Goal: Task Accomplishment & Management: Manage account settings

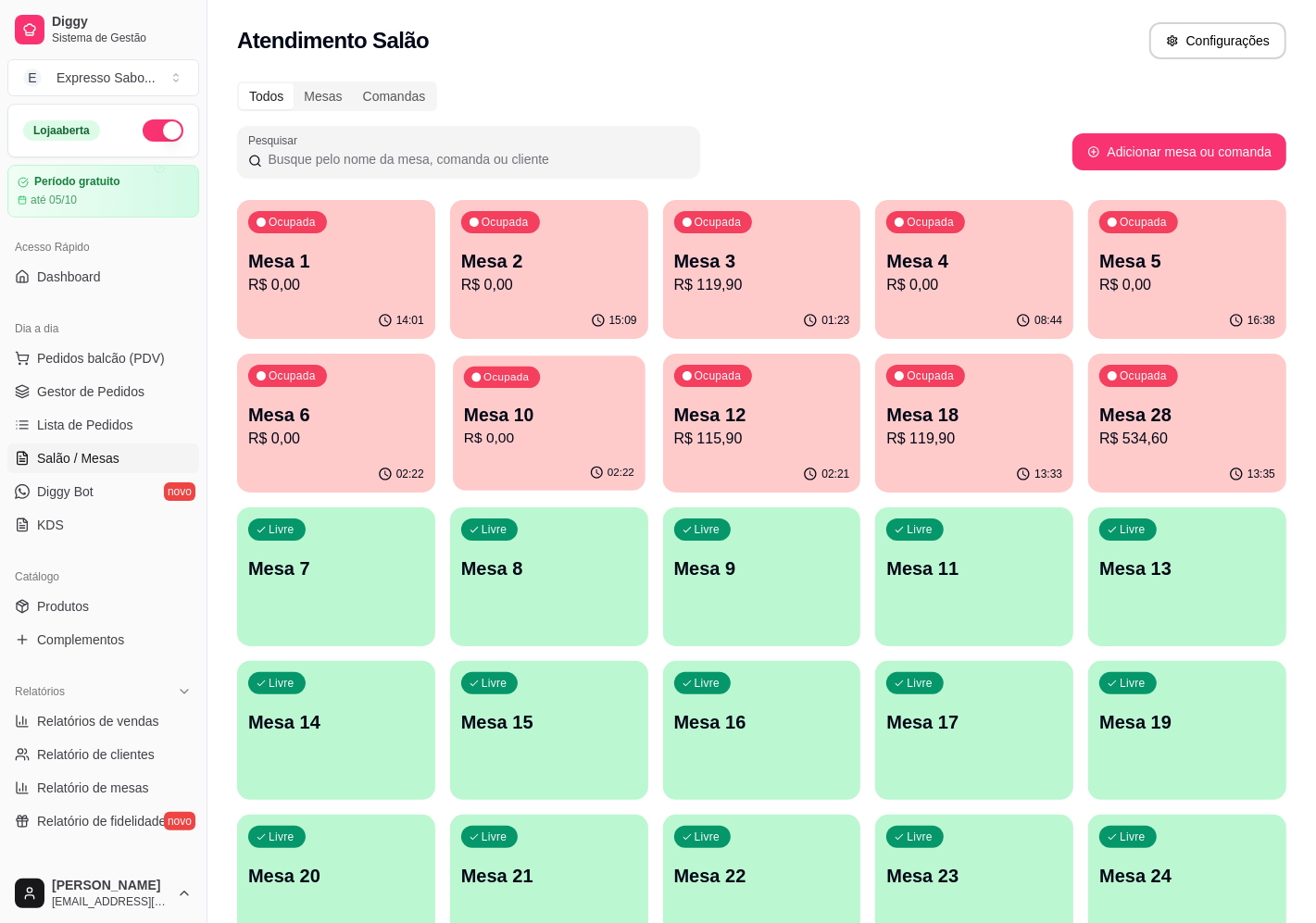
click at [570, 419] on p "Mesa 10" at bounding box center [549, 416] width 170 height 25
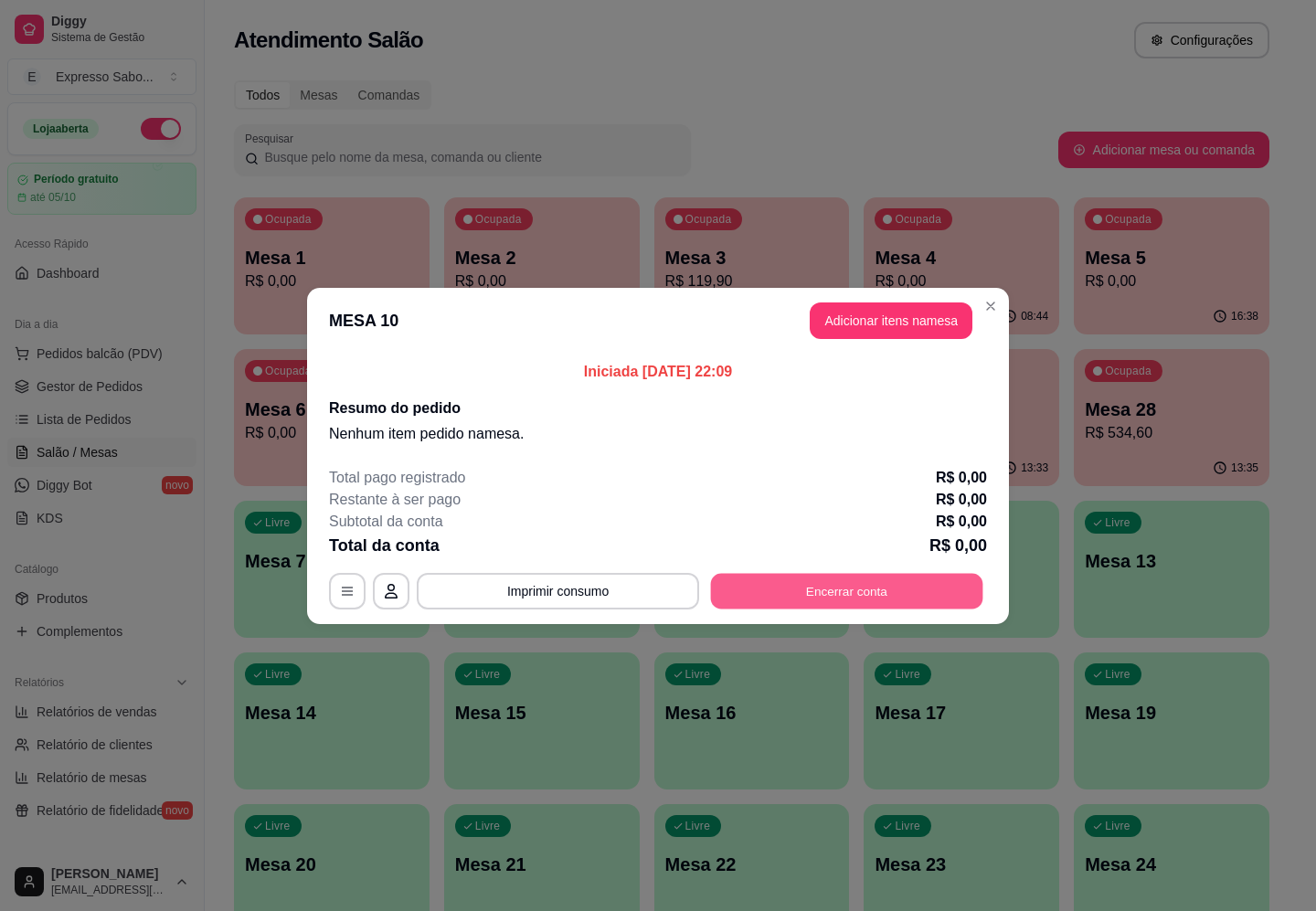
click at [847, 592] on button "Encerrar conta" at bounding box center [847, 590] width 273 height 35
click at [391, 587] on icon "button" at bounding box center [390, 590] width 14 height 14
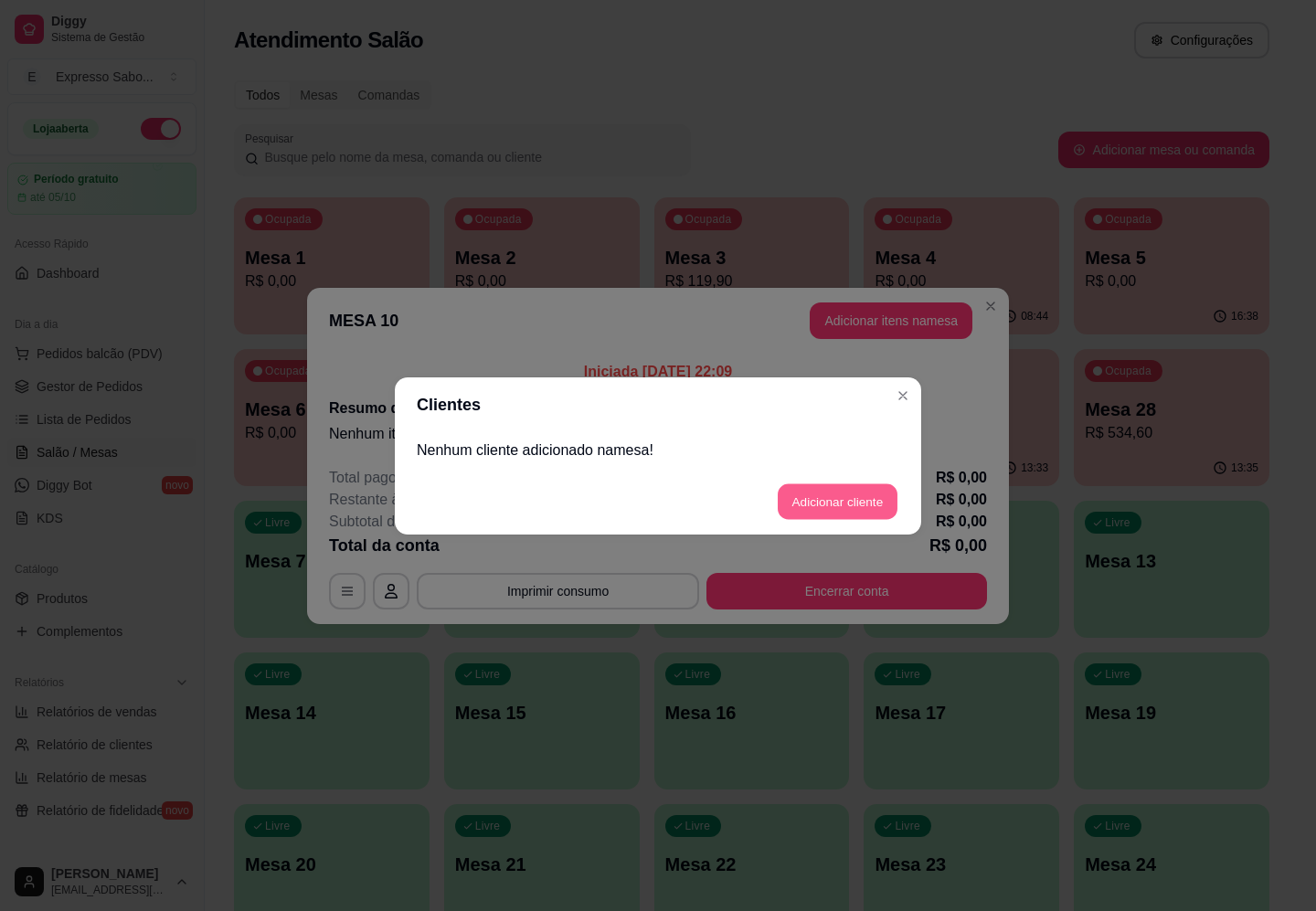
click at [814, 501] on button "Adicionar cliente" at bounding box center [837, 501] width 120 height 35
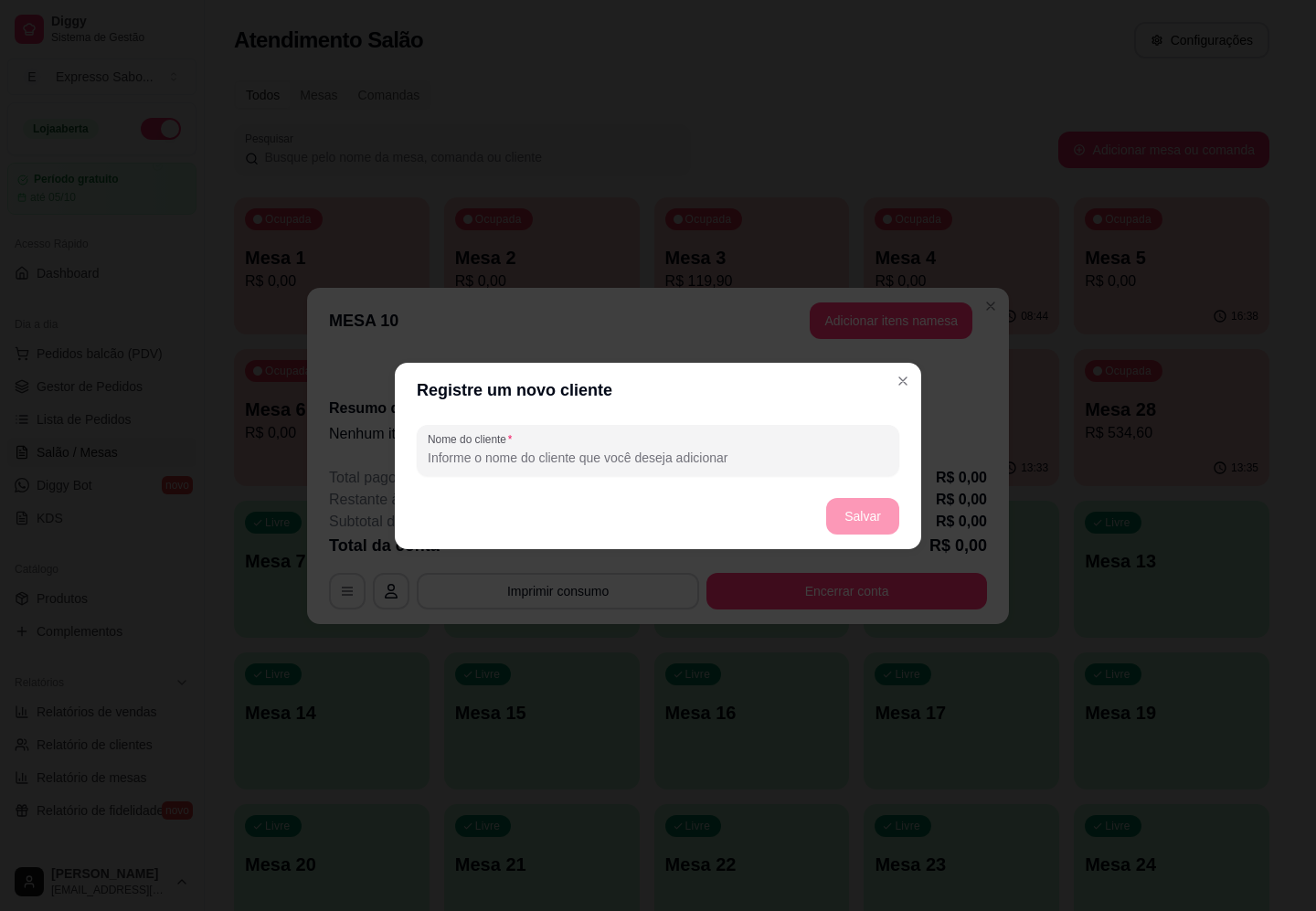
click at [595, 454] on input "Nome do cliente" at bounding box center [657, 457] width 461 height 18
type input "[PERSON_NAME]"
click at [861, 523] on button "Salvar" at bounding box center [862, 516] width 73 height 36
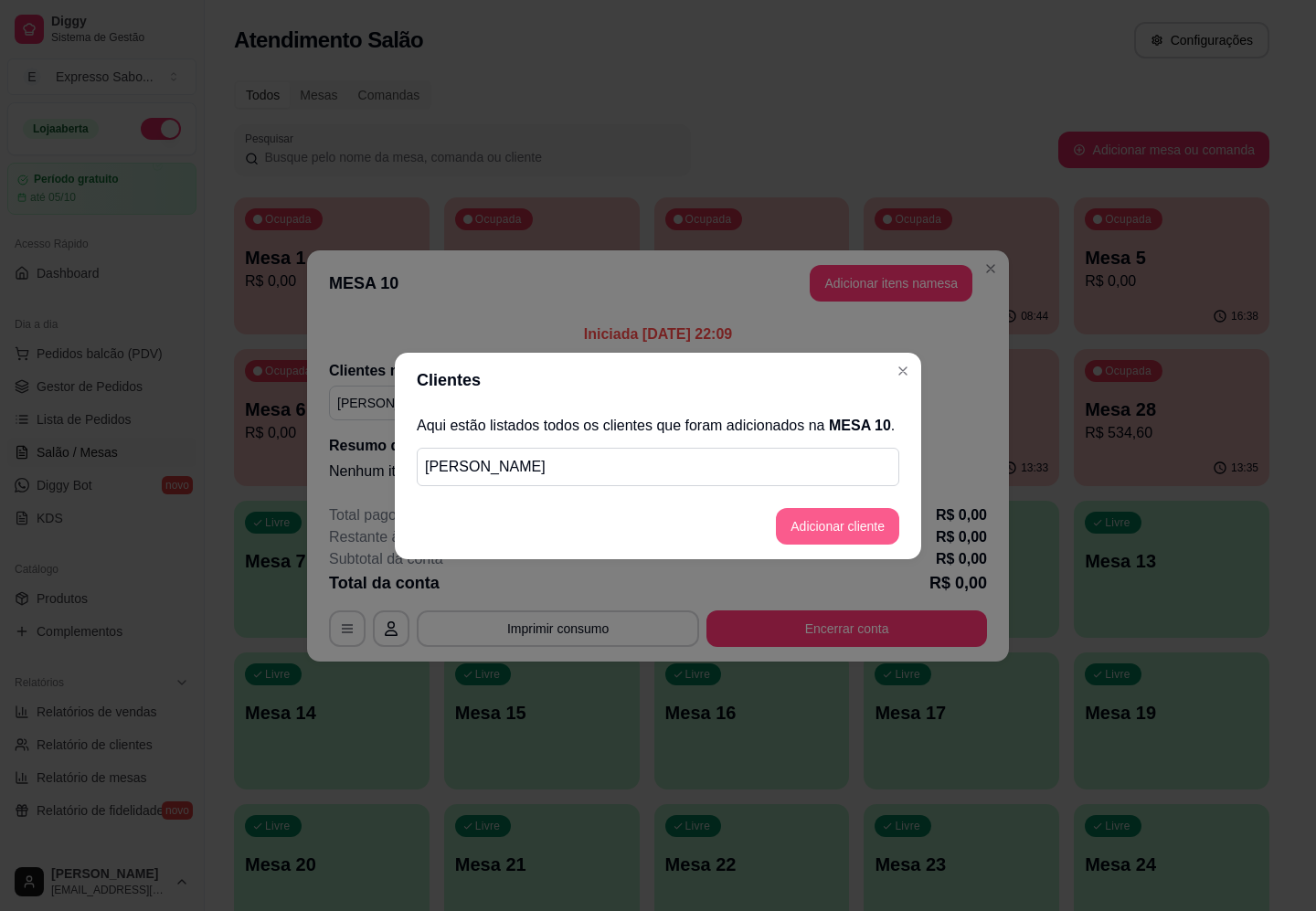
click at [838, 526] on button "Adicionar cliente" at bounding box center [836, 527] width 123 height 36
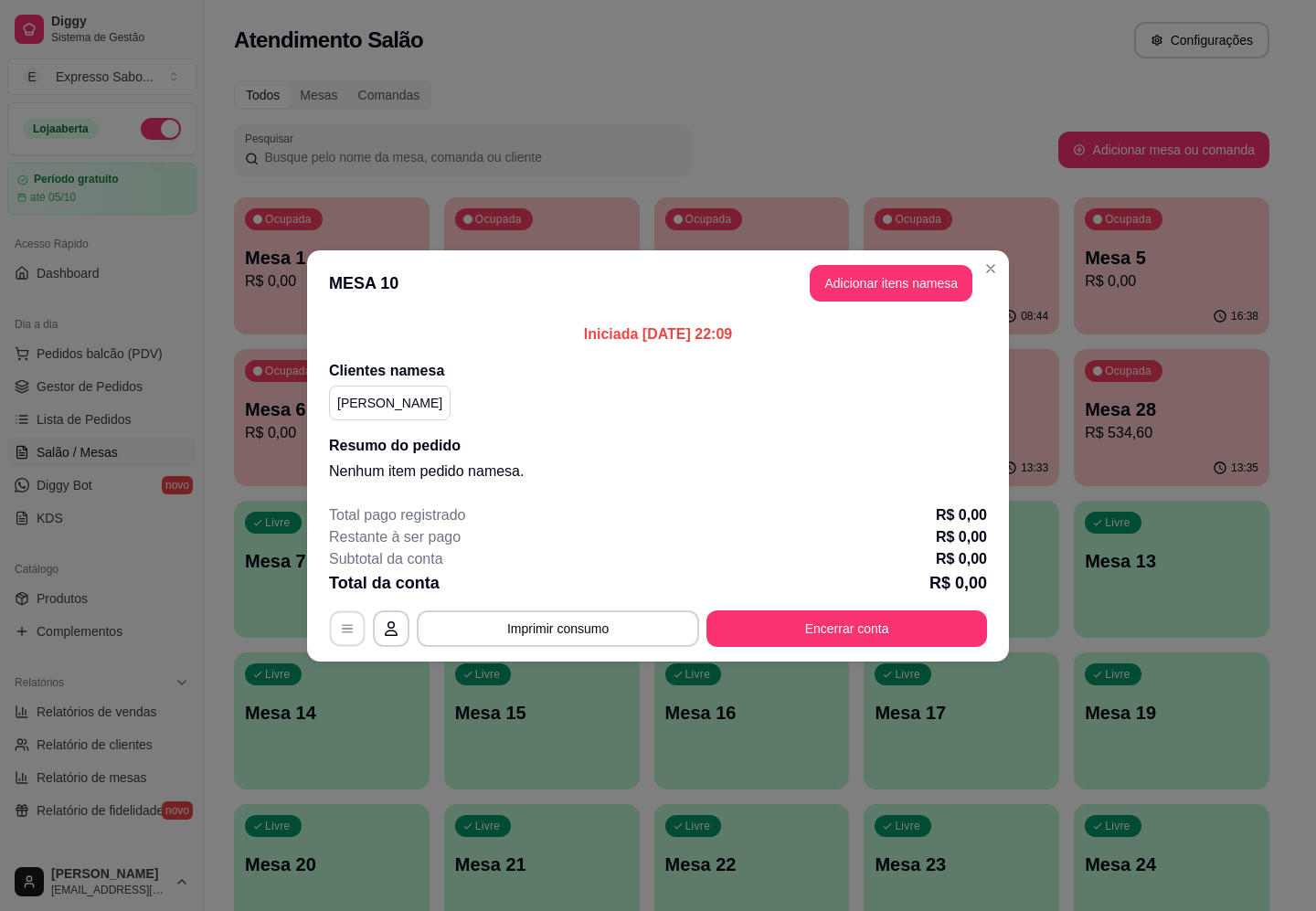
click at [349, 626] on icon "button" at bounding box center [346, 628] width 14 height 14
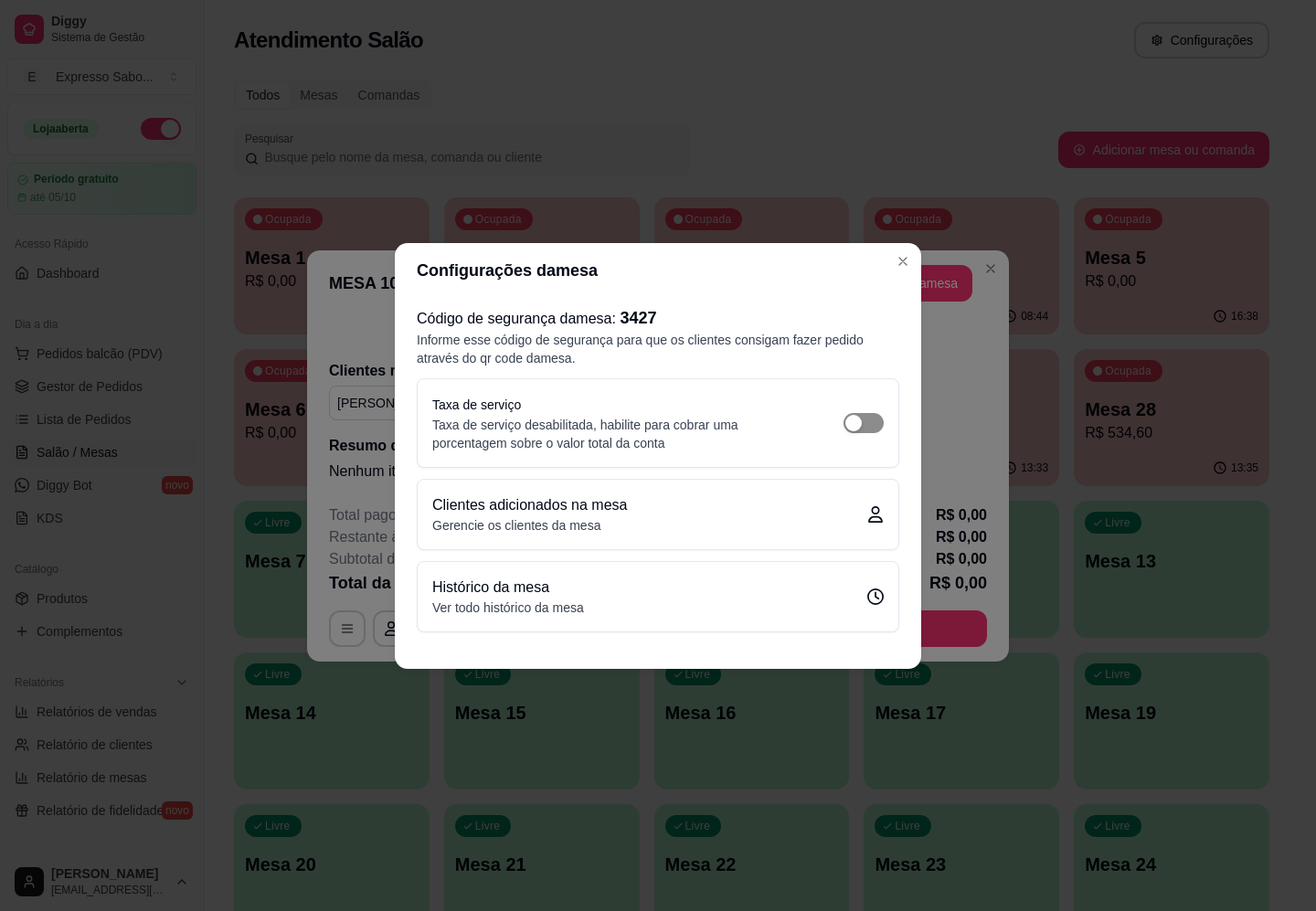
click at [861, 425] on div "button" at bounding box center [853, 423] width 16 height 16
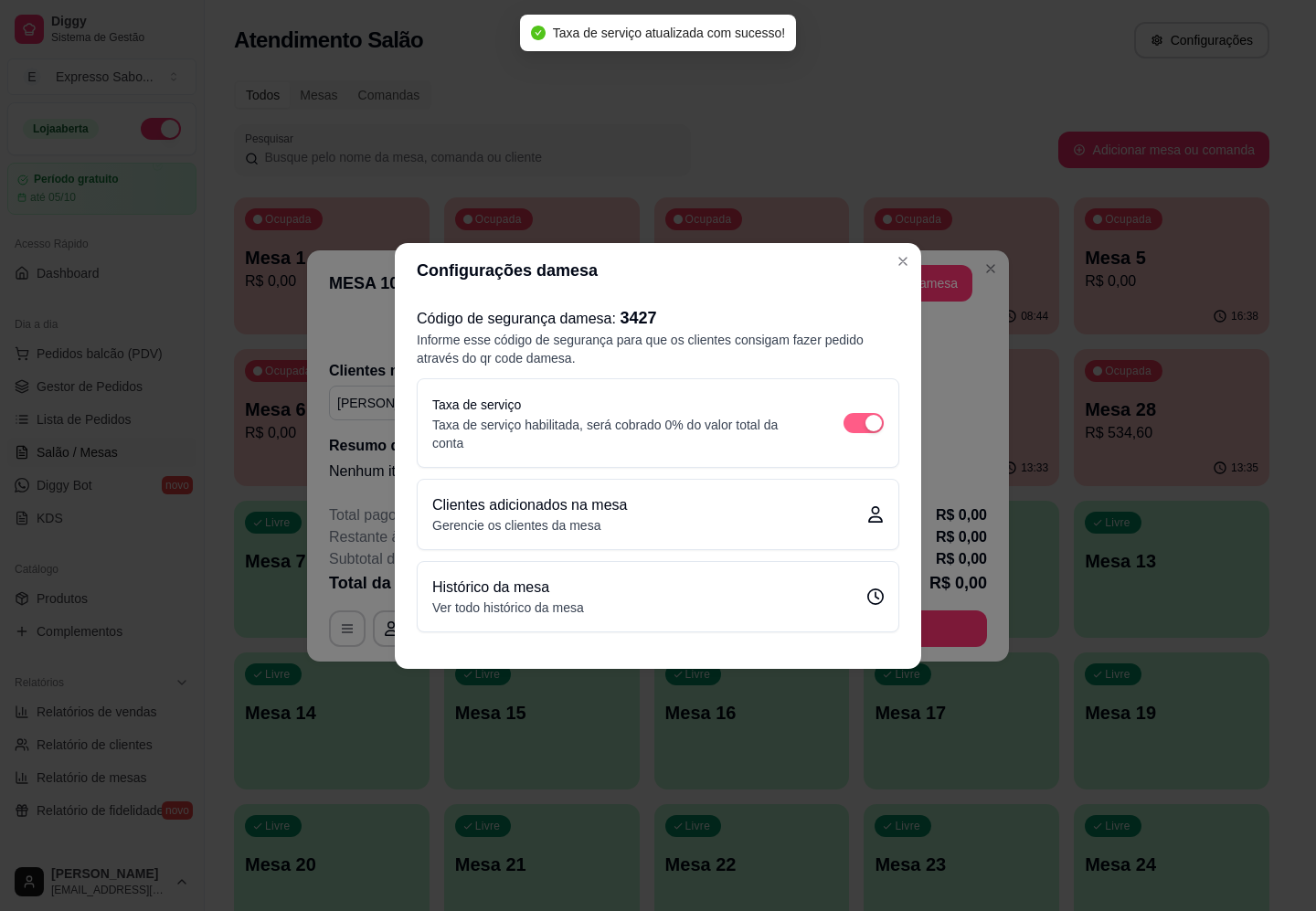
click at [861, 425] on span "button" at bounding box center [863, 423] width 40 height 20
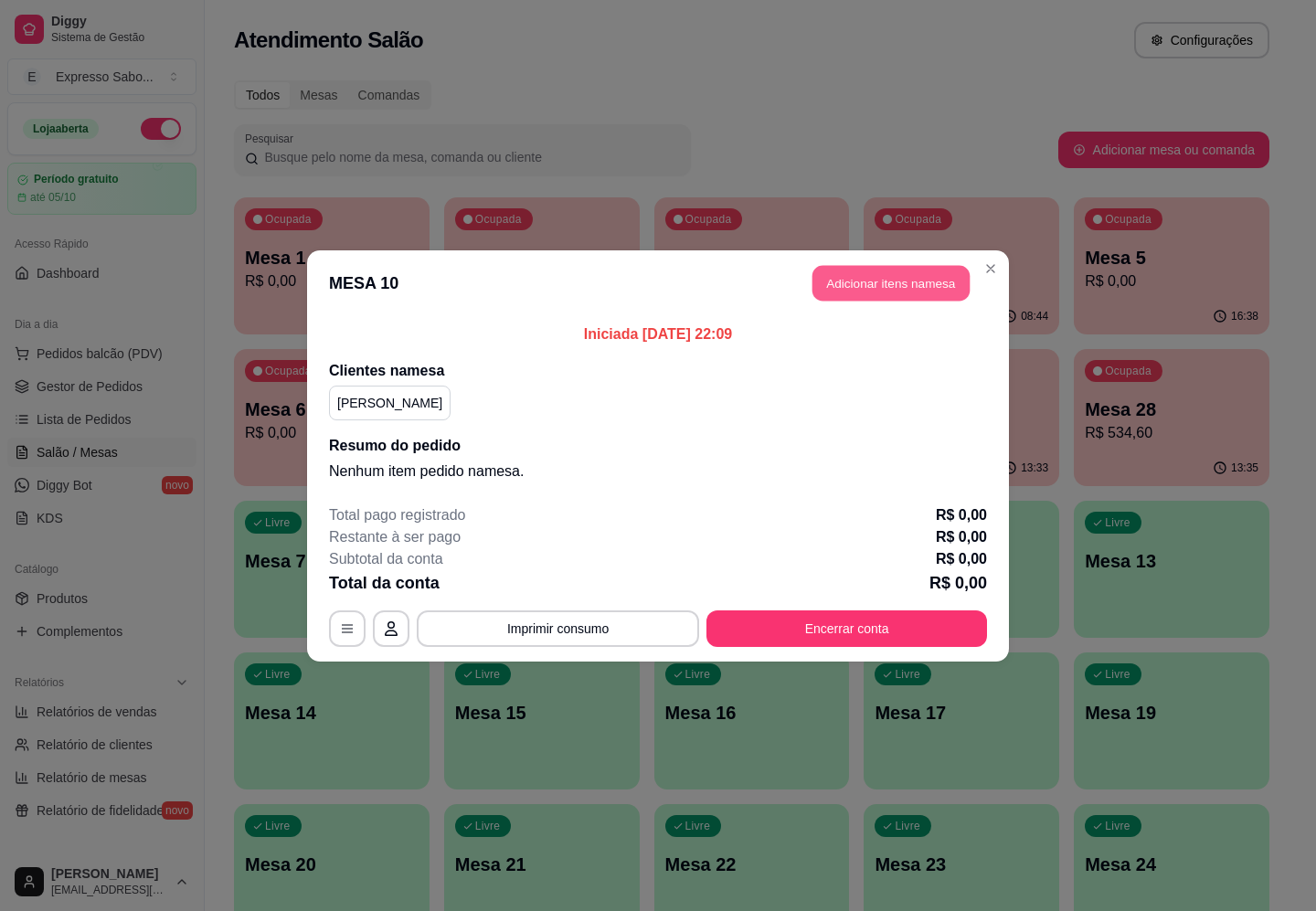
click at [880, 288] on button "Adicionar itens na mesa" at bounding box center [891, 282] width 157 height 35
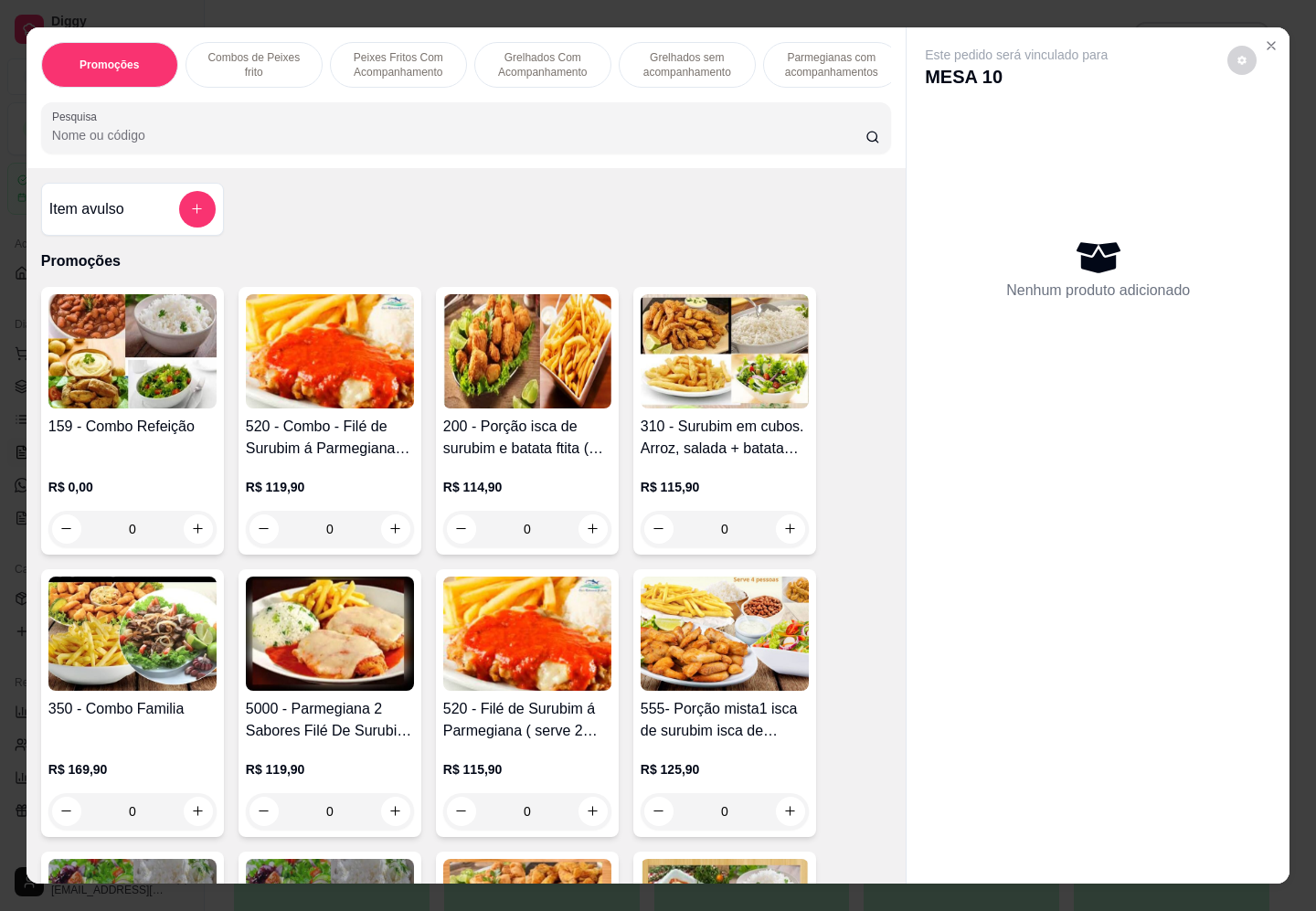
click at [157, 376] on img at bounding box center [133, 352] width 168 height 114
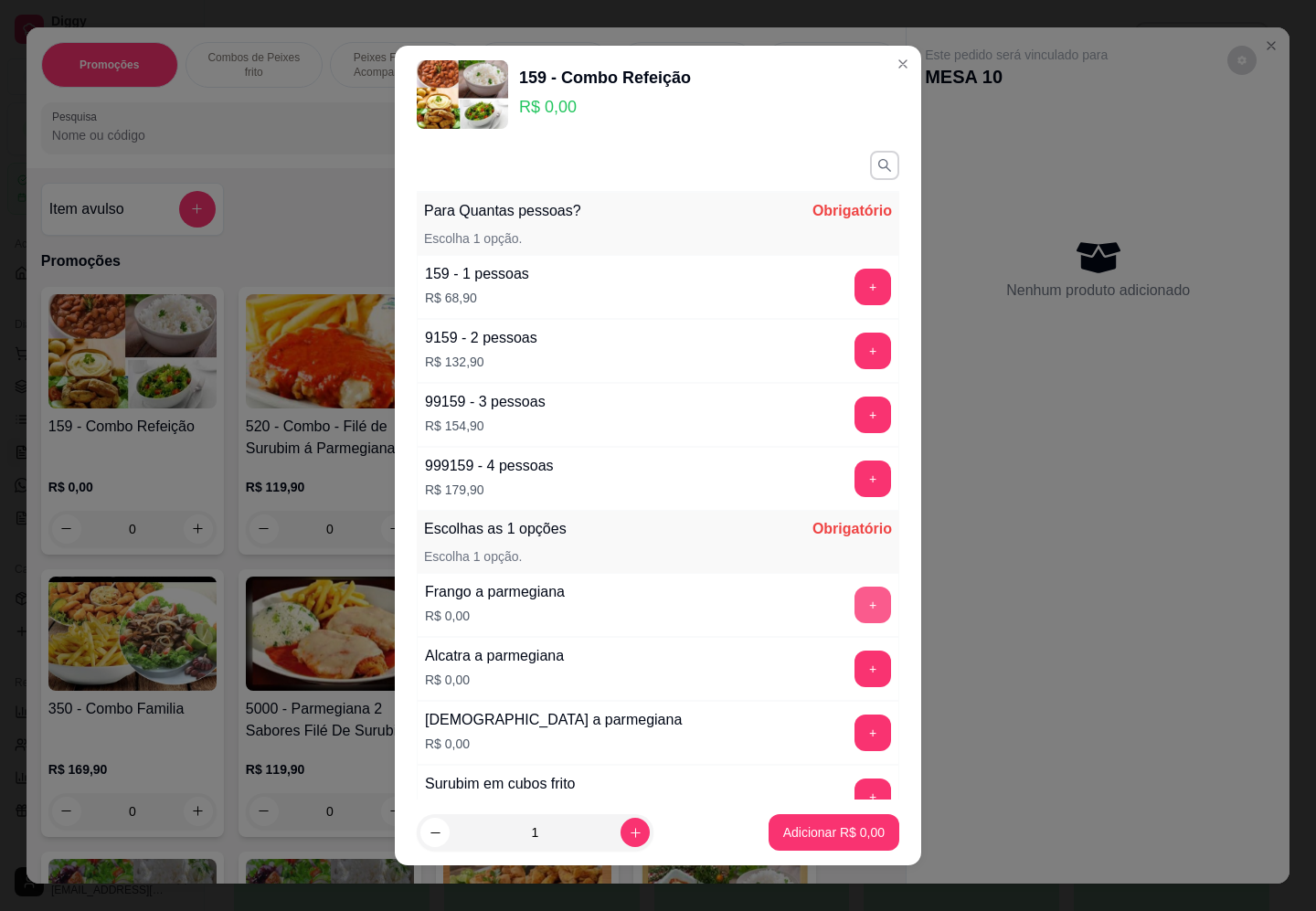
click at [854, 603] on button "+" at bounding box center [873, 605] width 36 height 36
click at [847, 667] on div "+" at bounding box center [873, 669] width 51 height 36
click at [854, 413] on button "+" at bounding box center [873, 415] width 36 height 36
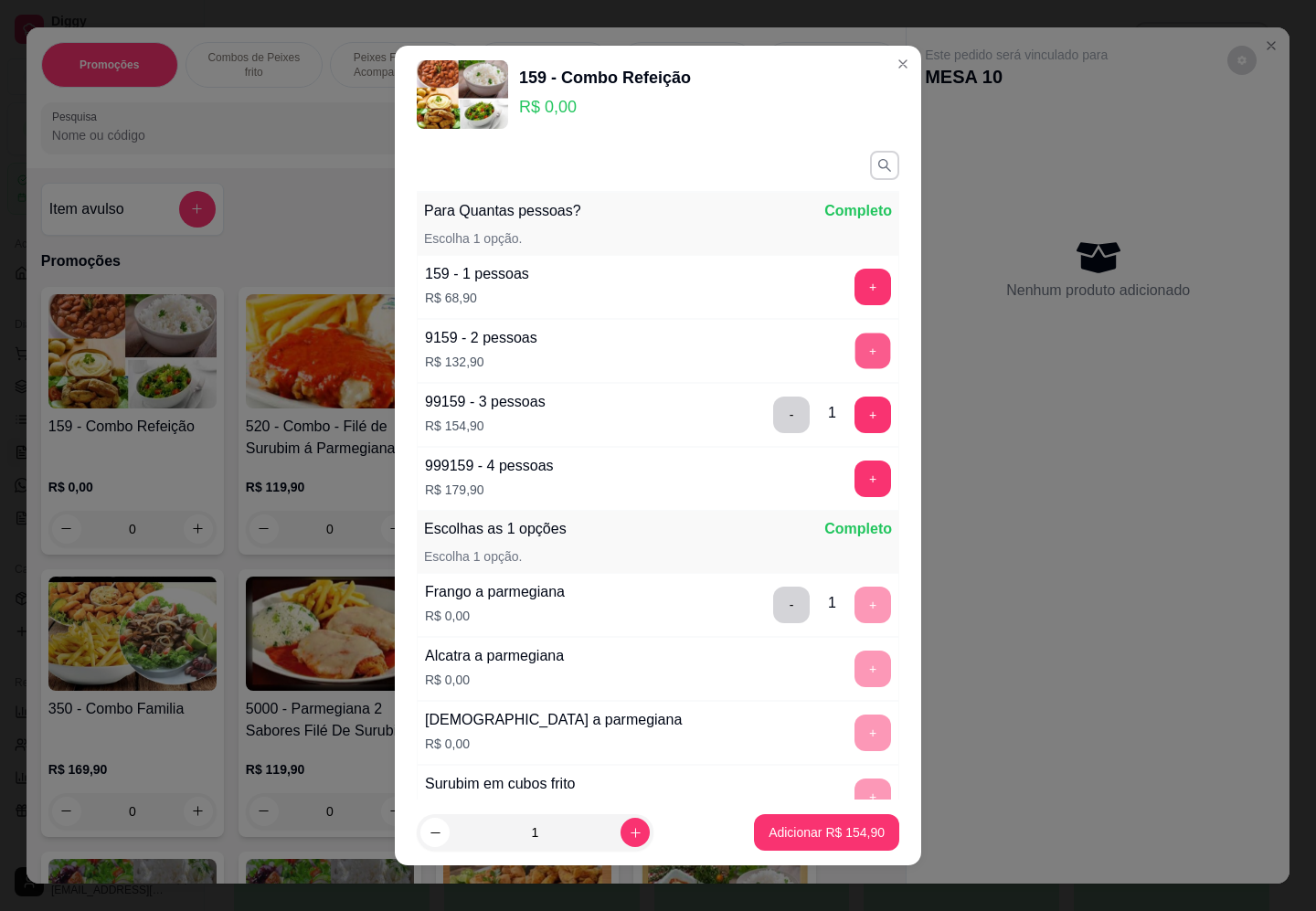
click at [855, 342] on button "+" at bounding box center [873, 350] width 35 height 35
click at [854, 295] on button "+" at bounding box center [873, 287] width 36 height 36
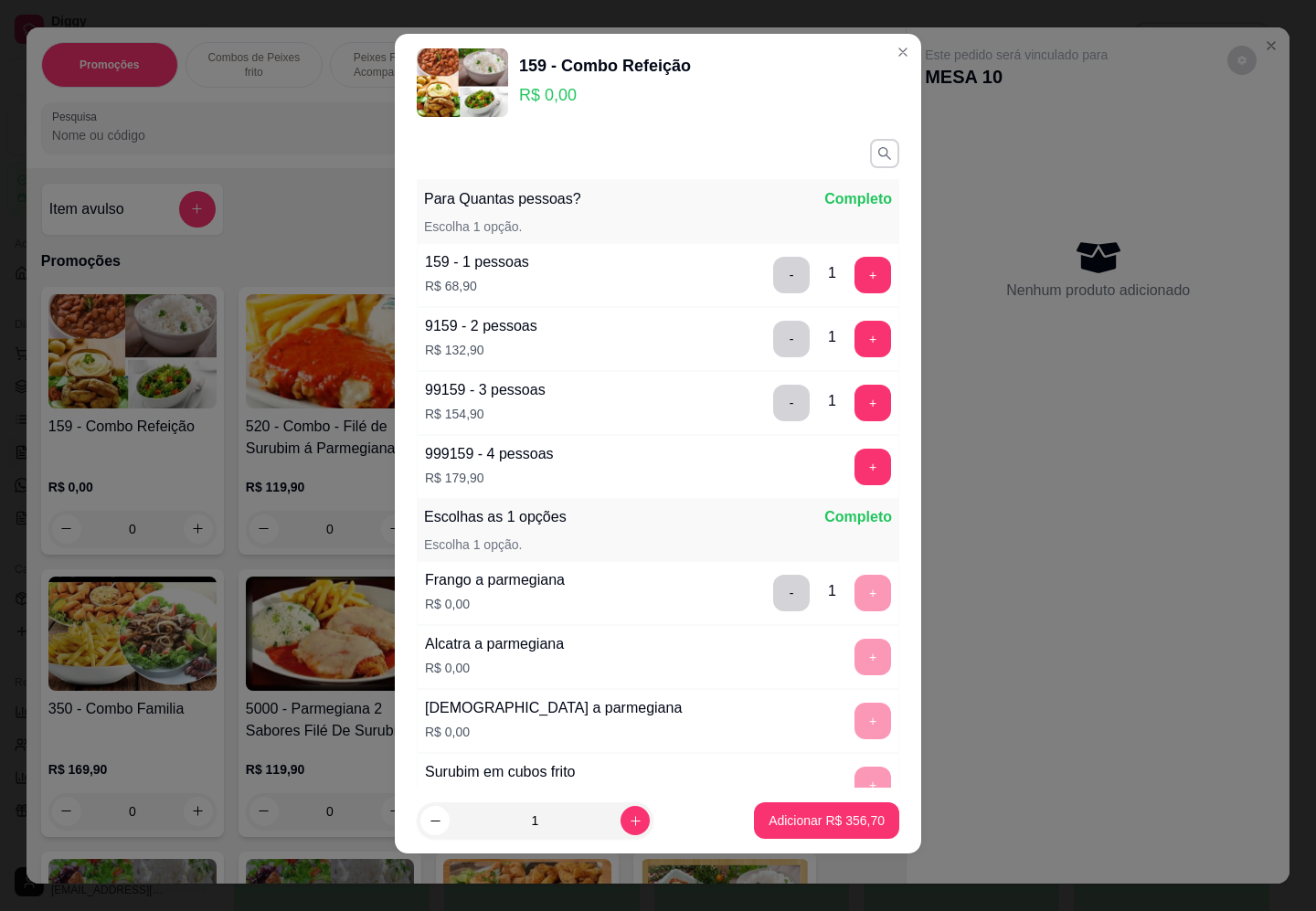
click at [837, 601] on div "- 1 +" at bounding box center [832, 593] width 133 height 36
click at [855, 475] on button "+" at bounding box center [873, 466] width 35 height 35
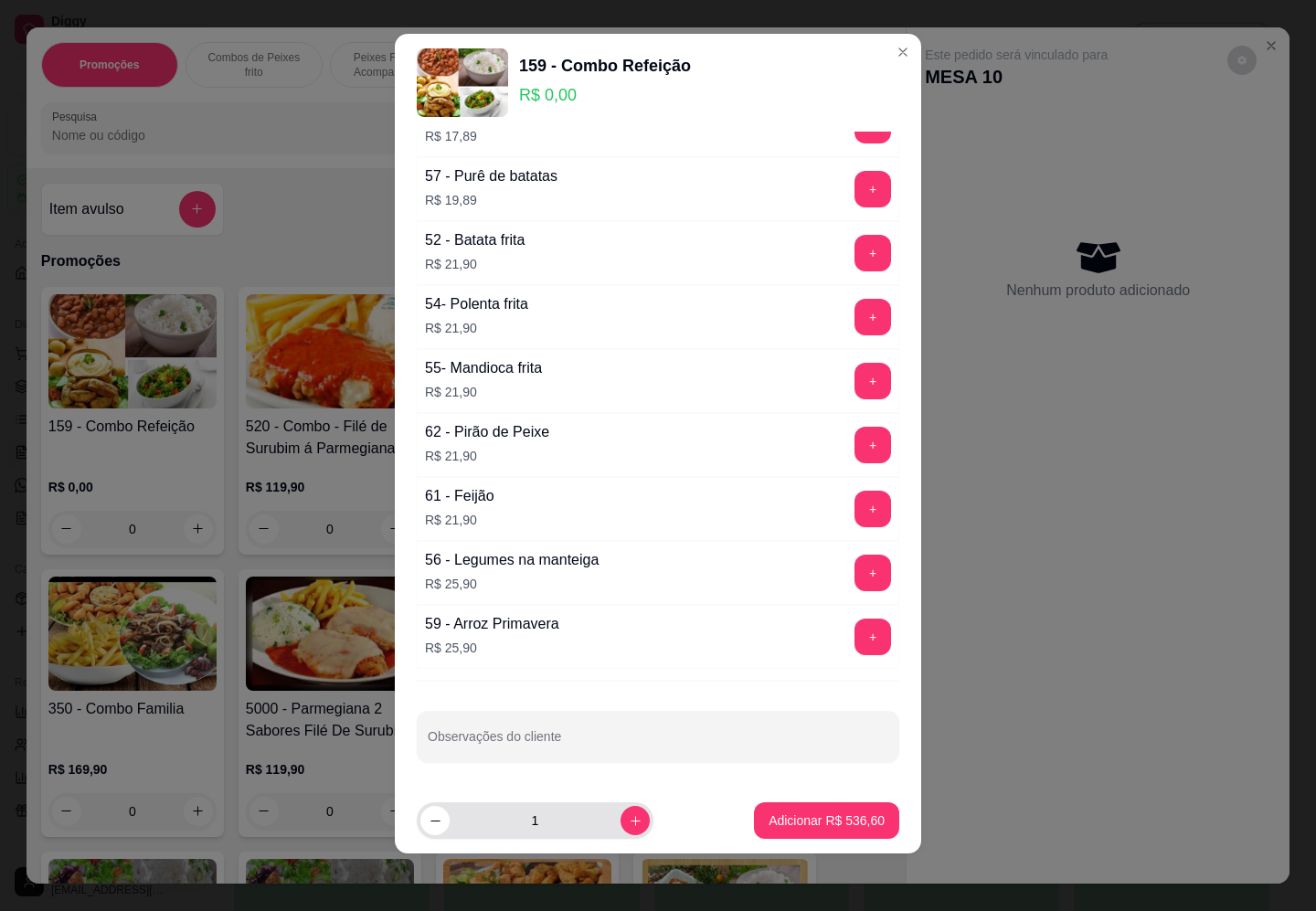
drag, startPoint x: 597, startPoint y: 827, endPoint x: 604, endPoint y: 820, distance: 9.9
click at [600, 825] on div "1" at bounding box center [535, 820] width 229 height 36
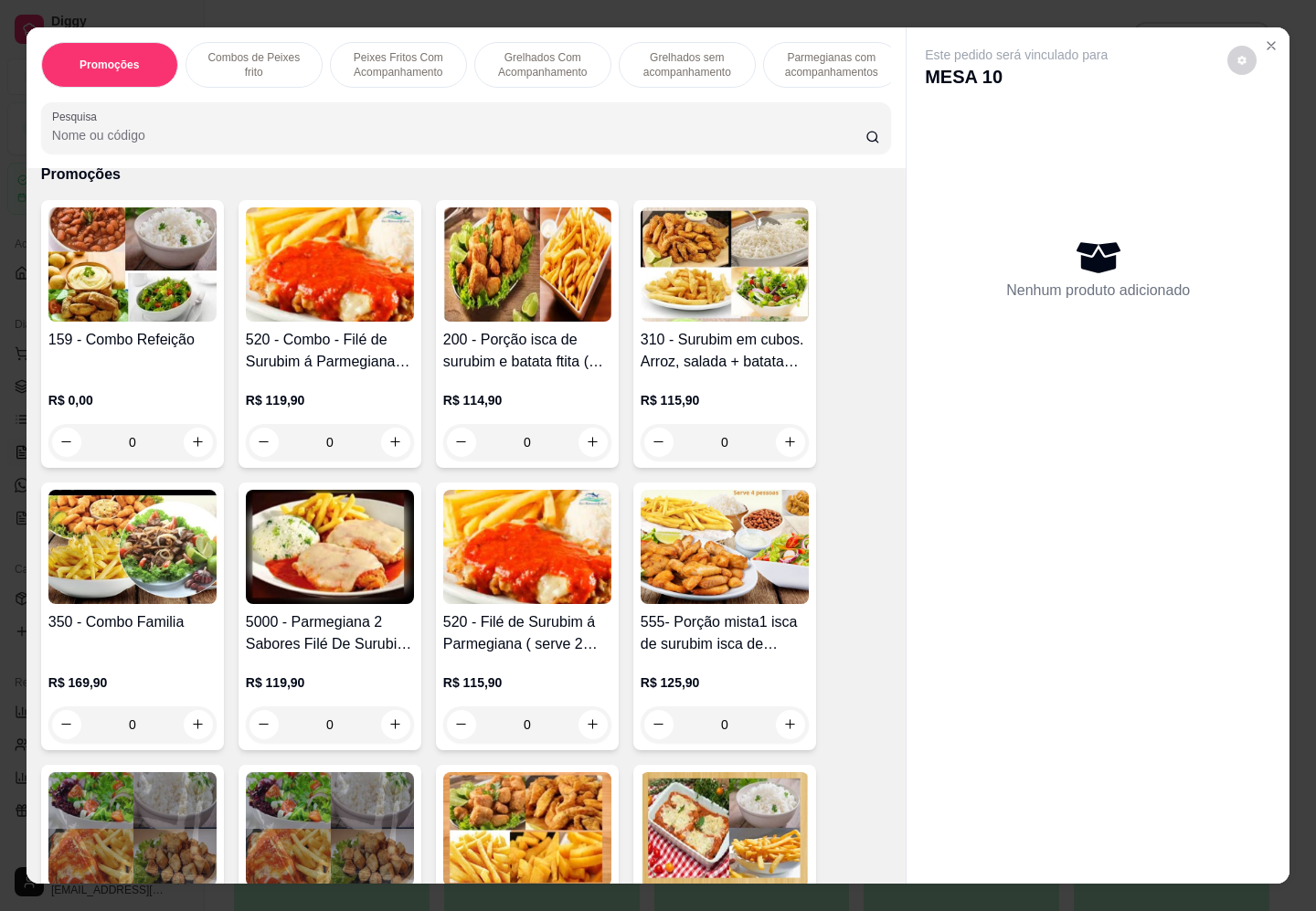
scroll to position [229, 0]
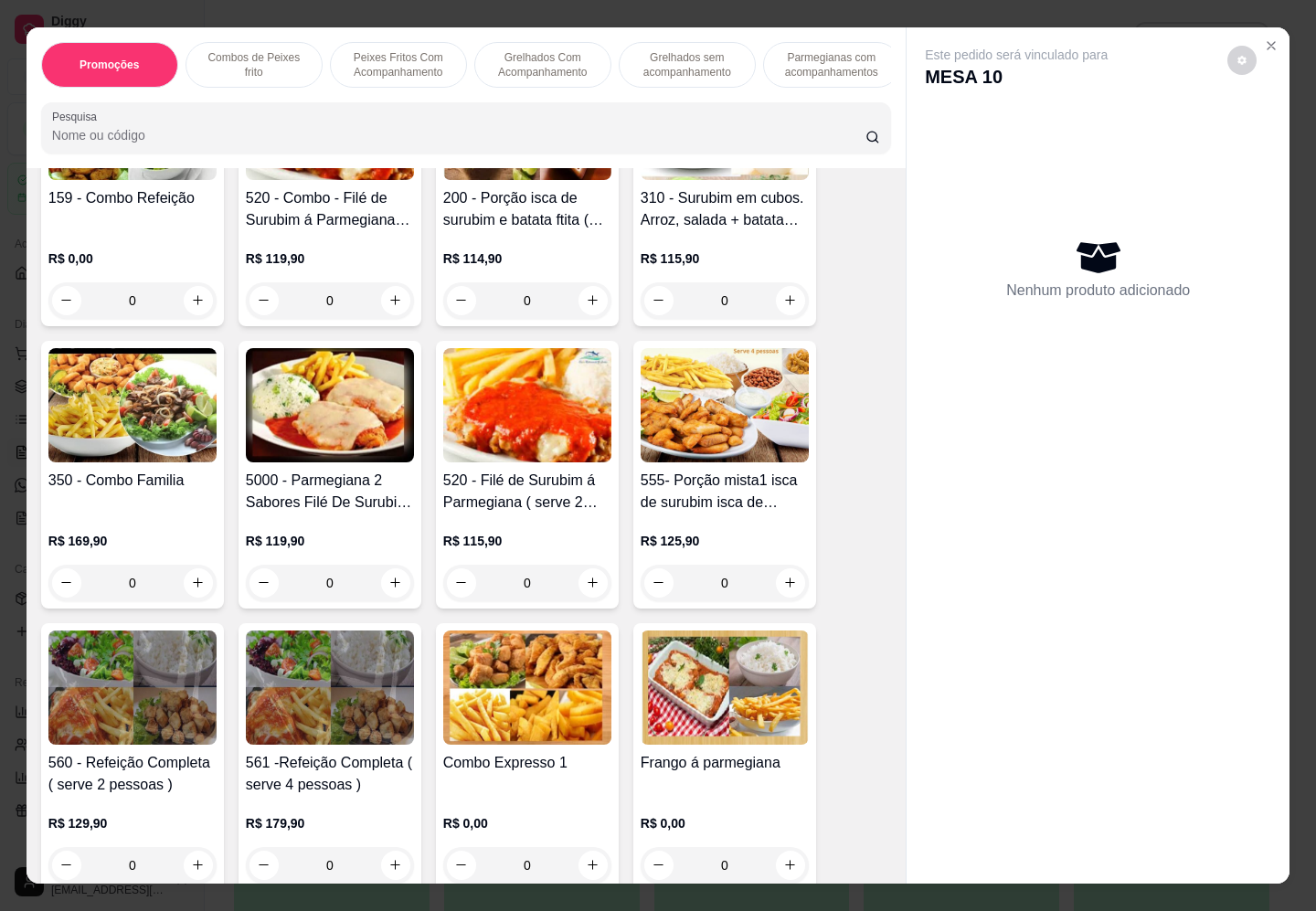
click at [725, 487] on h4 "555- Porção mista1 isca de surubim isca de frango à [GEOGRAPHIC_DATA] (serve 4 …" at bounding box center [725, 491] width 168 height 44
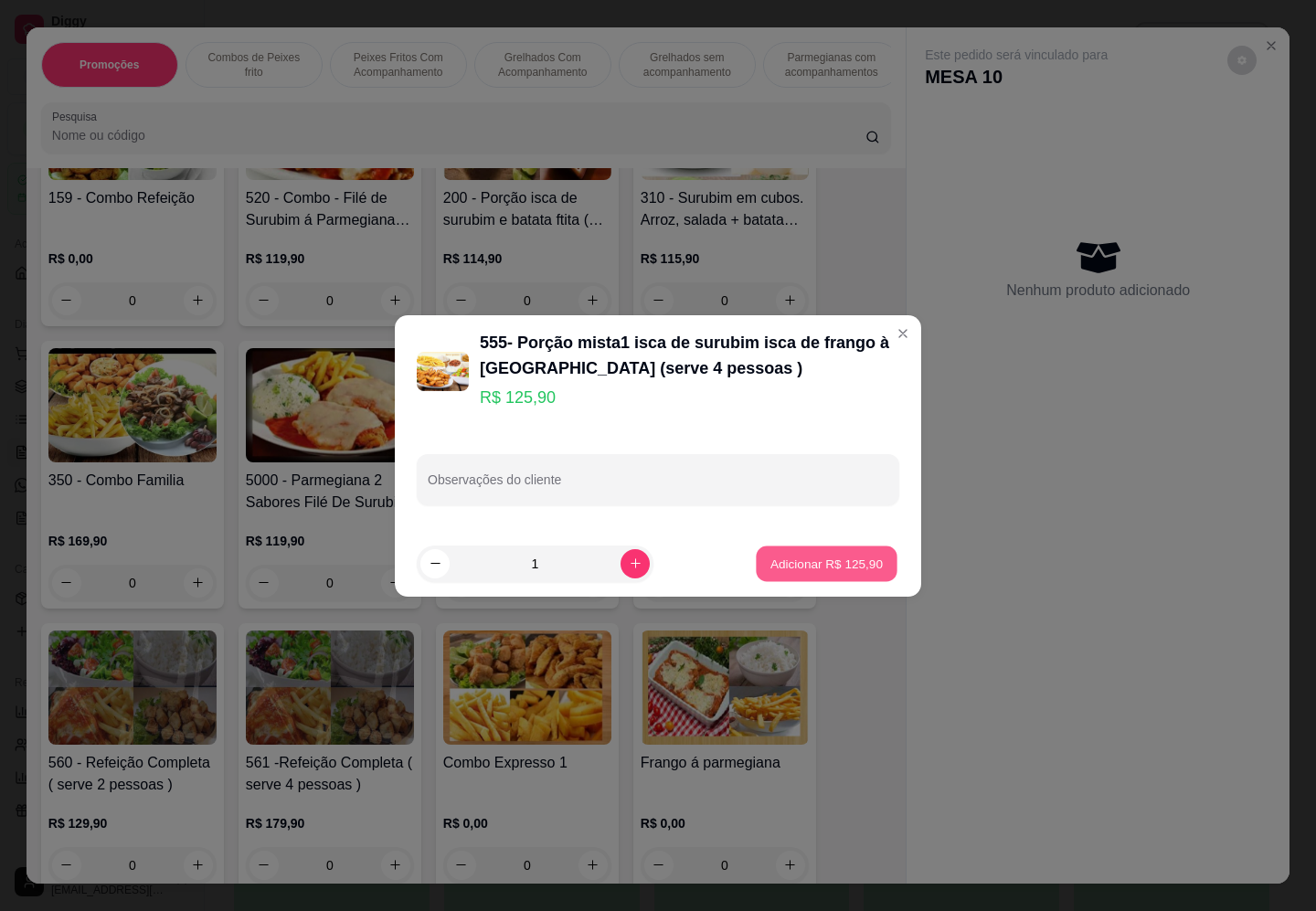
click at [820, 558] on p "Adicionar R$ 125,90" at bounding box center [827, 564] width 113 height 17
type input "1"
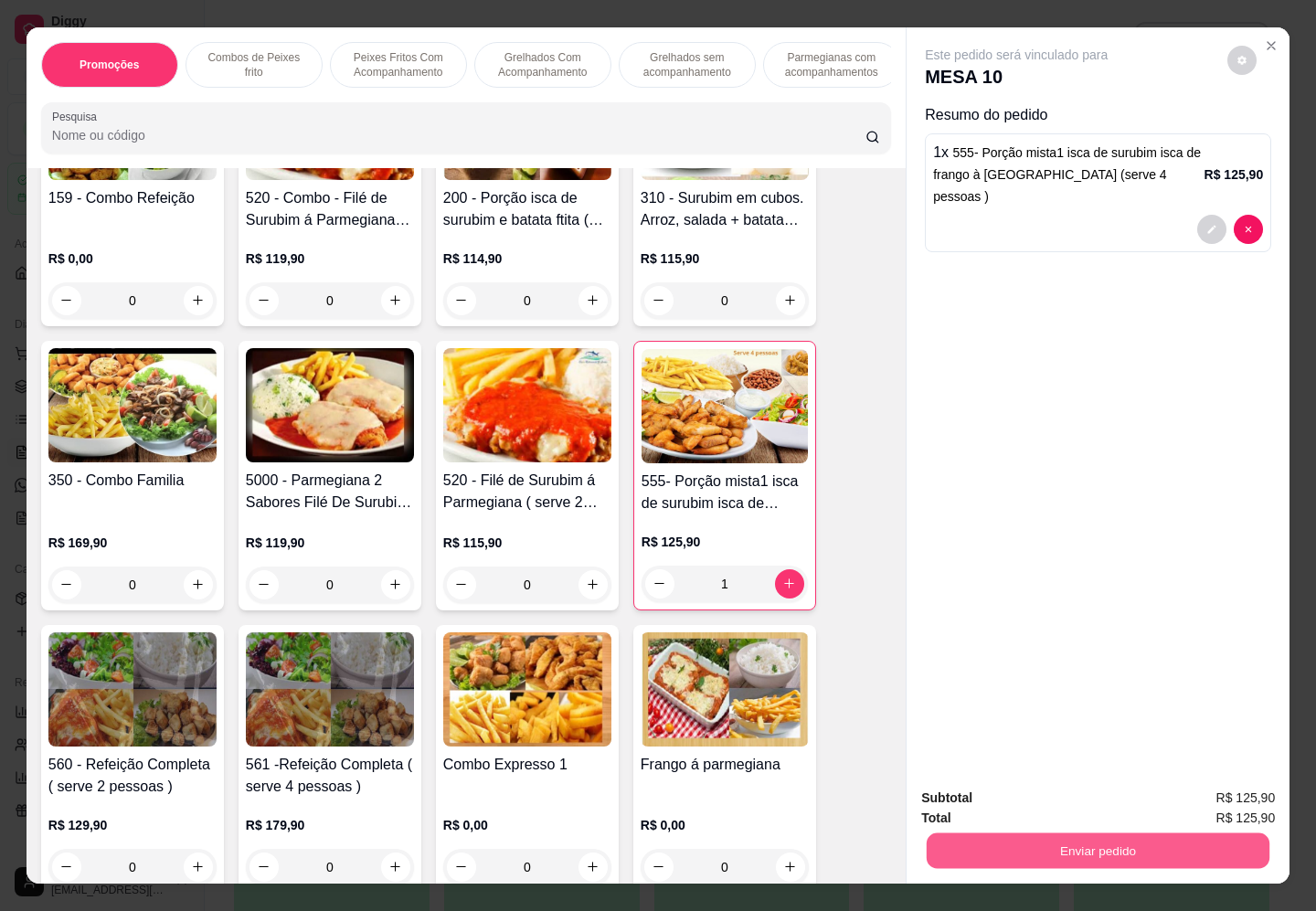
click at [1082, 853] on button "Enviar pedido" at bounding box center [1097, 851] width 342 height 35
click at [1198, 802] on button "Enviar pedido" at bounding box center [1225, 797] width 103 height 34
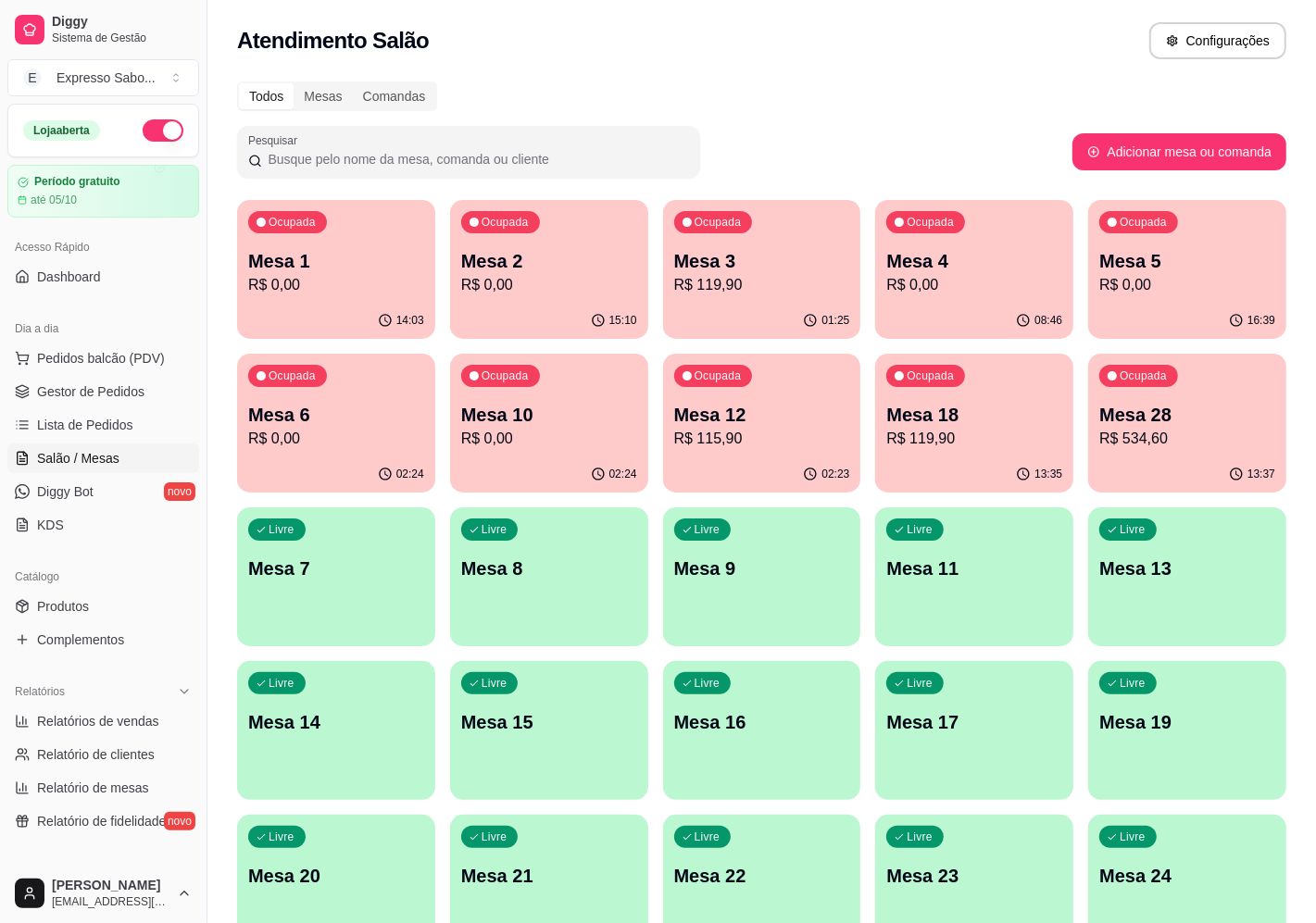
click at [1112, 456] on div "13:37" at bounding box center [1187, 474] width 198 height 36
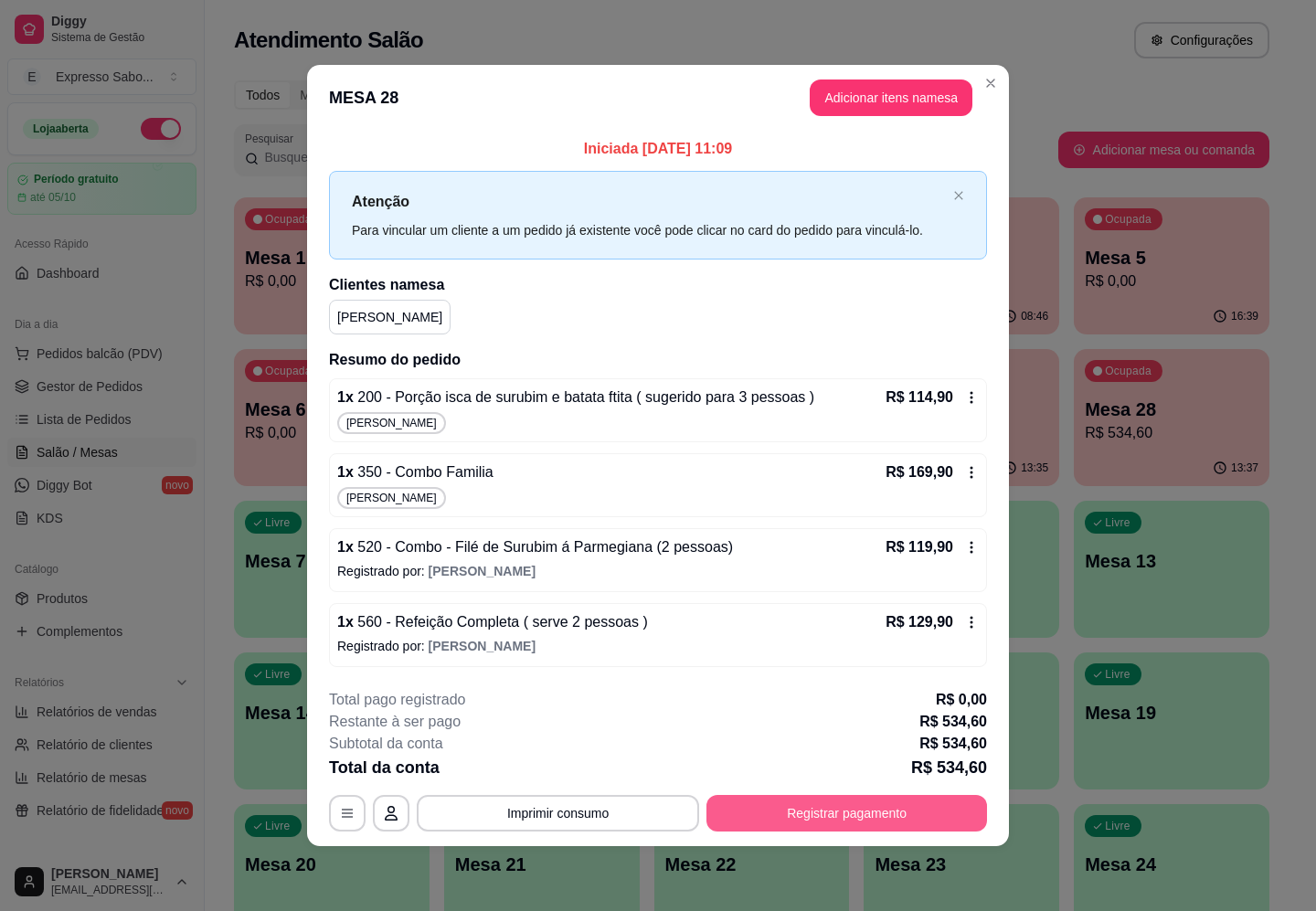
click at [802, 816] on button "Registrar pagamento" at bounding box center [847, 814] width 280 height 36
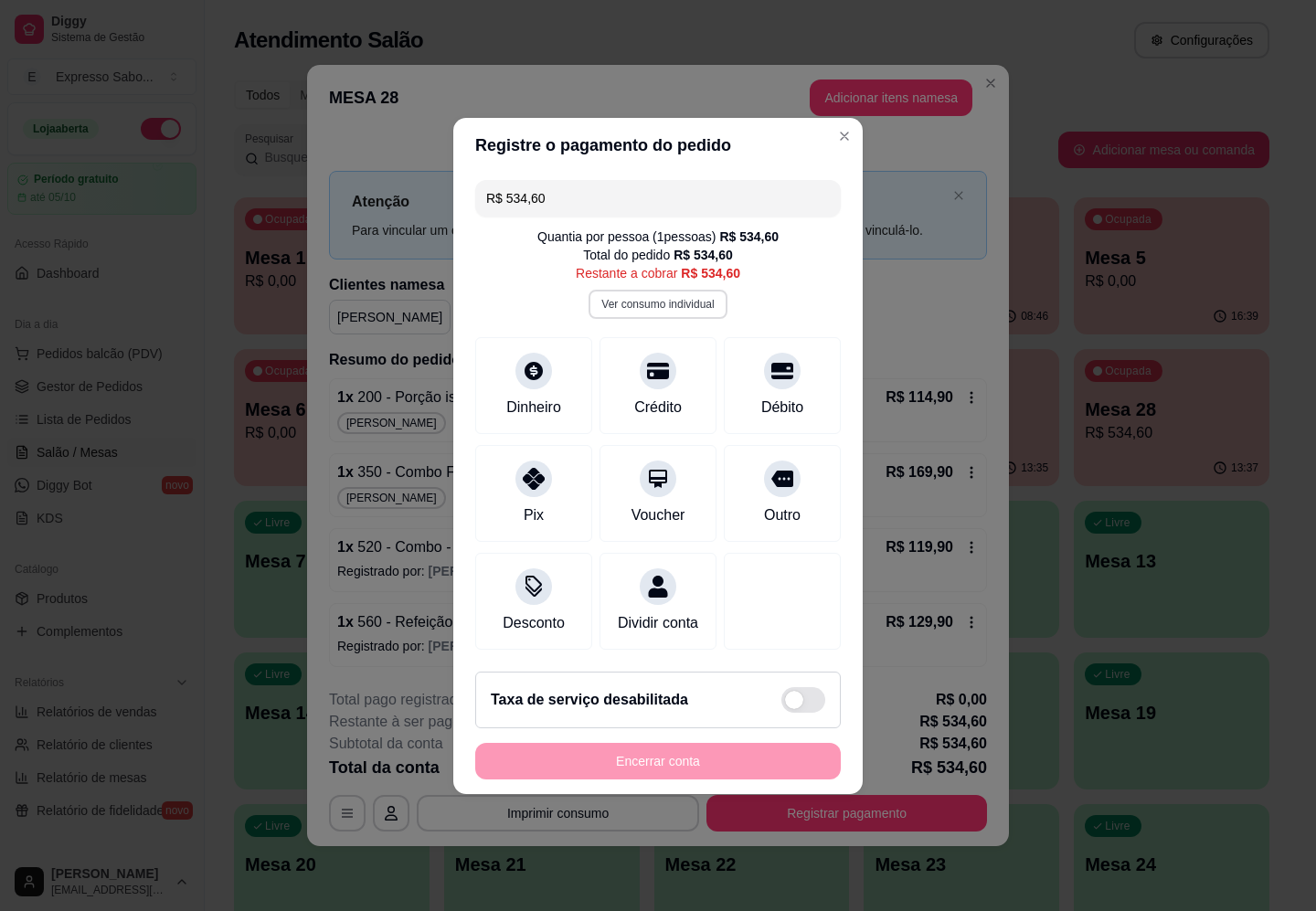
click at [665, 295] on button "Ver consumo individual" at bounding box center [657, 304] width 138 height 30
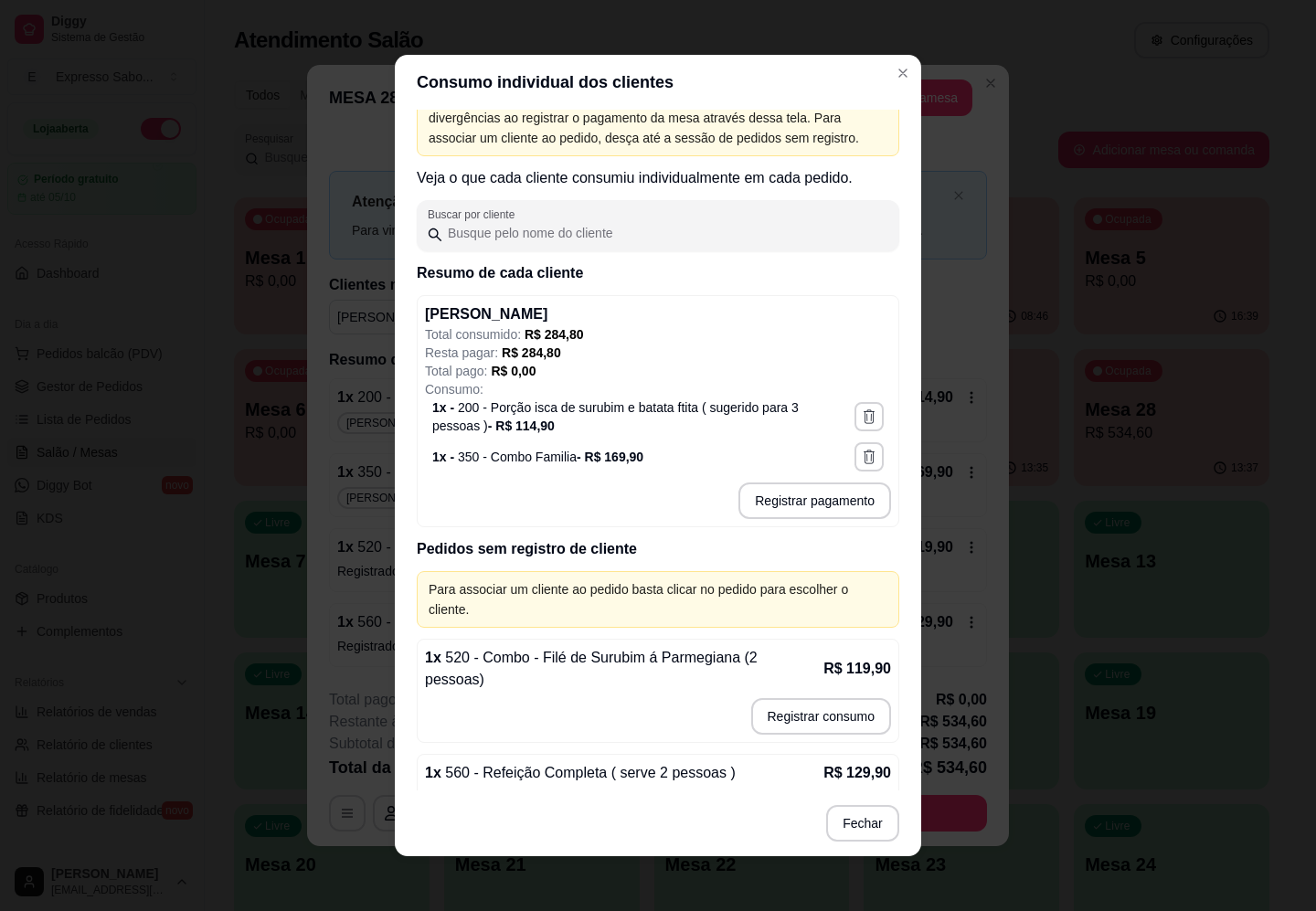
scroll to position [71, 0]
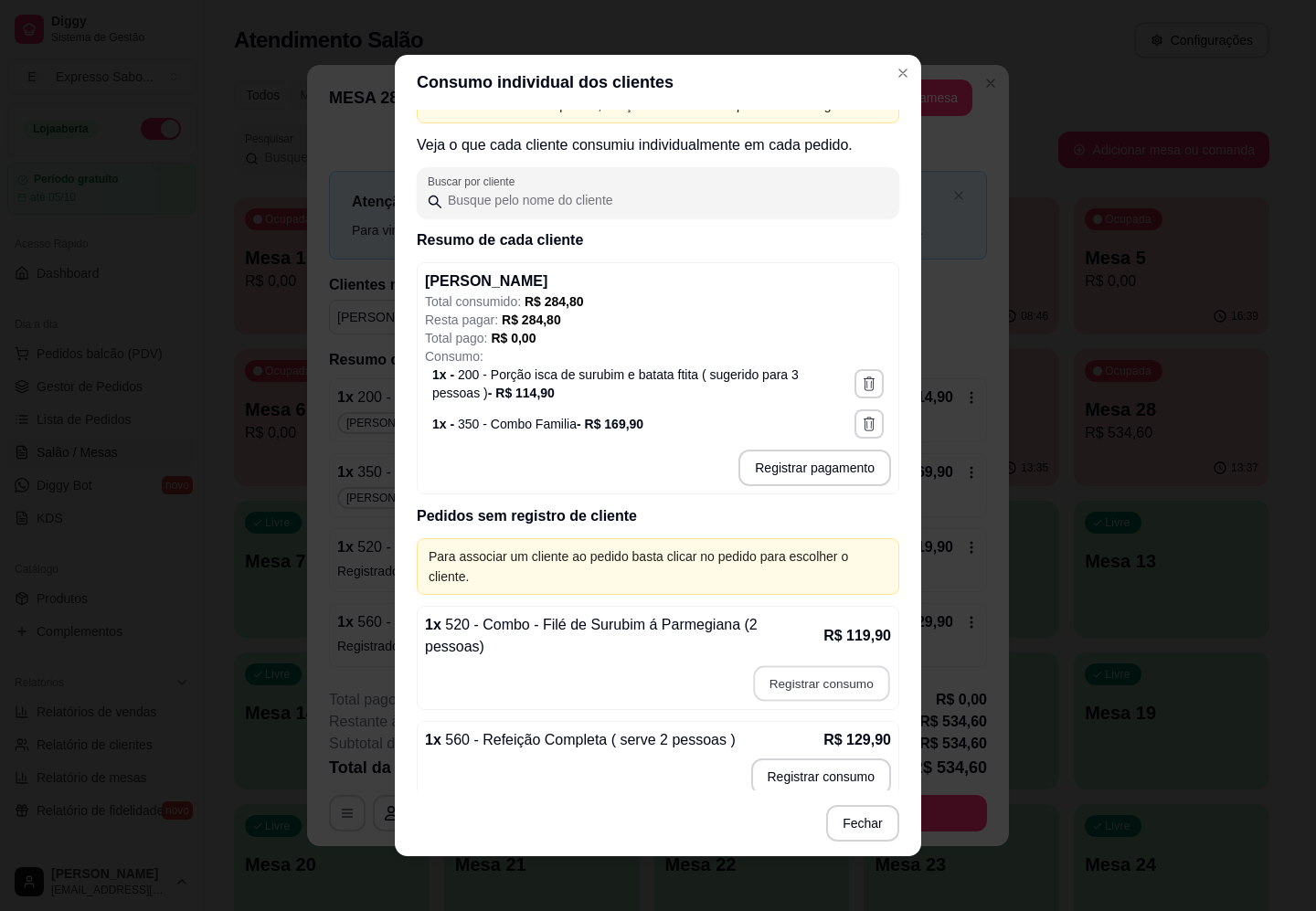
click at [771, 666] on button "Registrar consumo" at bounding box center [820, 683] width 136 height 35
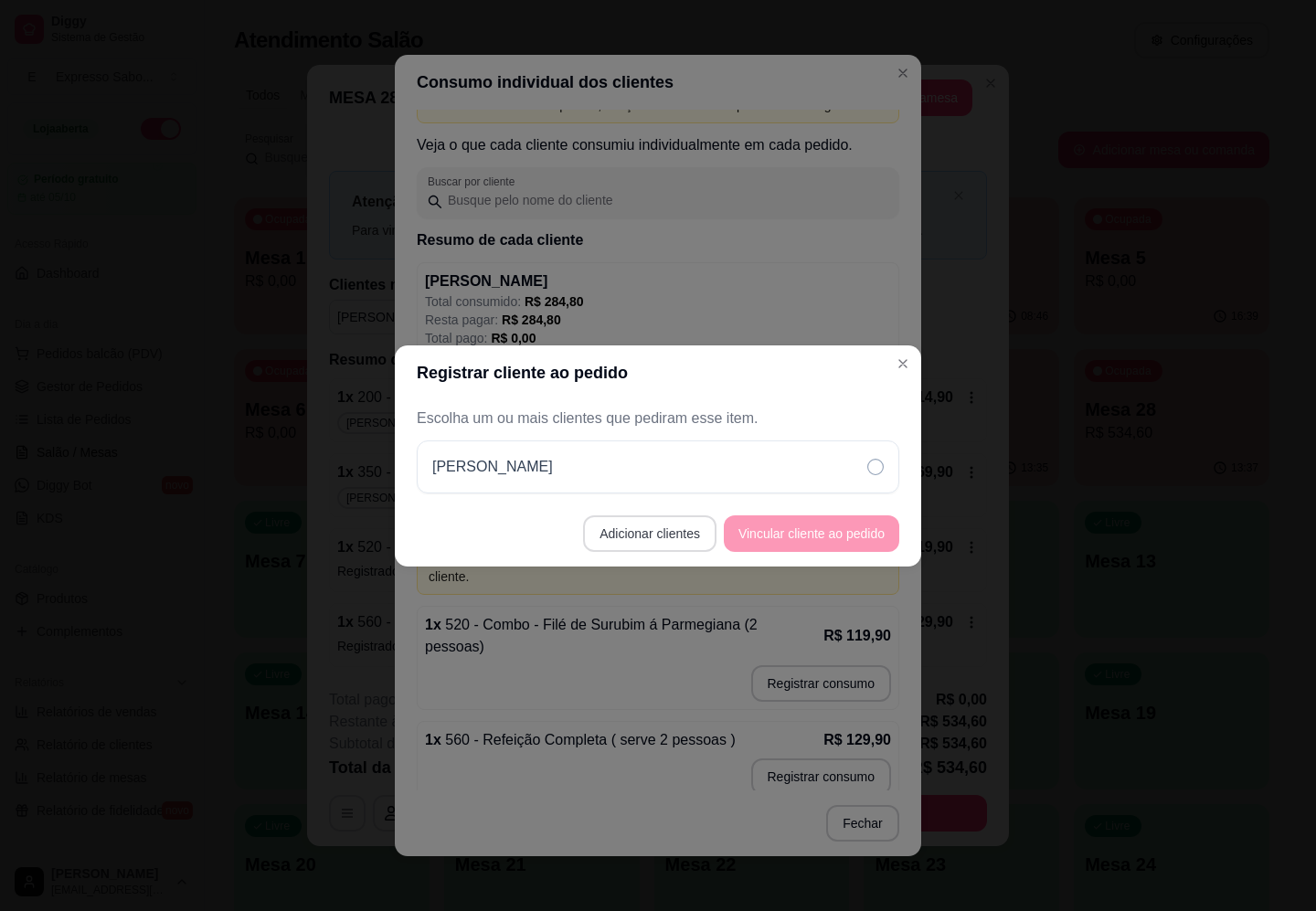
click at [669, 537] on button "Adicionar clientes" at bounding box center [649, 533] width 134 height 36
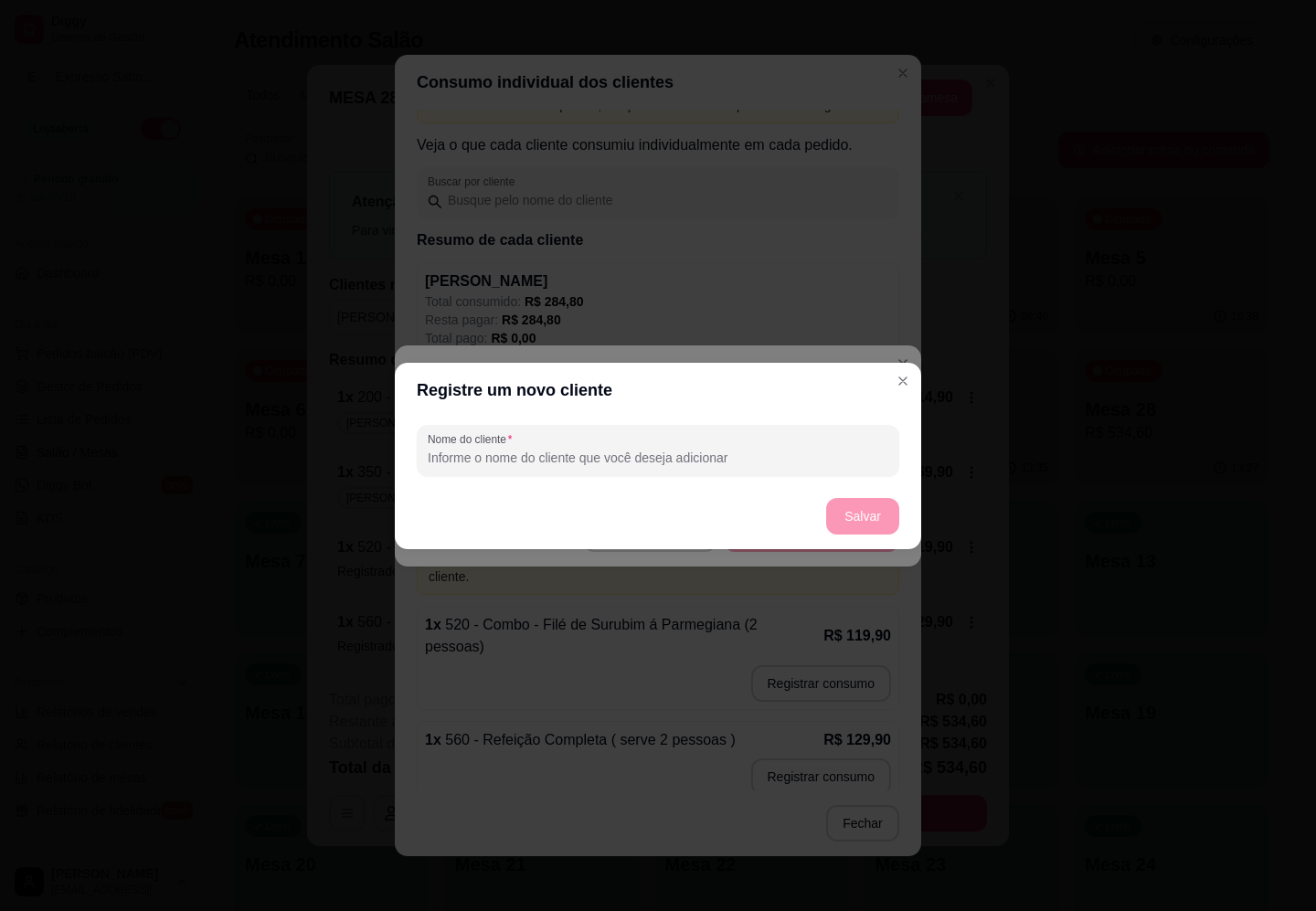
click at [846, 512] on footer "Salvar" at bounding box center [658, 516] width 526 height 66
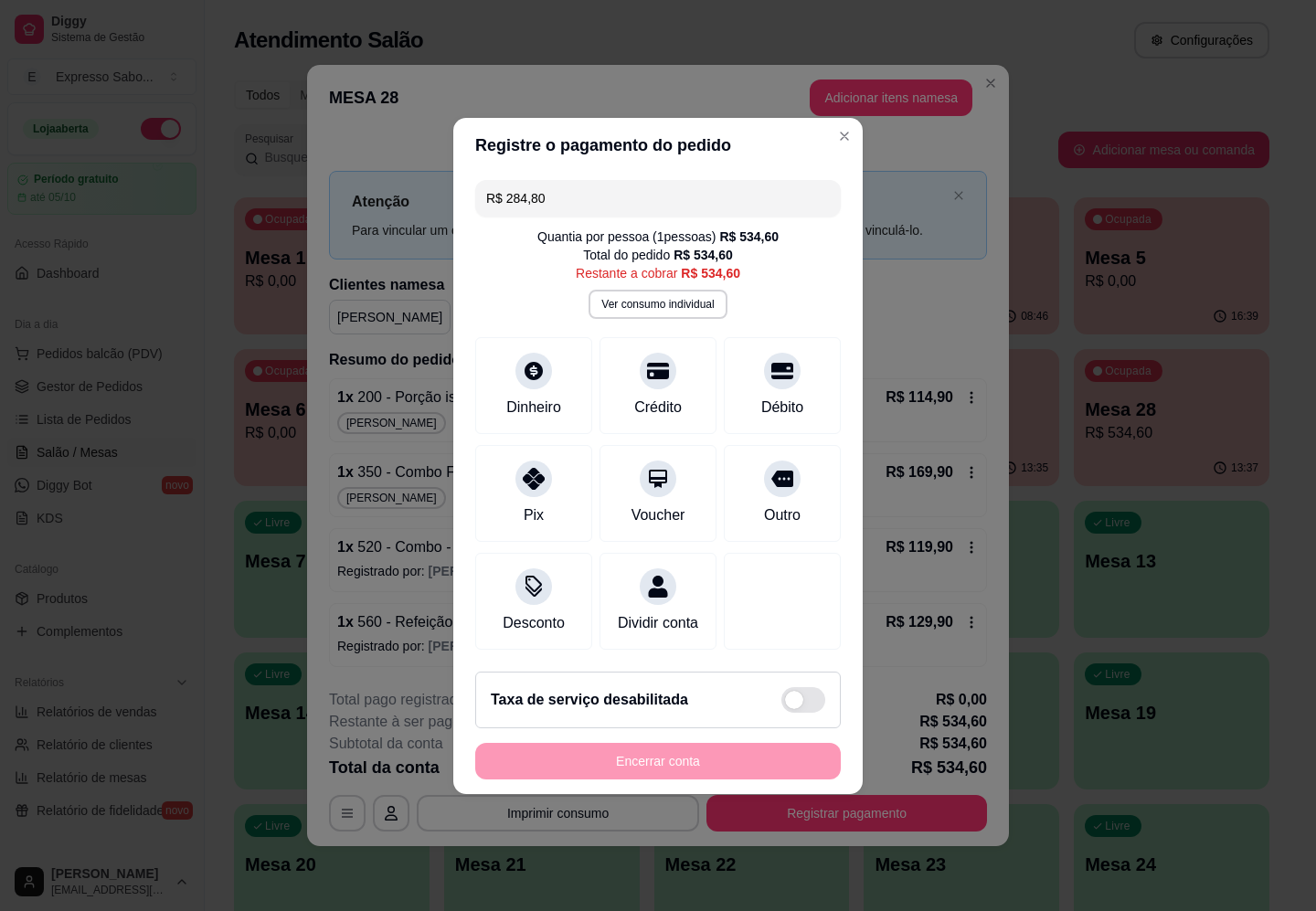
drag, startPoint x: 571, startPoint y: 184, endPoint x: 444, endPoint y: 194, distance: 127.4
click at [444, 194] on div "Registre o pagamento do pedido R$ 284,80 Quantia por pessoa ( 1 pessoas) R$ 534…" at bounding box center [658, 455] width 1316 height 911
type input "R$ 20,00"
click at [793, 713] on span at bounding box center [803, 699] width 44 height 26
click at [792, 714] on input "checkbox" at bounding box center [786, 709] width 11 height 11
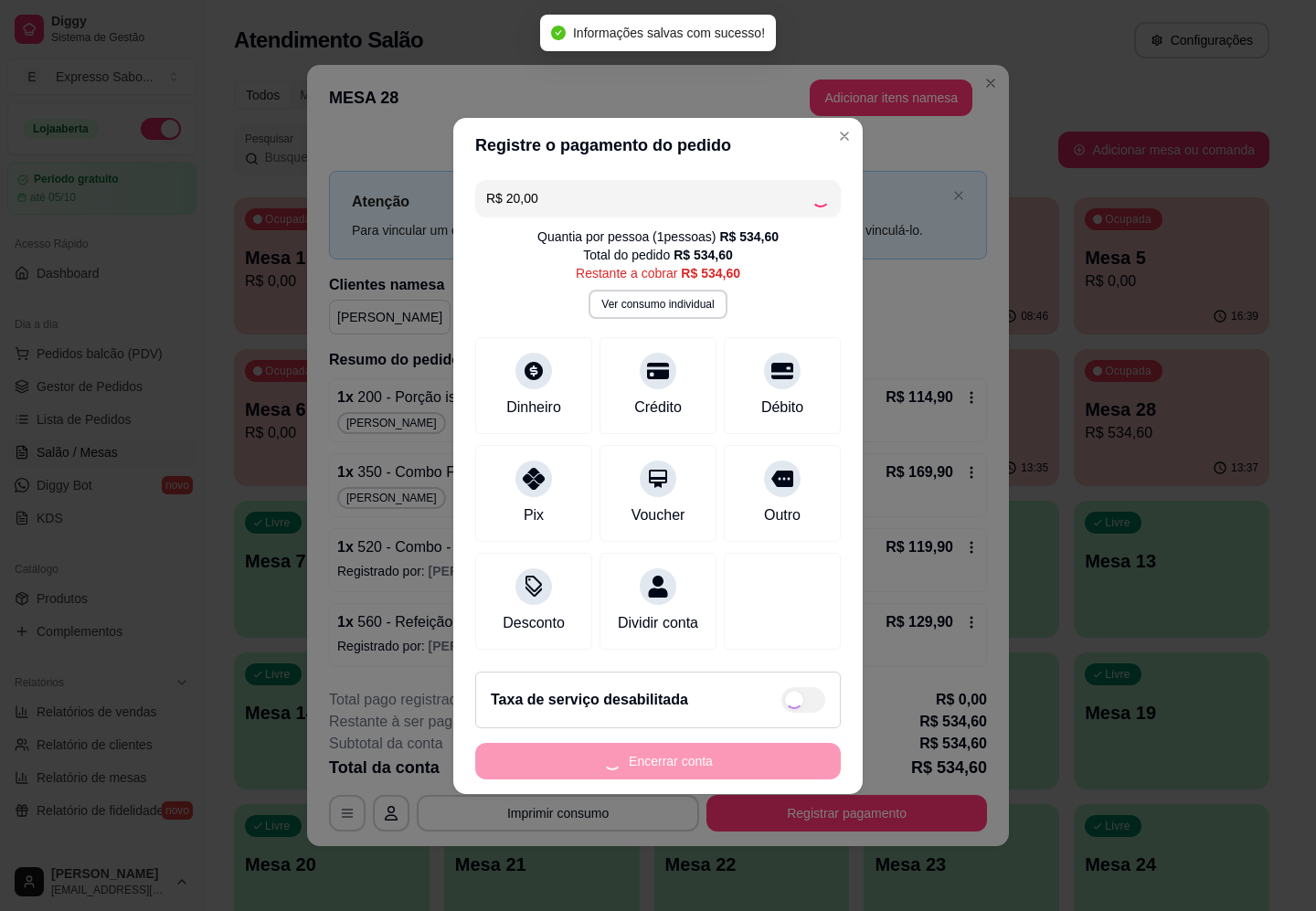
checkbox input "true"
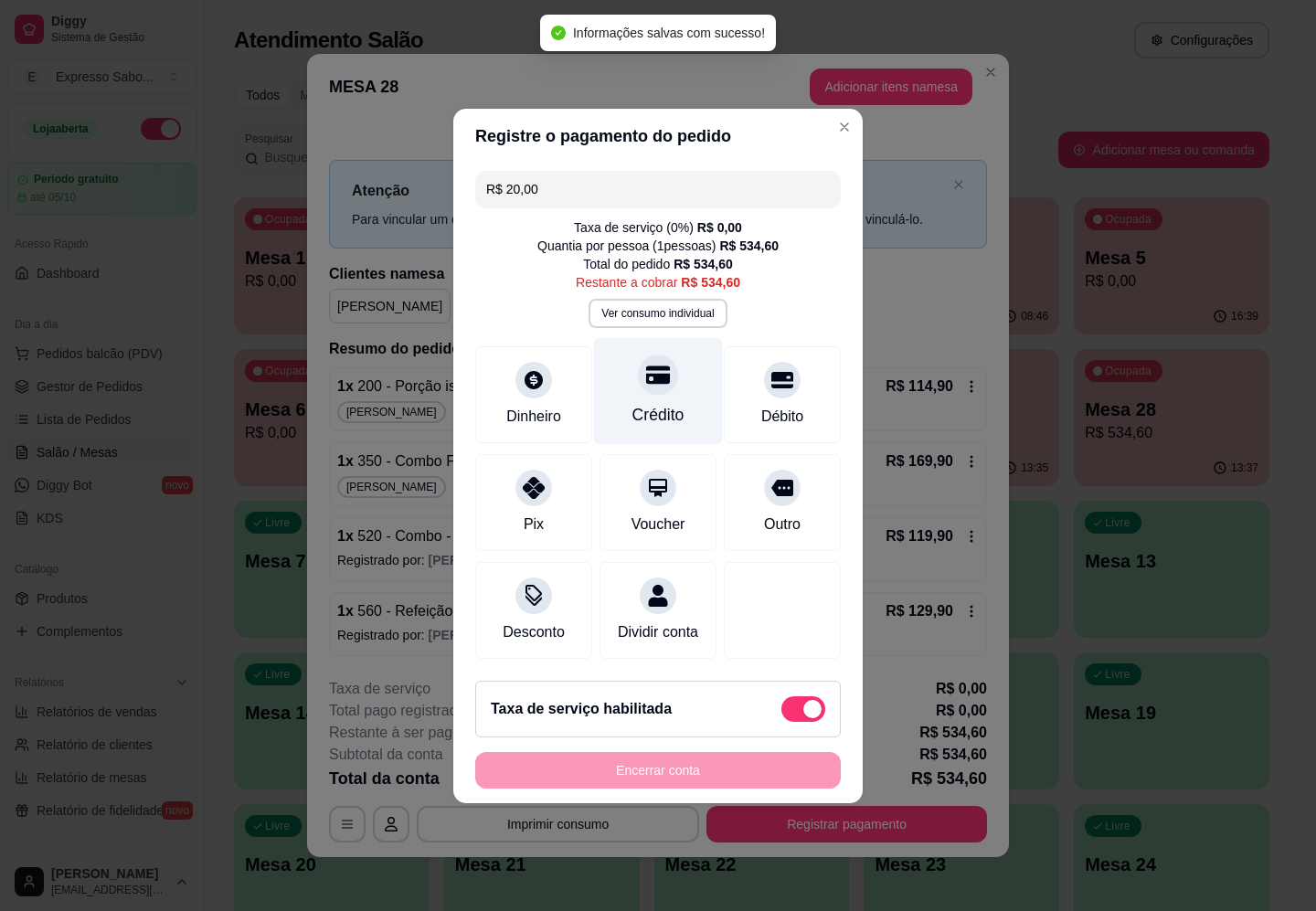
click at [661, 382] on div "Crédito" at bounding box center [658, 391] width 129 height 107
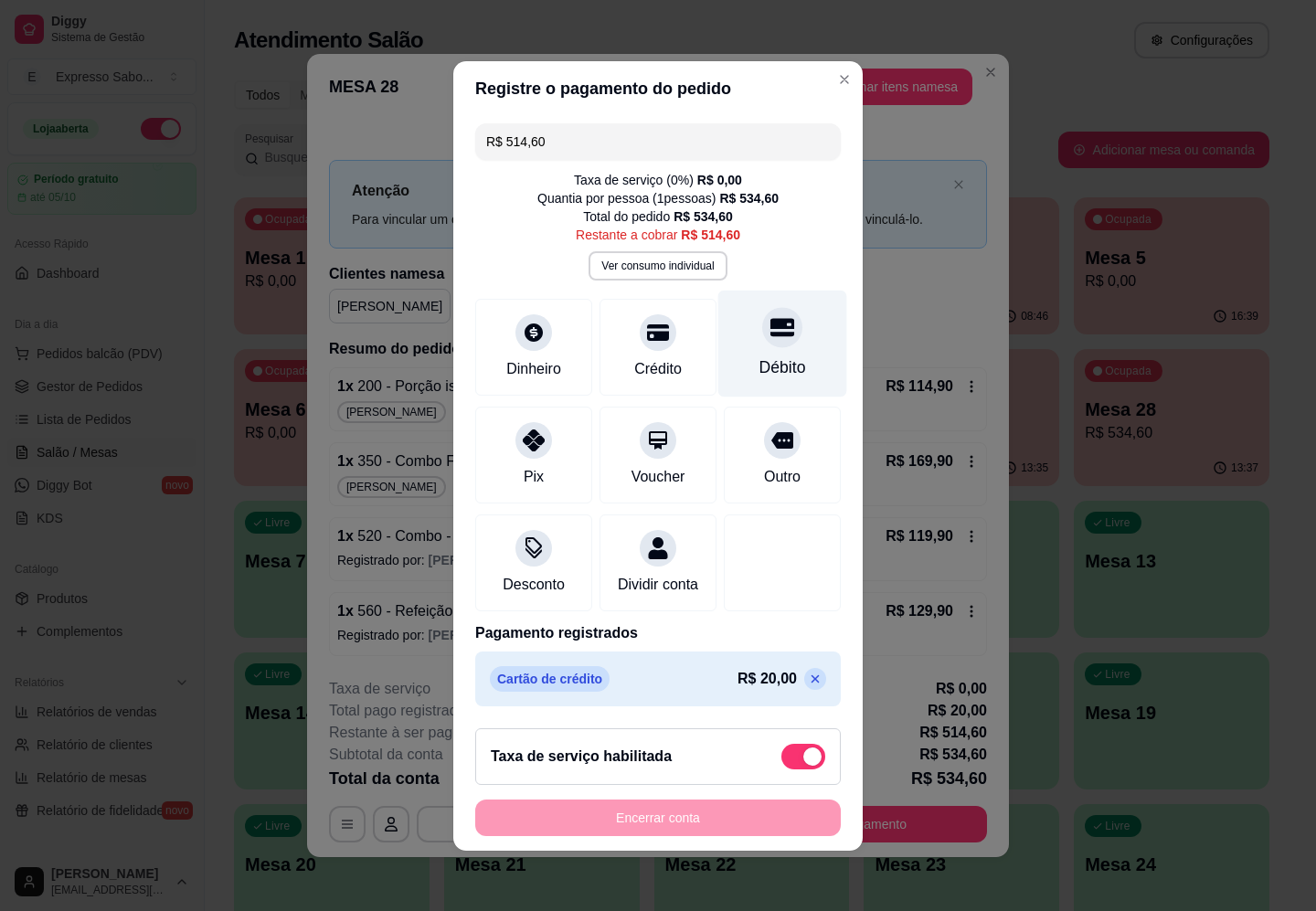
click at [771, 321] on icon at bounding box center [782, 326] width 24 height 18
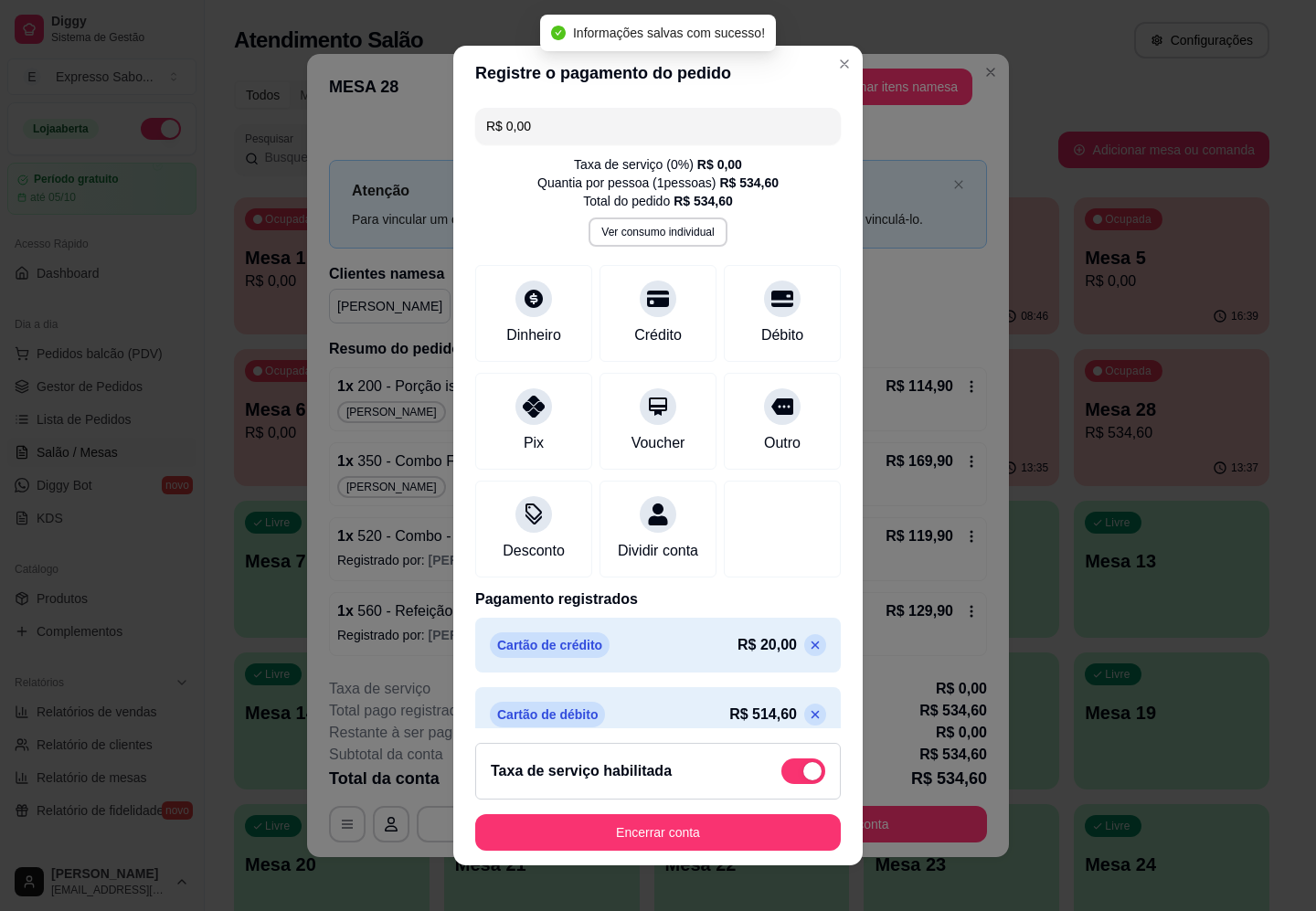
click at [615, 135] on input "R$ 0,00" at bounding box center [658, 126] width 343 height 36
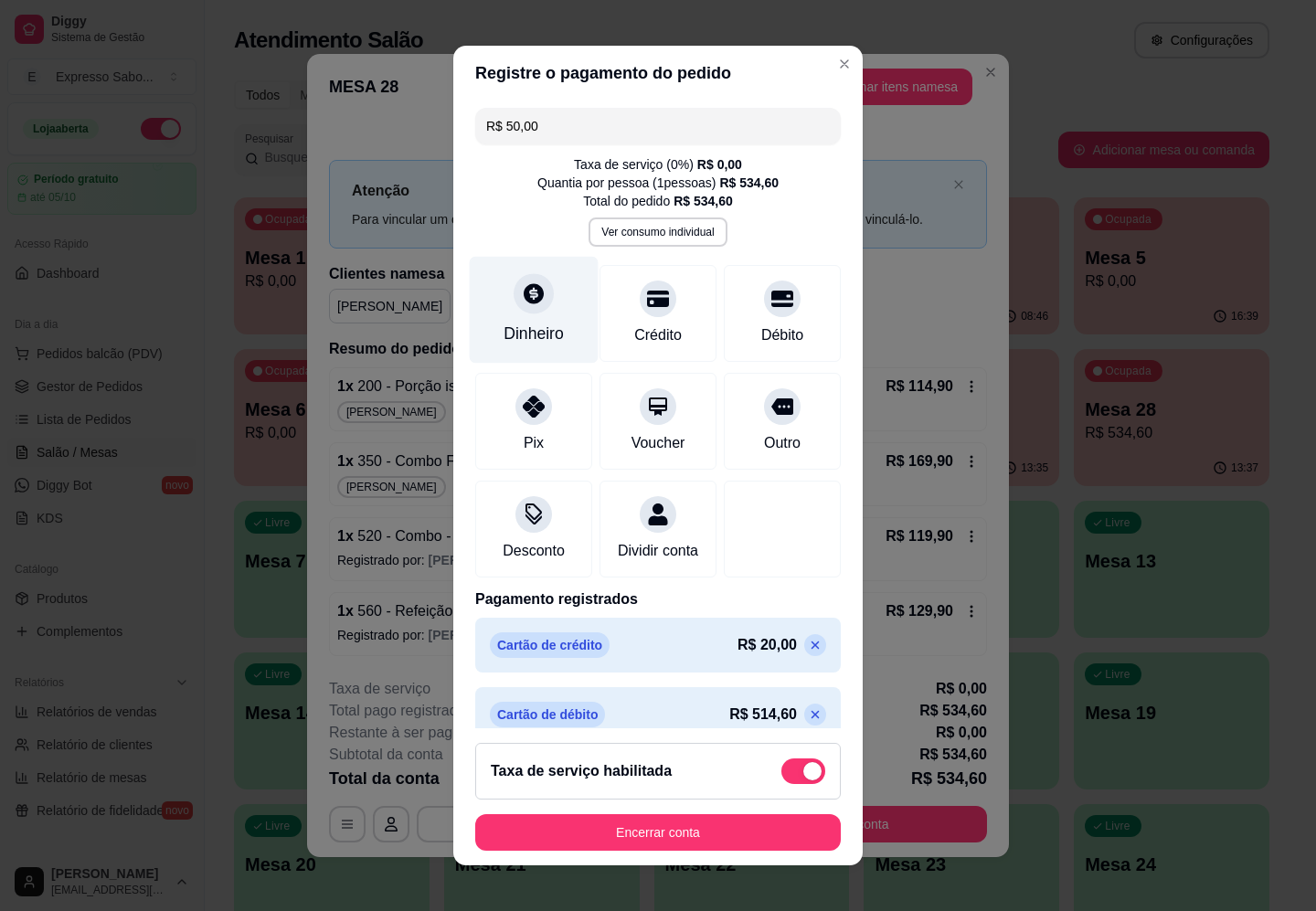
click at [525, 311] on div at bounding box center [533, 293] width 40 height 40
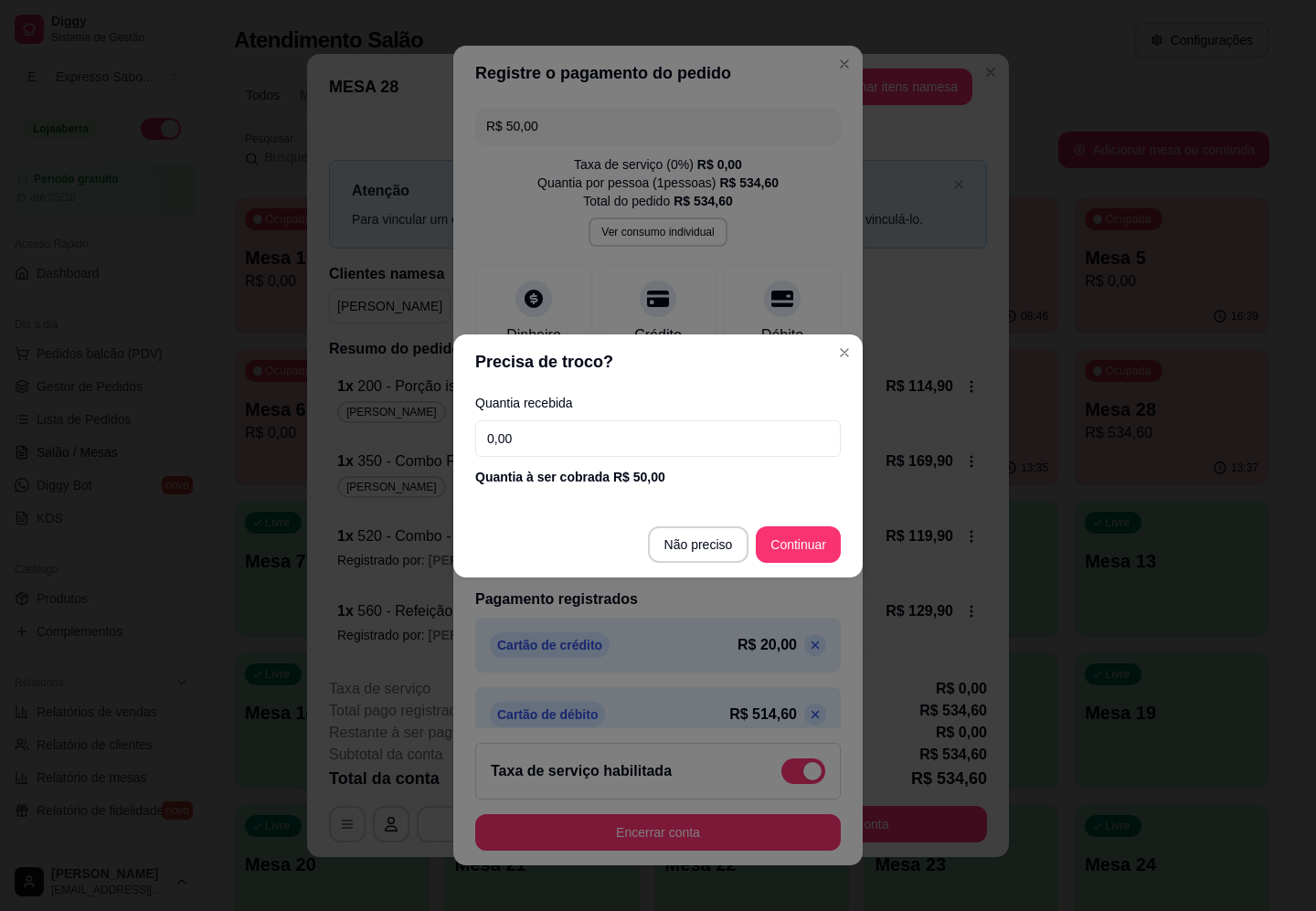
drag, startPoint x: 590, startPoint y: 431, endPoint x: 462, endPoint y: 449, distance: 129.3
click at [462, 449] on div "Quantia recebida 0,00 Quantia à ser cobrada R$ 50,00" at bounding box center [657, 441] width 409 height 104
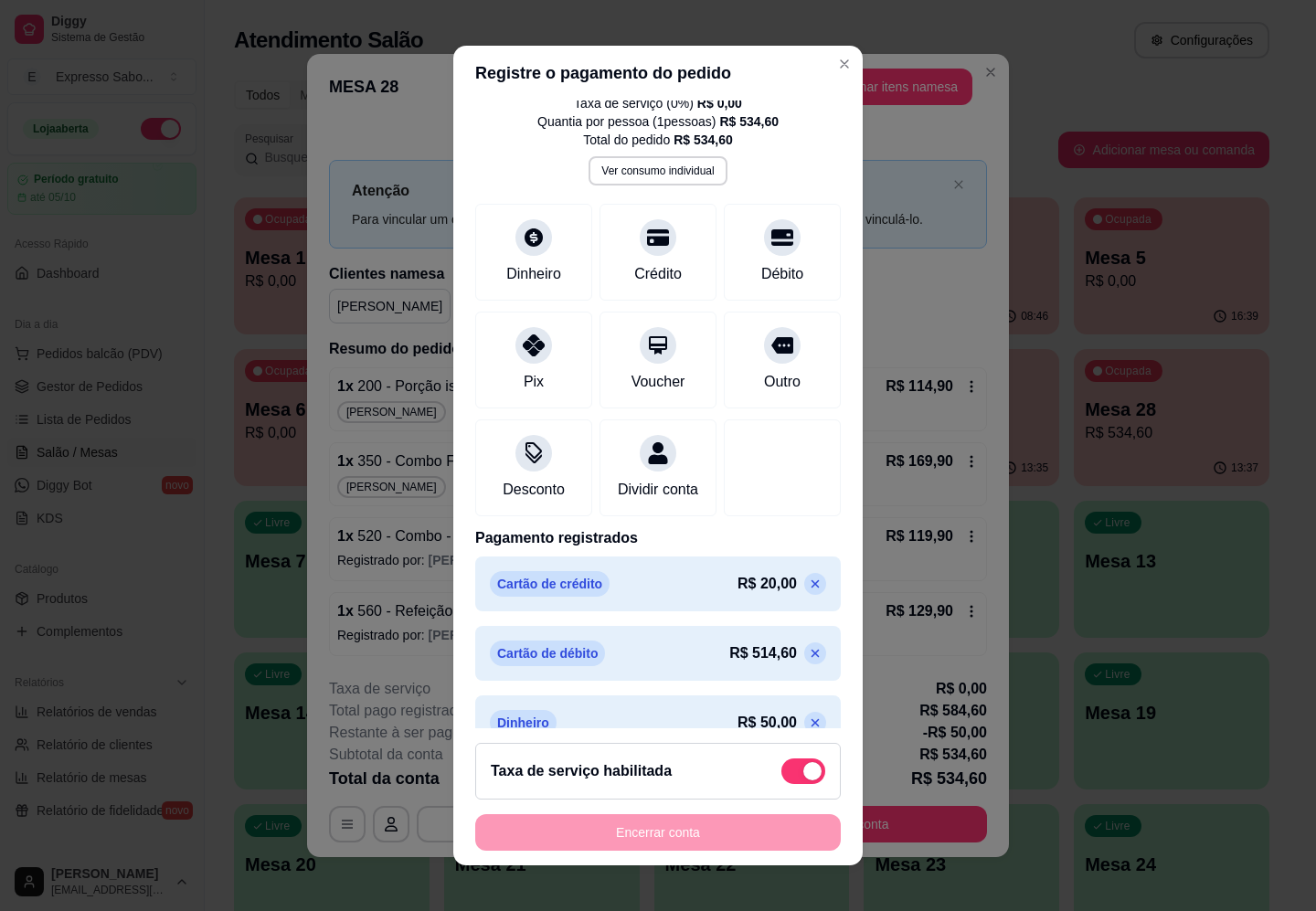
scroll to position [113, 0]
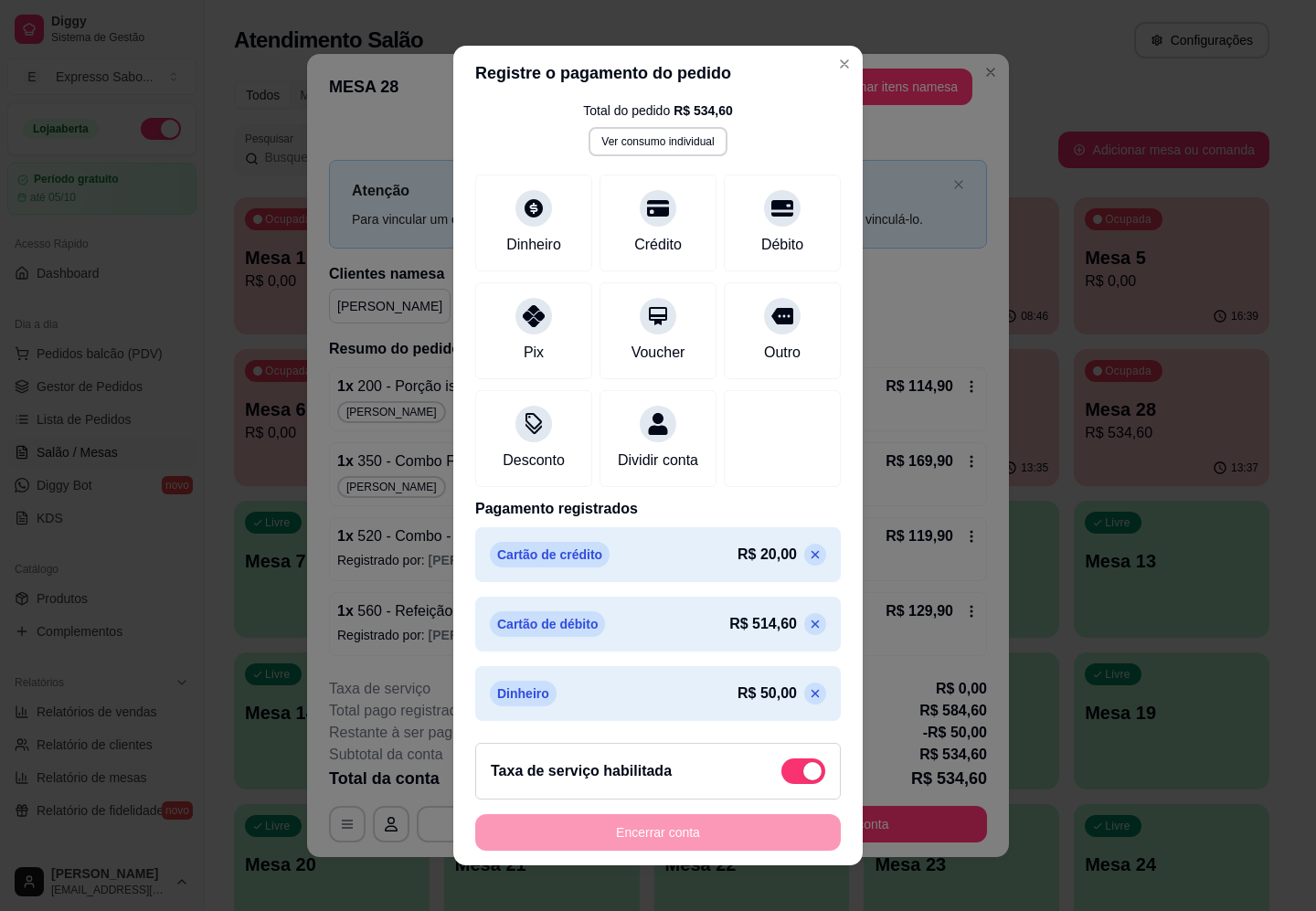
click at [808, 627] on icon at bounding box center [814, 624] width 14 height 14
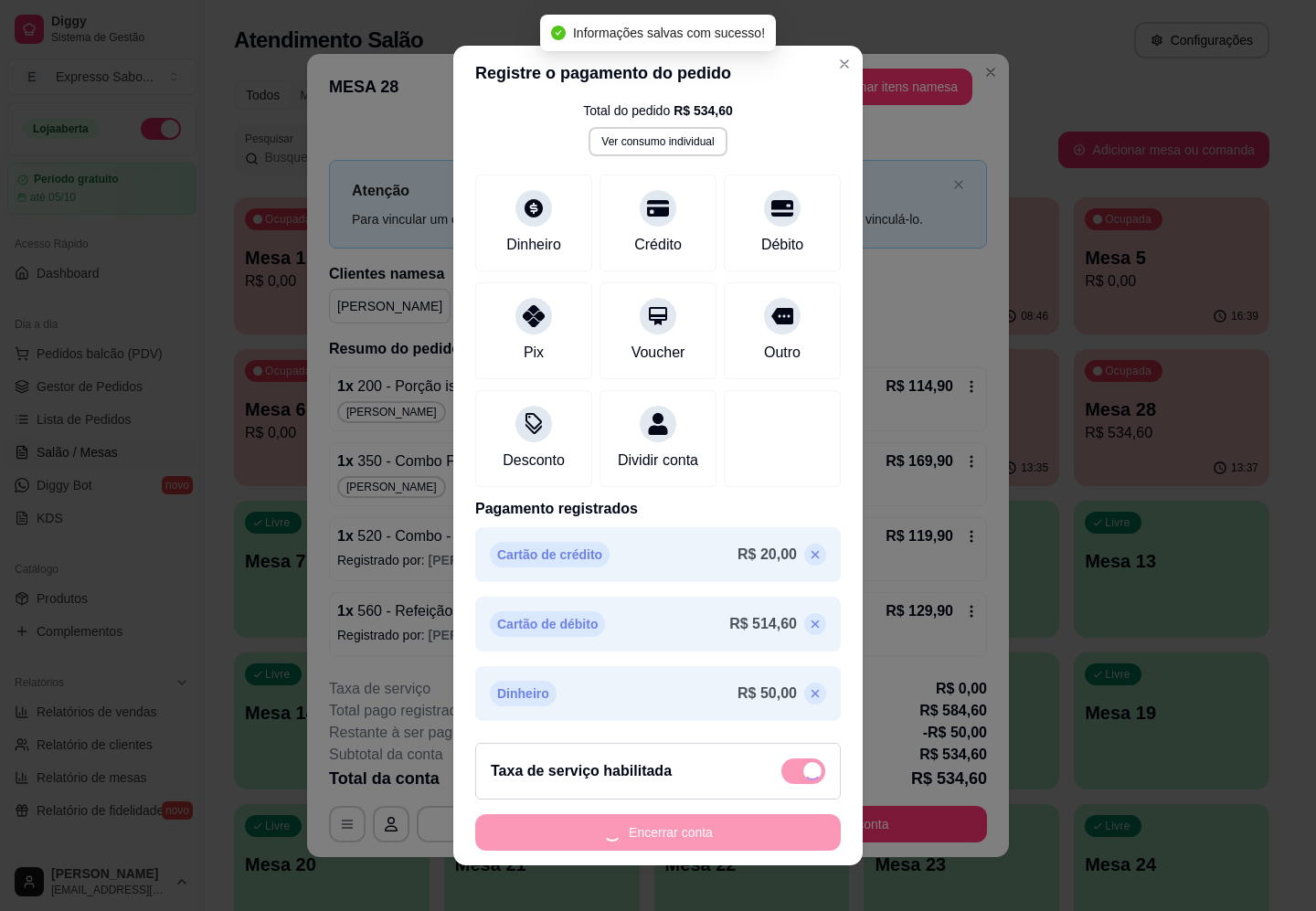
type input "R$ 464,60"
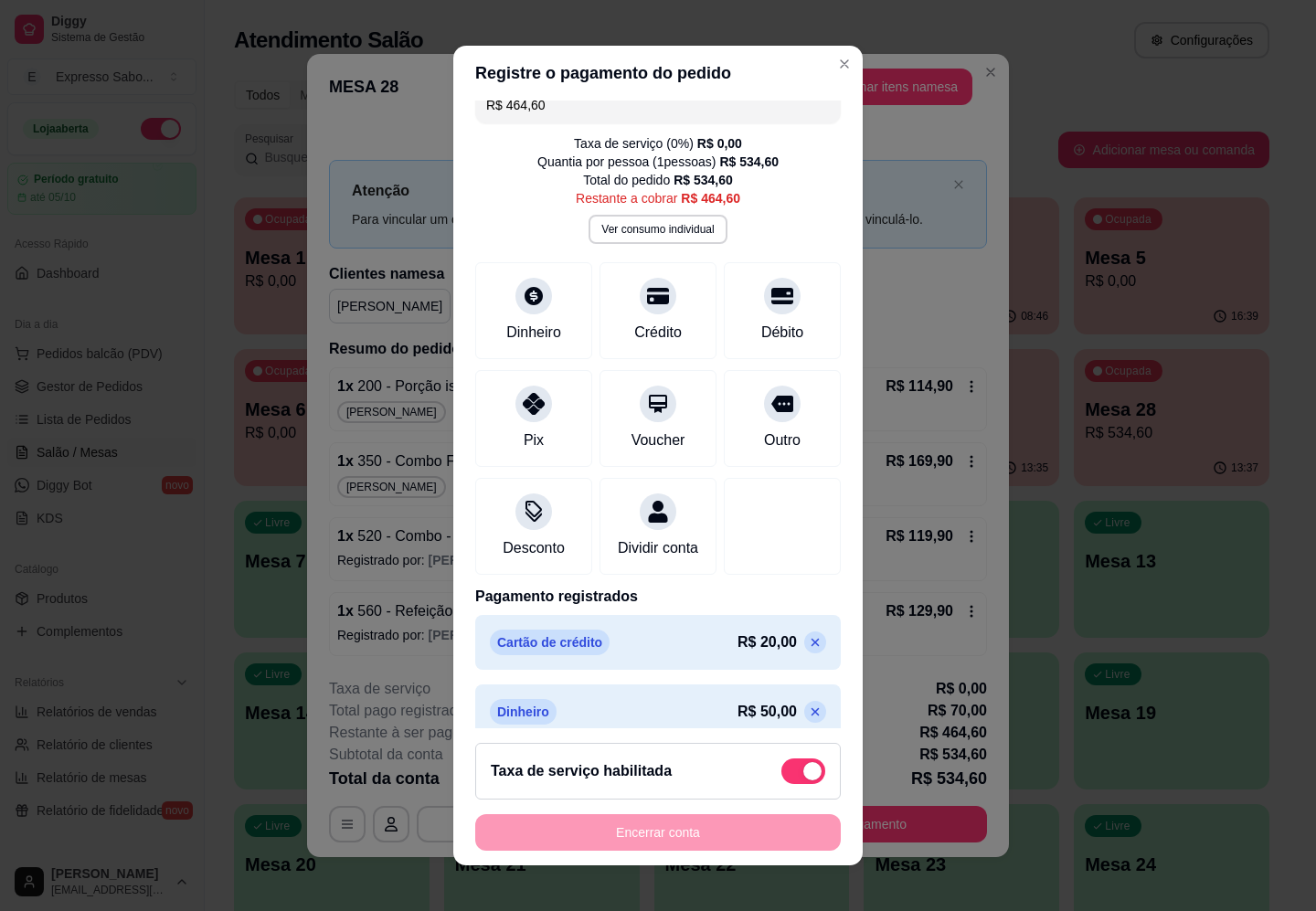
scroll to position [0, 0]
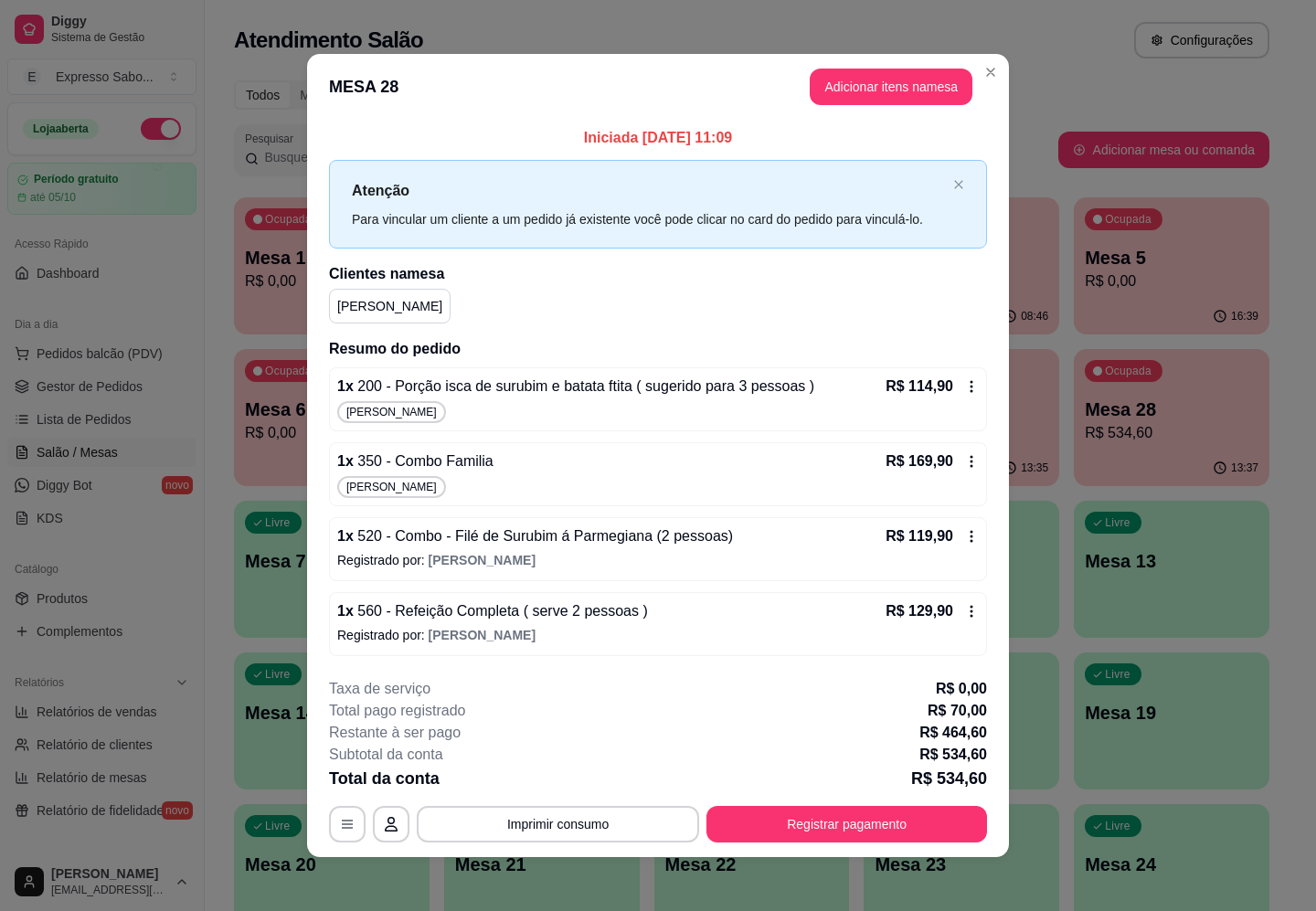
click at [970, 457] on icon at bounding box center [971, 462] width 3 height 11
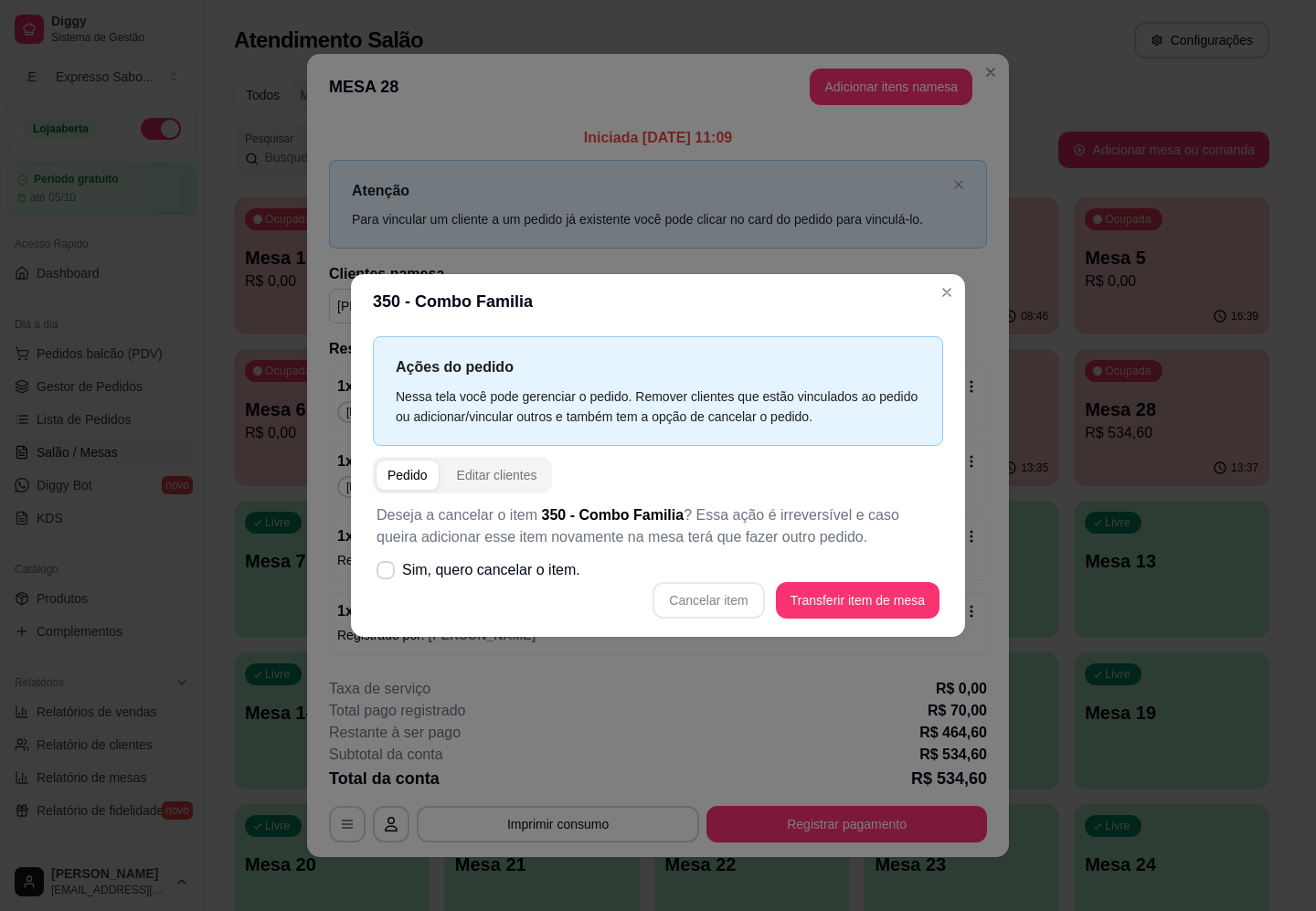
click at [419, 475] on div "Pedido" at bounding box center [407, 475] width 40 height 18
click at [487, 467] on div "Editar clientes" at bounding box center [497, 475] width 80 height 18
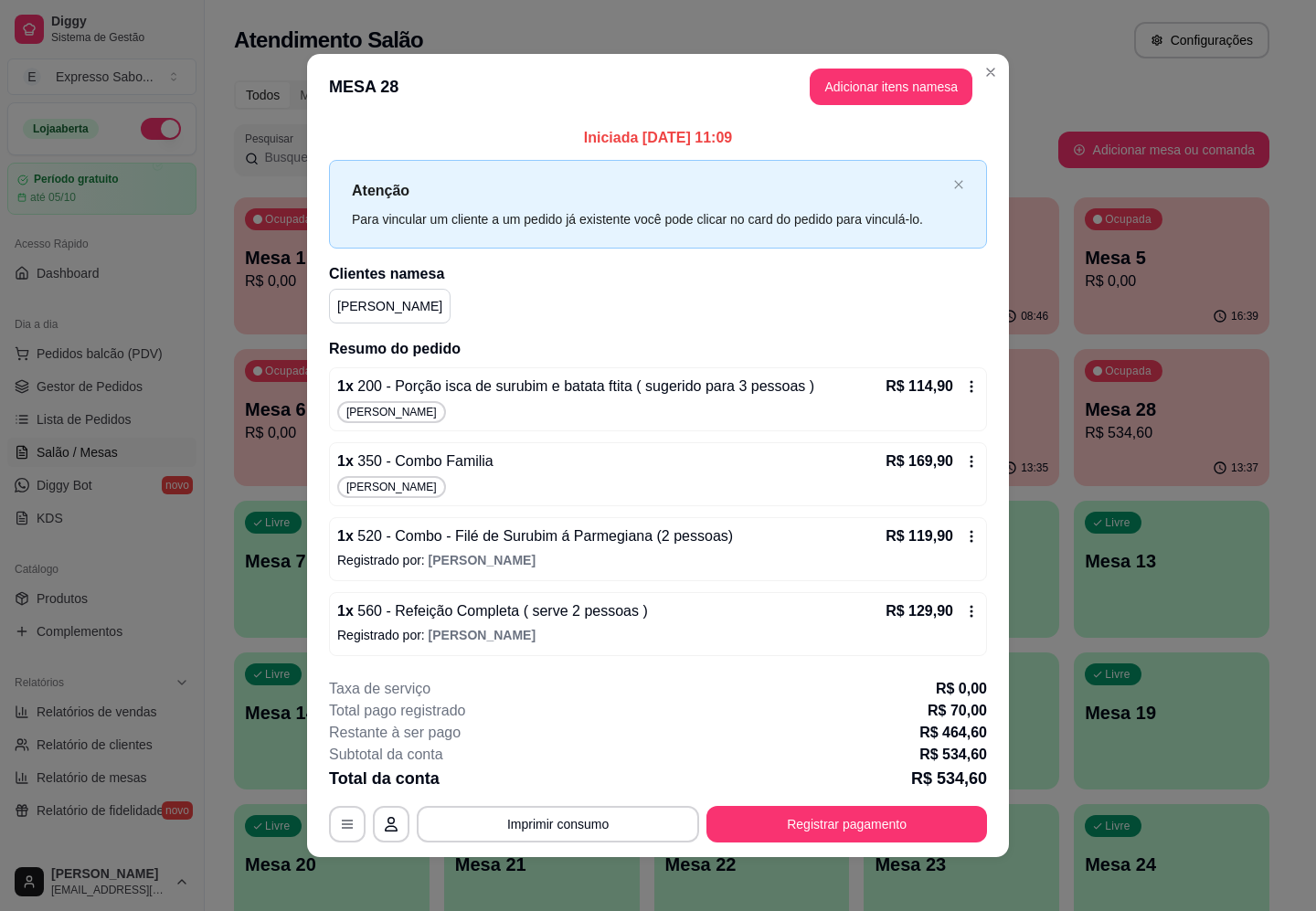
scroll to position [6, 0]
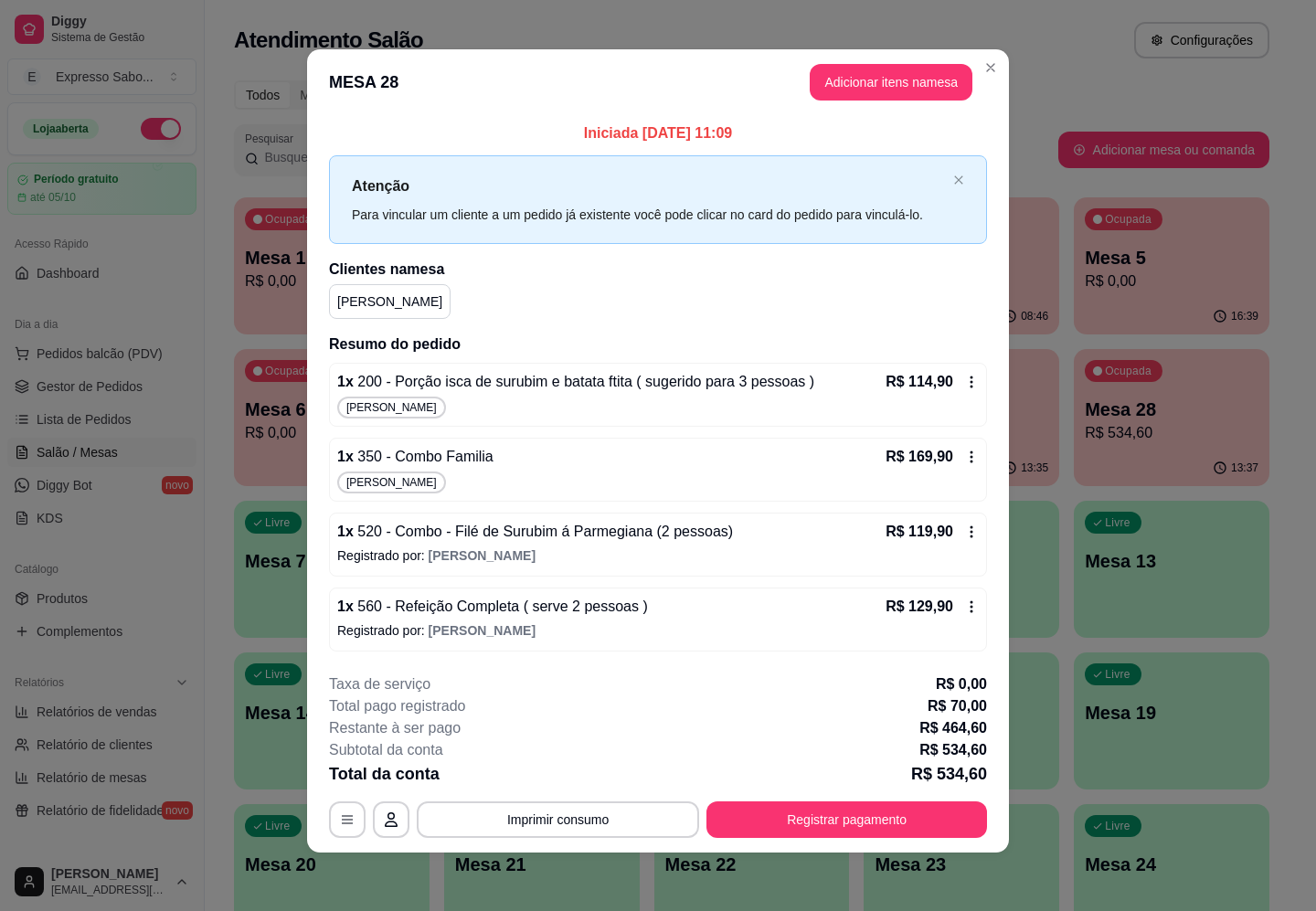
click at [967, 381] on icon at bounding box center [971, 382] width 14 height 14
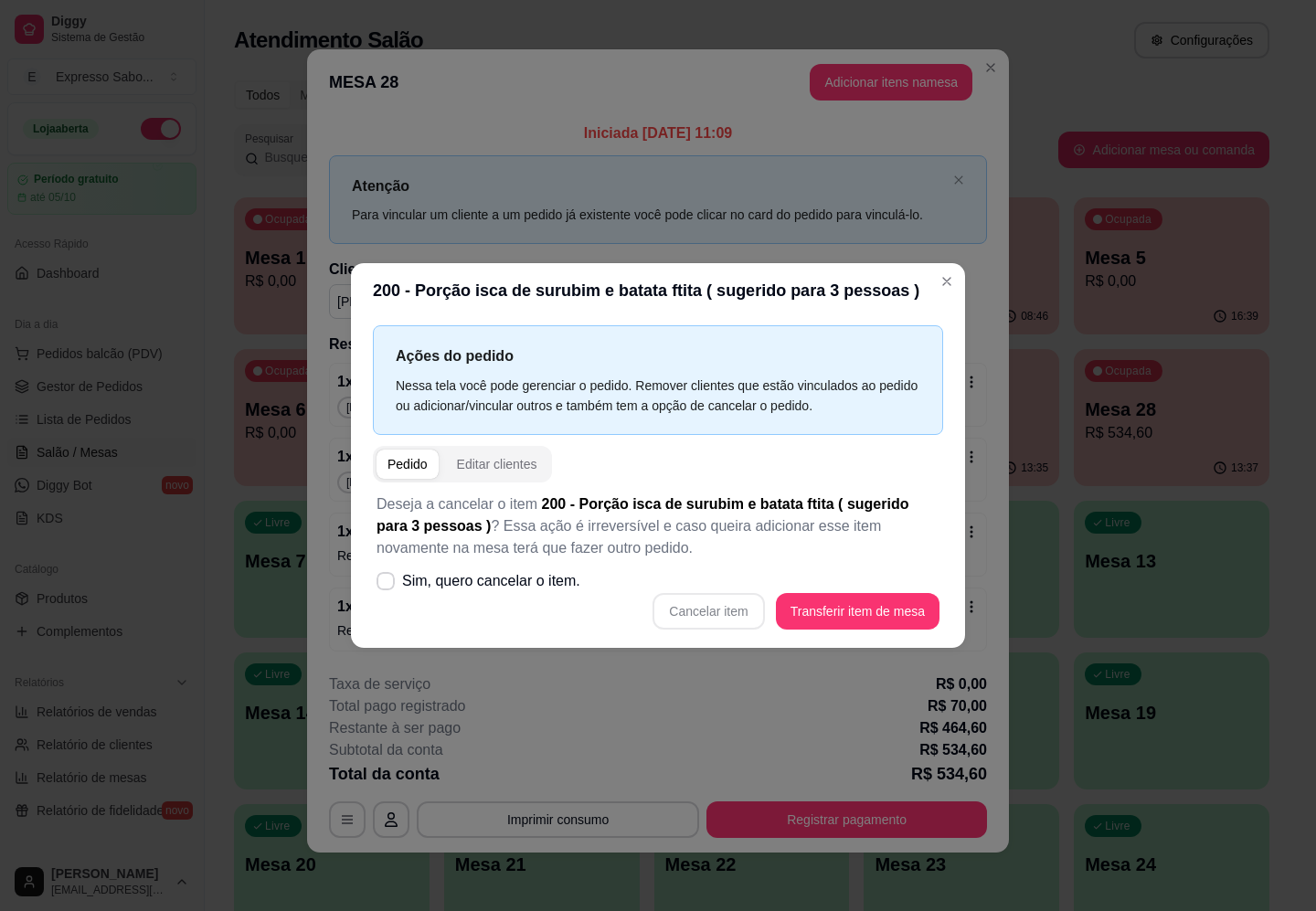
click at [735, 382] on div "Nessa tela você pode gerenciar o pedido. Remover clientes que estão vinculados …" at bounding box center [658, 396] width 524 height 40
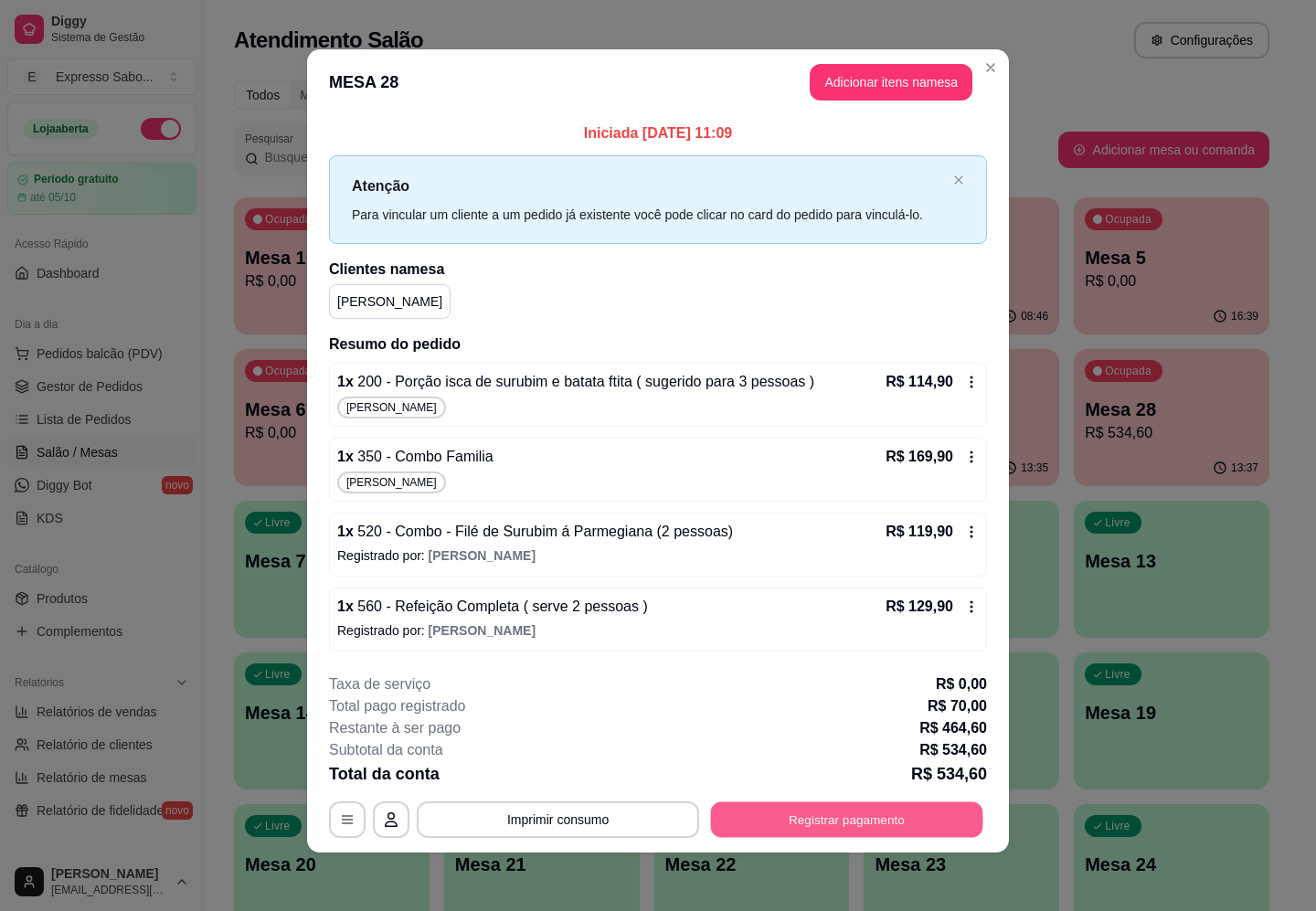
click at [778, 818] on button "Registrar pagamento" at bounding box center [847, 819] width 273 height 35
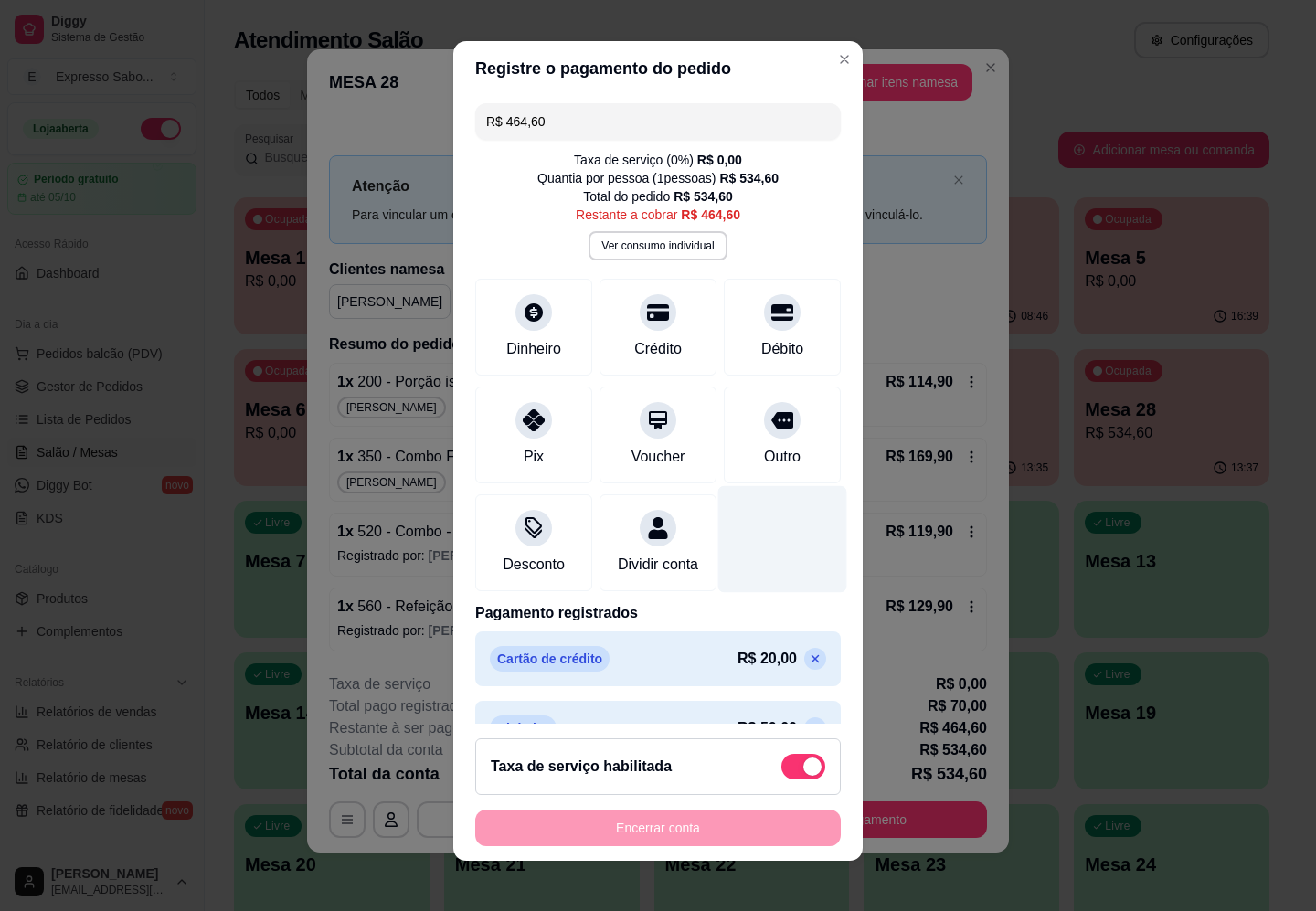
scroll to position [0, 0]
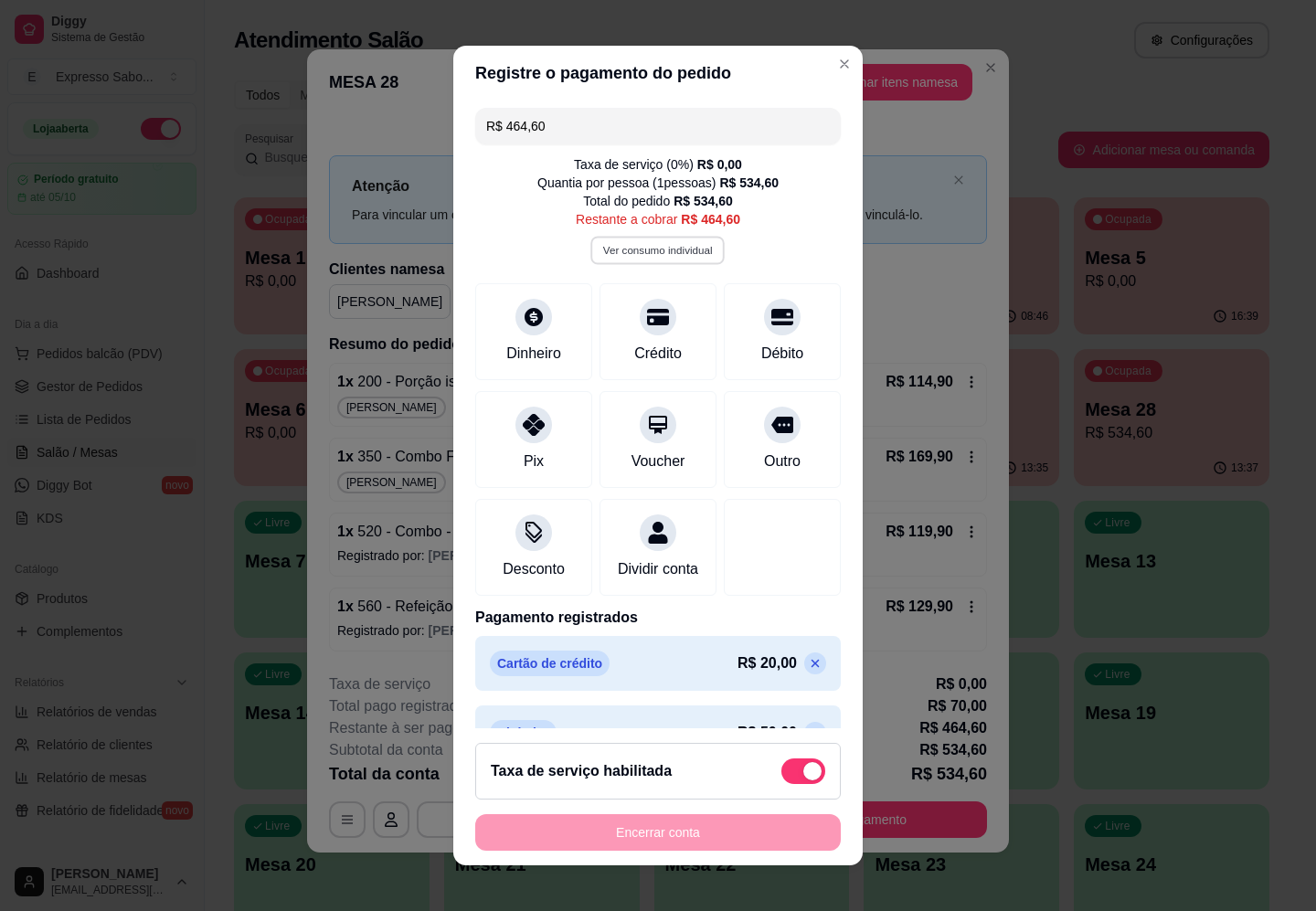
click at [643, 259] on button "Ver consumo individual" at bounding box center [658, 250] width 134 height 29
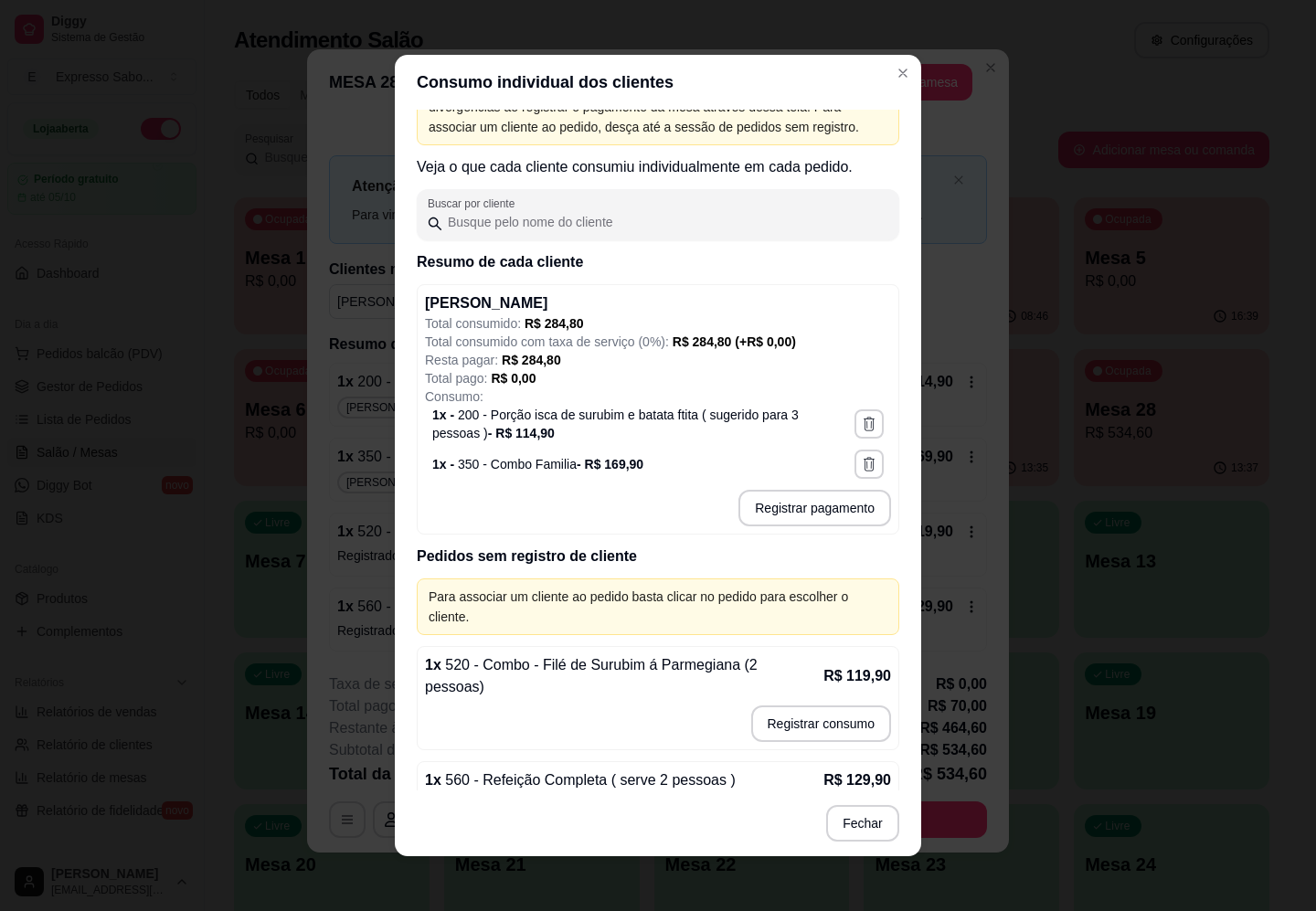
scroll to position [89, 0]
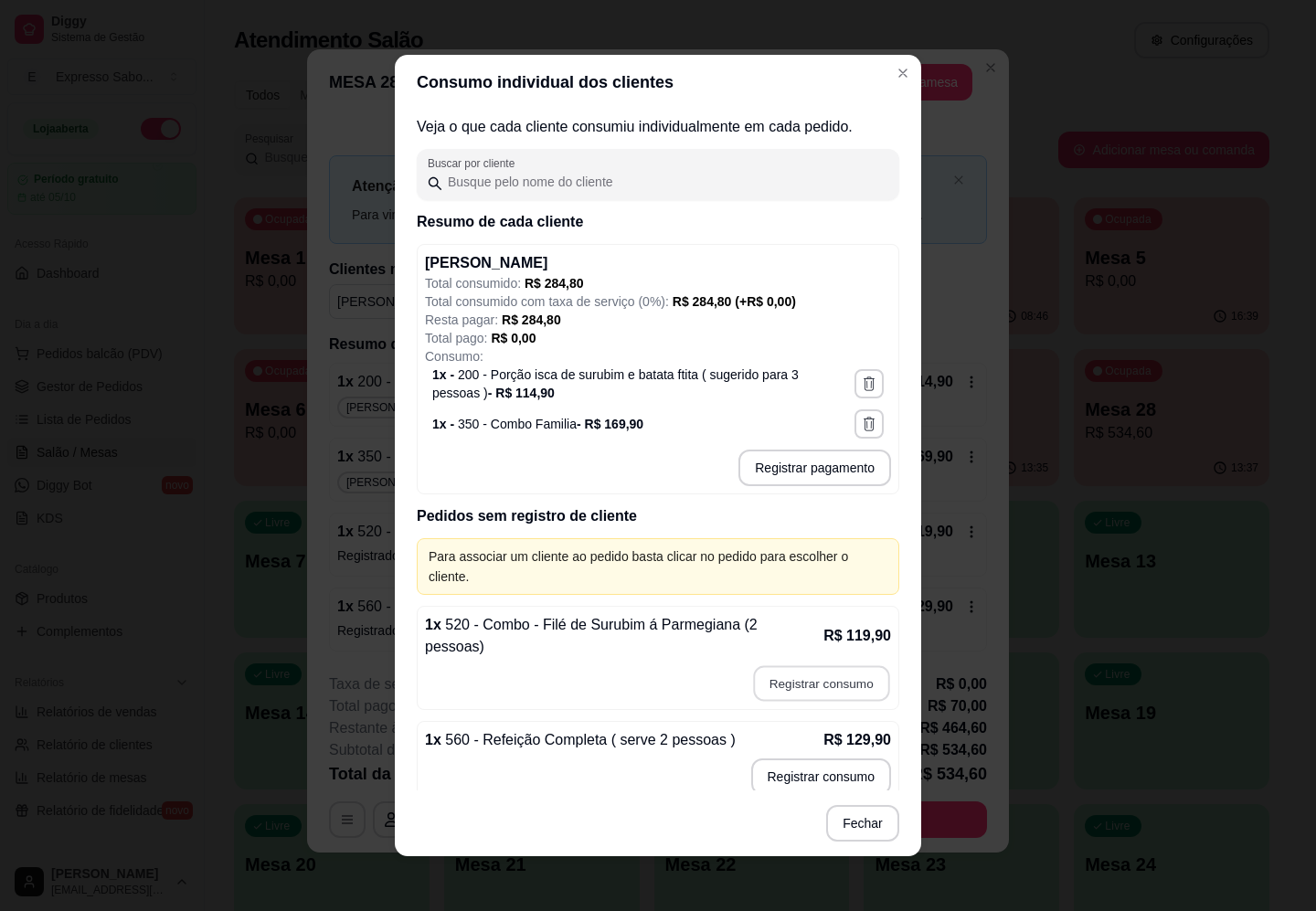
click at [795, 666] on button "Registrar consumo" at bounding box center [820, 683] width 136 height 35
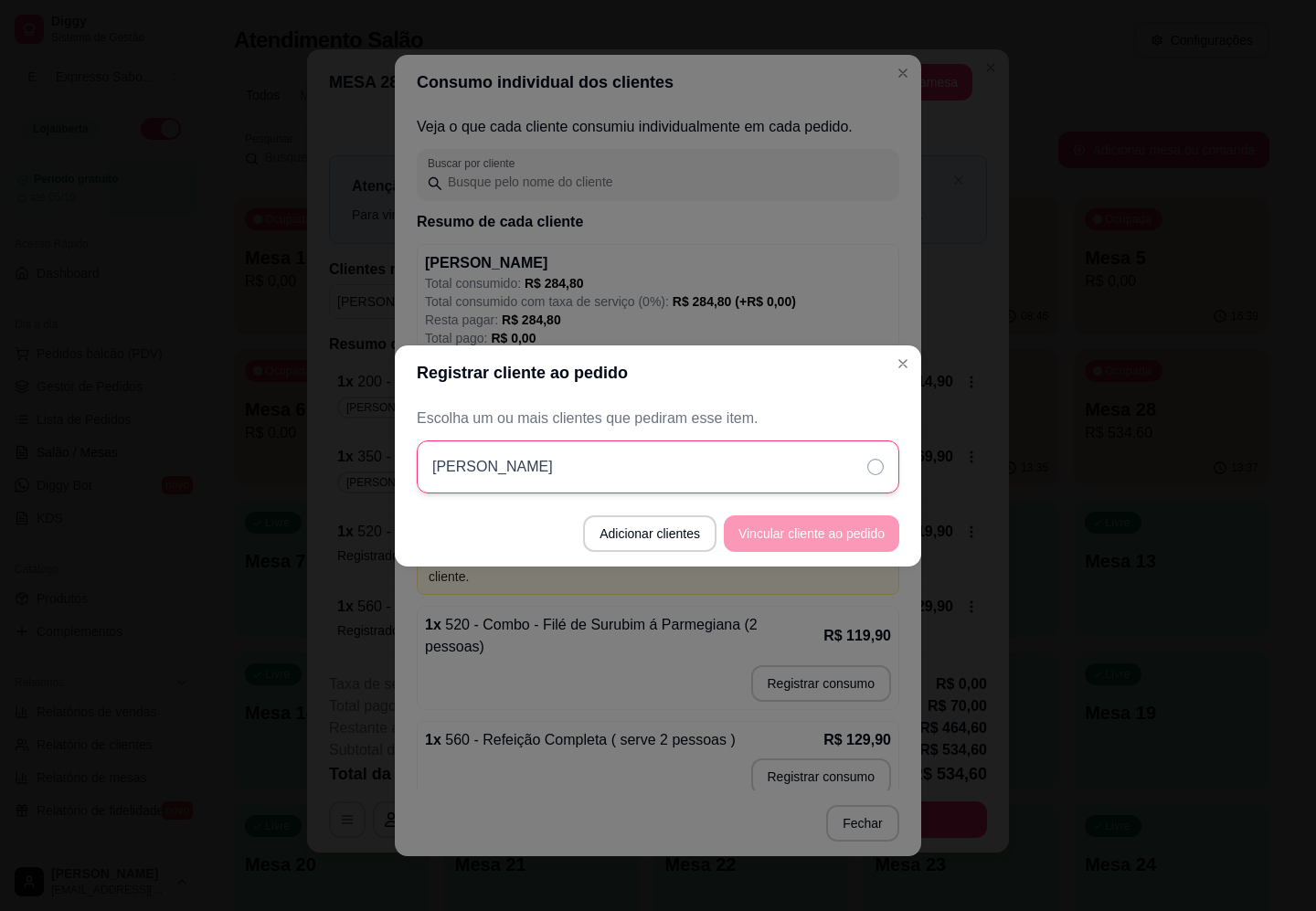
click at [871, 466] on icon at bounding box center [874, 466] width 16 height 16
click at [855, 535] on button "Vincular cliente ao pedido" at bounding box center [812, 532] width 170 height 35
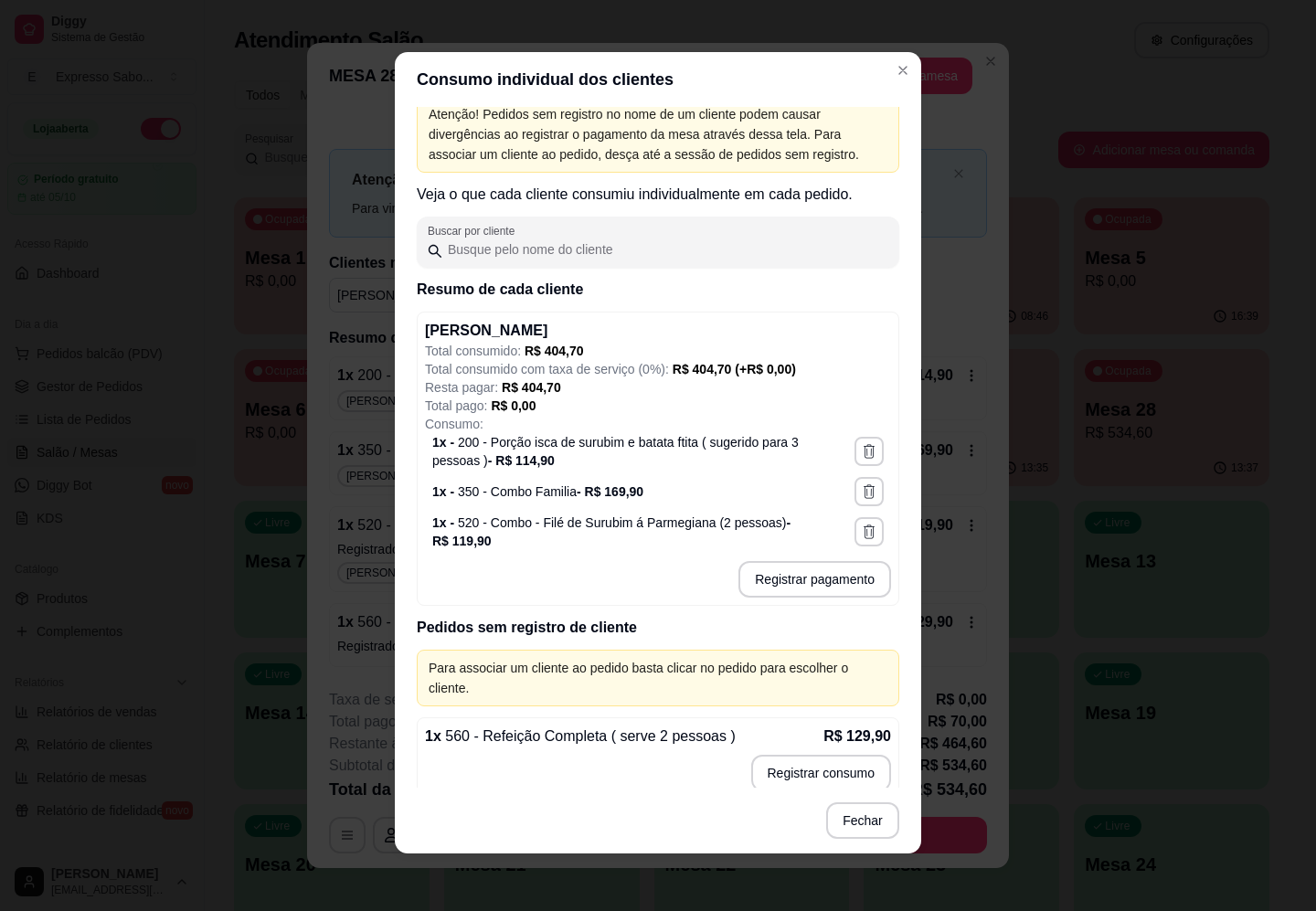
scroll to position [0, 0]
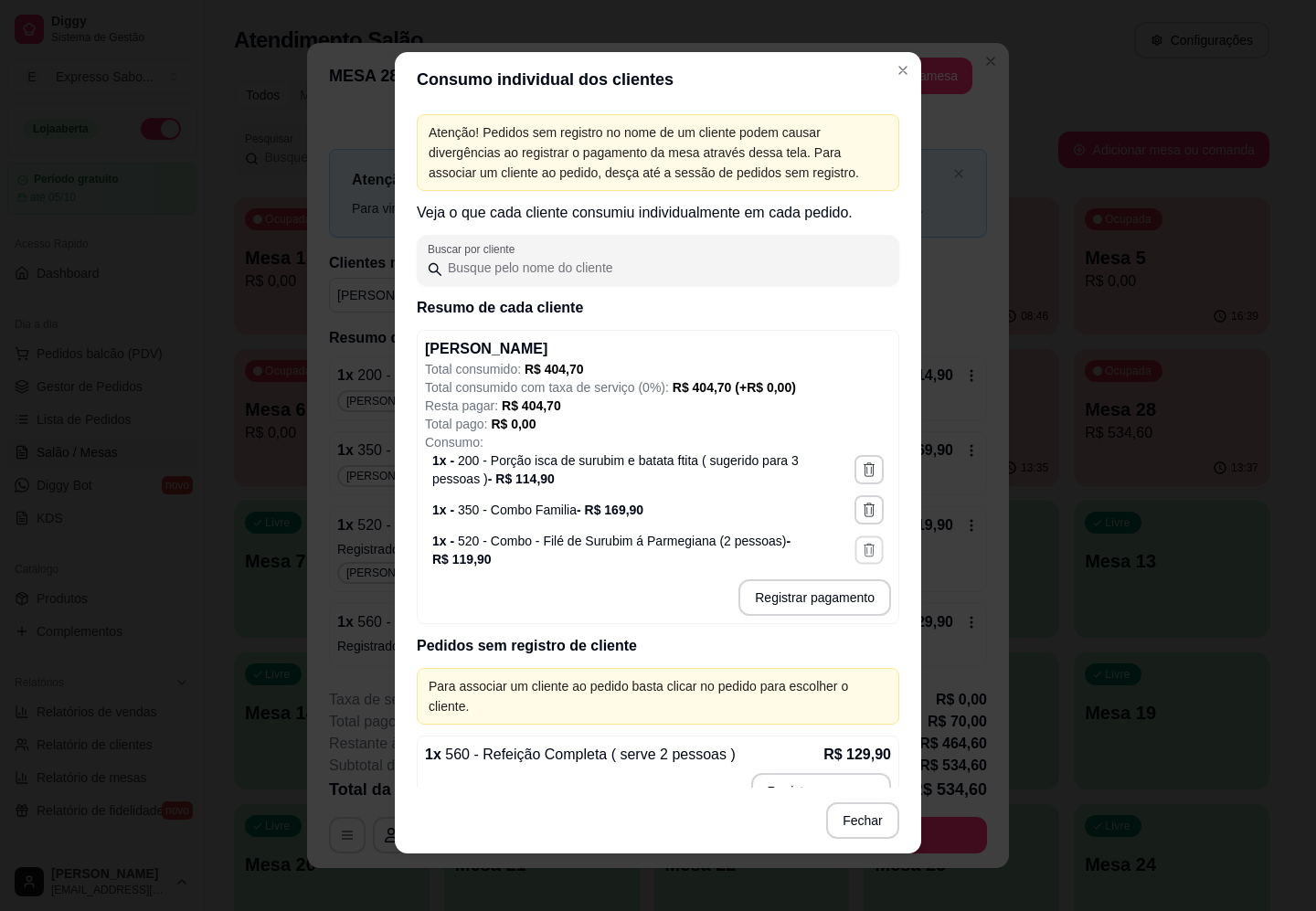
click at [861, 553] on icon "button" at bounding box center [869, 549] width 15 height 15
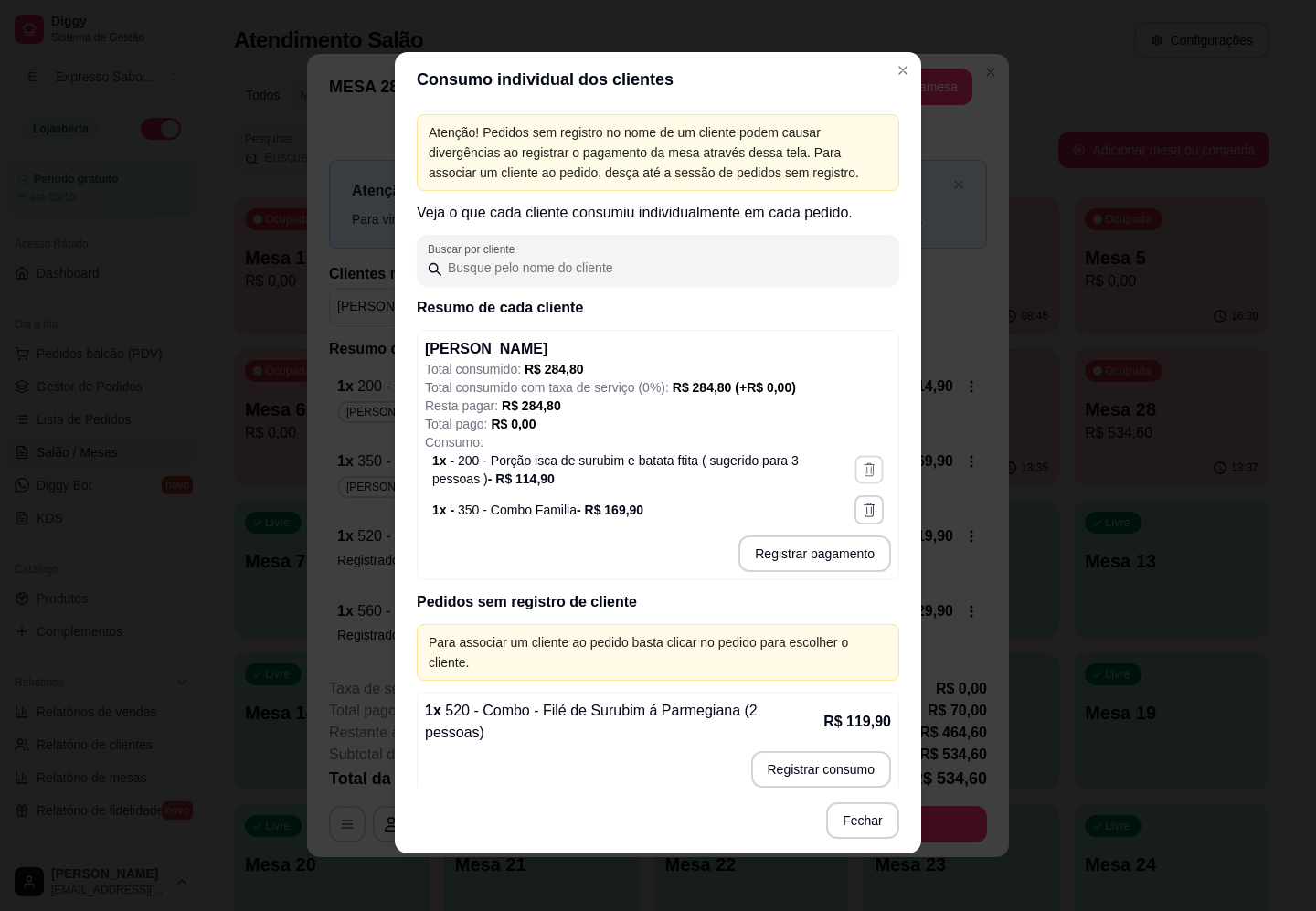
click at [861, 475] on icon "button" at bounding box center [869, 469] width 15 height 15
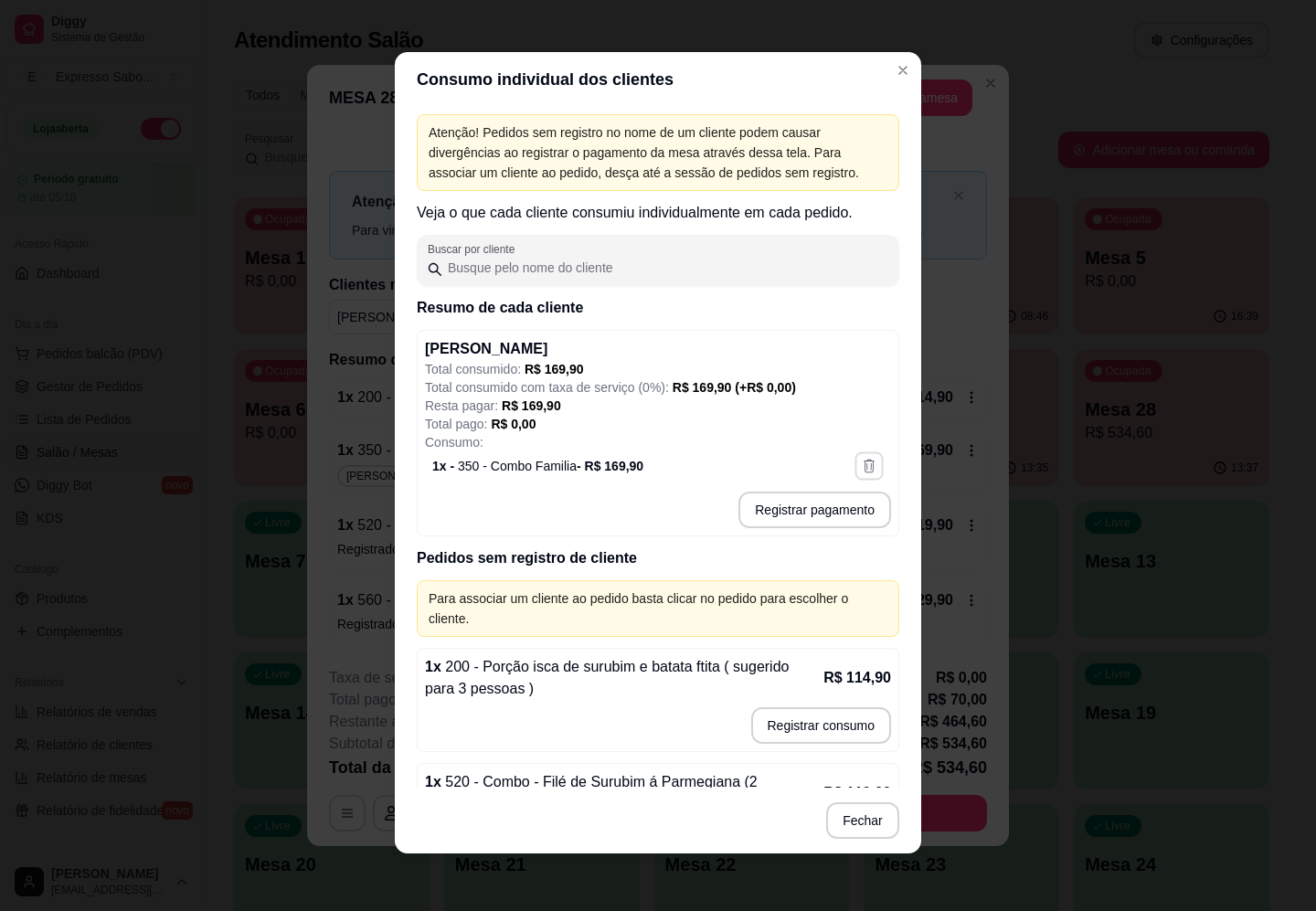
click at [854, 454] on button "button" at bounding box center [869, 466] width 29 height 29
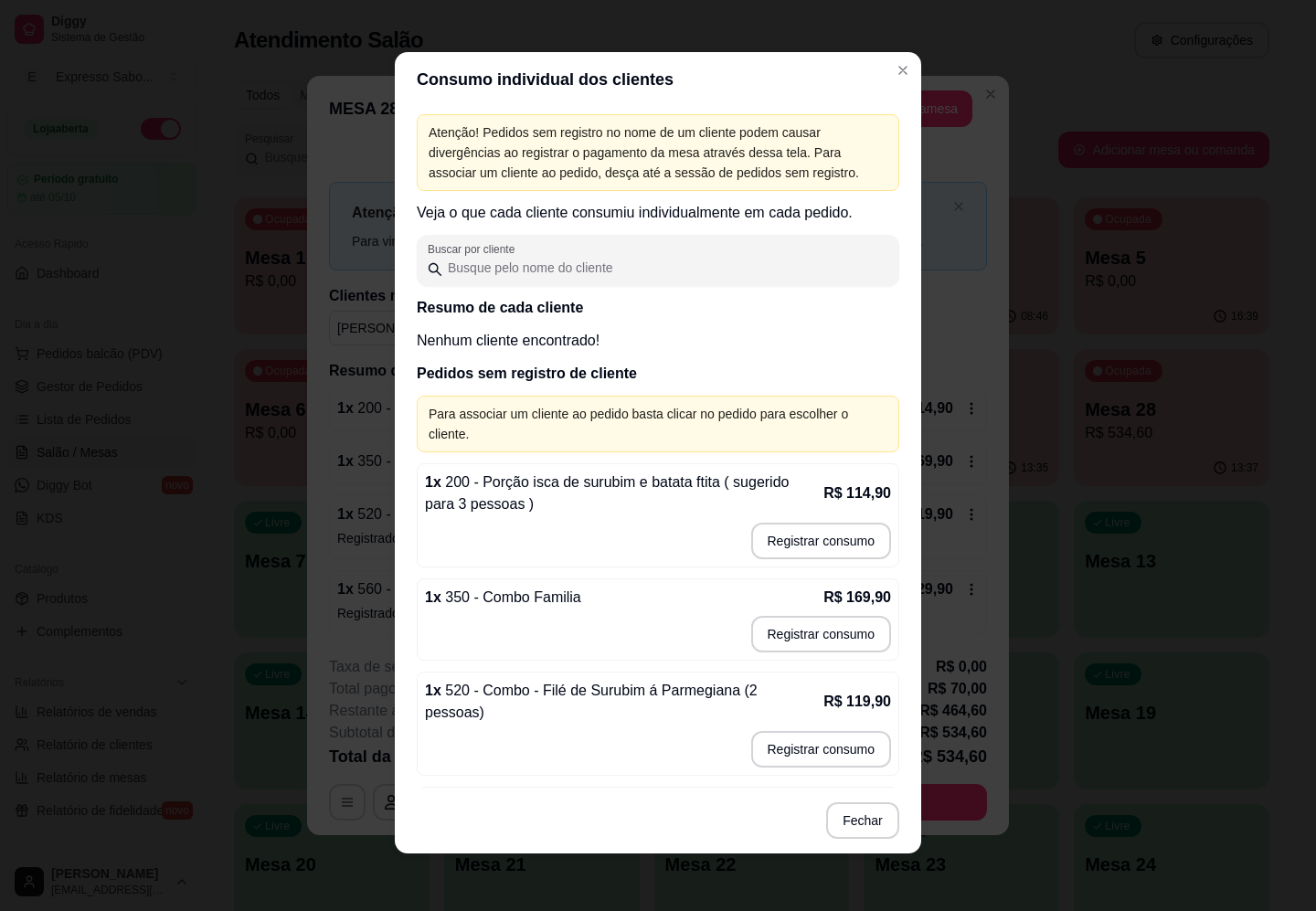
drag, startPoint x: 902, startPoint y: 442, endPoint x: 626, endPoint y: 297, distance: 311.8
drag, startPoint x: 626, startPoint y: 297, endPoint x: 764, endPoint y: 285, distance: 138.5
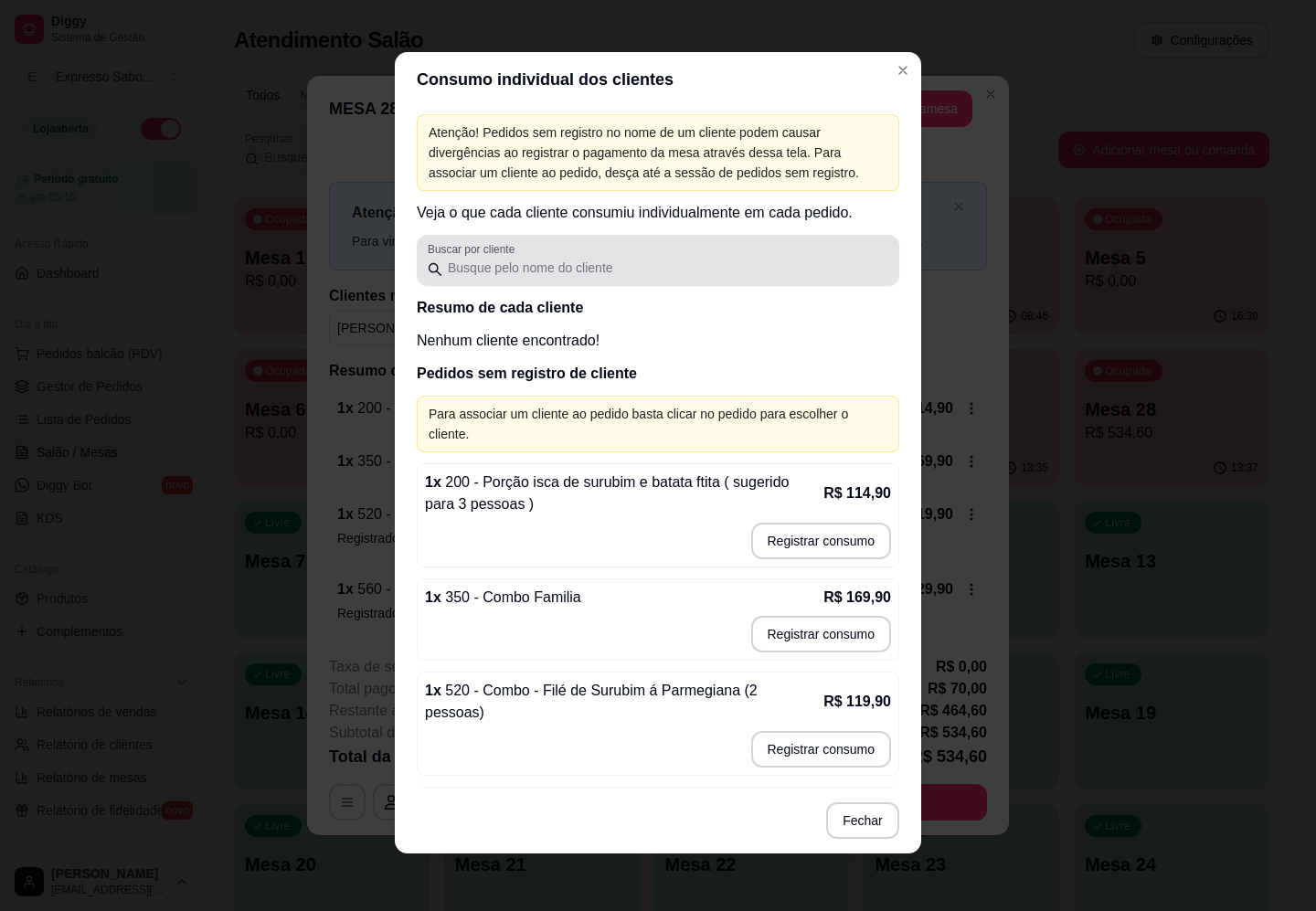
drag, startPoint x: 764, startPoint y: 285, endPoint x: 792, endPoint y: 281, distance: 28.3
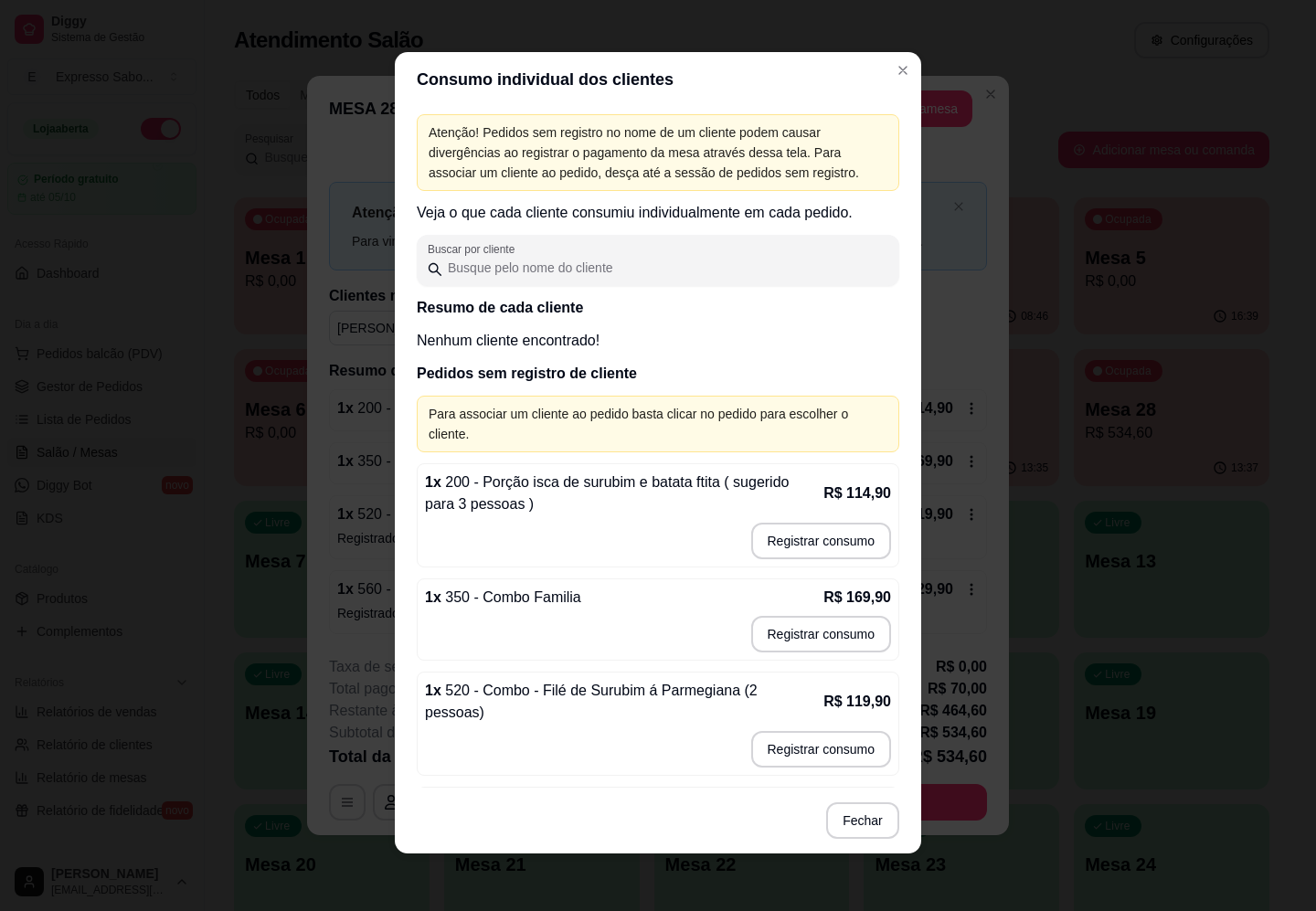
drag, startPoint x: 792, startPoint y: 281, endPoint x: 874, endPoint y: 665, distance: 392.7
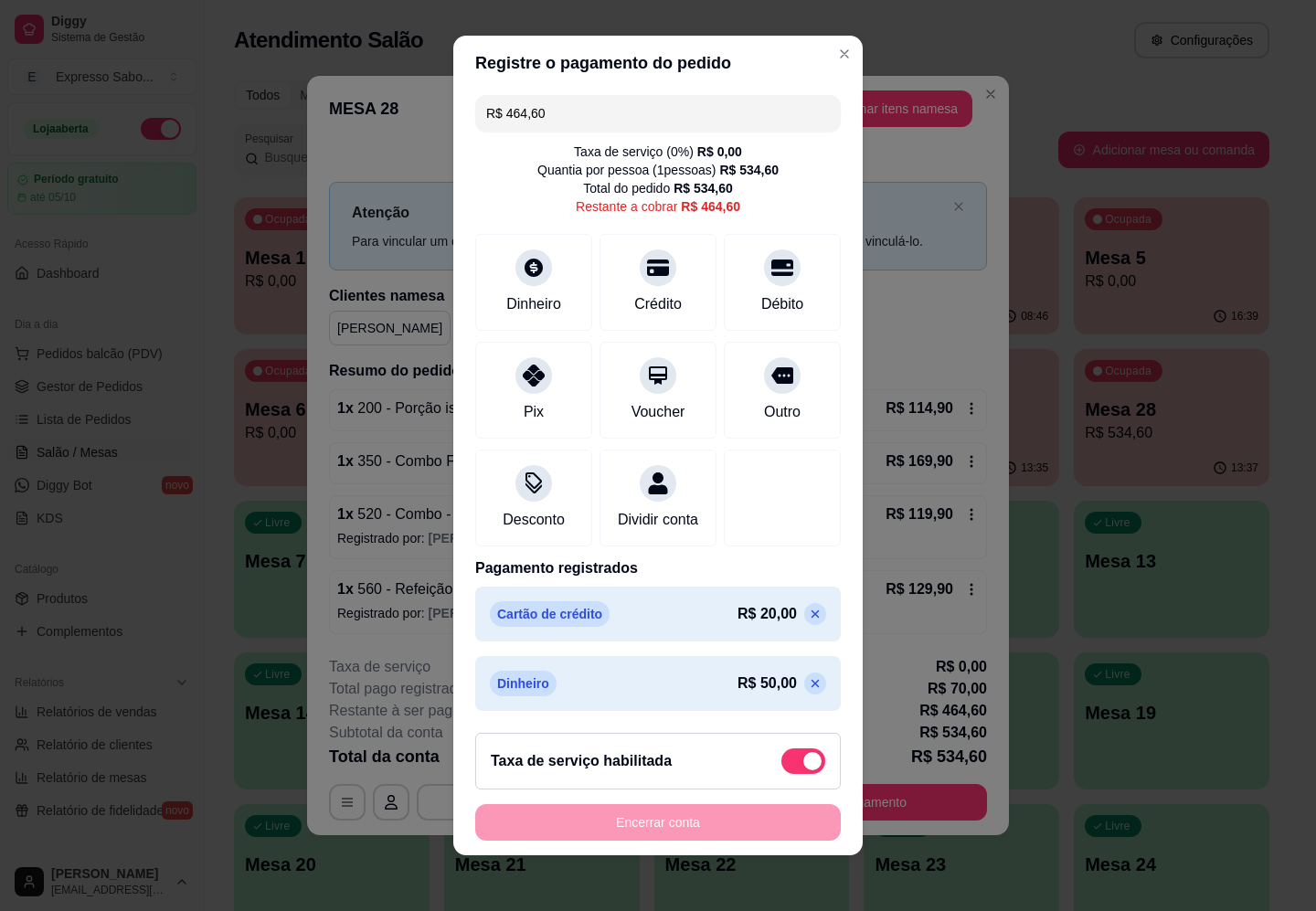
scroll to position [11, 0]
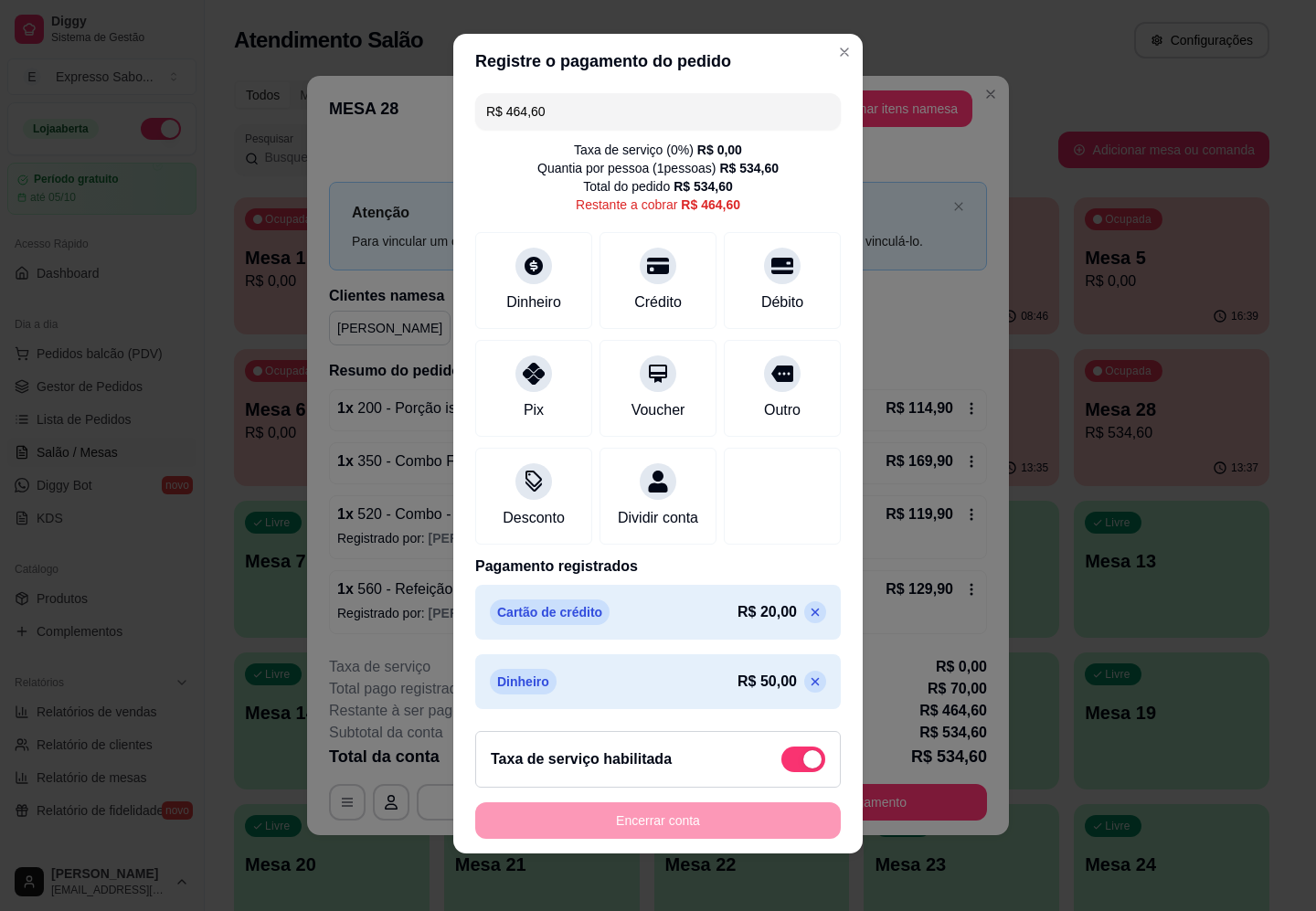
click at [664, 817] on div "Encerrar conta" at bounding box center [657, 820] width 365 height 36
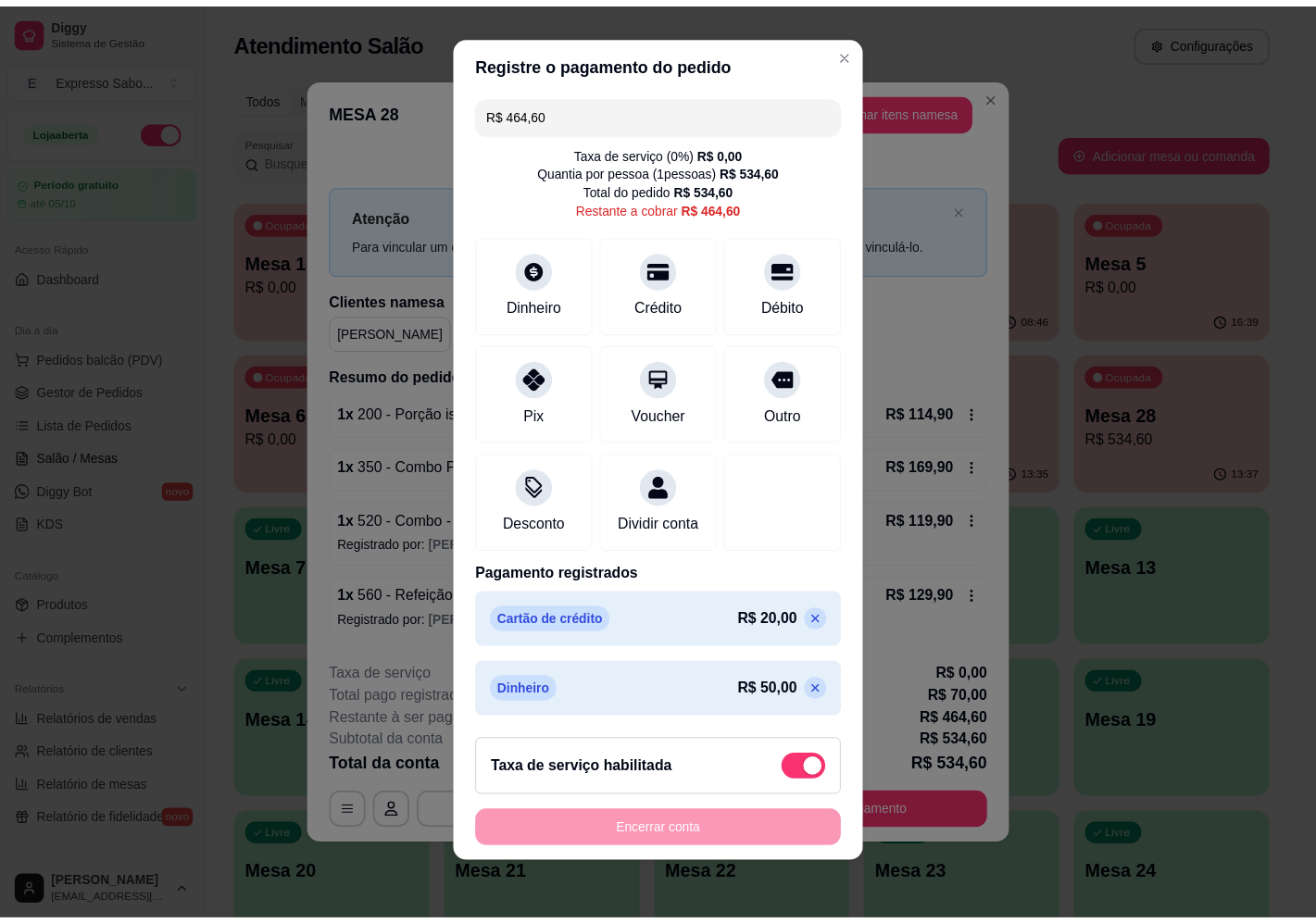
scroll to position [0, 0]
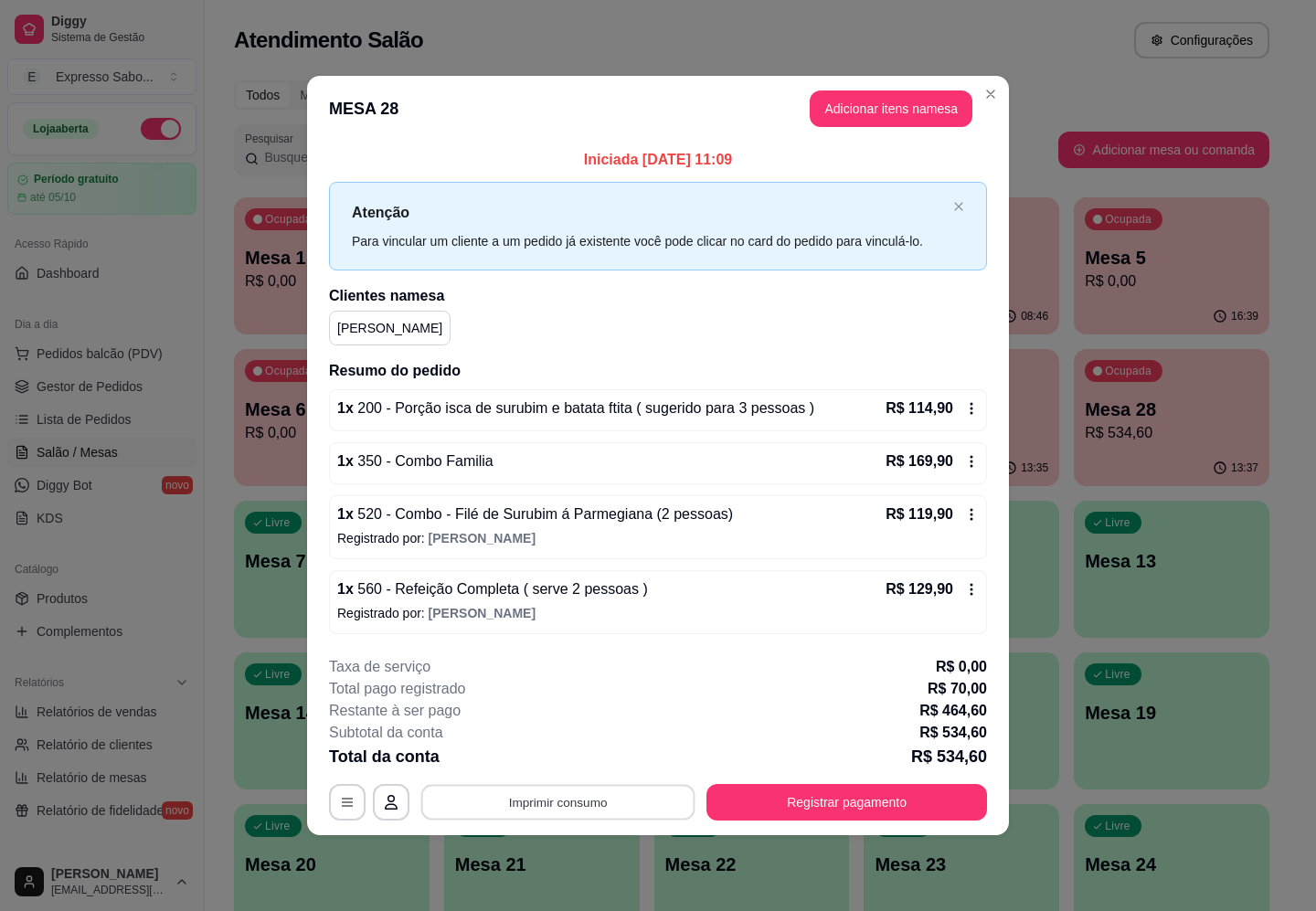
click at [609, 805] on button "Imprimir consumo" at bounding box center [558, 802] width 274 height 35
click at [572, 722] on button "IMPRESSORA" at bounding box center [563, 725] width 133 height 30
click at [347, 797] on icon "button" at bounding box center [346, 802] width 14 height 14
click at [347, 796] on icon "button" at bounding box center [346, 802] width 14 height 14
click at [591, 815] on button "Imprimir consumo" at bounding box center [558, 802] width 274 height 35
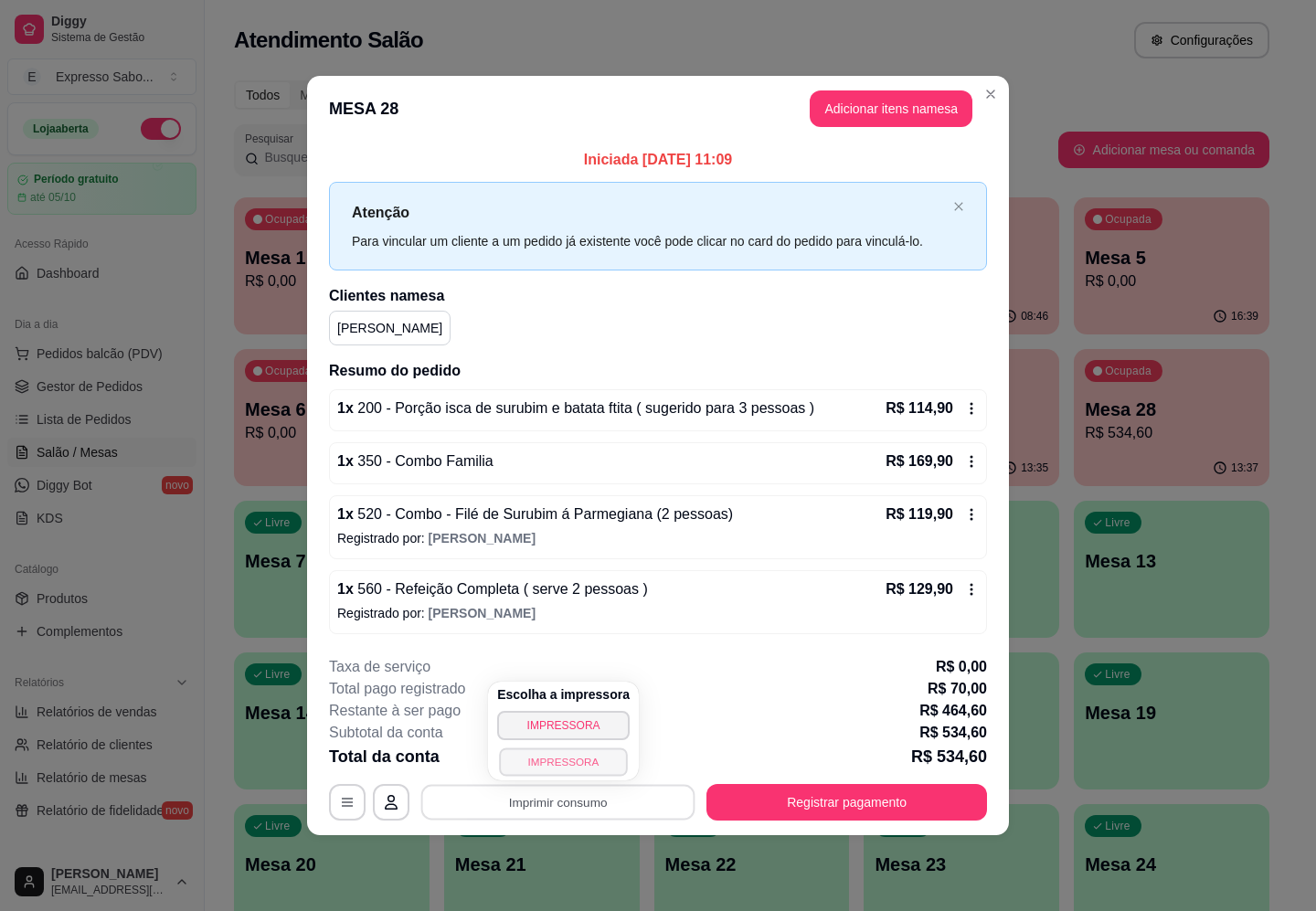
click at [564, 756] on button "IMPRESSORA" at bounding box center [563, 762] width 128 height 29
click at [953, 210] on icon "close" at bounding box center [957, 206] width 10 height 10
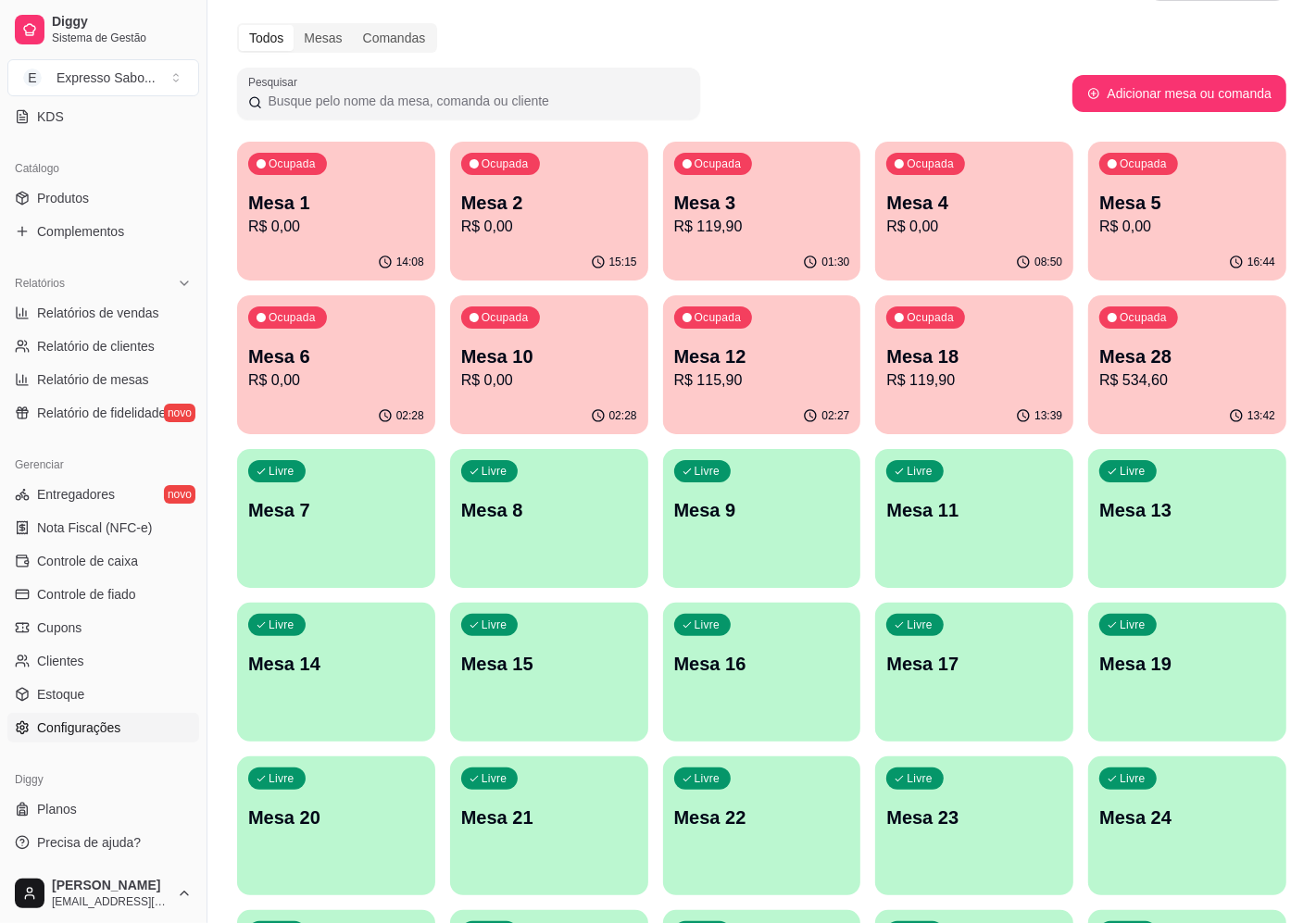
scroll to position [116, 0]
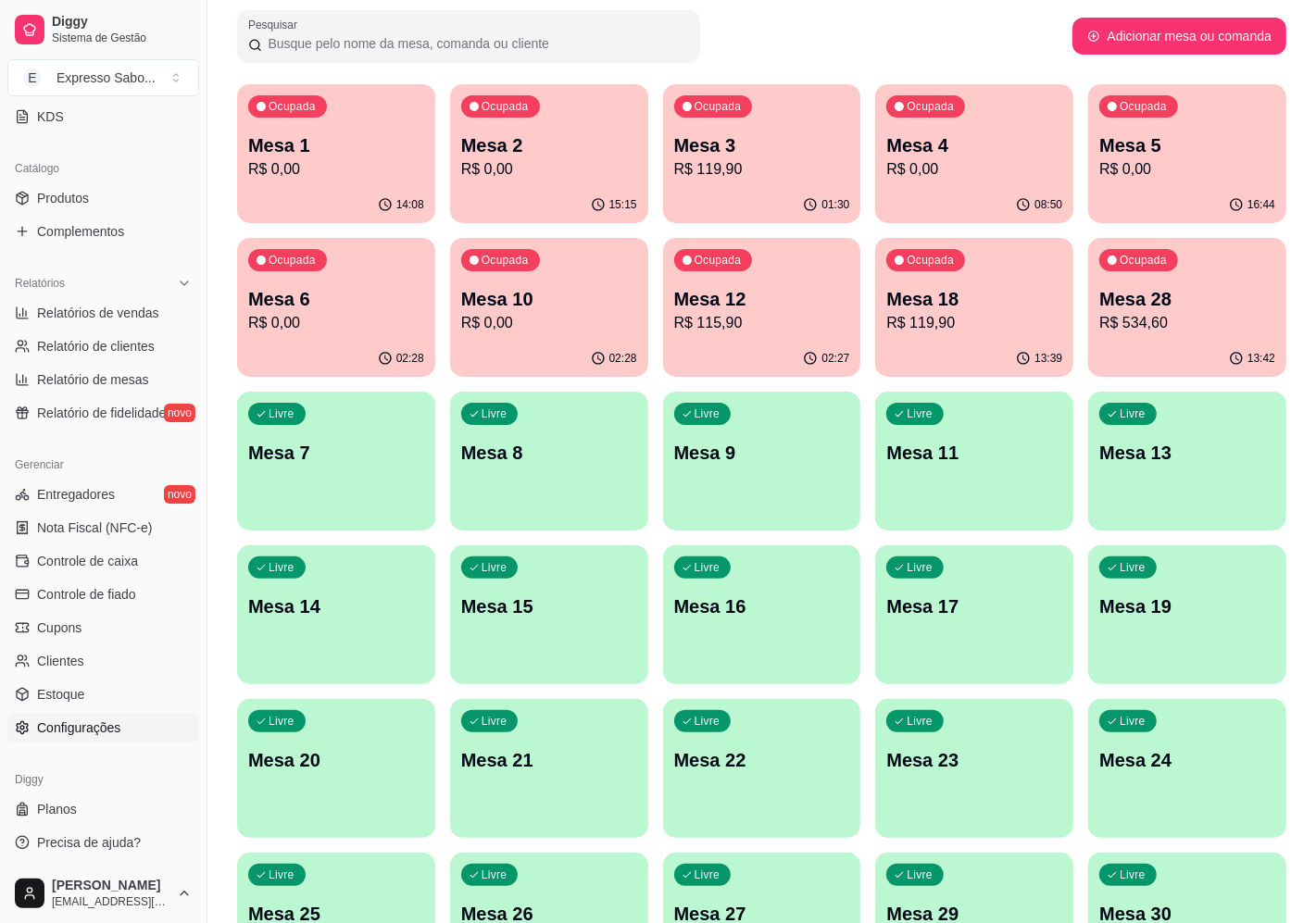
click at [103, 718] on span "Configurações" at bounding box center [78, 727] width 83 height 18
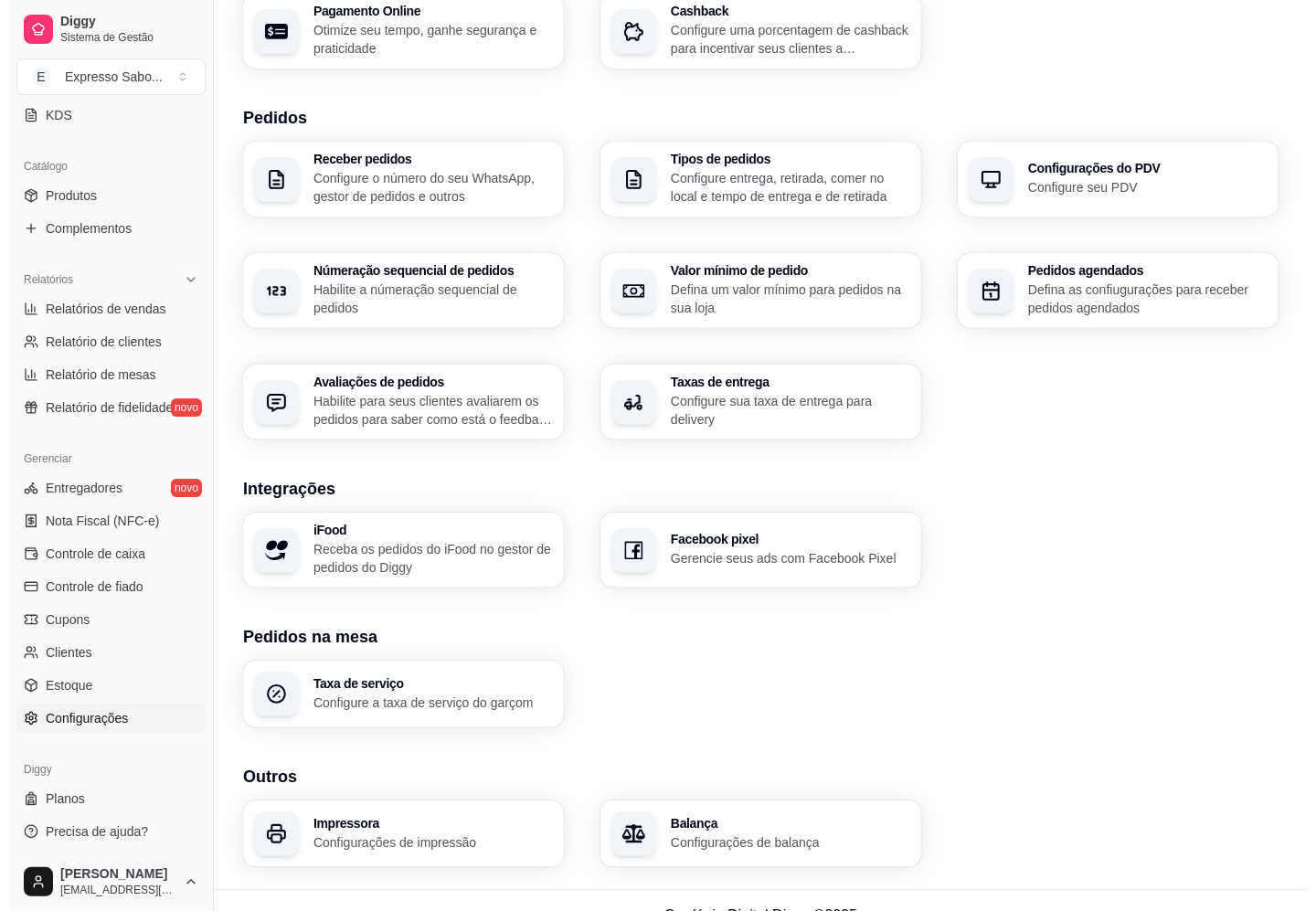
scroll to position [368, 0]
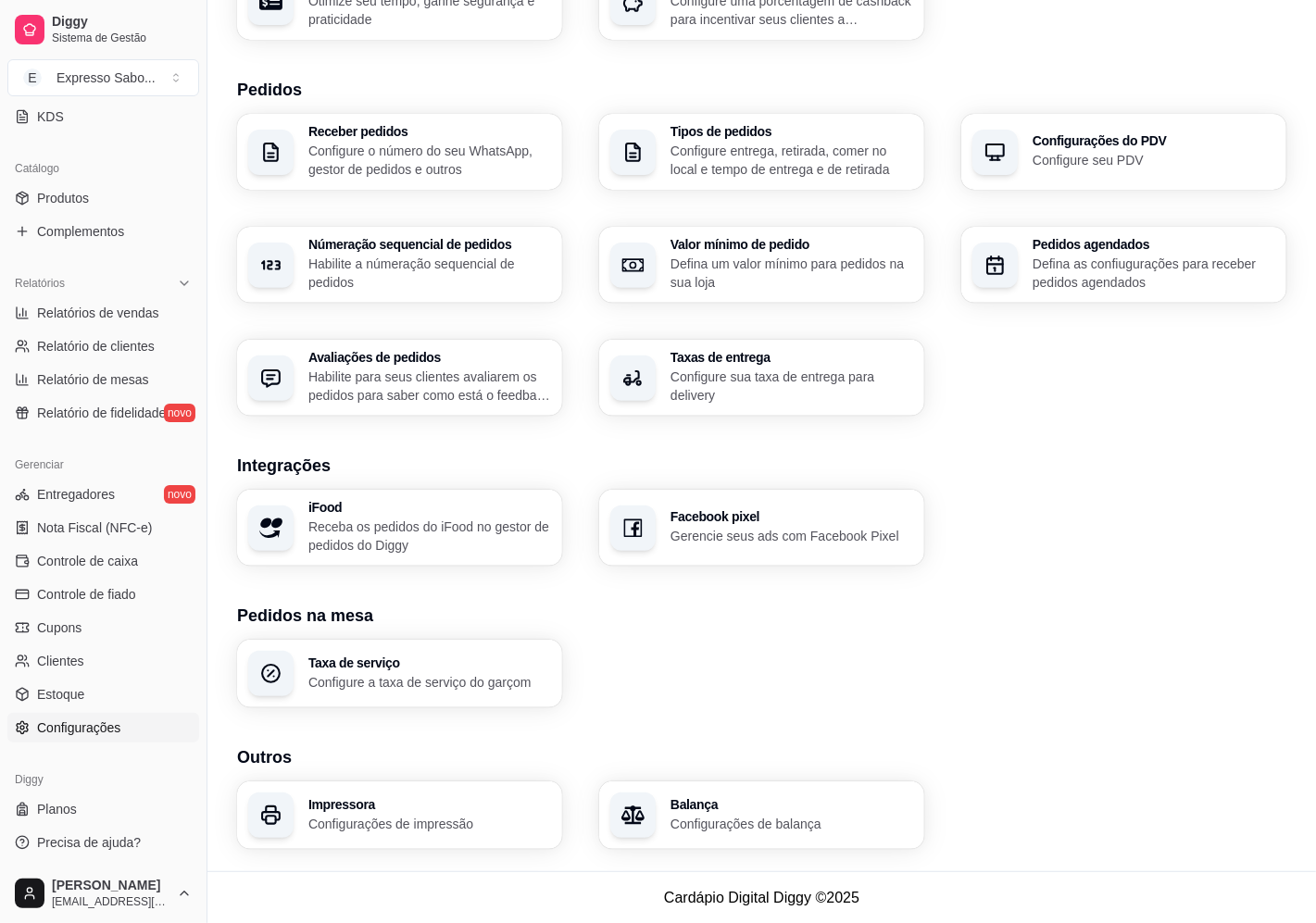
click at [409, 822] on p "Configurações de impressão" at bounding box center [429, 823] width 243 height 18
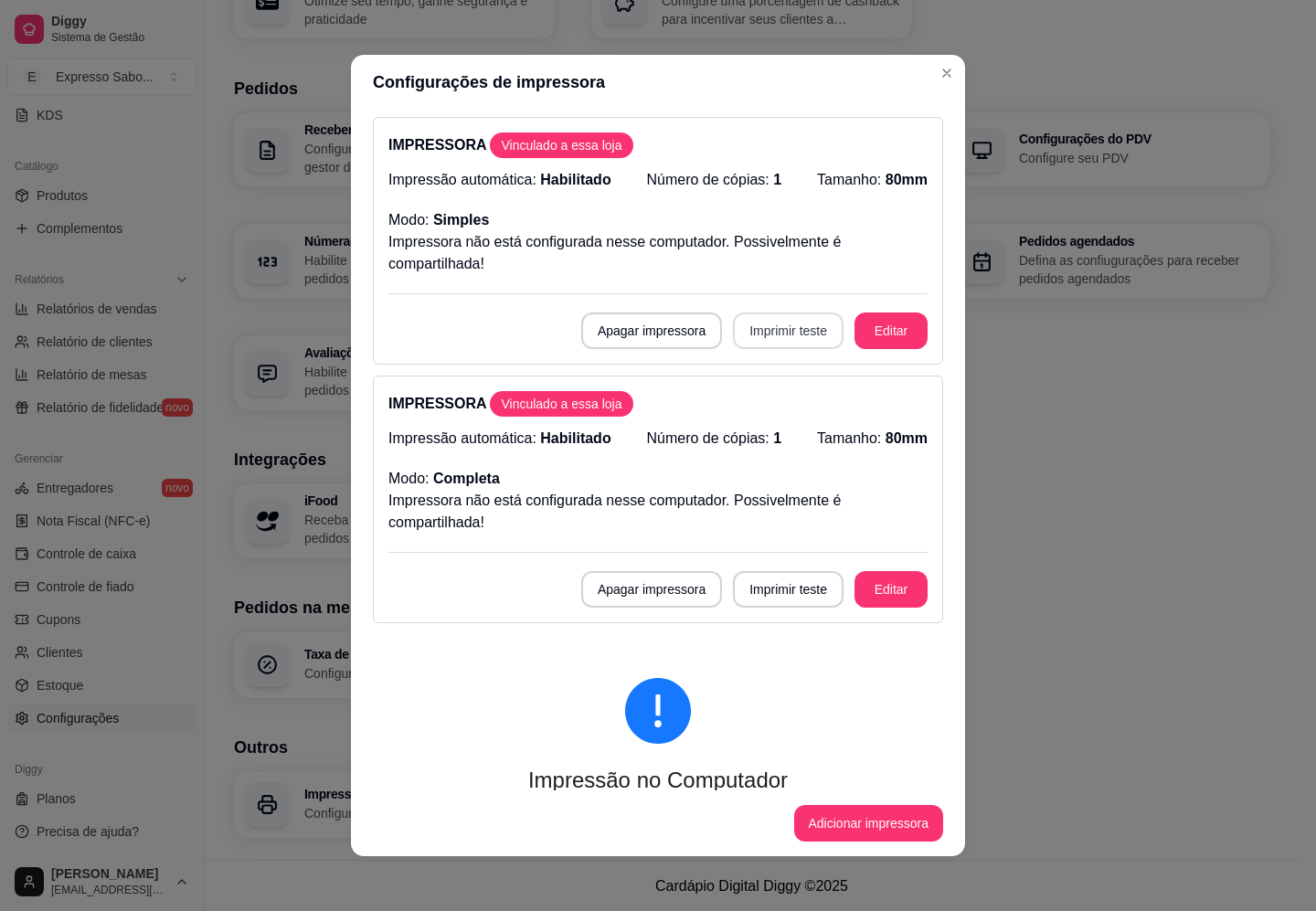
click at [772, 339] on button "Imprimir teste" at bounding box center [788, 331] width 111 height 36
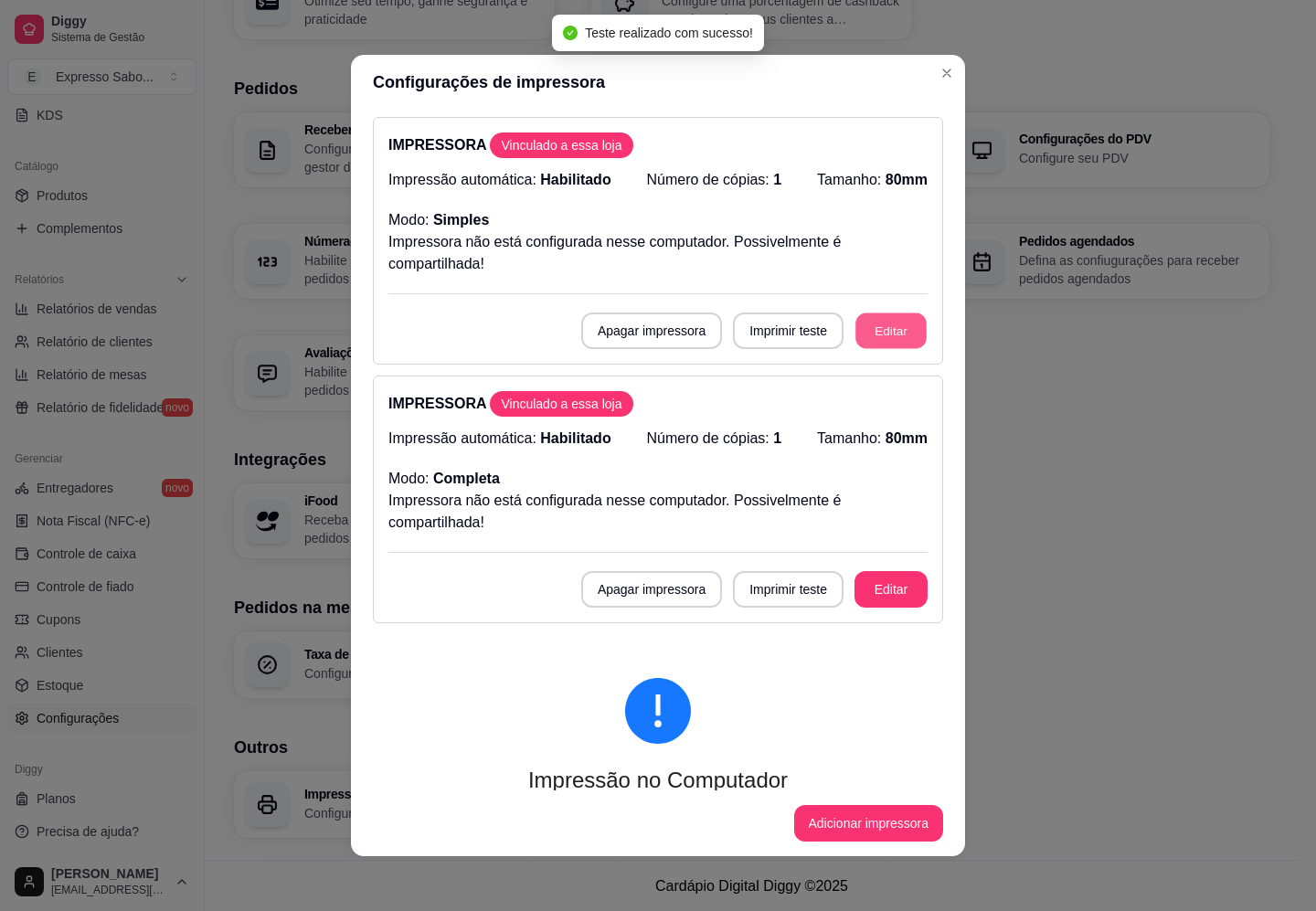
click at [855, 325] on button "Editar" at bounding box center [891, 331] width 72 height 35
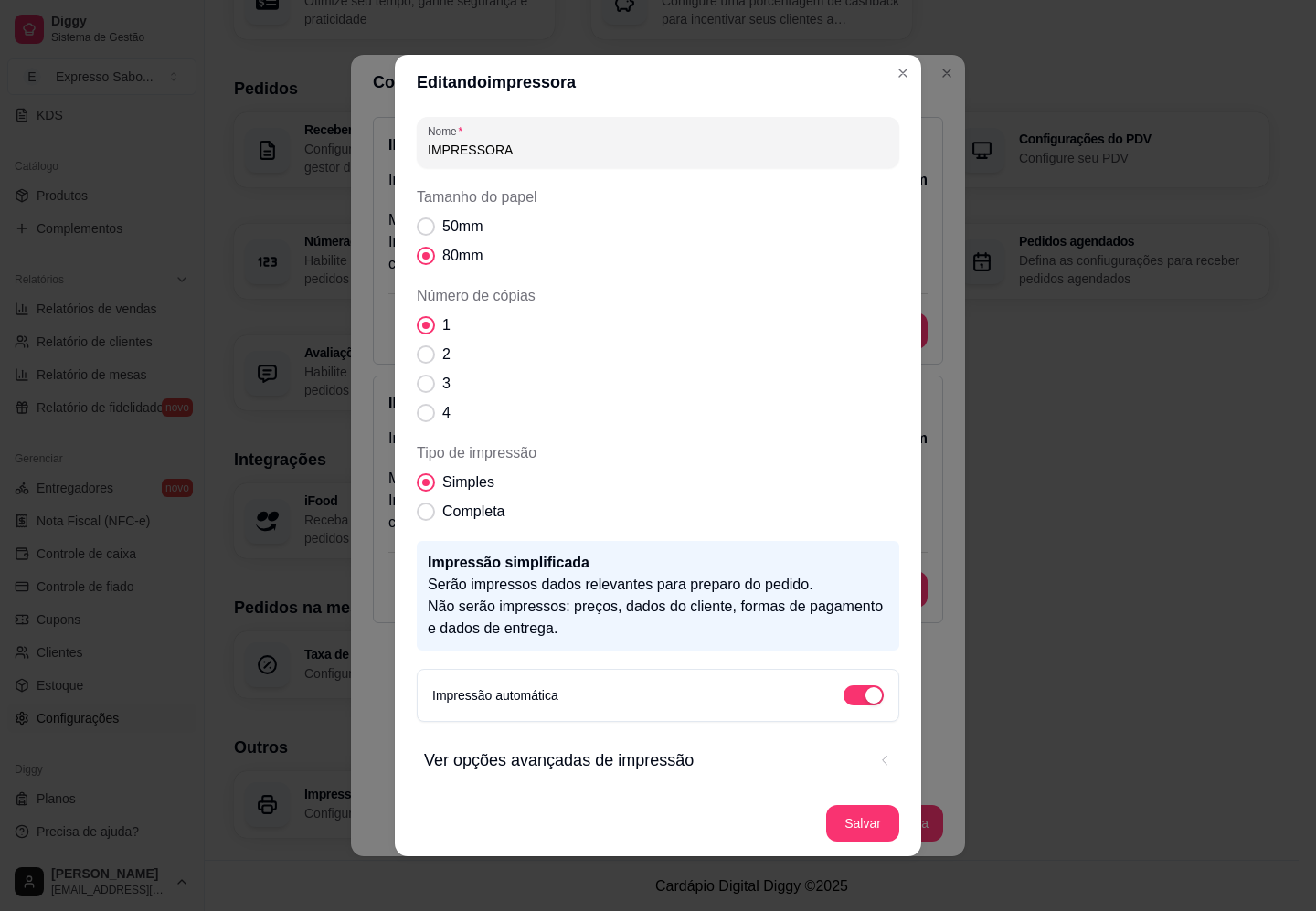
scroll to position [5, 0]
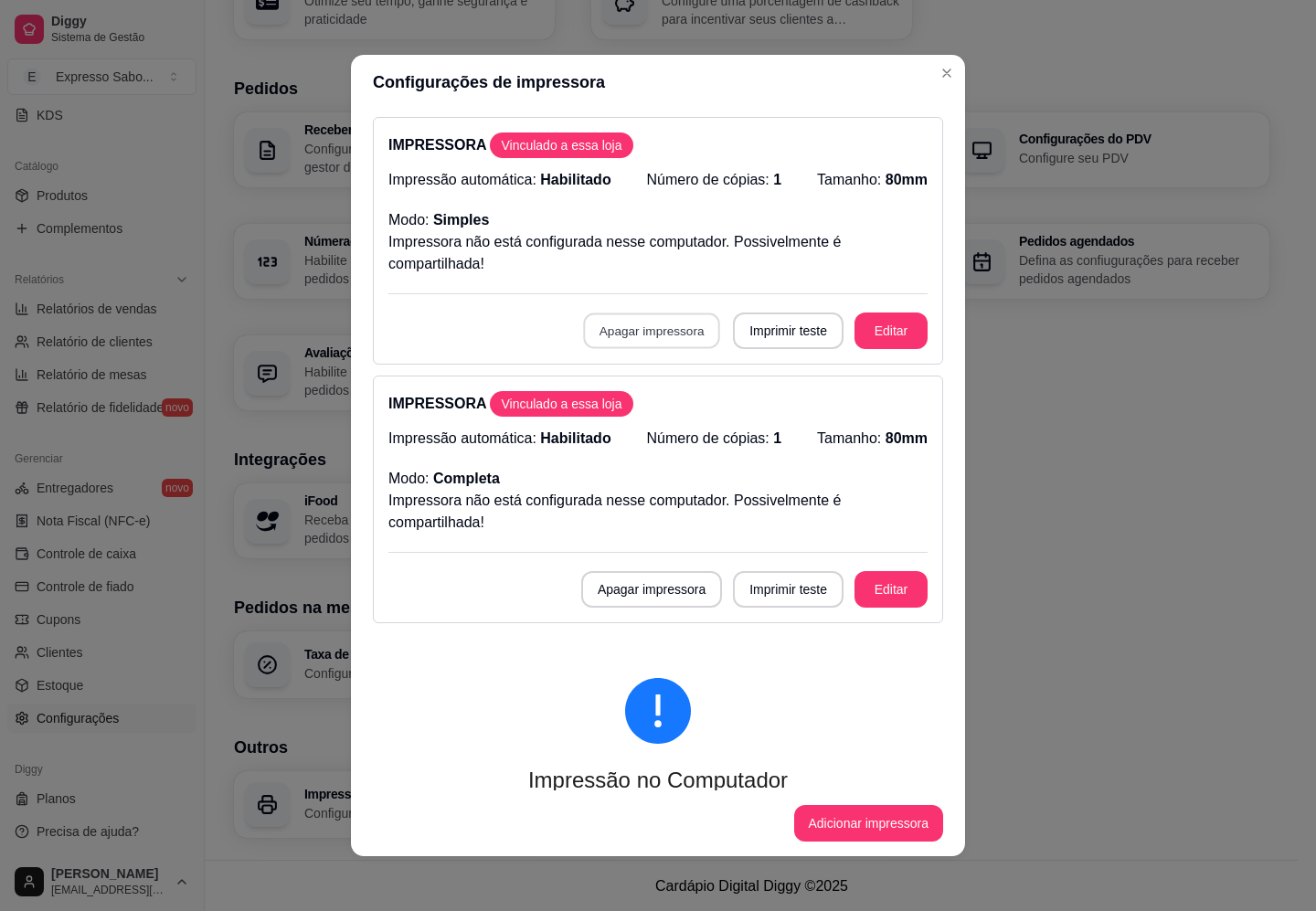
click at [624, 326] on button "Apagar impressora" at bounding box center [651, 331] width 137 height 35
click at [648, 458] on button "Confirmar" at bounding box center [647, 464] width 65 height 28
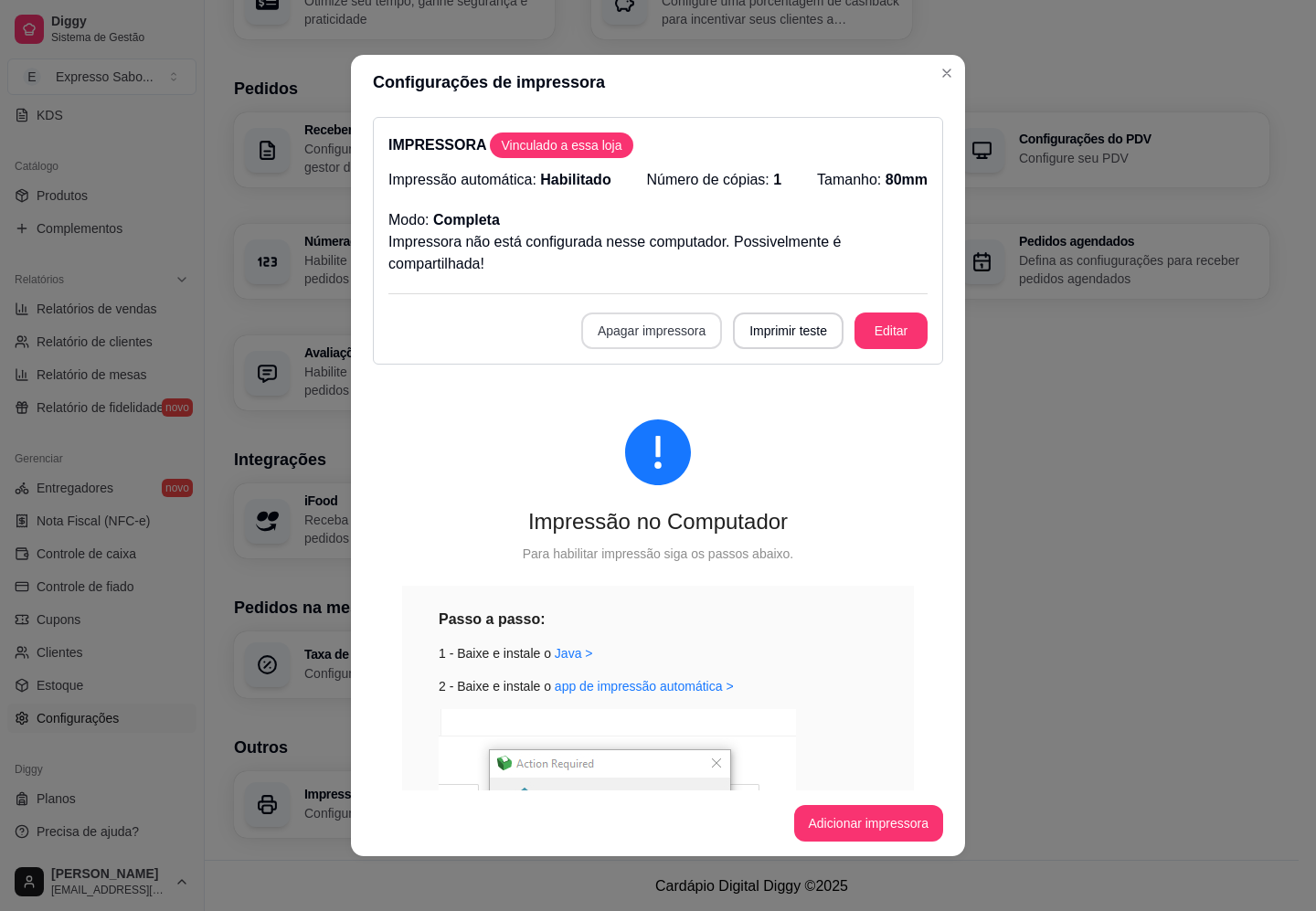
click at [631, 325] on button "Apagar impressora" at bounding box center [651, 331] width 141 height 36
click at [635, 455] on button "Confirmar" at bounding box center [647, 465] width 68 height 29
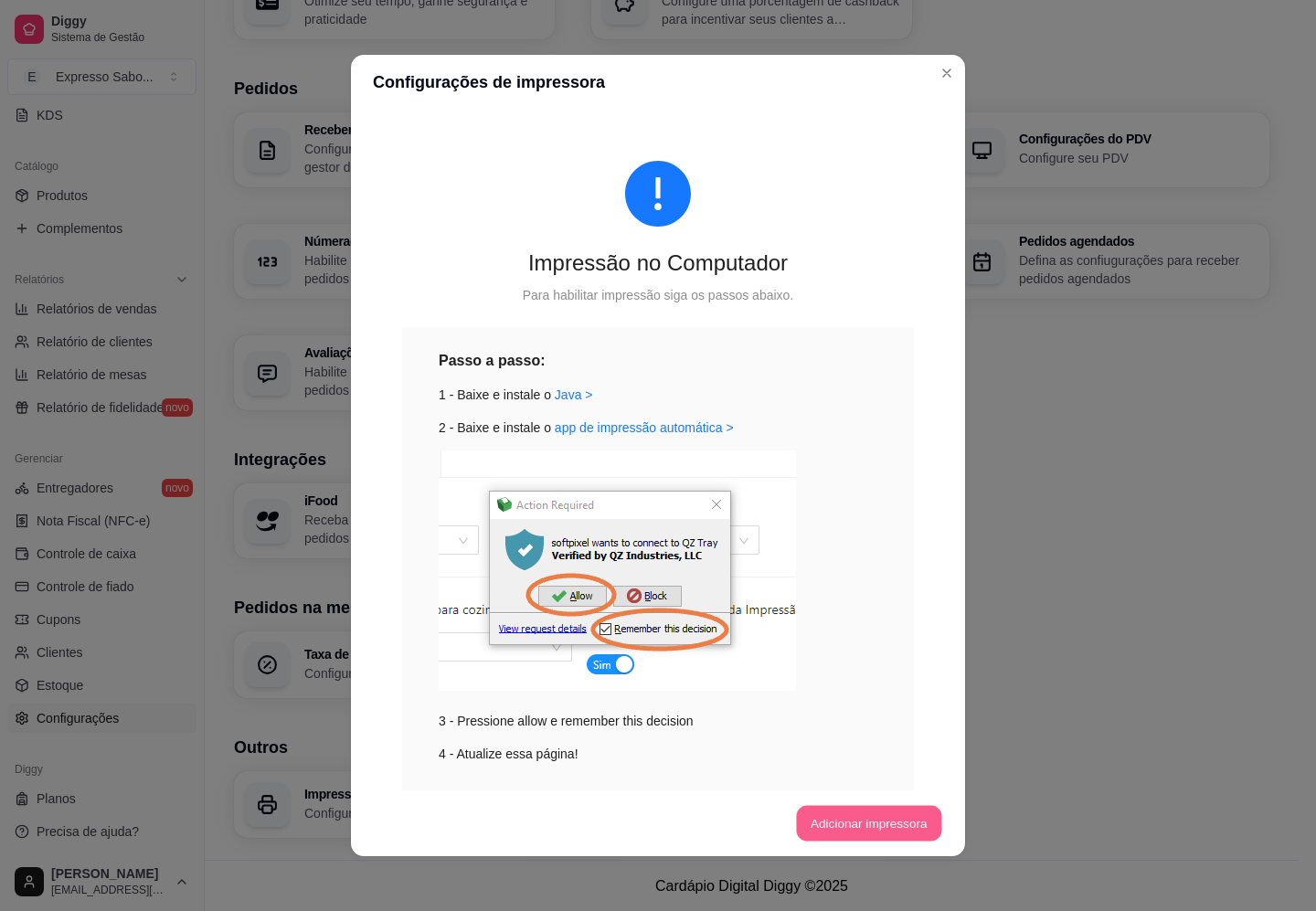
click at [850, 828] on button "Adicionar impressora" at bounding box center [868, 823] width 145 height 35
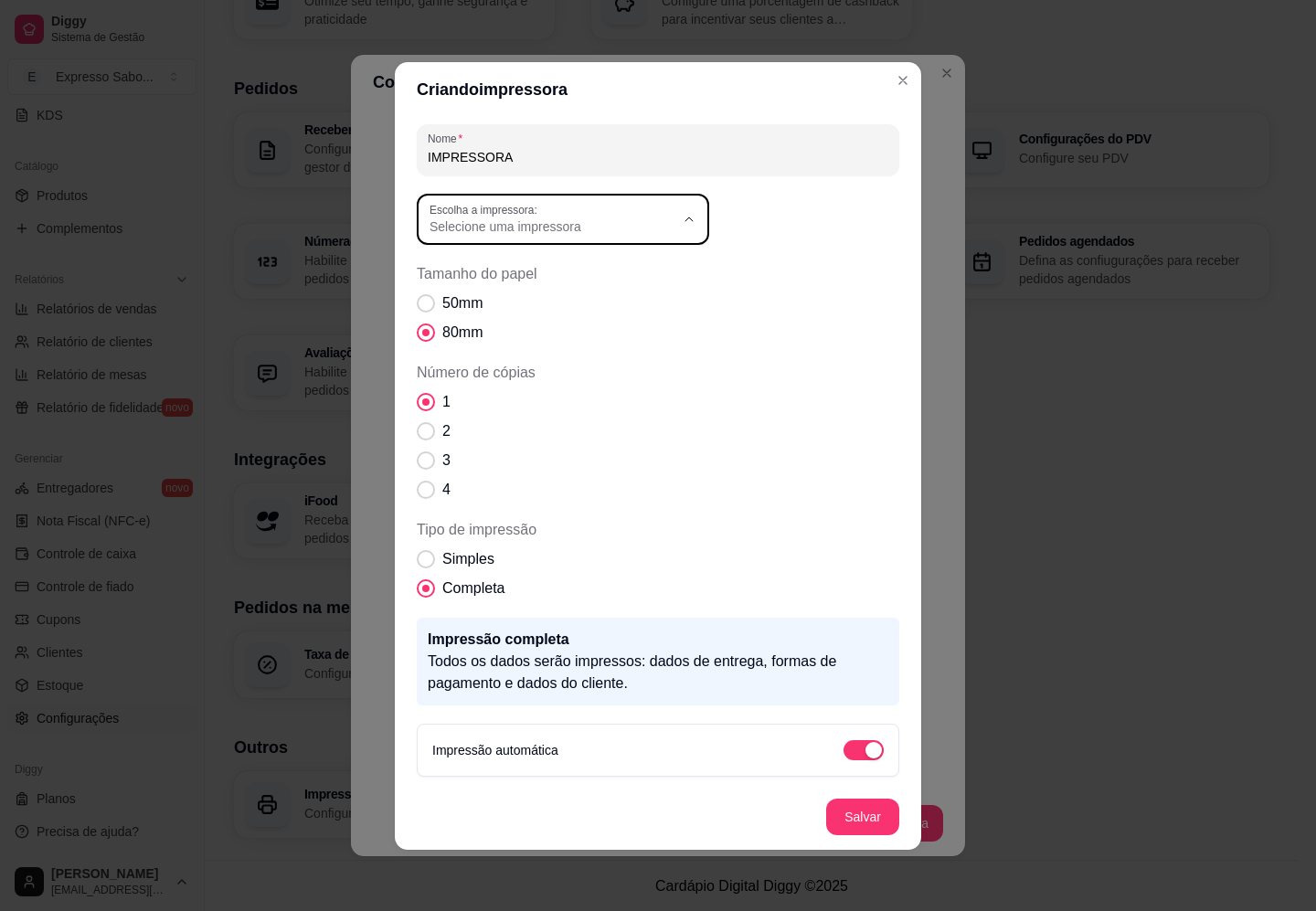
click at [605, 215] on div "Selecione uma impressora" at bounding box center [551, 219] width 245 height 32
click at [542, 335] on span "MP-4200 THCOZINHA" at bounding box center [554, 330] width 235 height 17
type input "MP-4200 THCOZINHA"
select select "MP-4200 THCOZINHA"
click at [425, 554] on span "Tipo de impressão" at bounding box center [425, 559] width 18 height 18
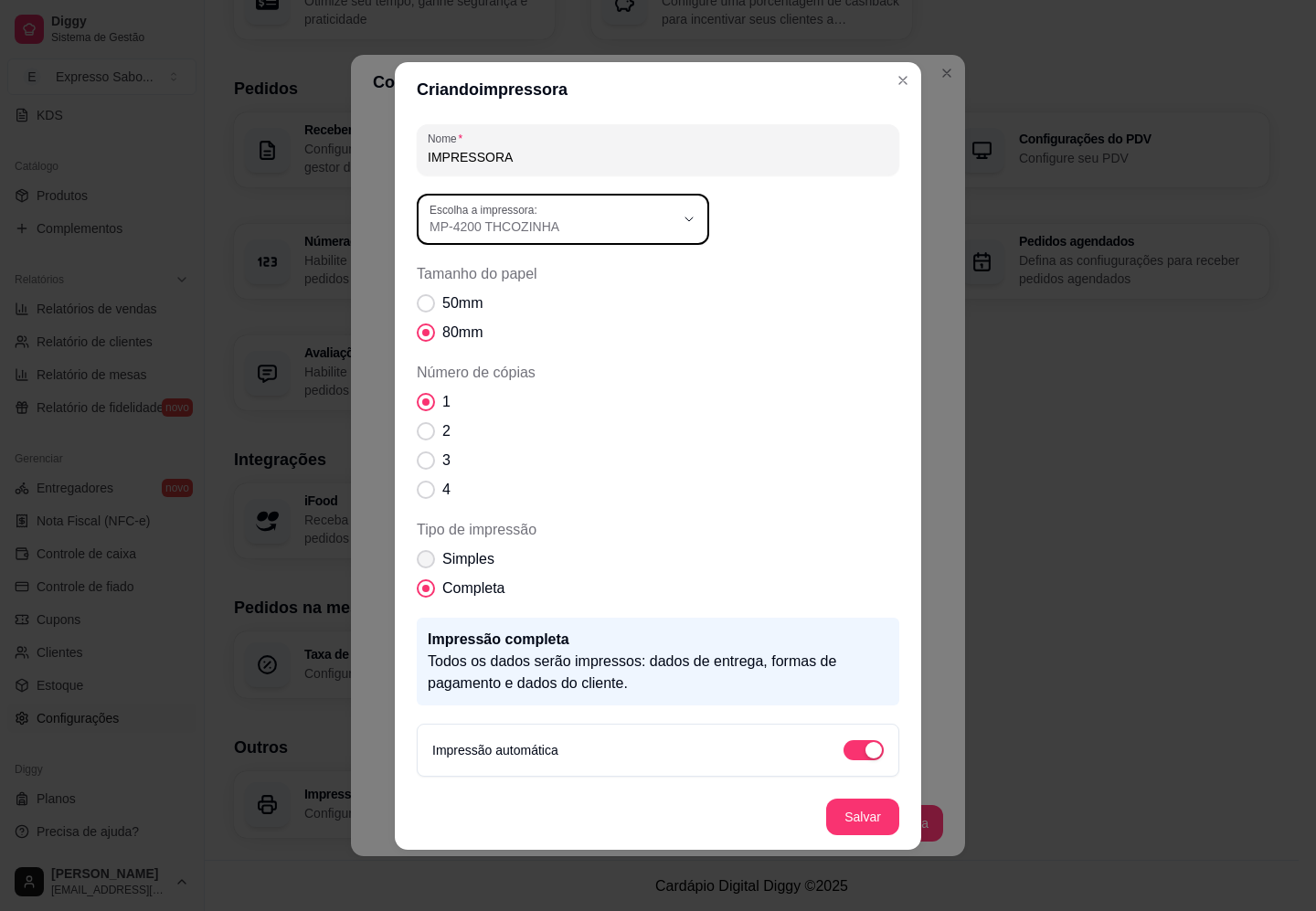
click at [425, 562] on input "Simples" at bounding box center [422, 568] width 11 height 11
radio input "true"
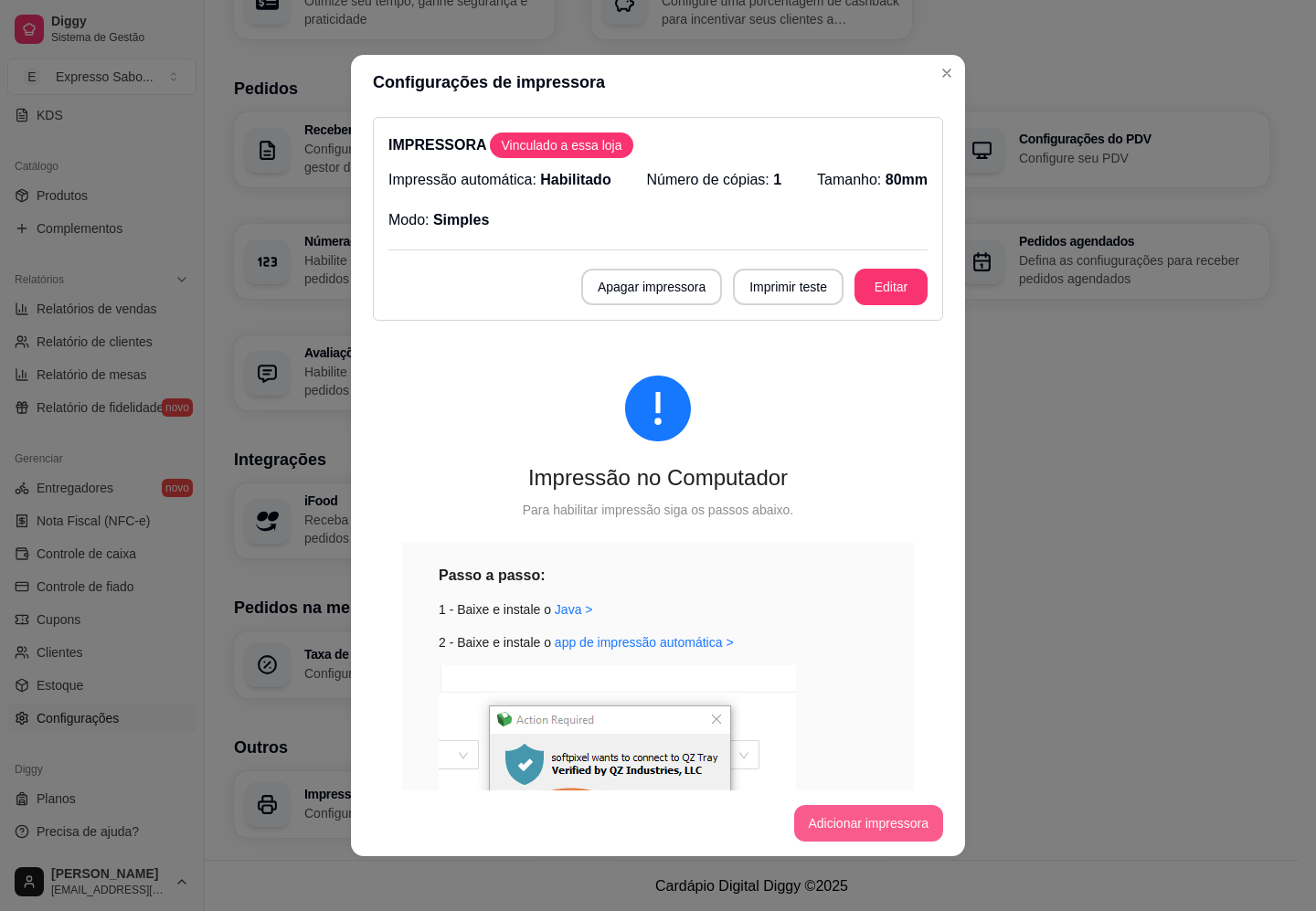
click at [869, 820] on button "Adicionar impressora" at bounding box center [869, 823] width 150 height 36
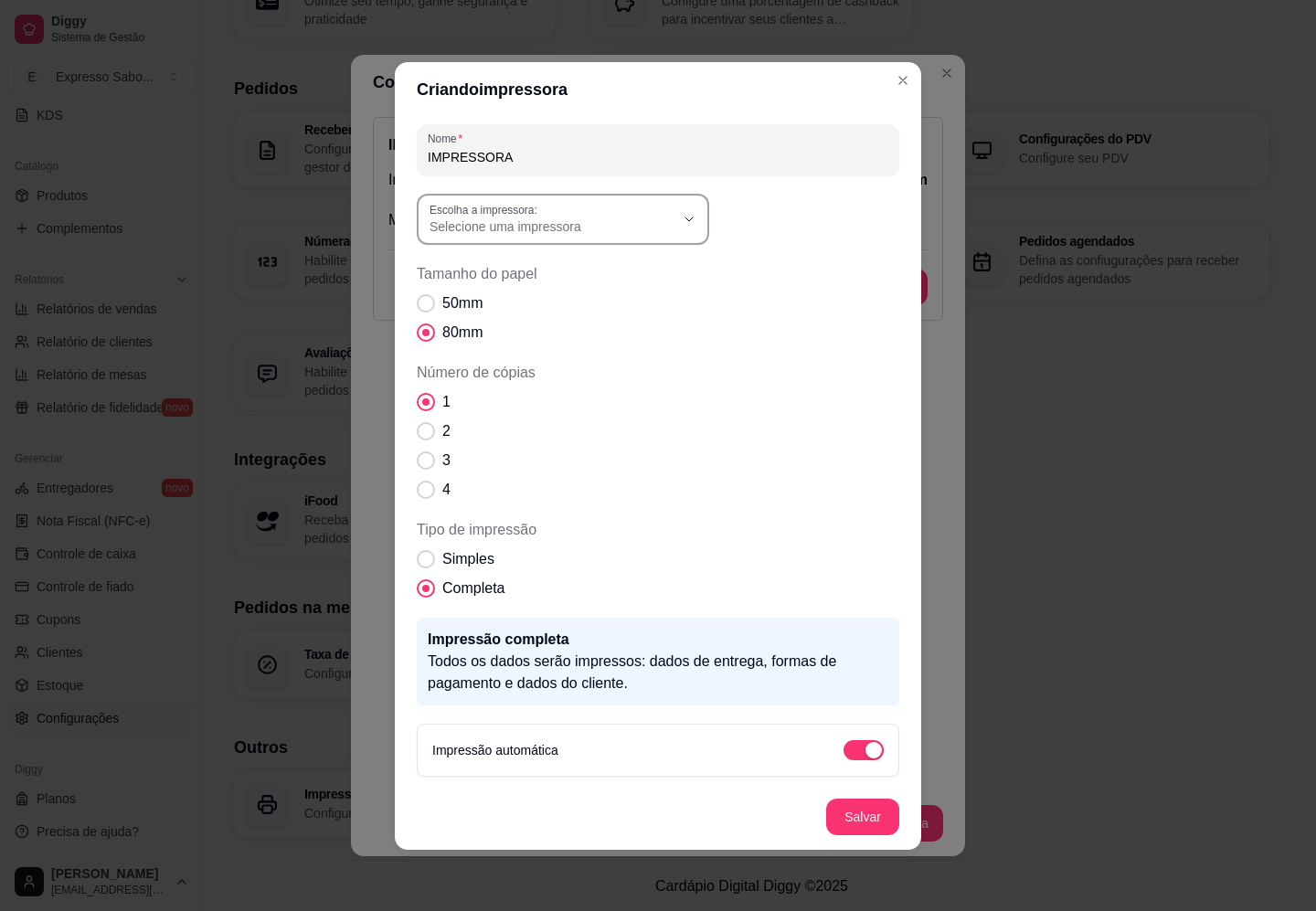
click at [642, 216] on div "Selecione uma impressora" at bounding box center [551, 219] width 245 height 32
click at [525, 426] on span "MP-4200 THCAIXA" at bounding box center [554, 420] width 235 height 17
type input "MP-4200 THCAIXA"
select select "MP-4200 THCAIXA"
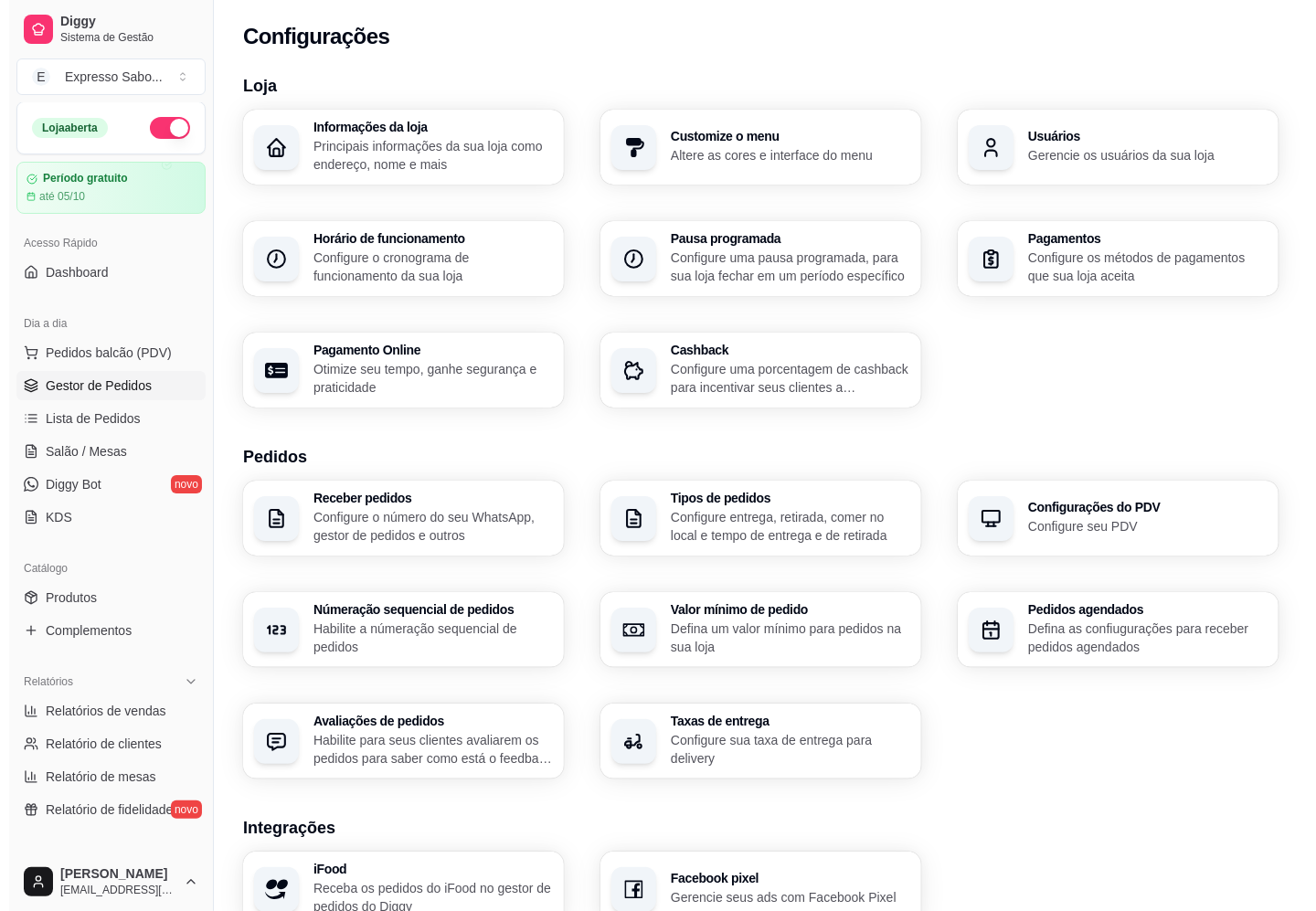
scroll to position [0, 0]
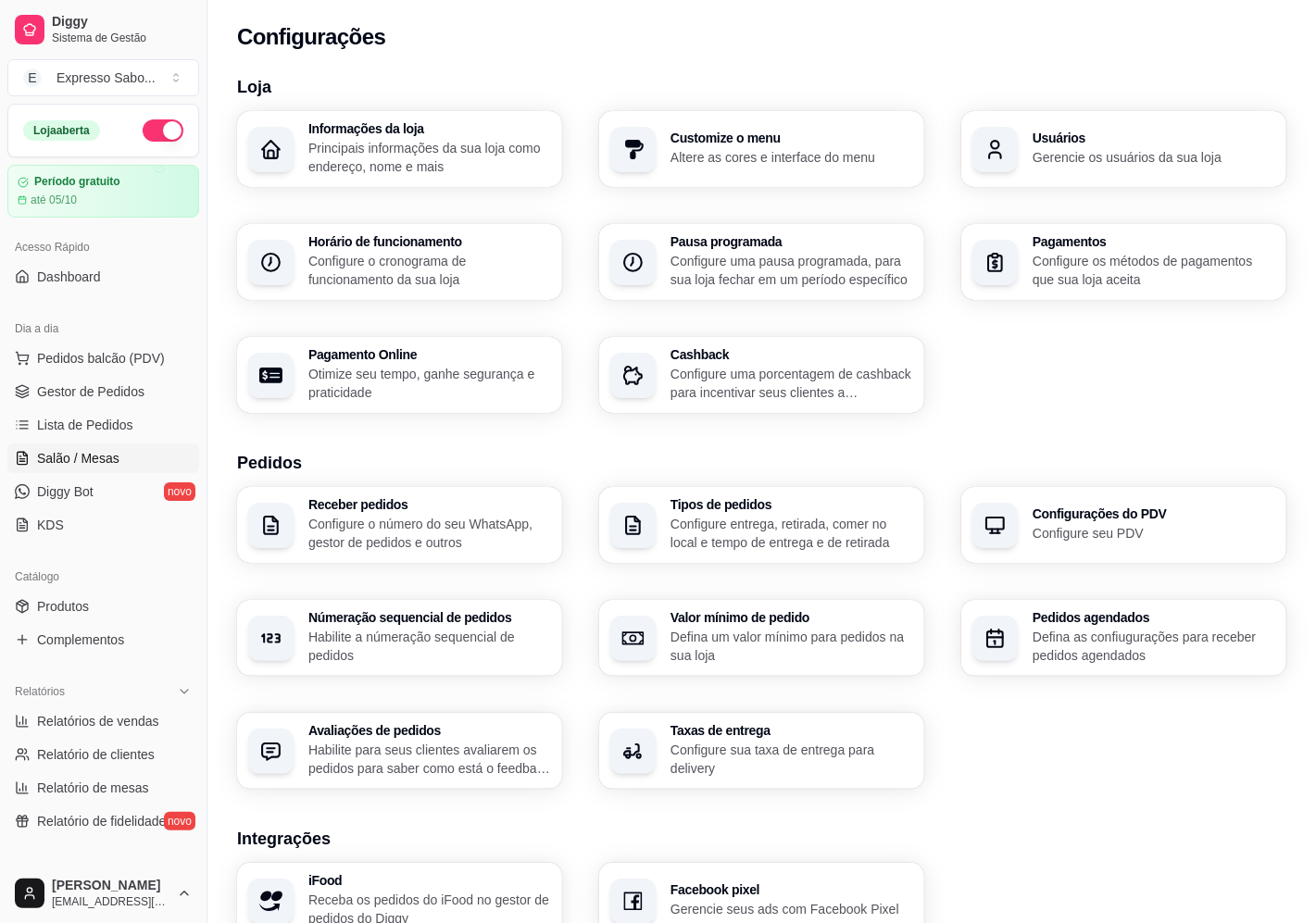
click at [88, 453] on span "Salão / Mesas" at bounding box center [77, 458] width 82 height 18
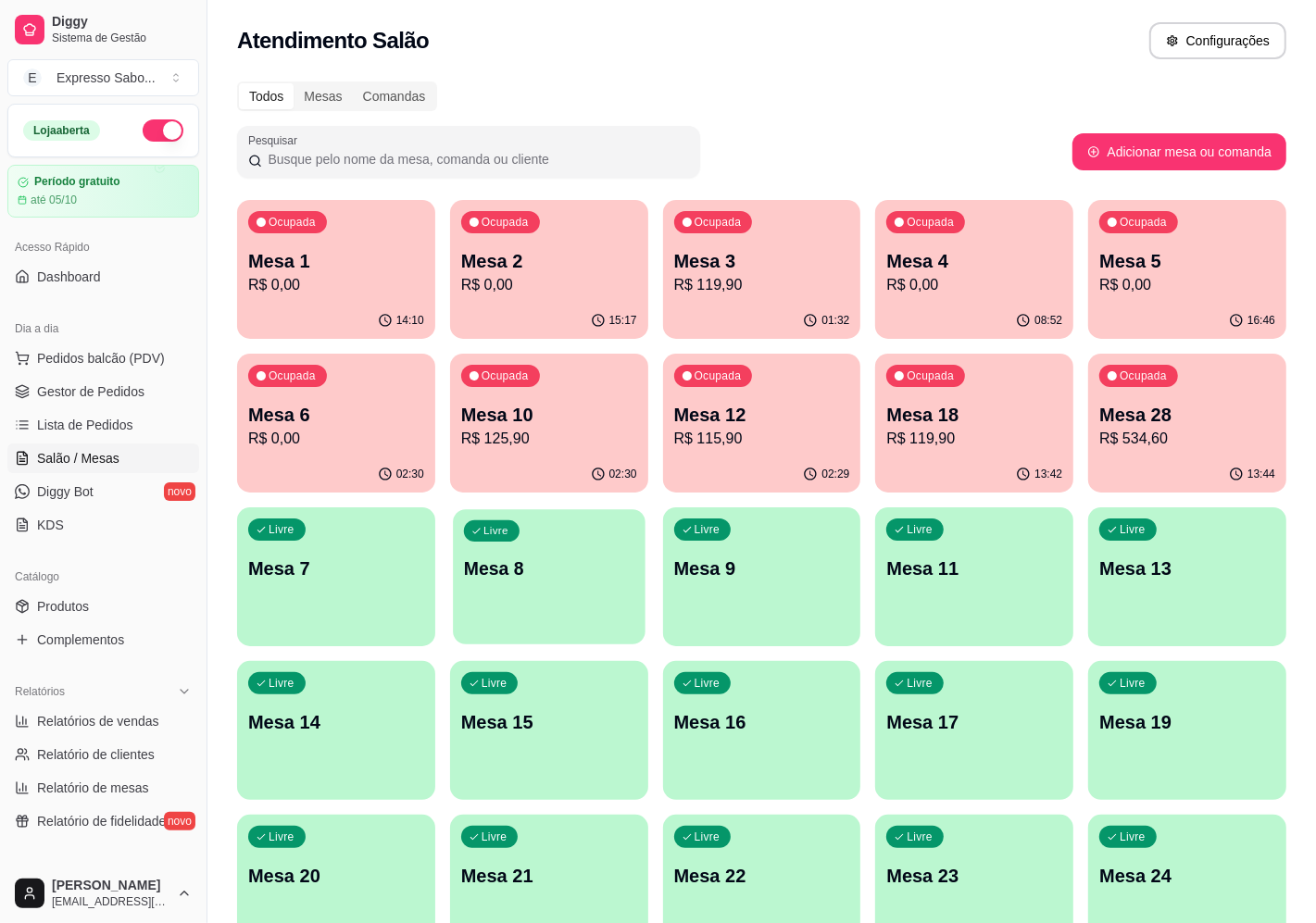
click at [520, 618] on div "Livre Mesa 8" at bounding box center [548, 565] width 191 height 113
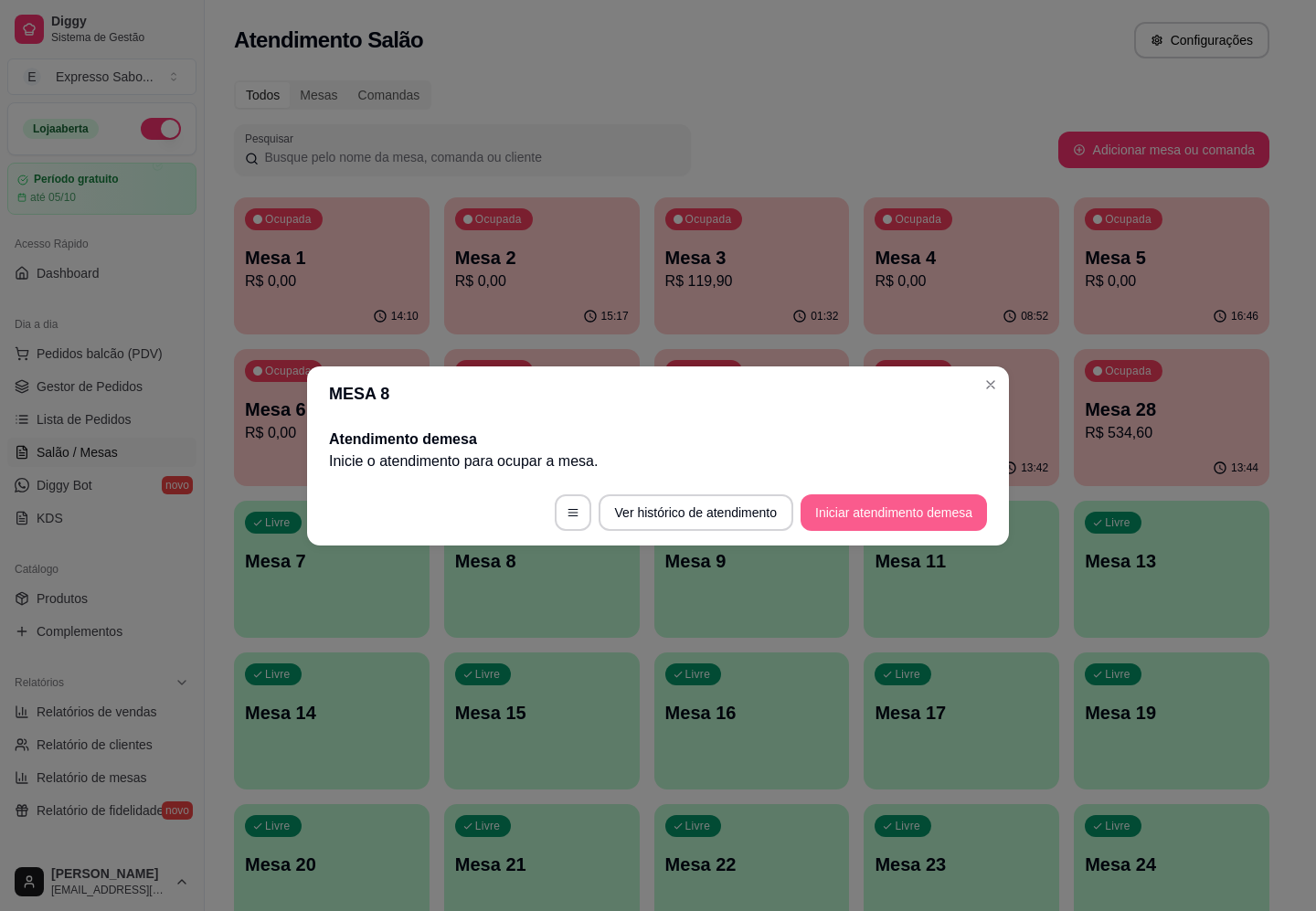
click at [833, 522] on button "Iniciar atendimento de mesa" at bounding box center [893, 512] width 186 height 36
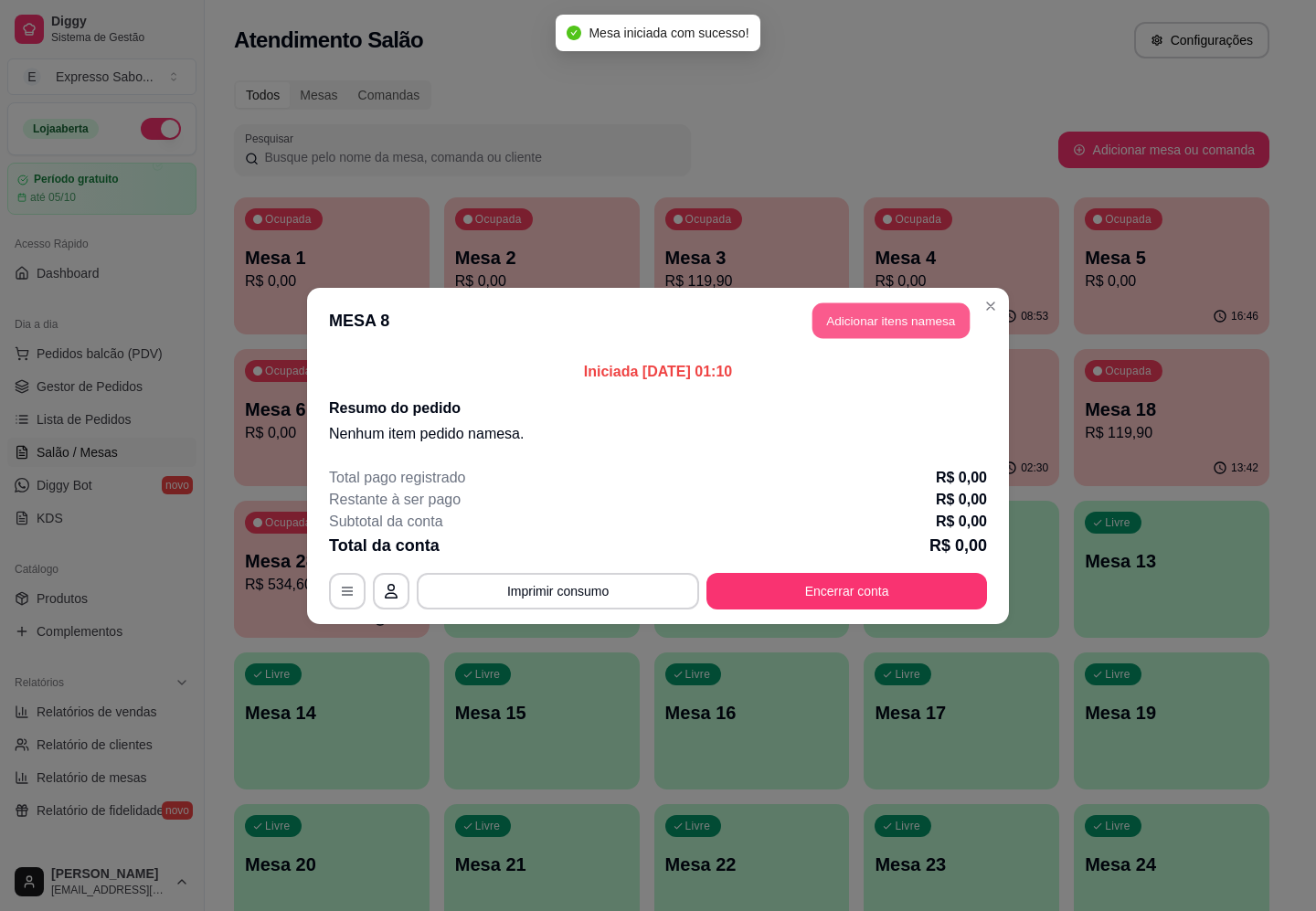
click at [916, 320] on button "Adicionar itens na mesa" at bounding box center [891, 320] width 157 height 35
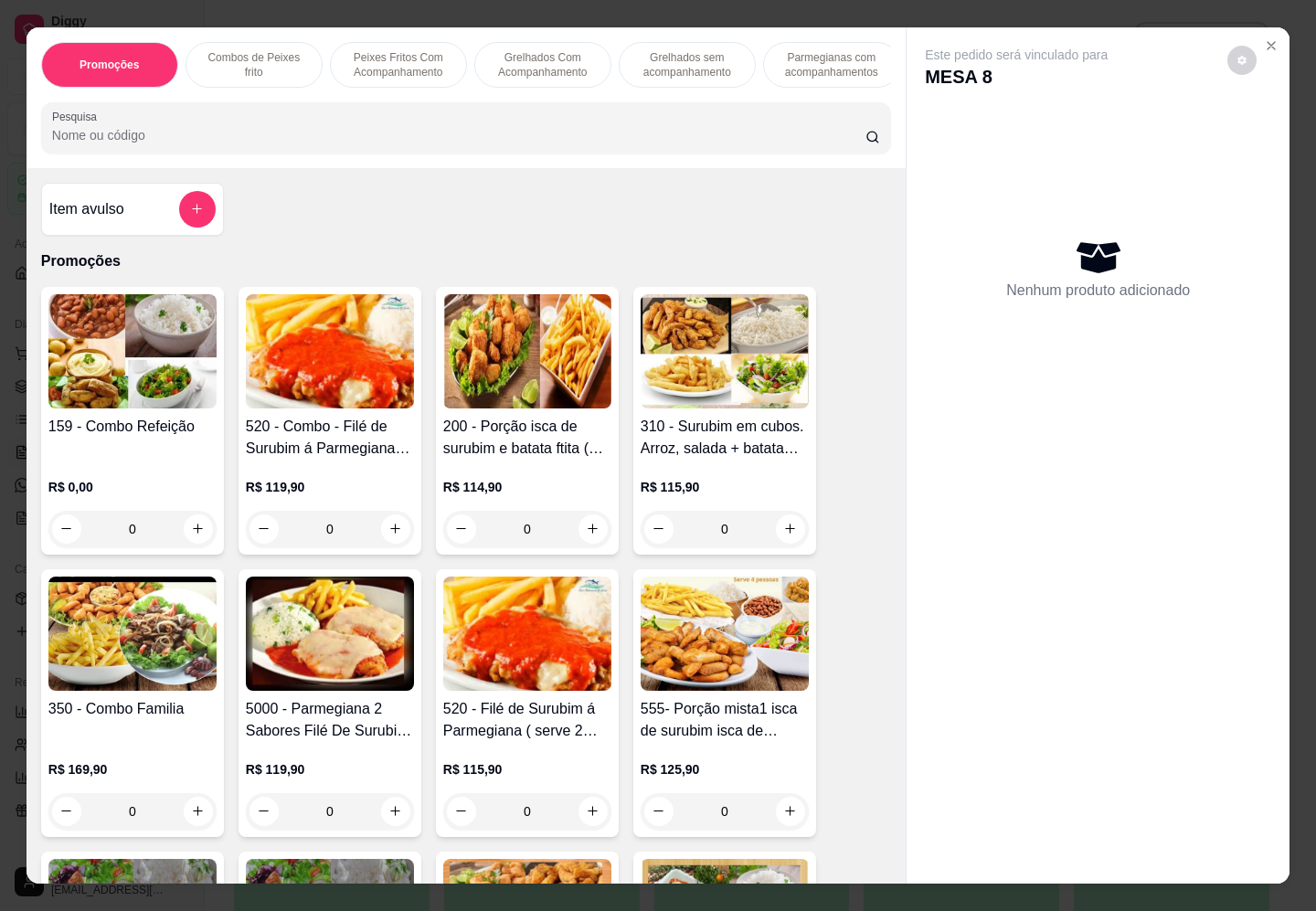
click at [727, 371] on img at bounding box center [725, 352] width 168 height 114
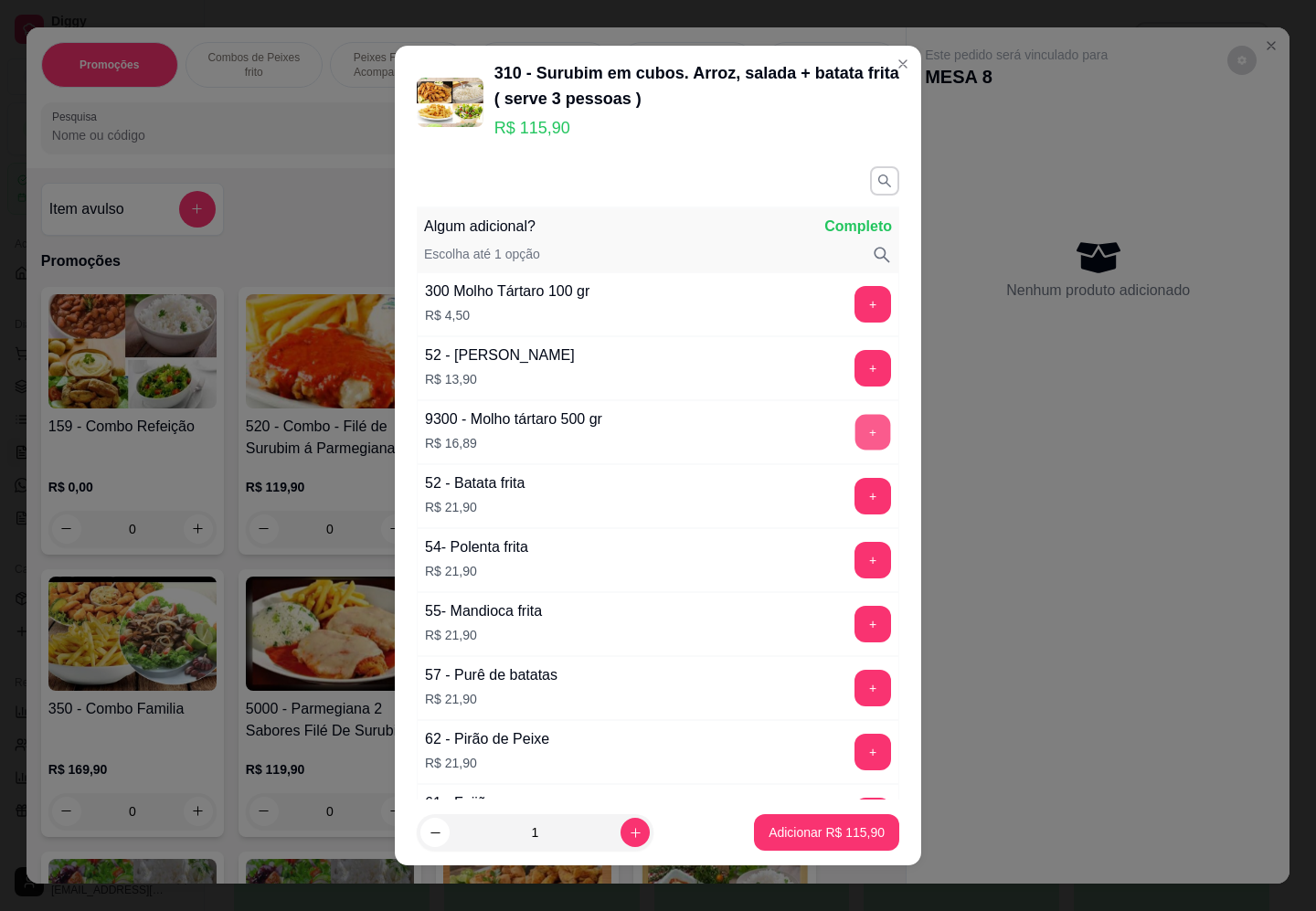
click at [855, 426] on button "+" at bounding box center [873, 431] width 35 height 35
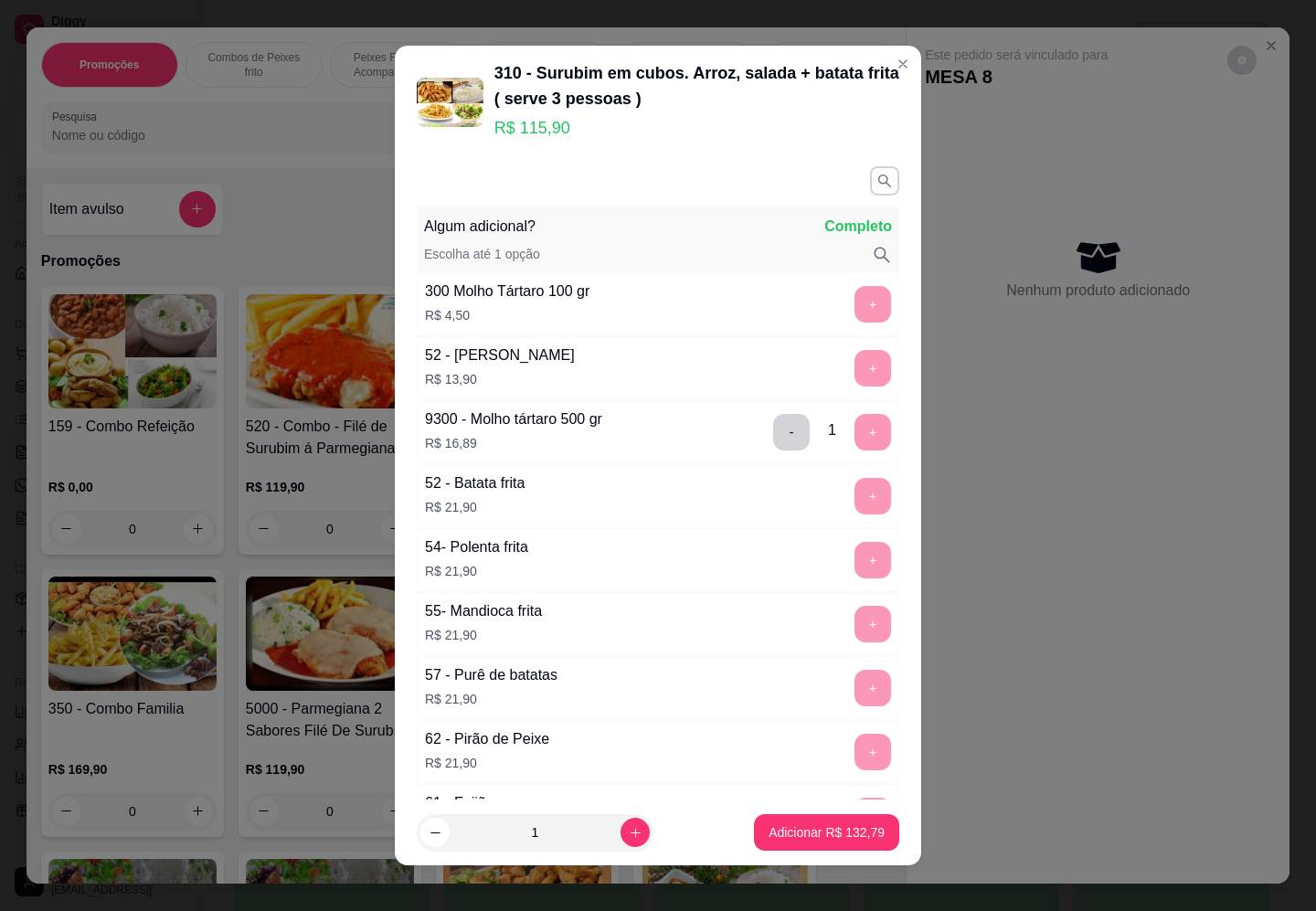
click at [847, 377] on div "+" at bounding box center [873, 368] width 51 height 36
click at [847, 295] on div "+" at bounding box center [873, 304] width 51 height 36
drag, startPoint x: 830, startPoint y: 554, endPoint x: 829, endPoint y: 569, distance: 15.0
click at [847, 555] on div "+" at bounding box center [873, 560] width 51 height 36
click at [792, 833] on p "Adicionar R$ 132,79" at bounding box center [827, 832] width 116 height 18
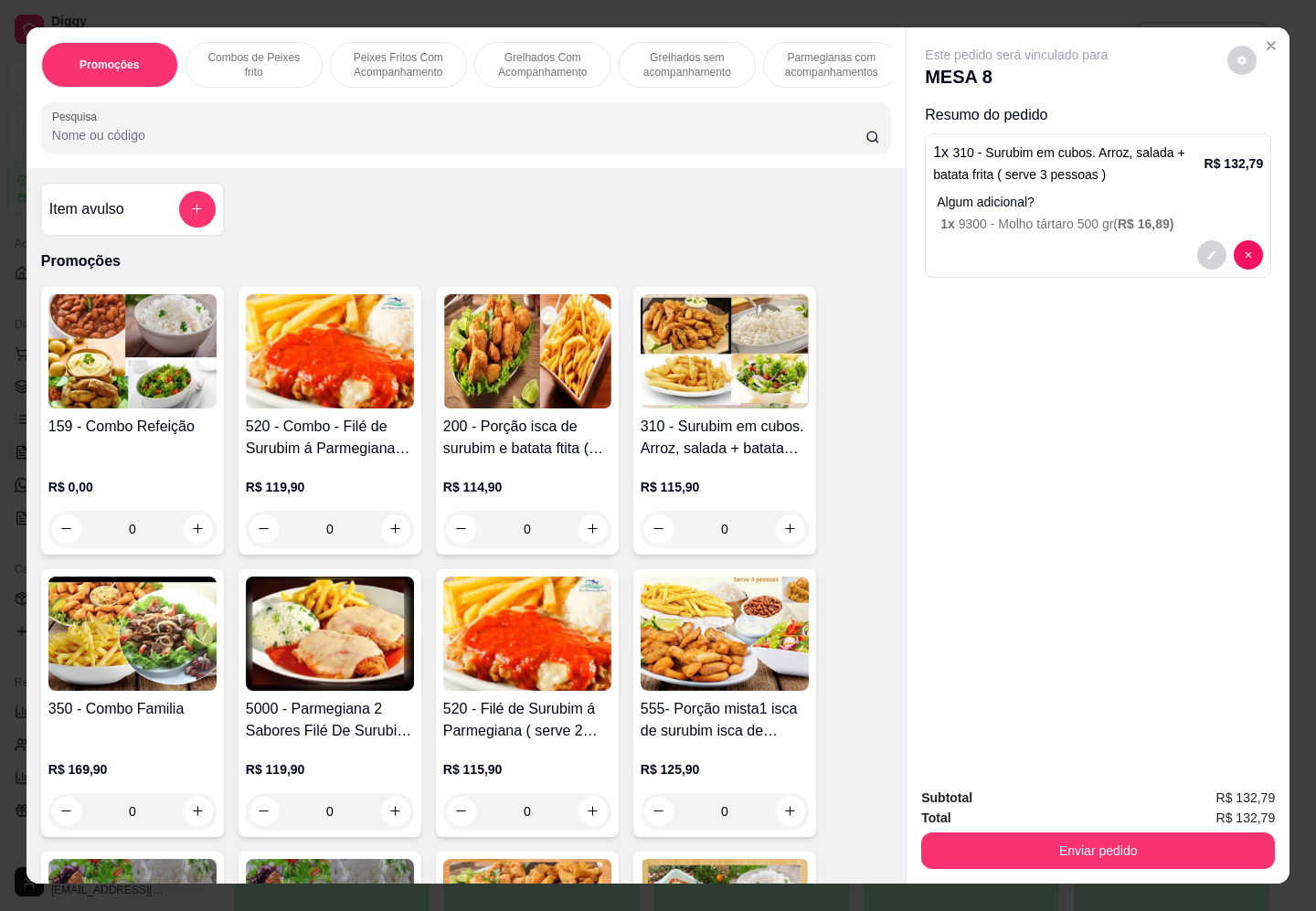
click at [126, 359] on img at bounding box center [133, 352] width 168 height 114
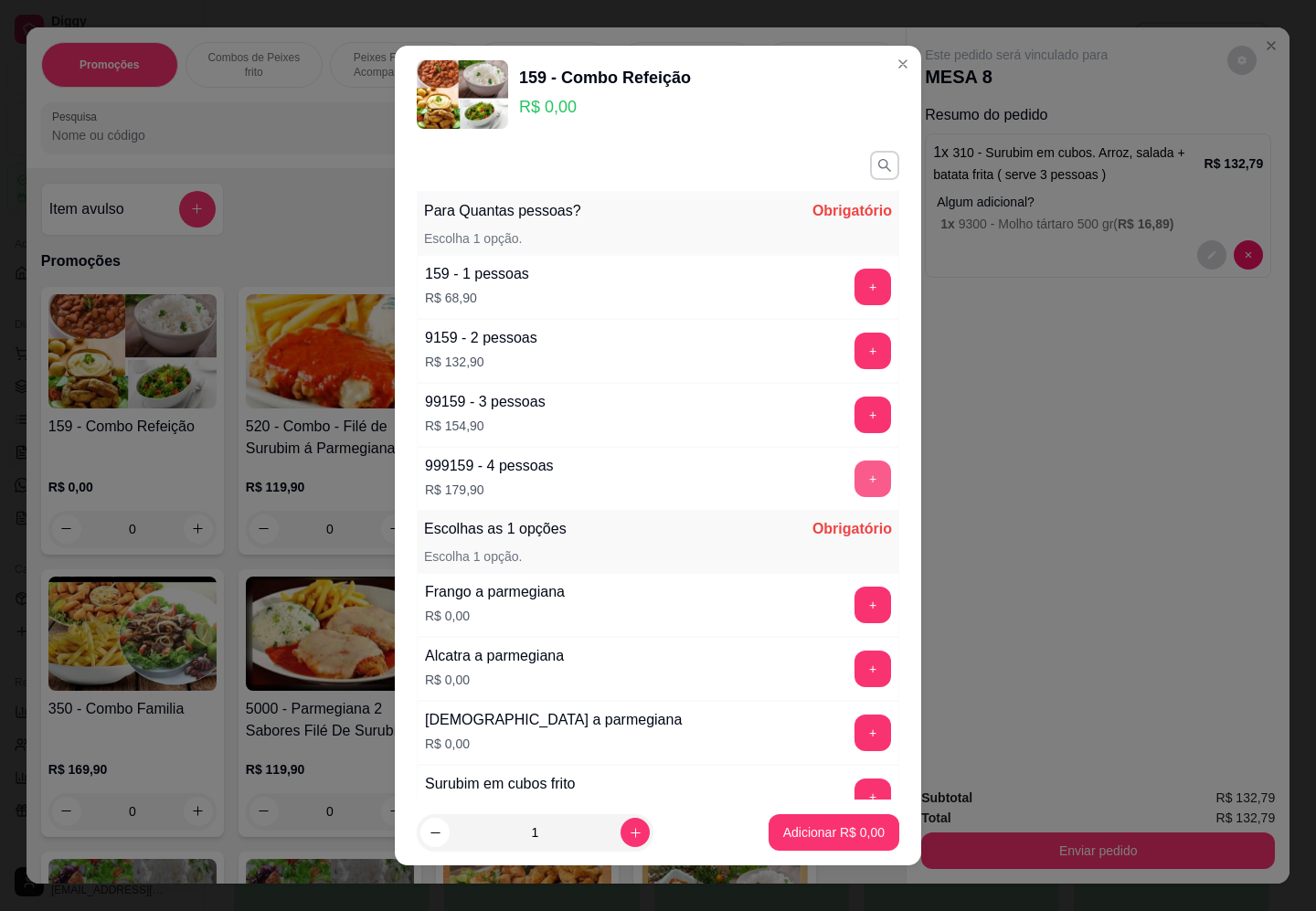
click at [854, 482] on button "+" at bounding box center [873, 479] width 36 height 36
click at [855, 425] on button "+" at bounding box center [873, 414] width 35 height 35
click at [854, 343] on button "+" at bounding box center [873, 351] width 36 height 36
click at [855, 285] on button "+" at bounding box center [873, 286] width 35 height 35
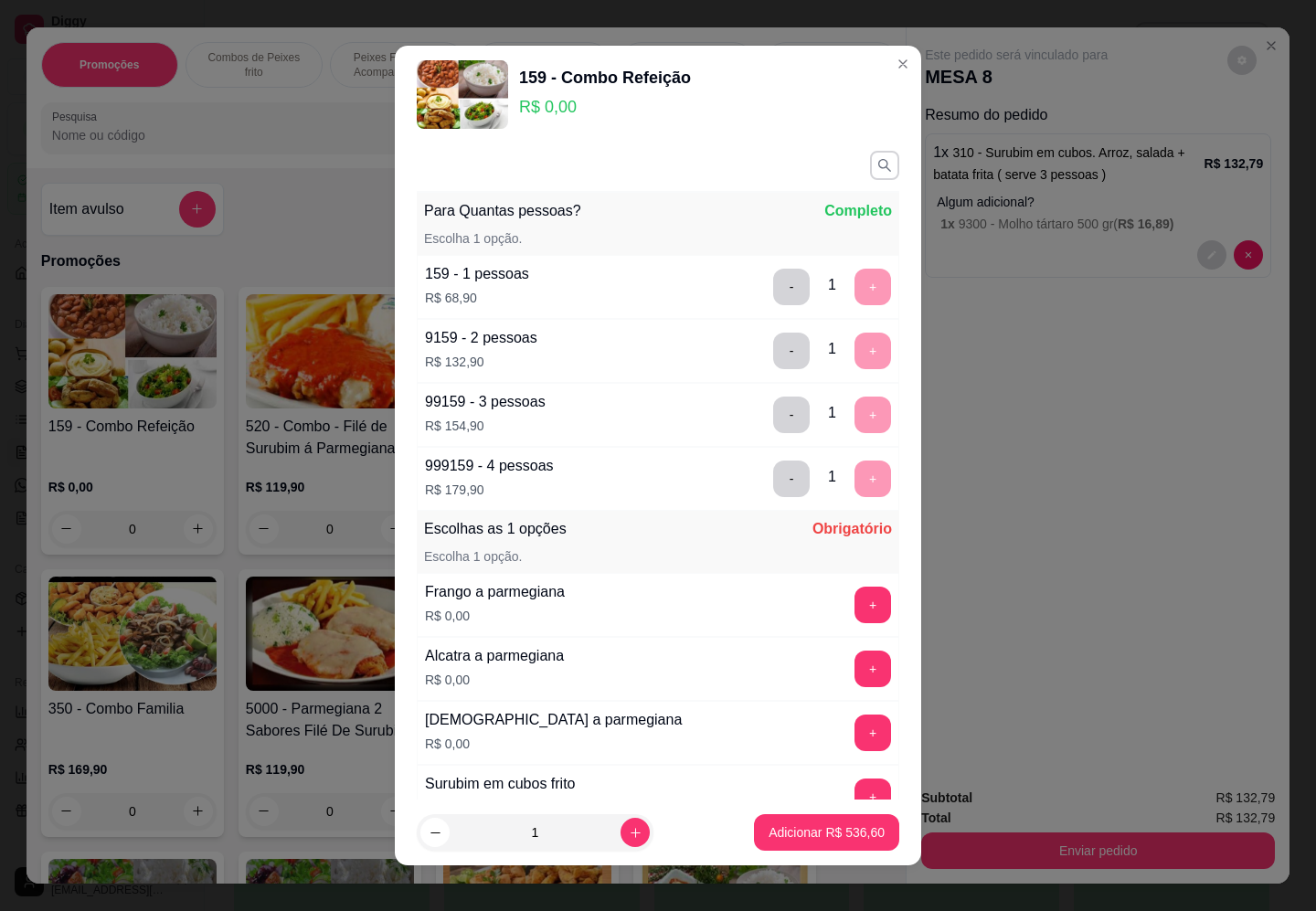
click at [817, 284] on div "- 1 +" at bounding box center [832, 287] width 133 height 36
click at [773, 295] on button "-" at bounding box center [791, 286] width 35 height 35
click at [855, 413] on button "+" at bounding box center [873, 414] width 35 height 35
click at [773, 482] on button "-" at bounding box center [792, 479] width 36 height 36
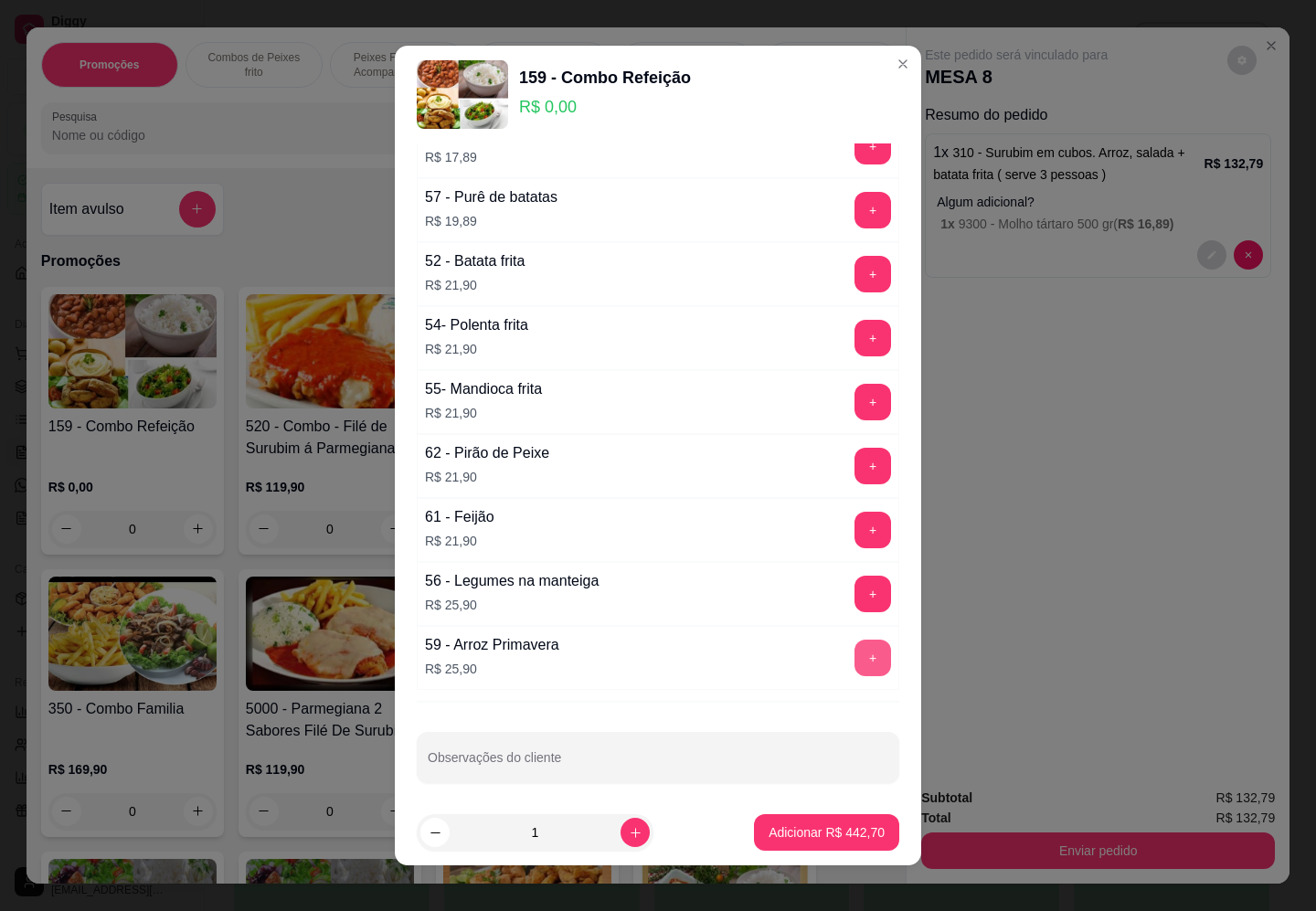
scroll to position [1435, 0]
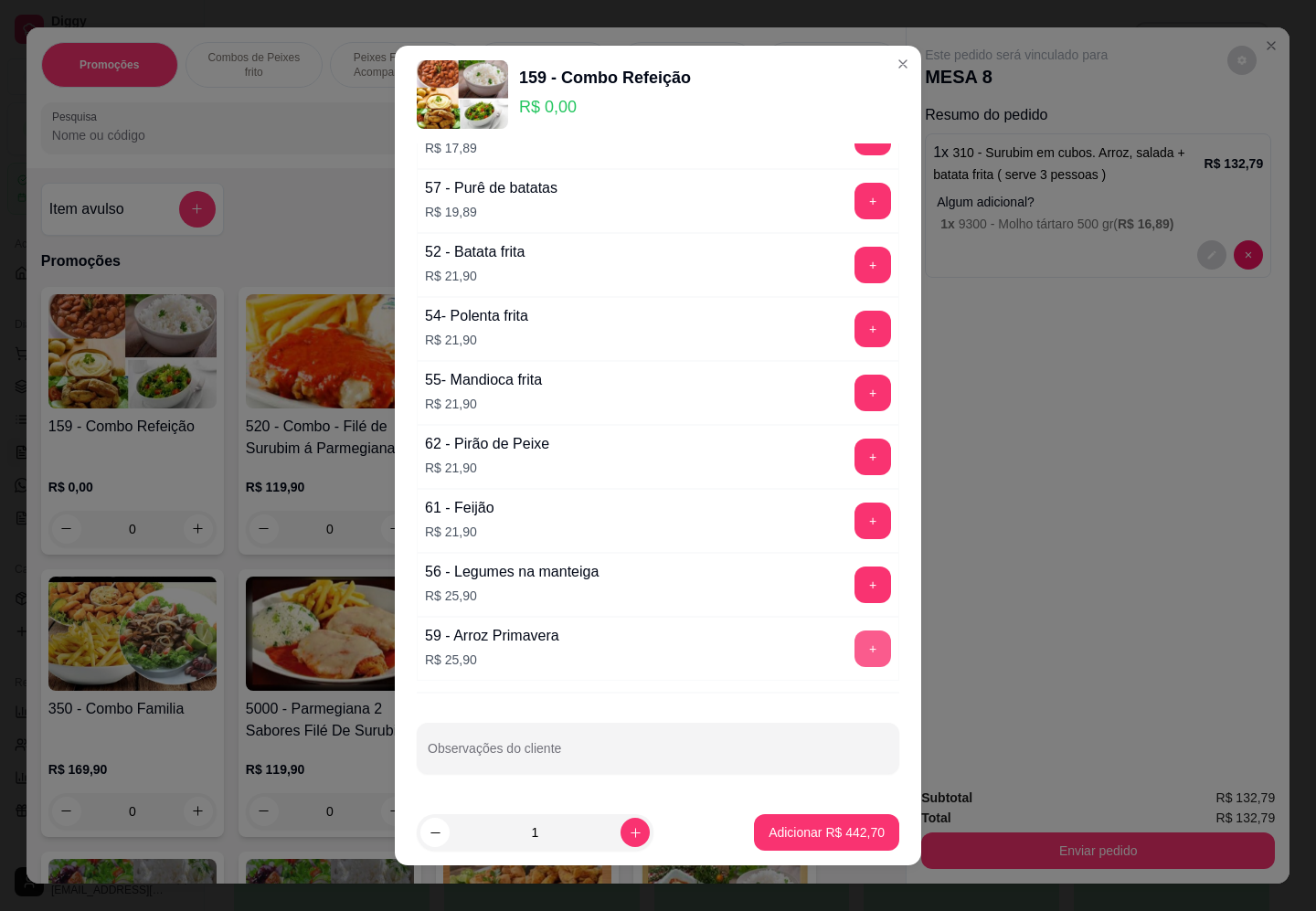
click at [854, 652] on button "+" at bounding box center [873, 649] width 36 height 36
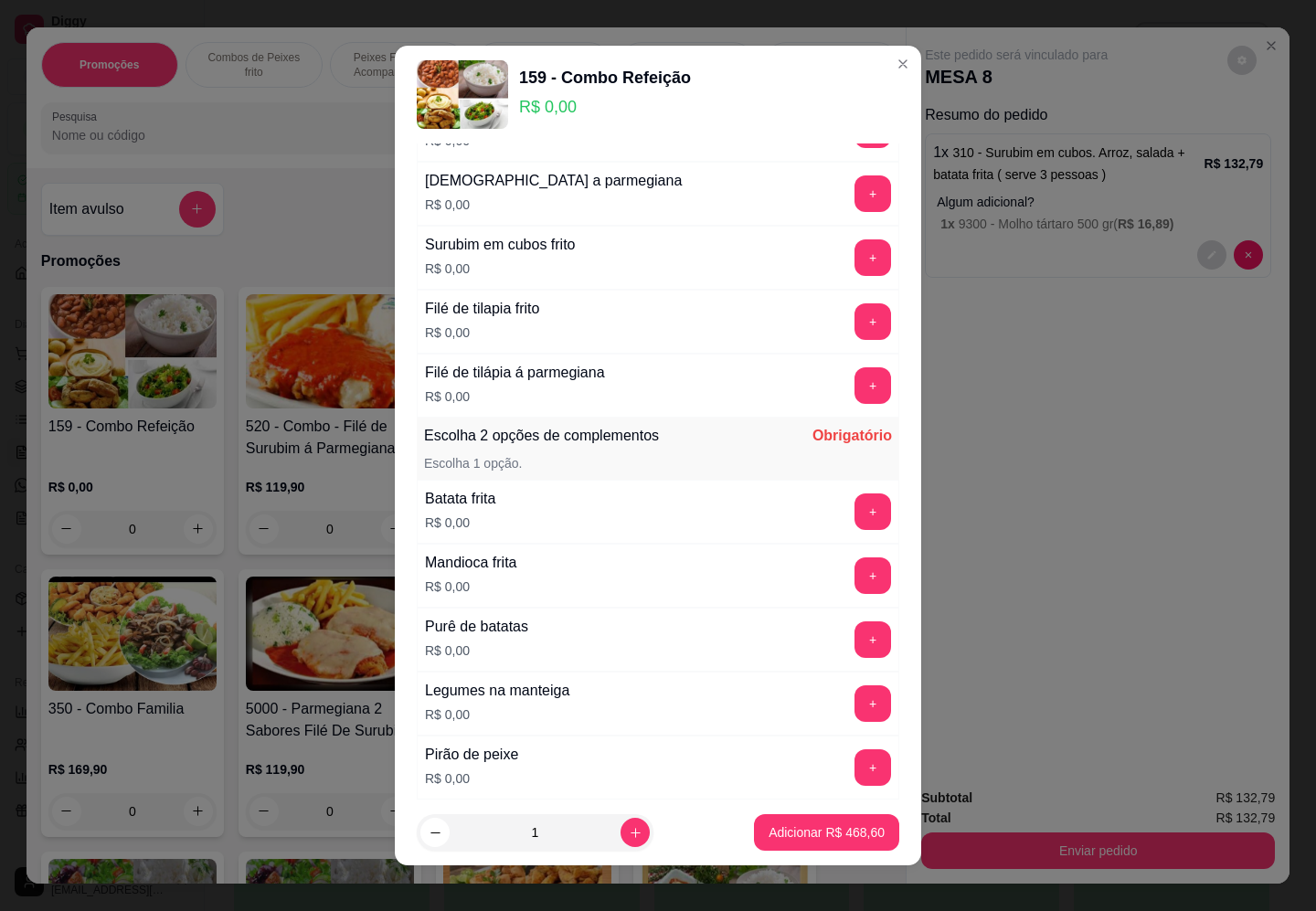
scroll to position [178, 0]
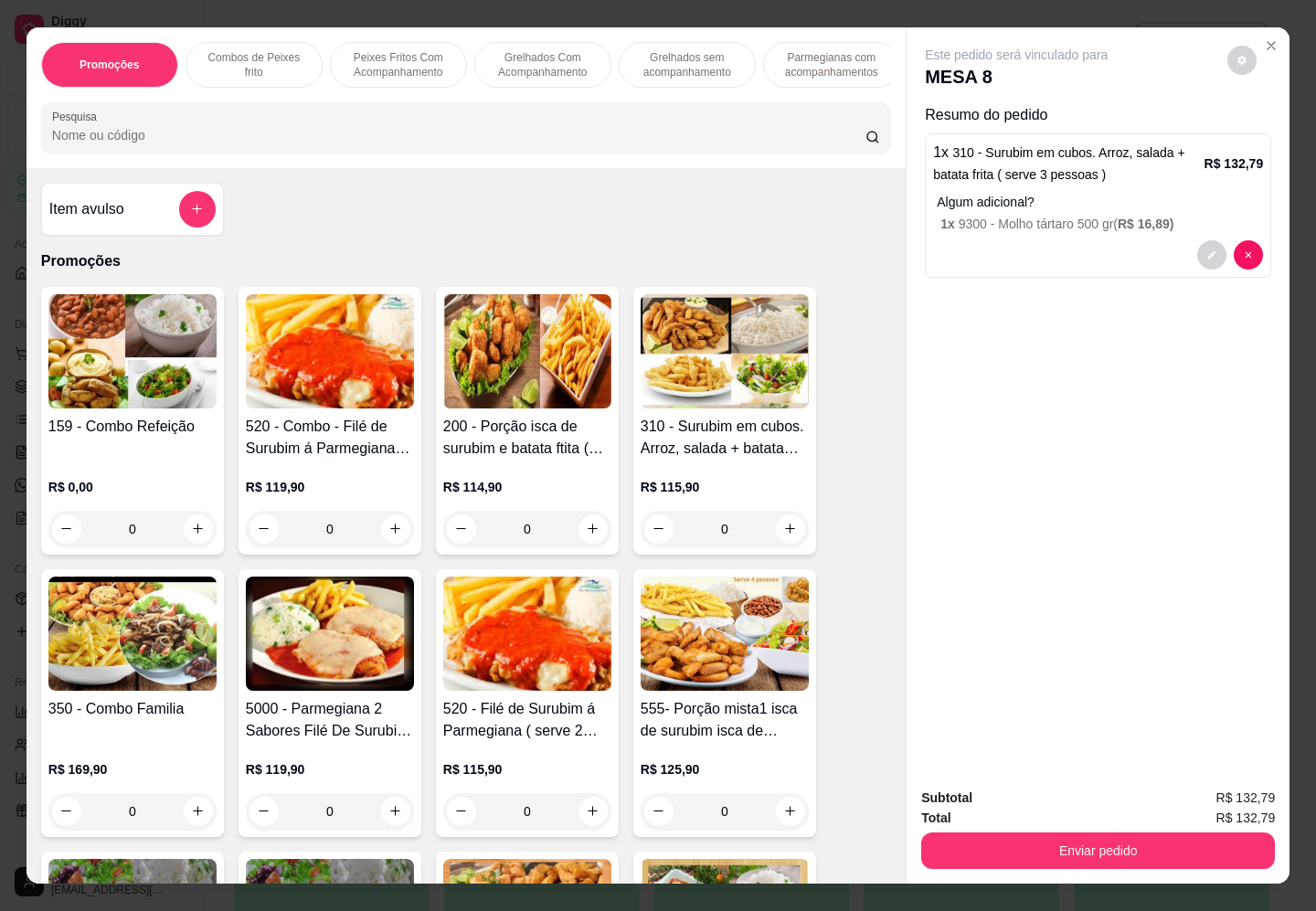
click at [53, 637] on img at bounding box center [133, 634] width 168 height 114
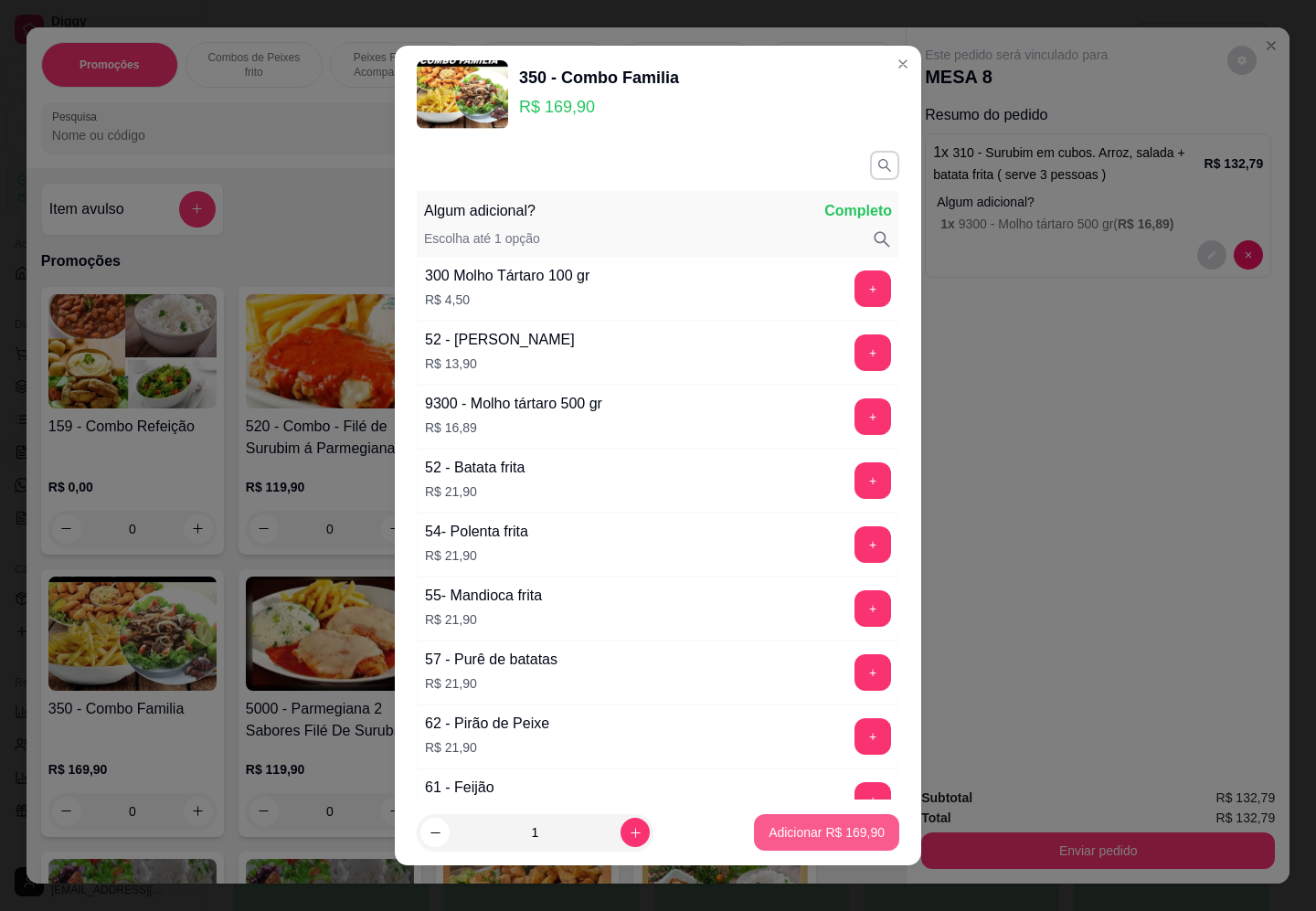
click at [777, 829] on p "Adicionar R$ 169,90" at bounding box center [827, 832] width 116 height 18
type input "1"
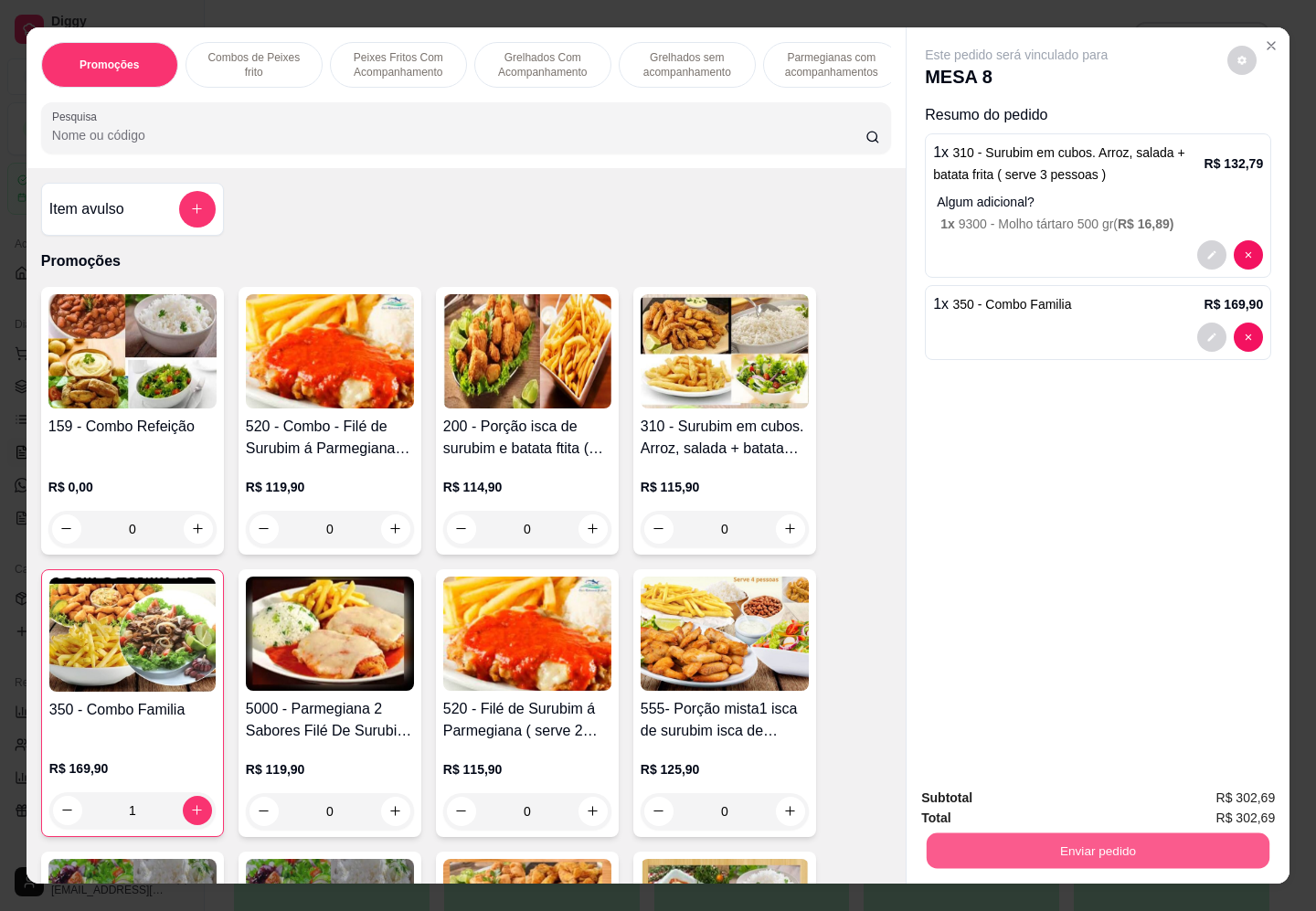
click at [1058, 853] on button "Enviar pedido" at bounding box center [1097, 851] width 342 height 35
click at [1200, 799] on button "Enviar pedido" at bounding box center [1225, 797] width 103 height 34
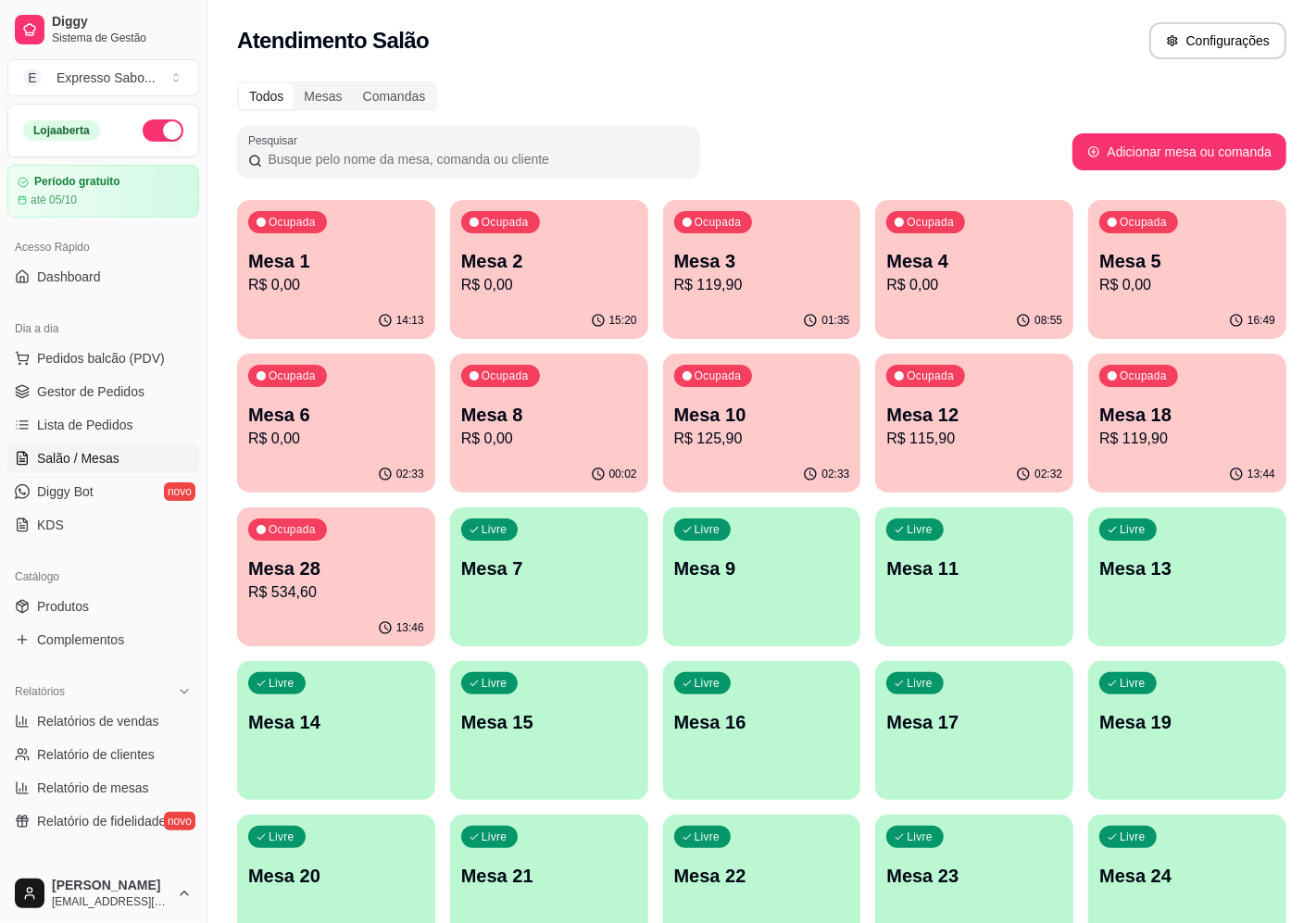
click at [339, 588] on p "R$ 534,60" at bounding box center [336, 592] width 176 height 22
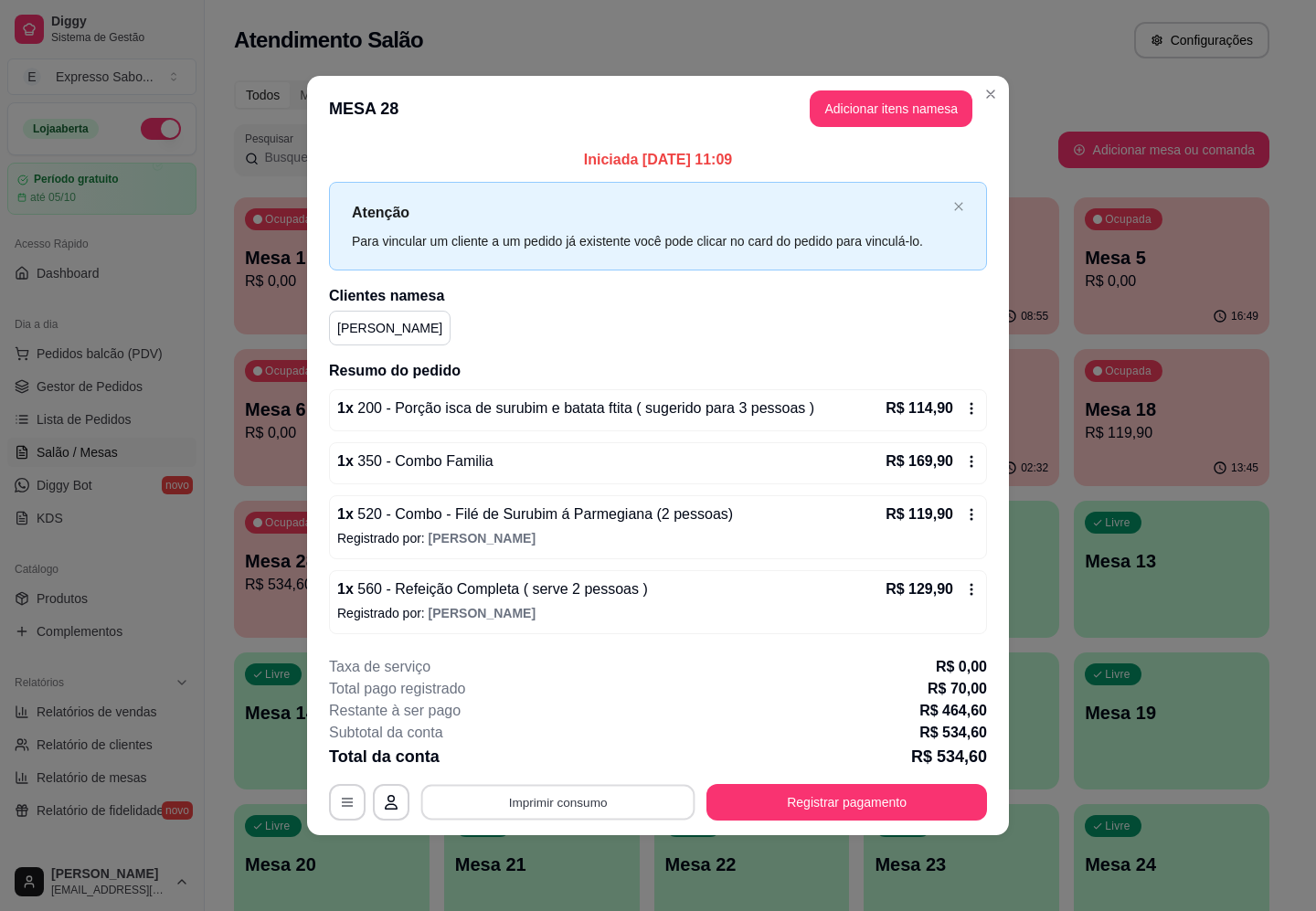
click at [516, 804] on button "Imprimir consumo" at bounding box center [558, 802] width 274 height 35
click at [580, 769] on button "IMPRESSORA" at bounding box center [563, 762] width 128 height 29
click at [840, 797] on button "Registrar pagamento" at bounding box center [847, 802] width 280 height 36
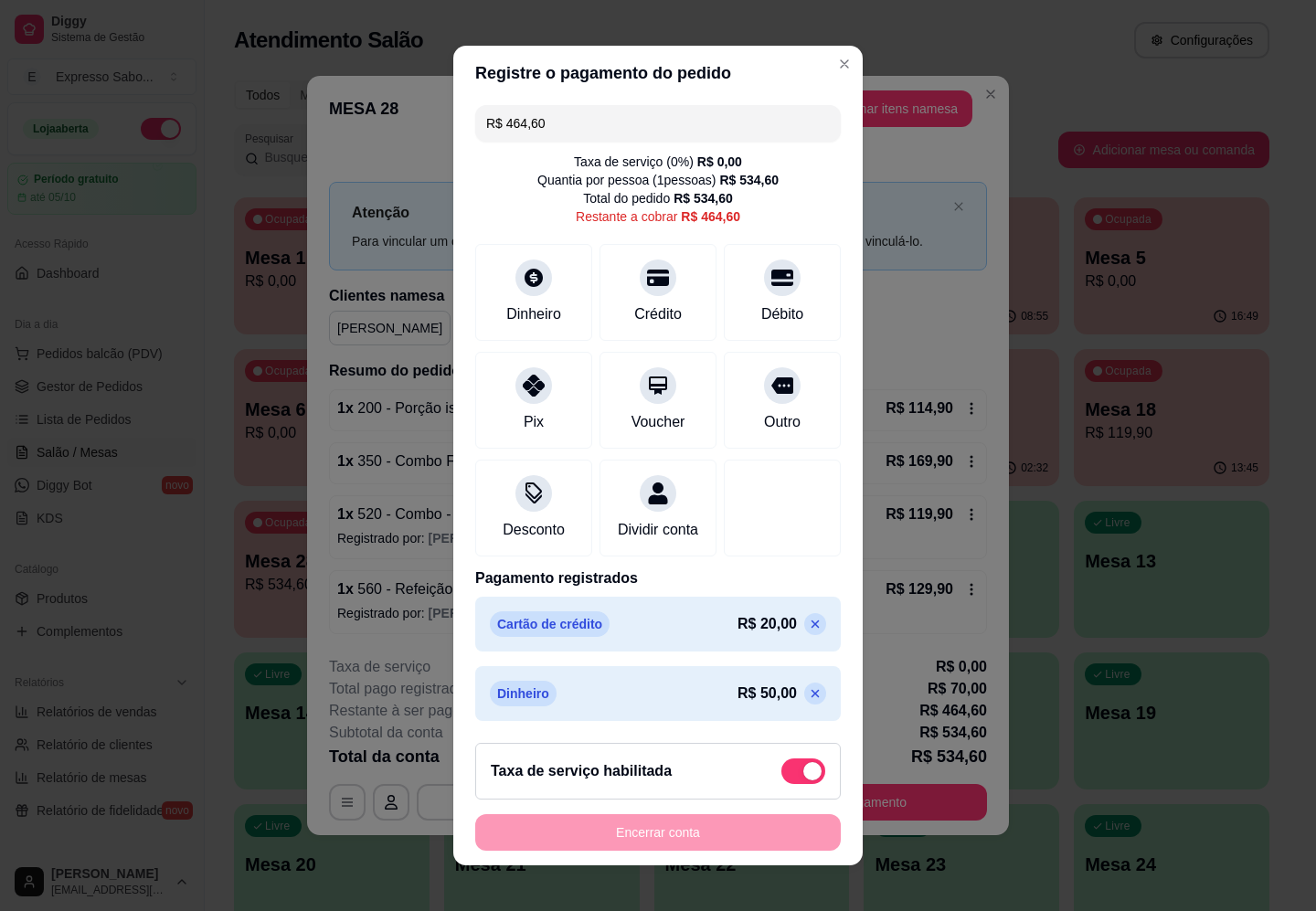
scroll to position [25, 0]
click at [808, 622] on icon at bounding box center [814, 624] width 14 height 14
click at [808, 696] on icon at bounding box center [814, 694] width 14 height 14
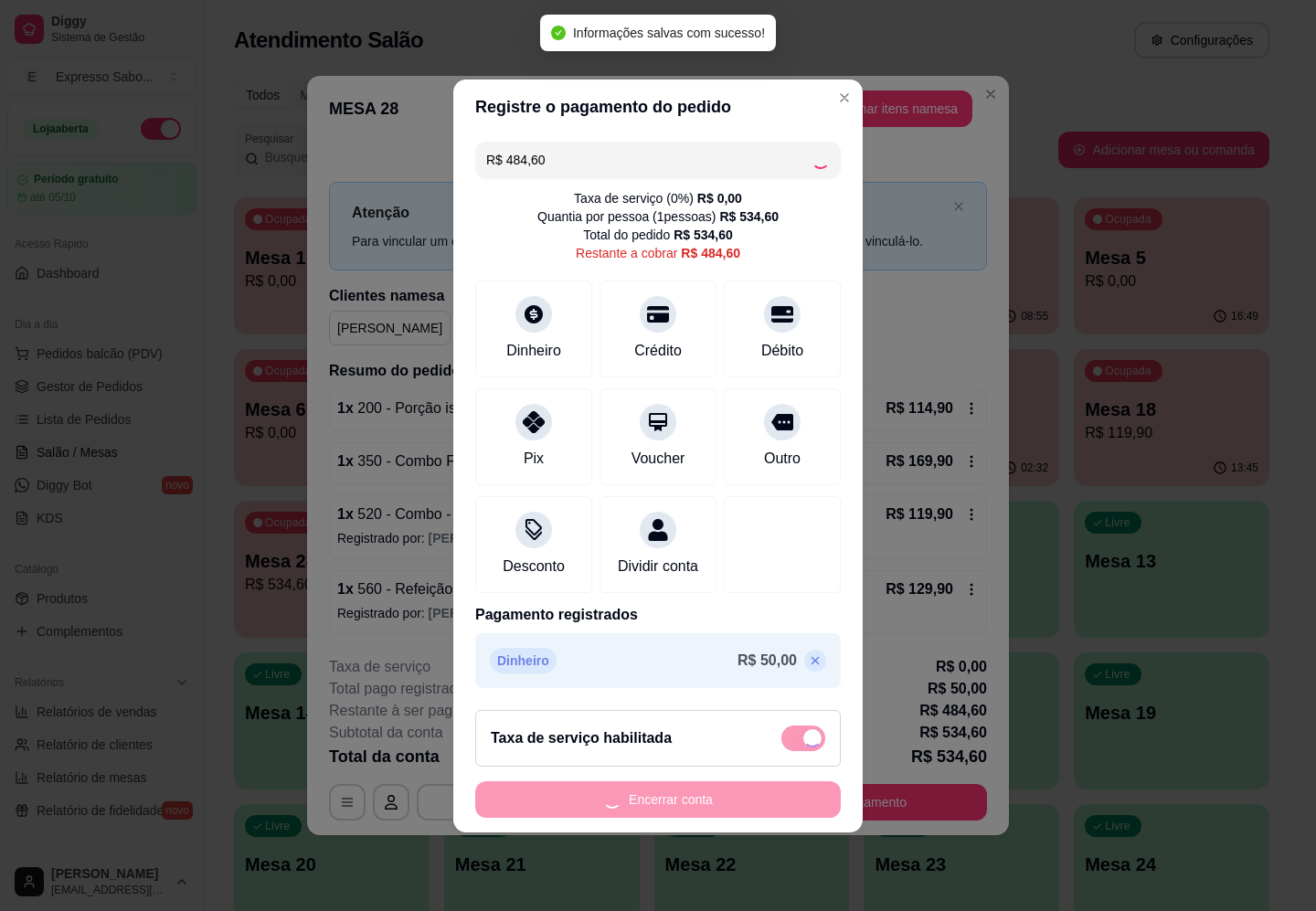
scroll to position [0, 0]
click at [808, 667] on icon at bounding box center [814, 660] width 14 height 14
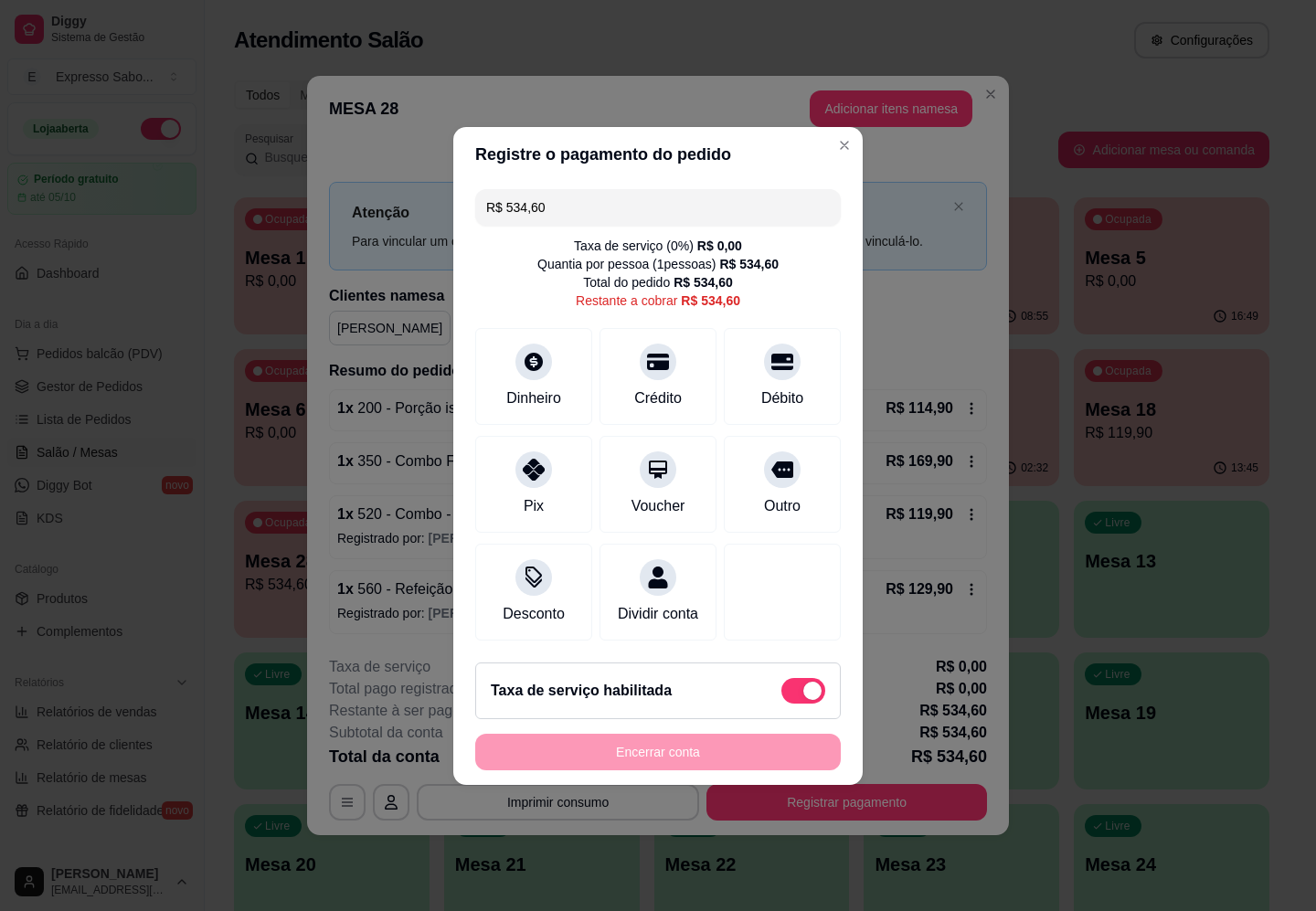
click at [590, 192] on input "R$ 534,60" at bounding box center [658, 207] width 343 height 36
click at [645, 384] on div "Crédito" at bounding box center [658, 396] width 52 height 24
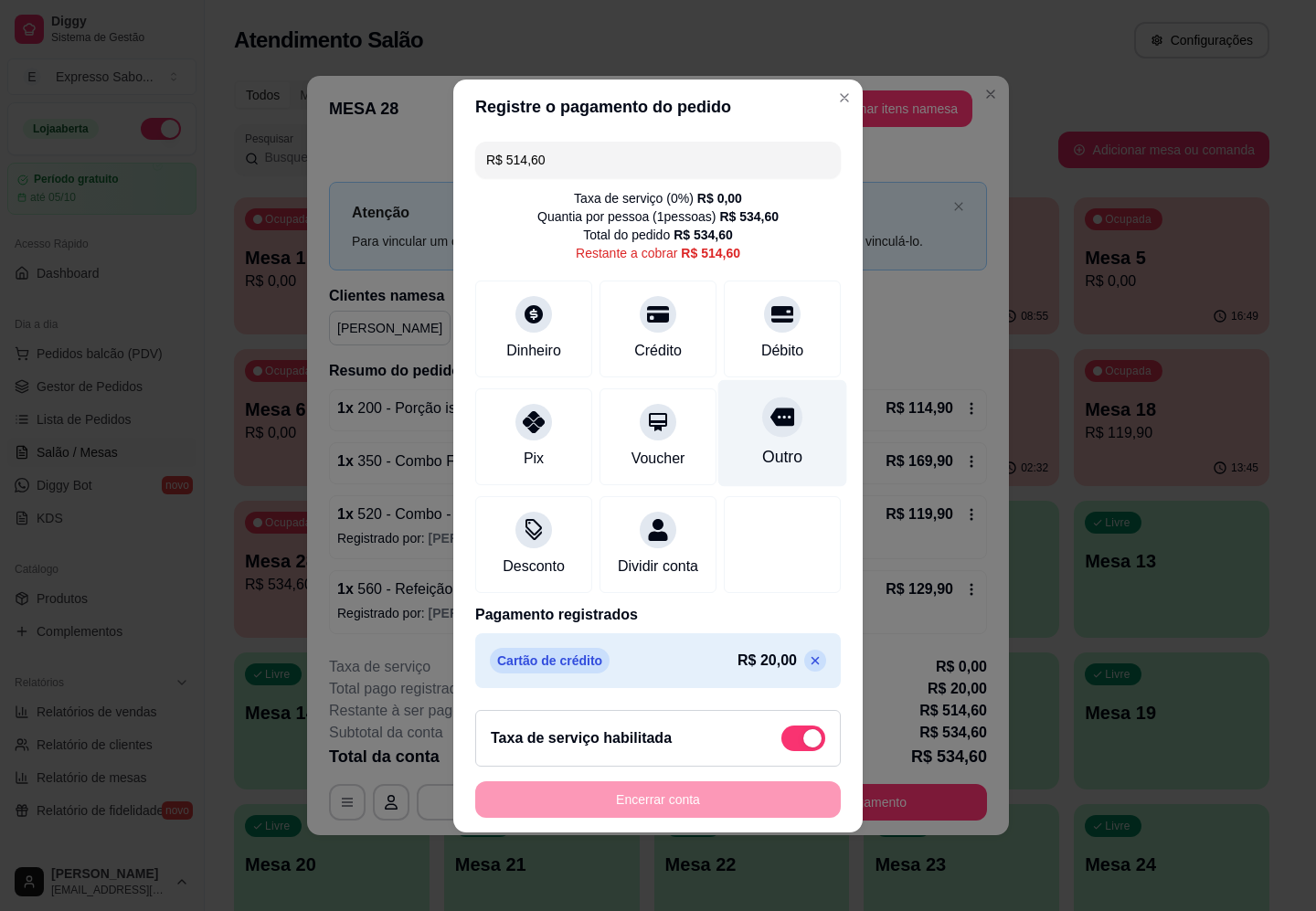
click at [766, 445] on div "Outro" at bounding box center [782, 457] width 40 height 24
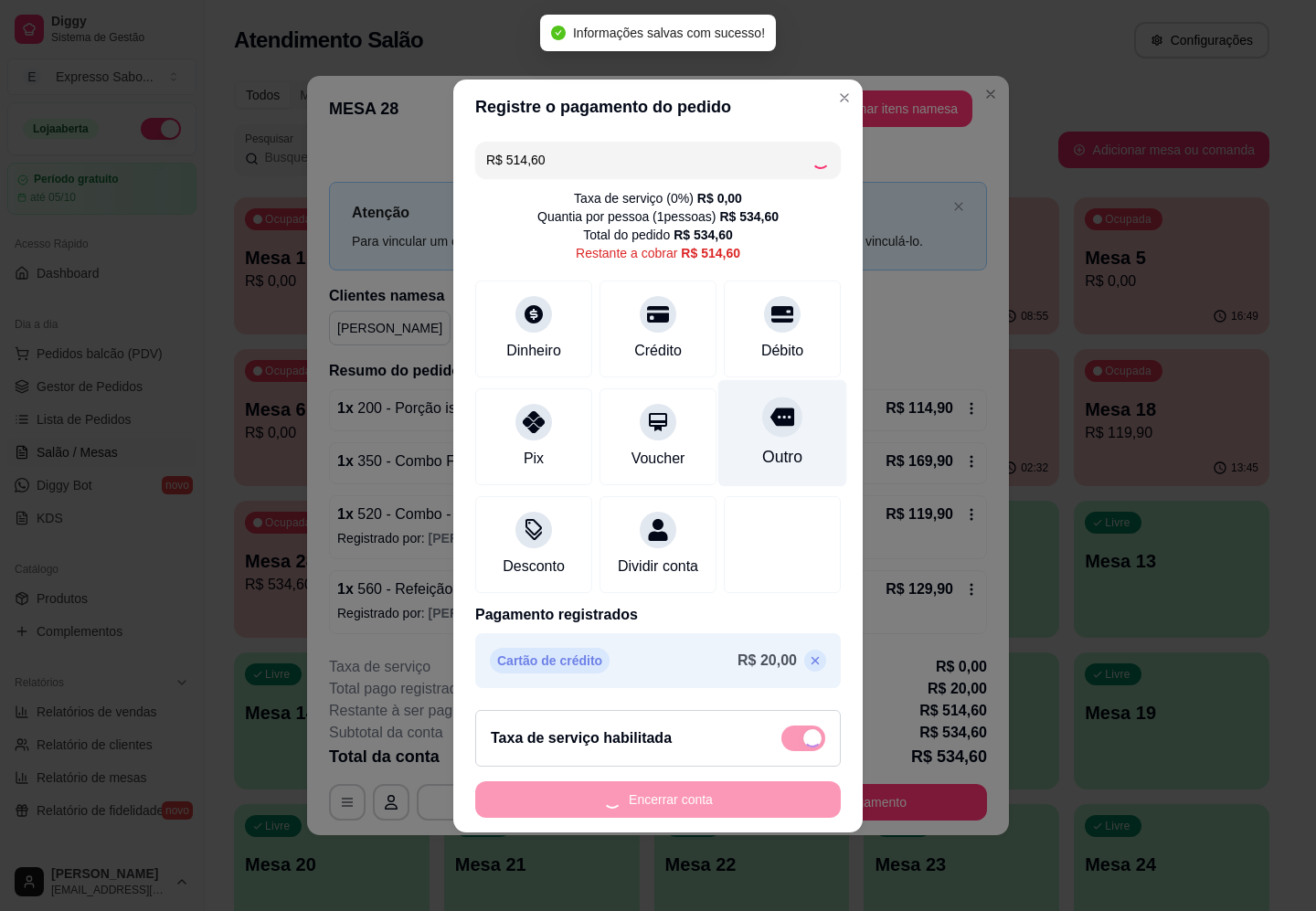
type input "R$ 0,00"
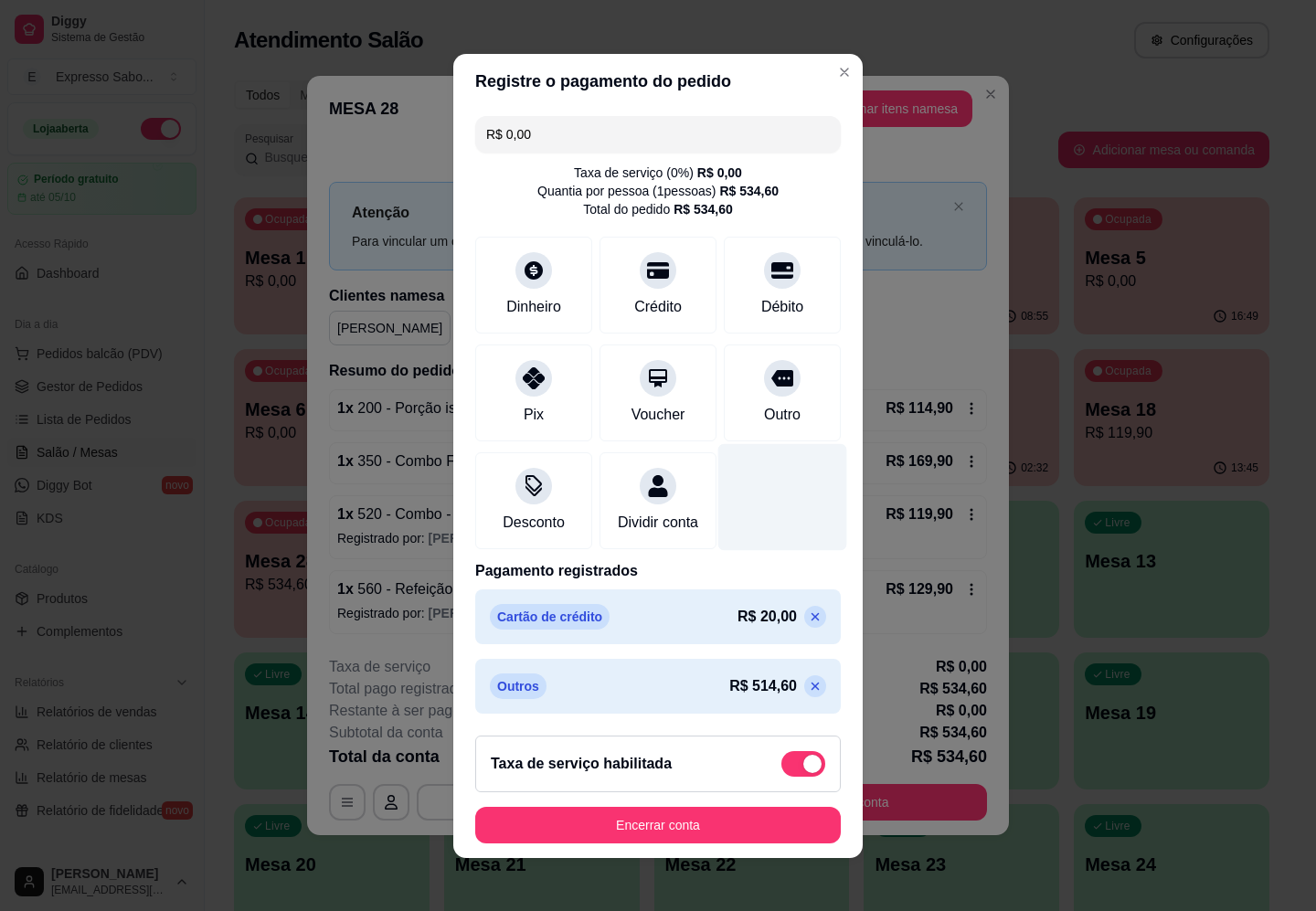
scroll to position [7, 0]
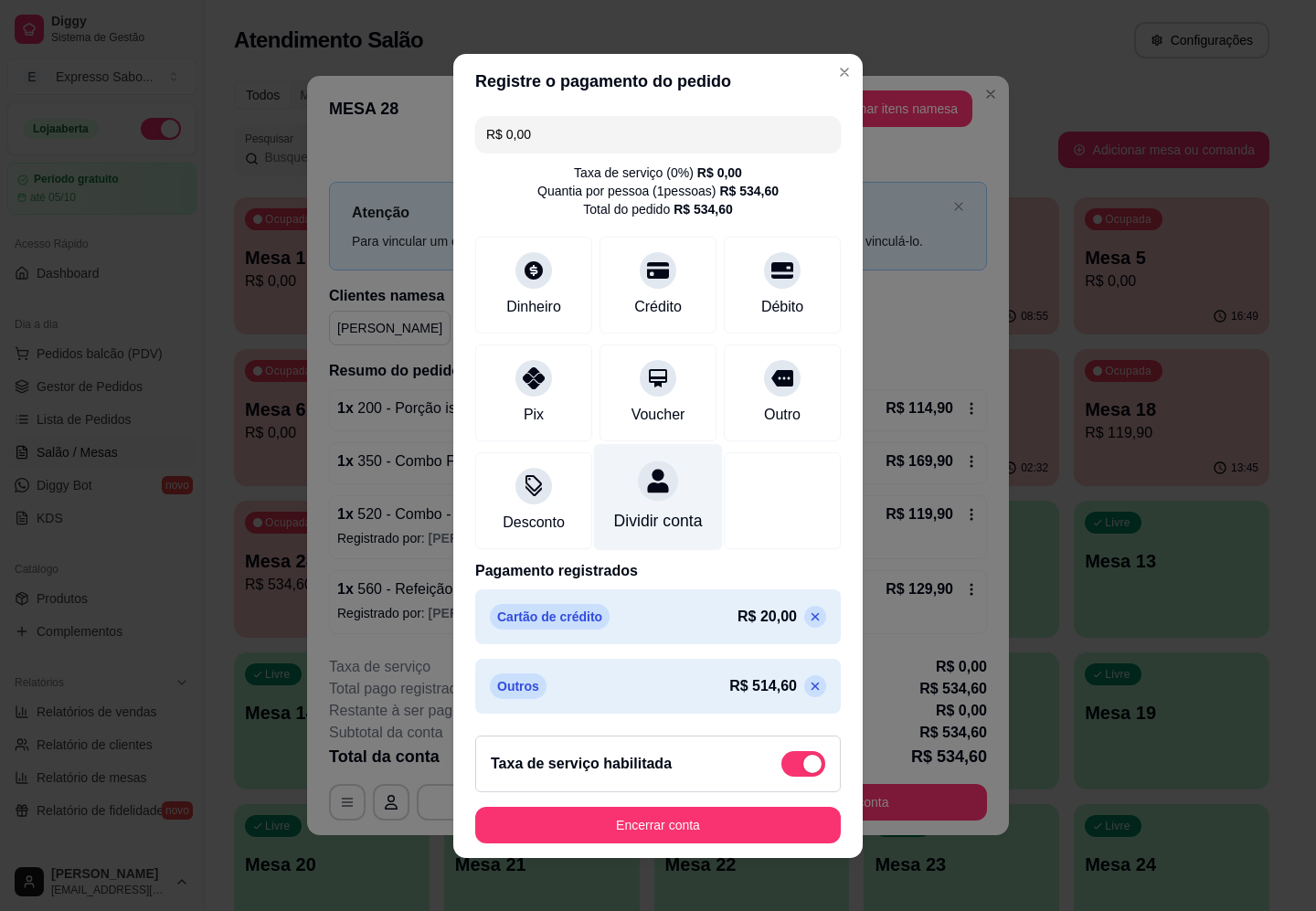
click at [619, 487] on div "Dividir conta" at bounding box center [658, 497] width 129 height 107
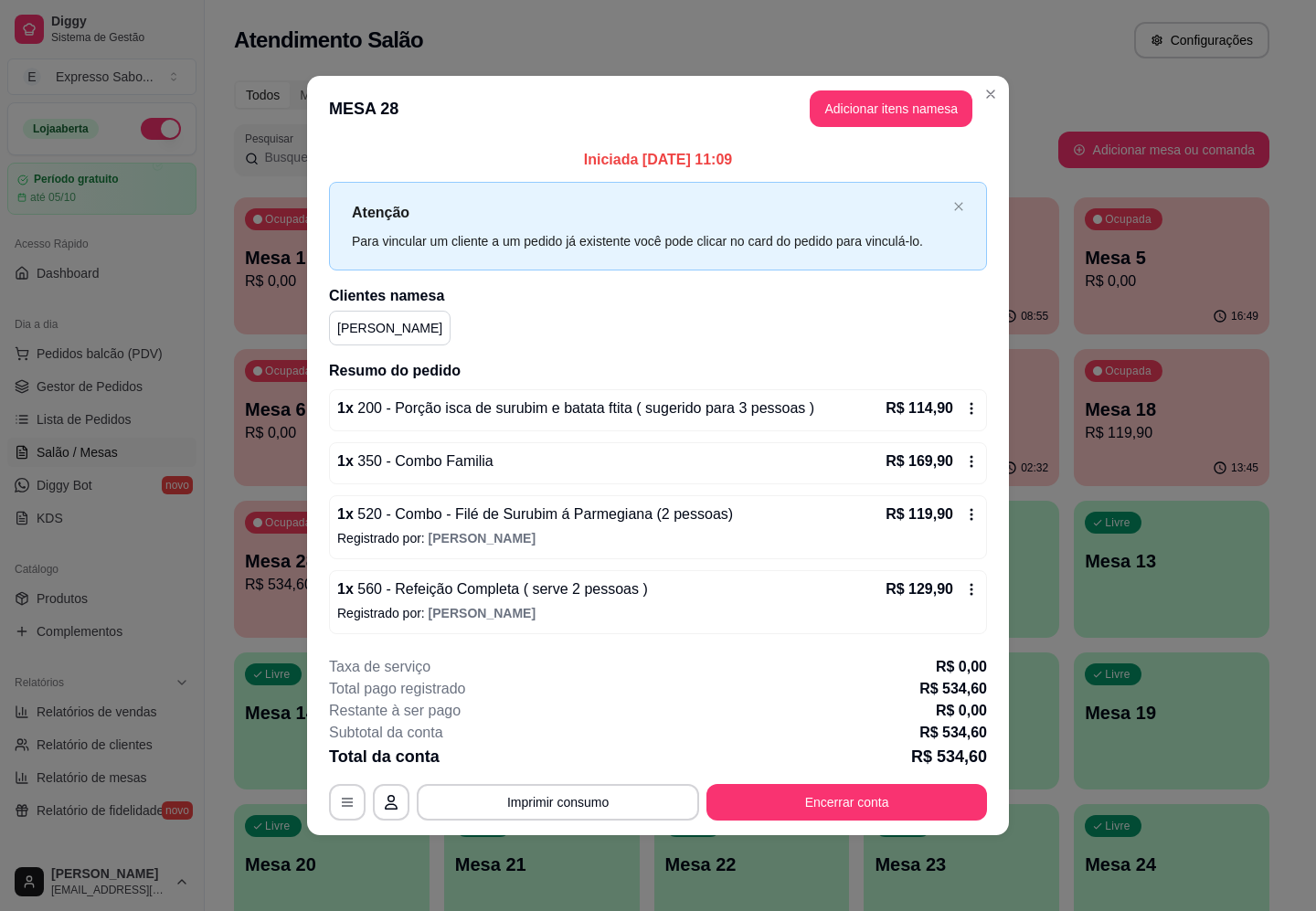
click at [976, 404] on icon at bounding box center [971, 408] width 14 height 14
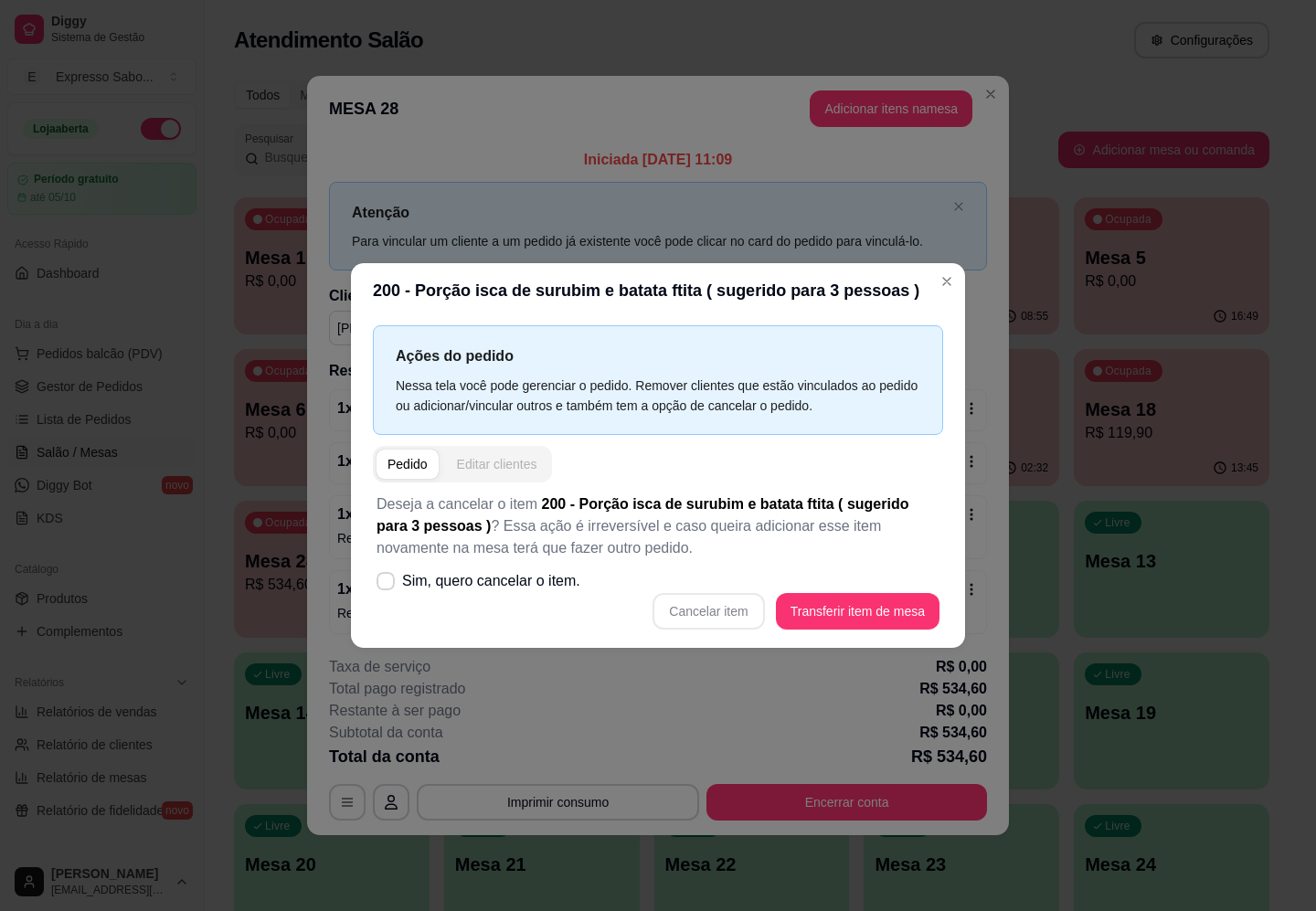
click at [514, 464] on div "Editar clientes" at bounding box center [497, 464] width 80 height 18
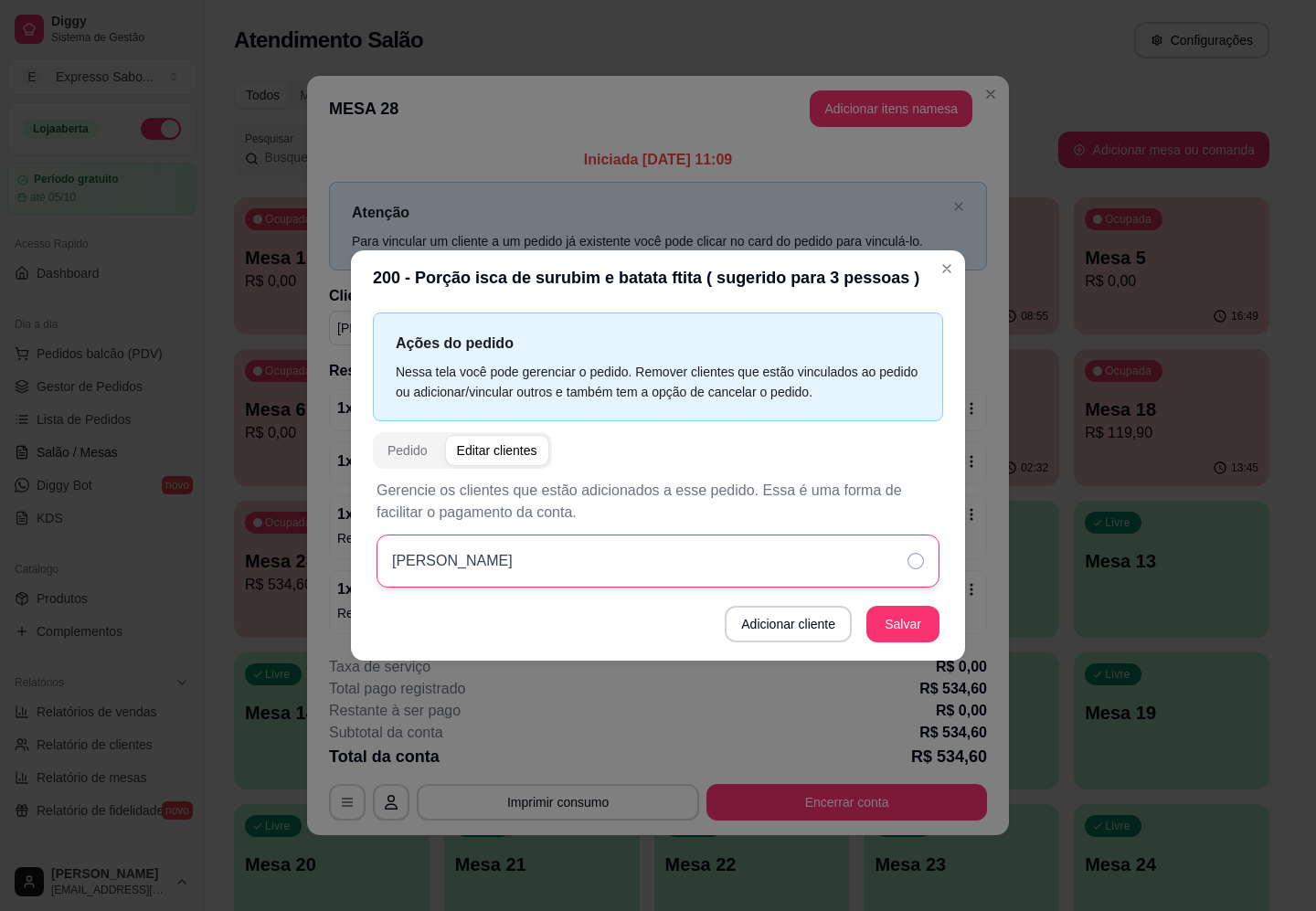
click at [915, 568] on icon at bounding box center [915, 561] width 16 height 16
click at [905, 627] on button "Salvar" at bounding box center [902, 624] width 72 height 35
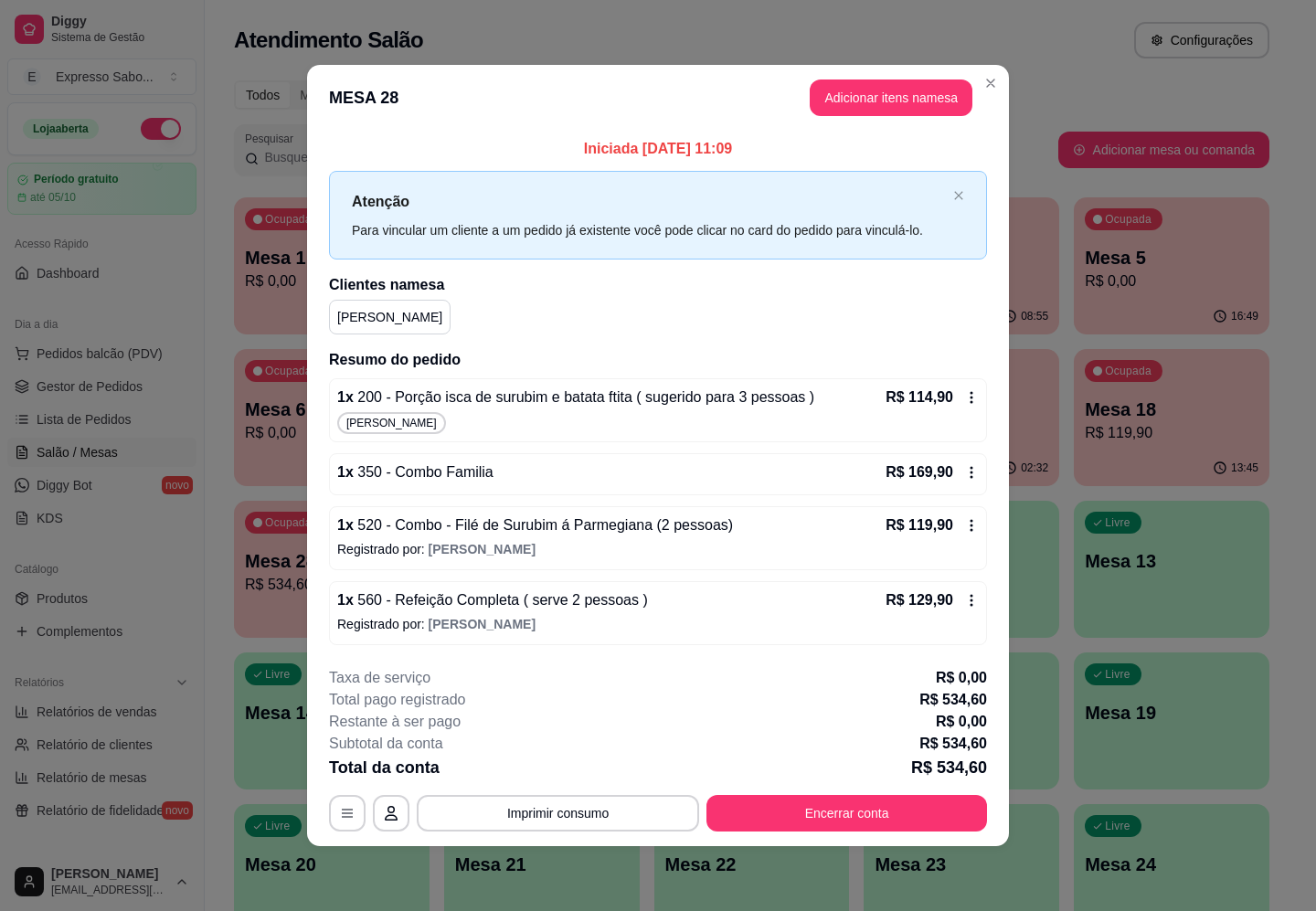
click at [969, 399] on icon at bounding box center [971, 397] width 14 height 14
click at [970, 467] on icon at bounding box center [971, 473] width 3 height 11
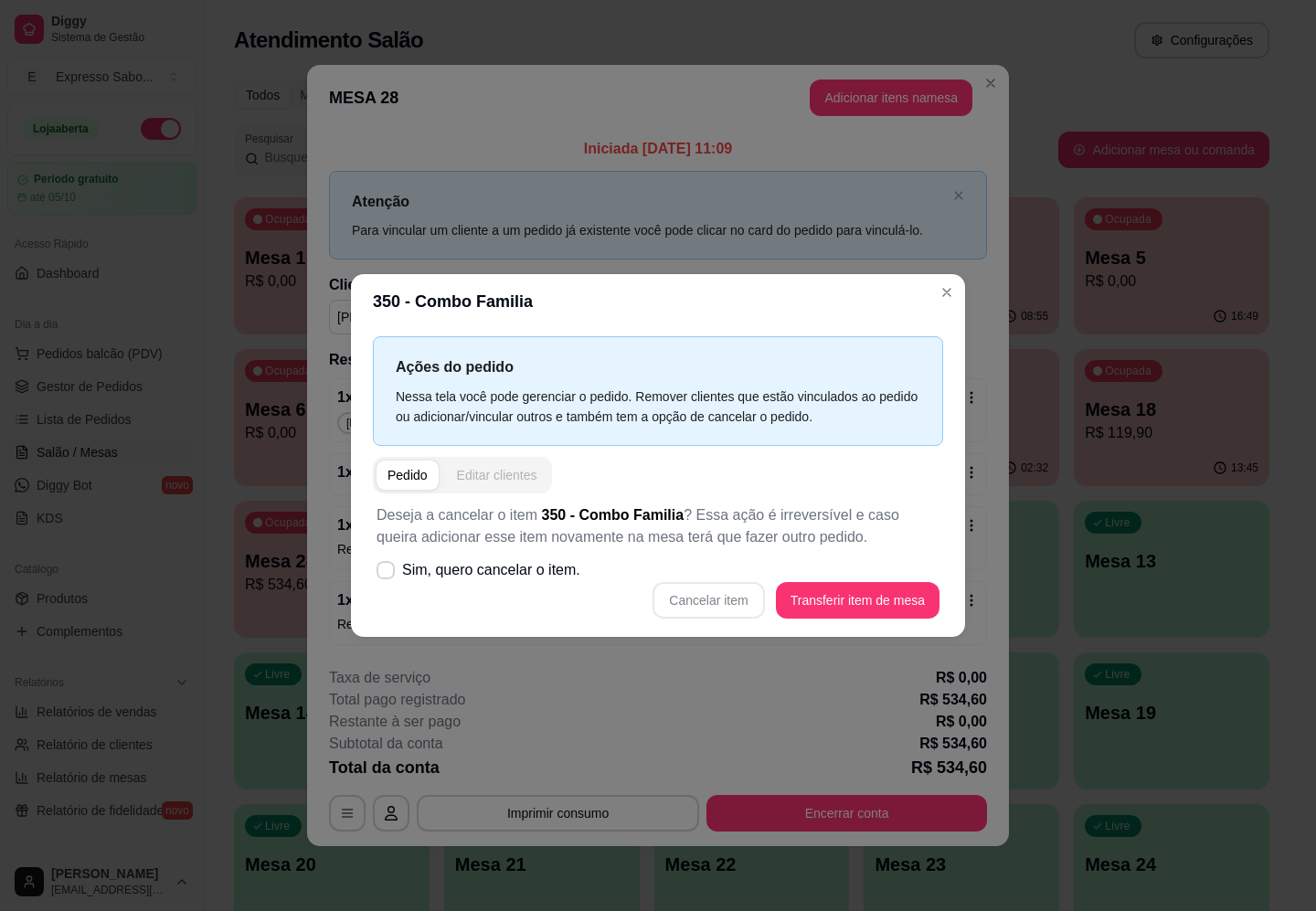
click at [513, 478] on div "Editar clientes" at bounding box center [497, 475] width 80 height 18
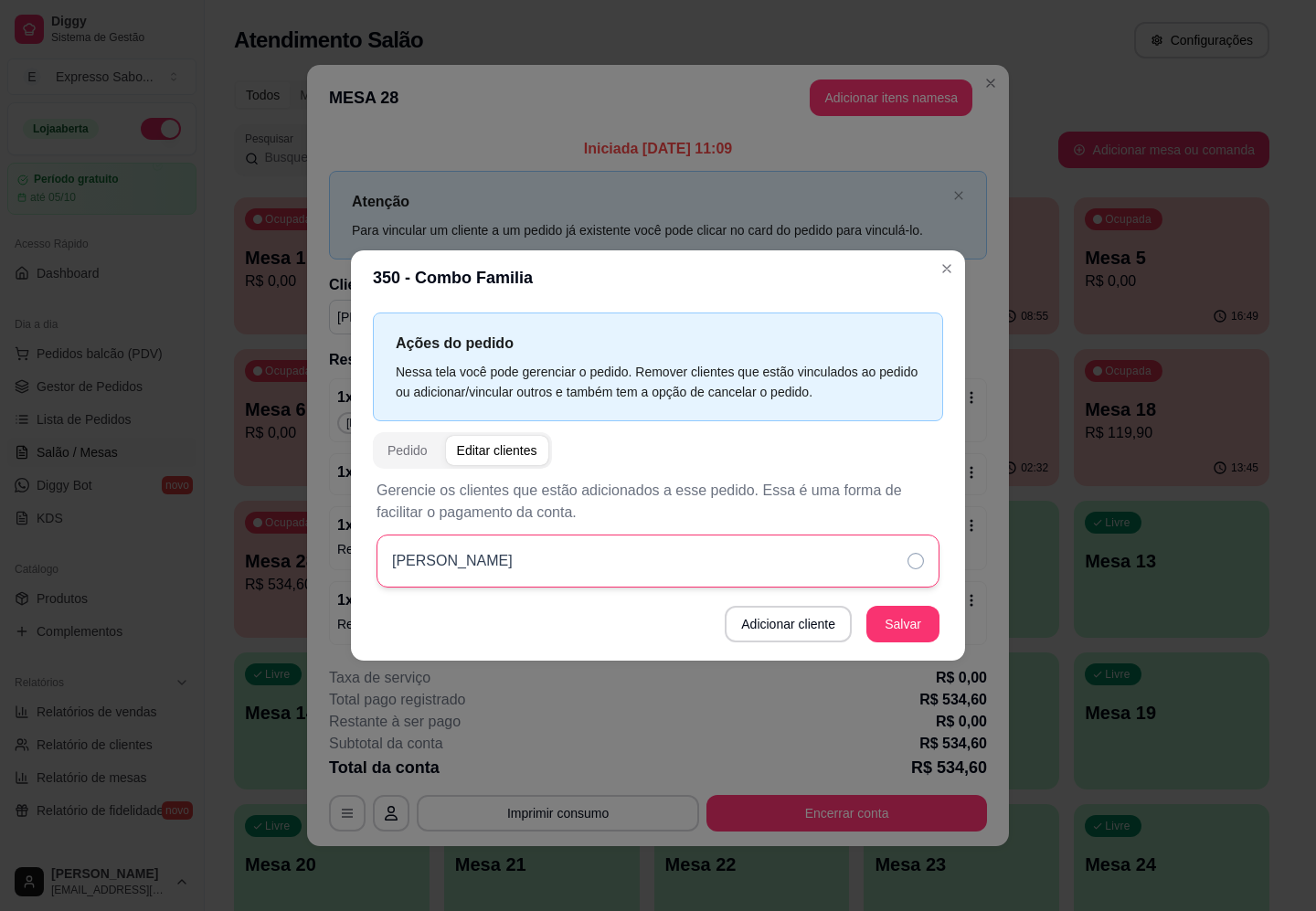
click at [915, 565] on icon at bounding box center [915, 561] width 16 height 16
click at [897, 622] on button "Salvar" at bounding box center [902, 624] width 72 height 35
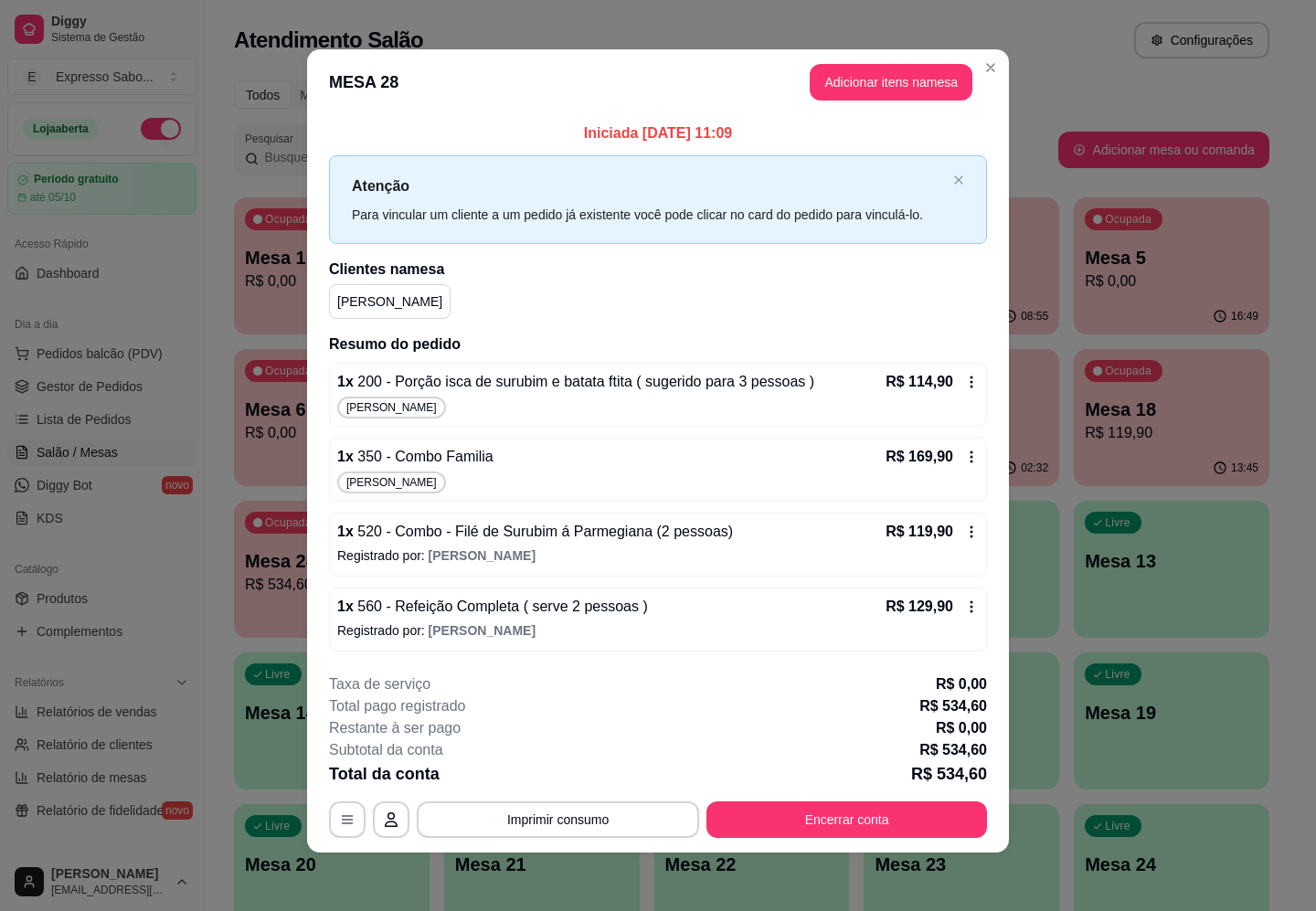
scroll to position [6, 0]
click at [545, 468] on div "1 x 350 - Combo Familia R$ 169,90 [PERSON_NAME]" at bounding box center [658, 469] width 658 height 64
click at [842, 820] on button "Encerrar conta" at bounding box center [847, 819] width 273 height 35
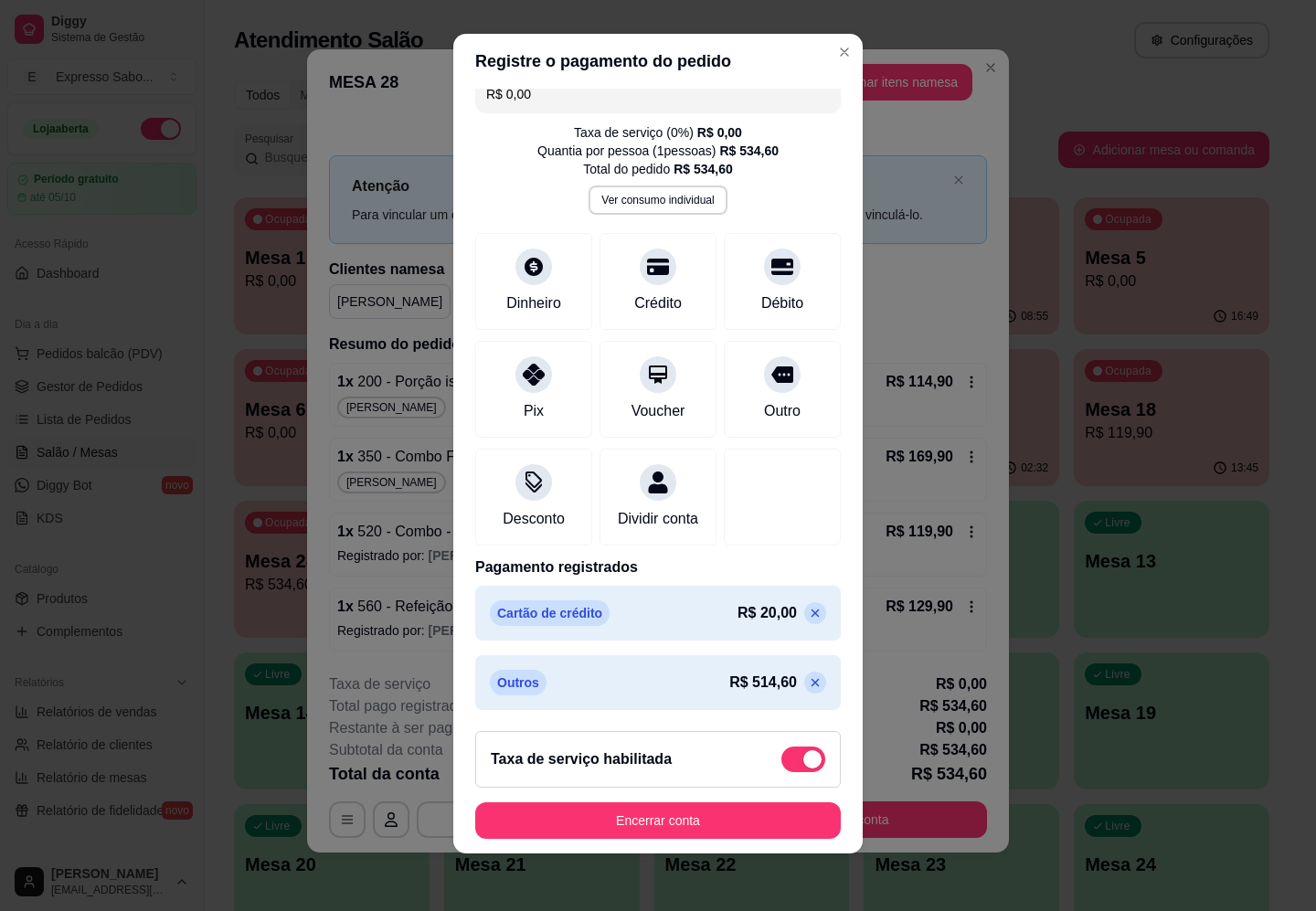
scroll to position [0, 0]
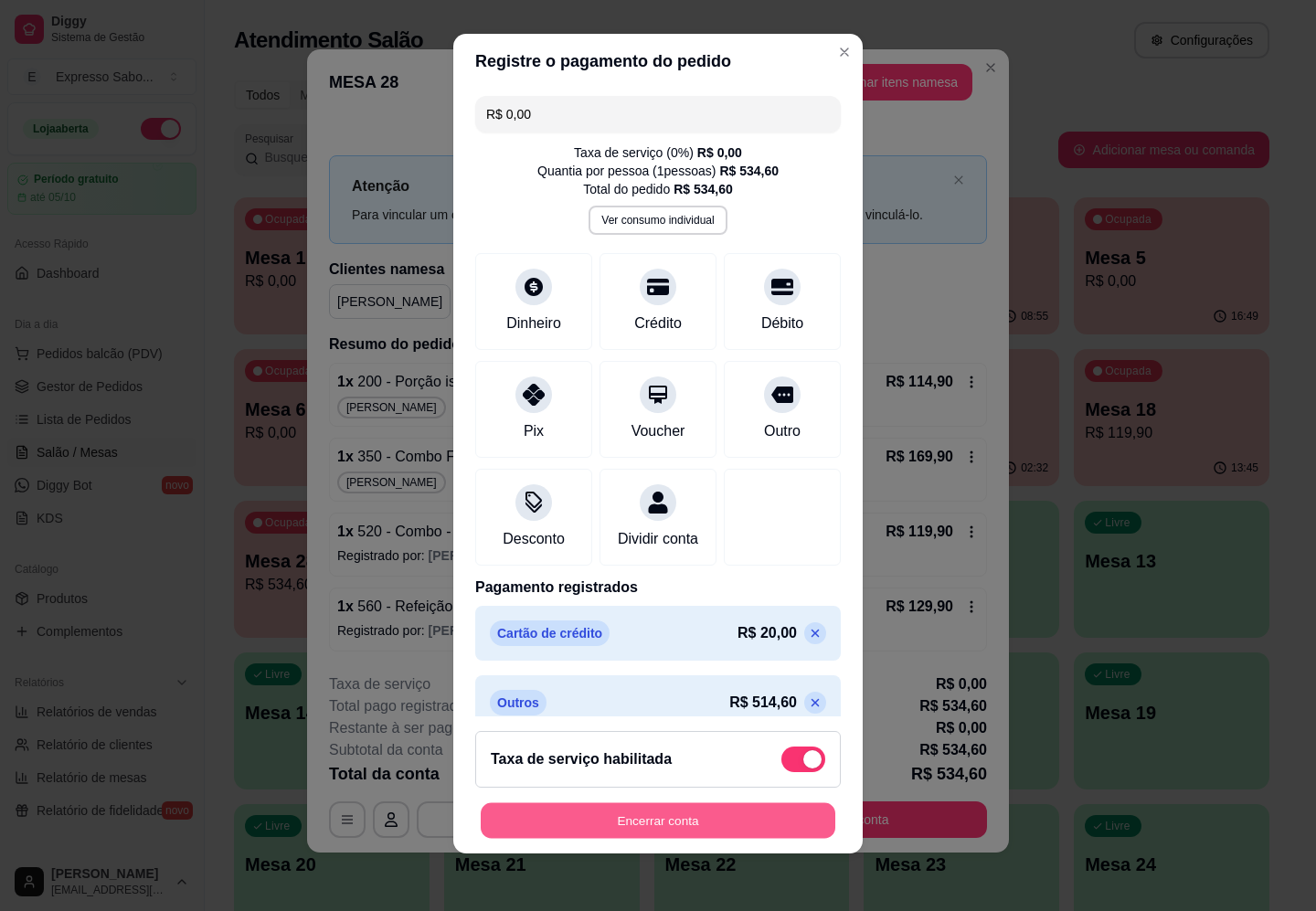
click at [687, 817] on button "Encerrar conta" at bounding box center [658, 820] width 355 height 35
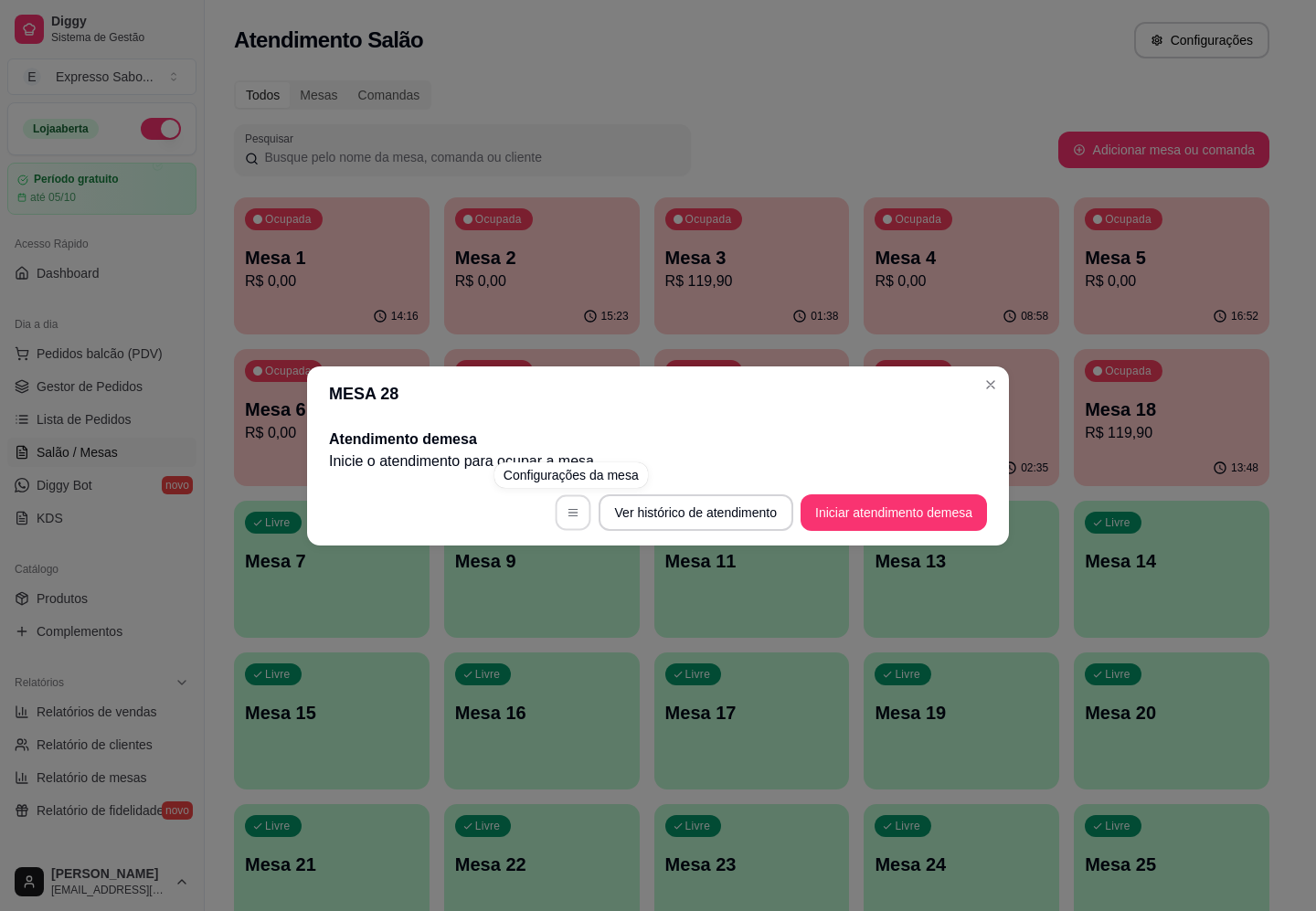
click at [576, 516] on button "button" at bounding box center [572, 511] width 35 height 35
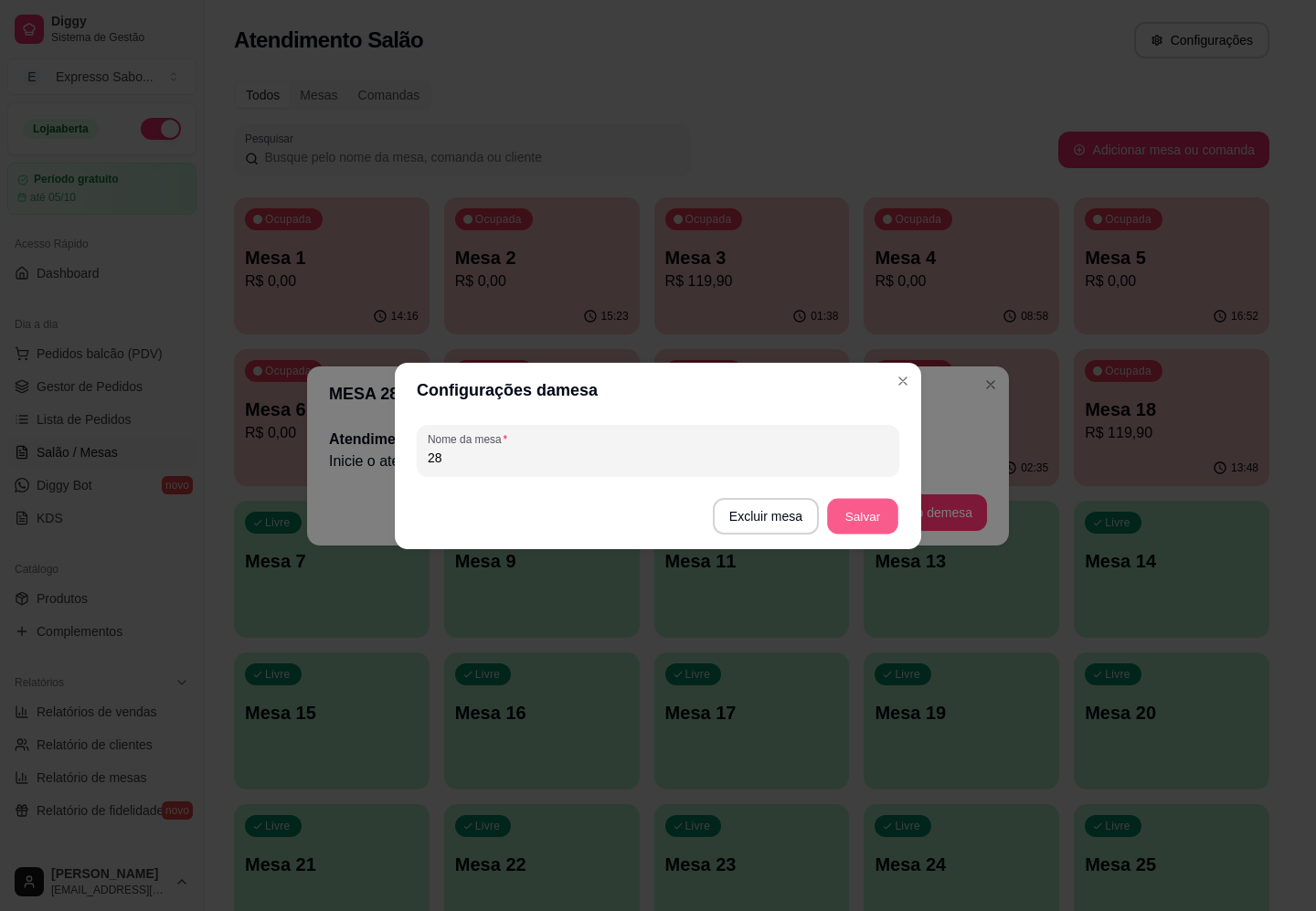
click at [874, 504] on button "Salvar" at bounding box center [862, 515] width 72 height 35
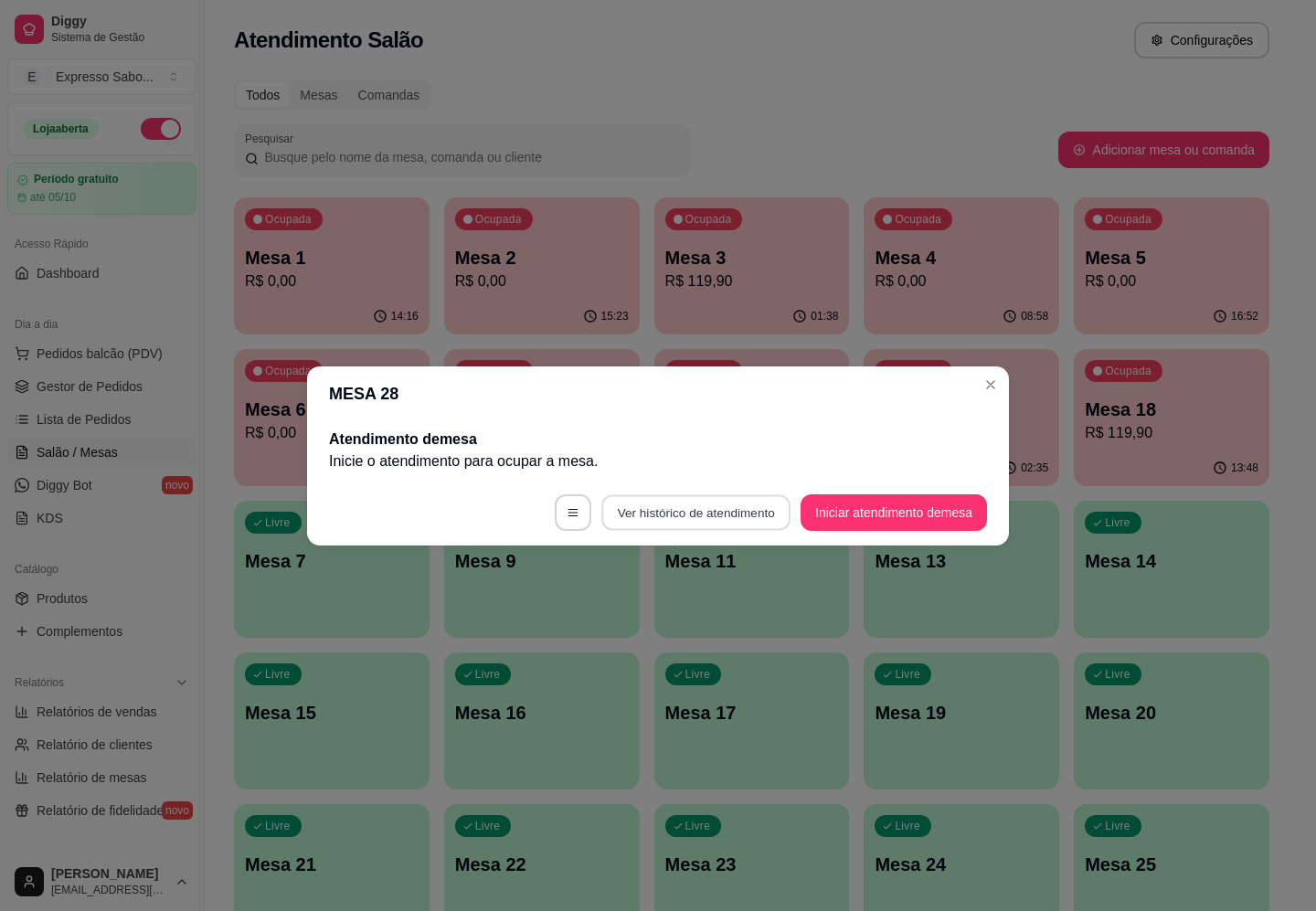
click at [709, 521] on button "Ver histórico de atendimento" at bounding box center [695, 511] width 189 height 35
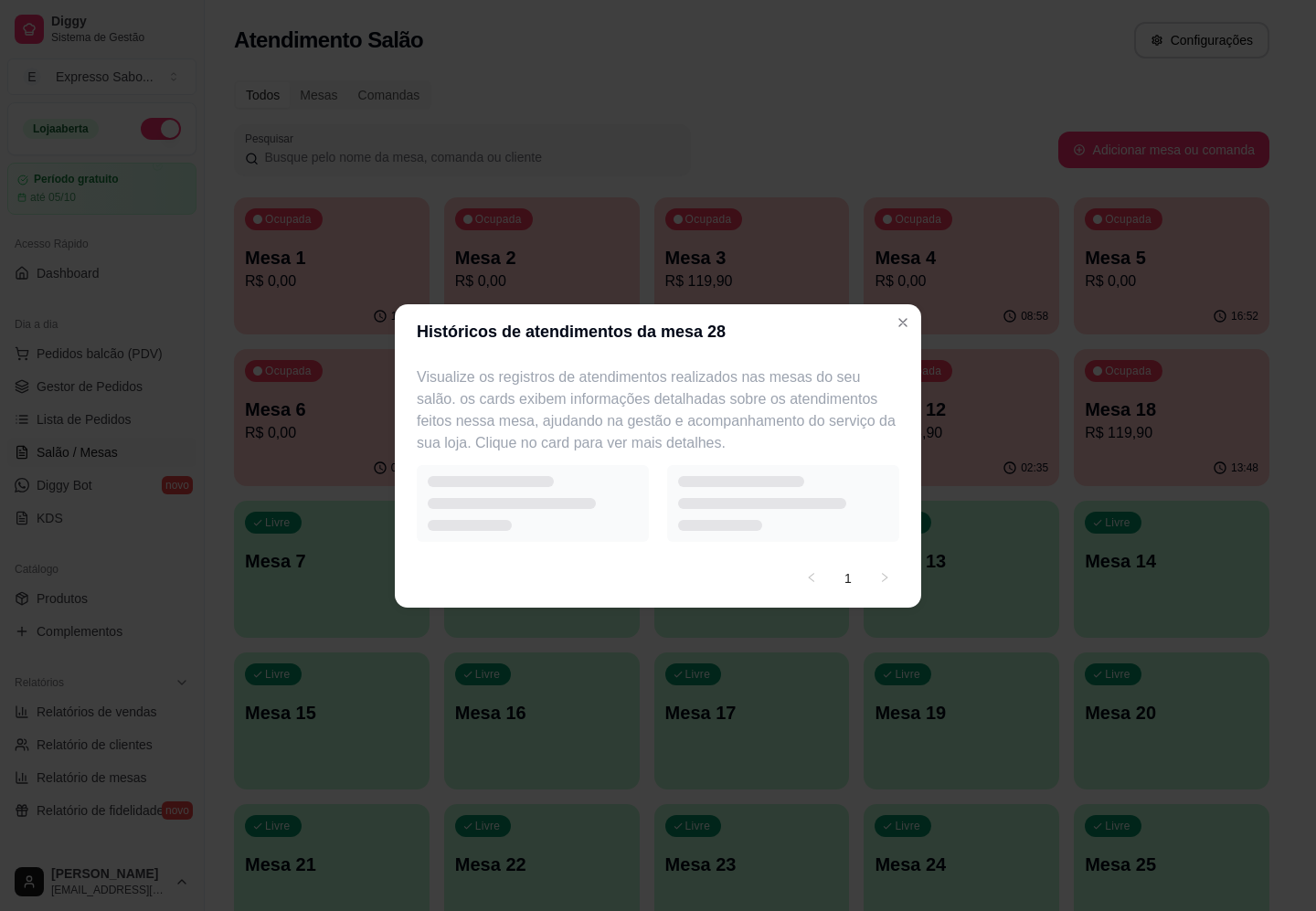
select select "7"
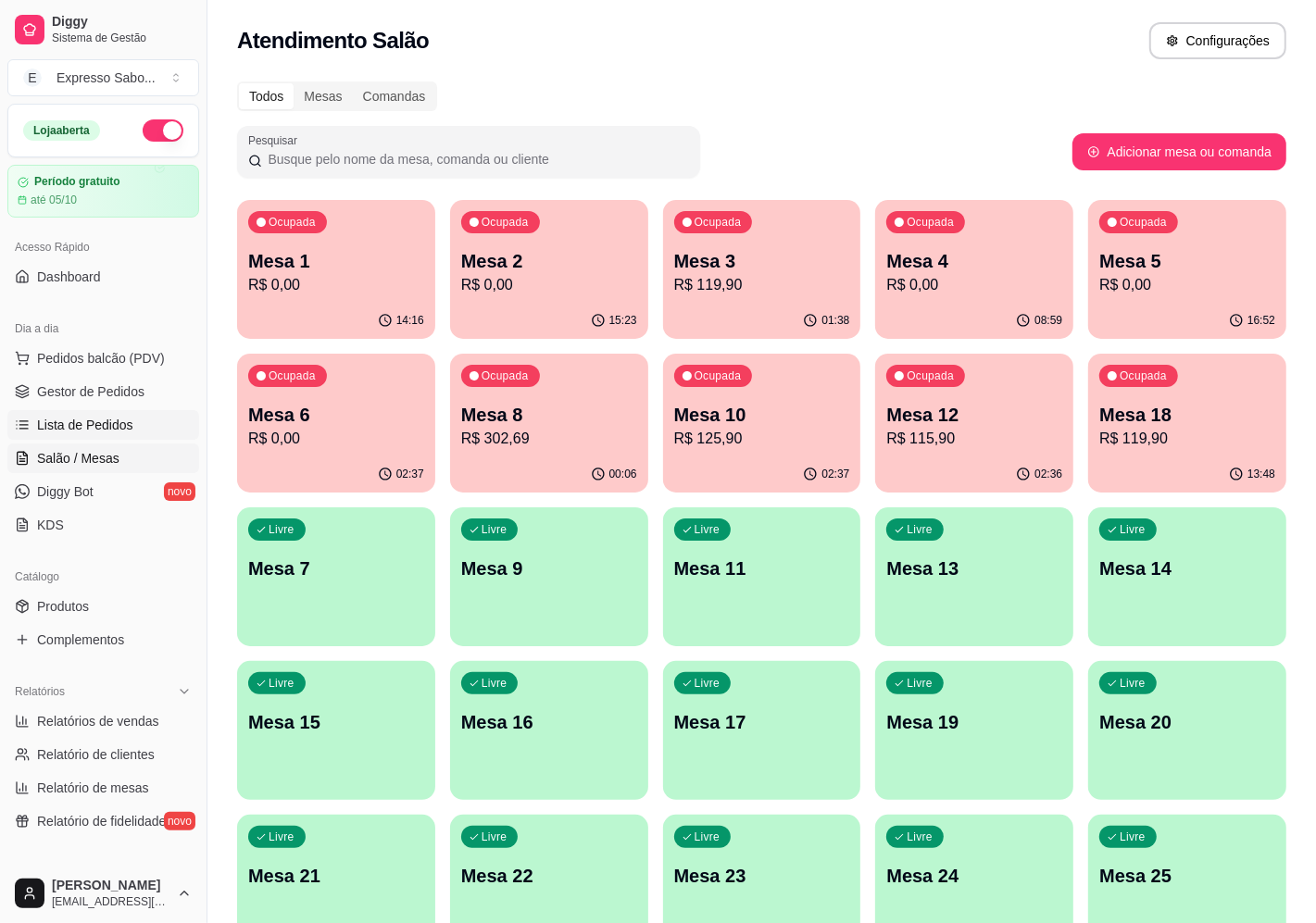
click at [150, 431] on link "Lista de Pedidos" at bounding box center [103, 424] width 191 height 30
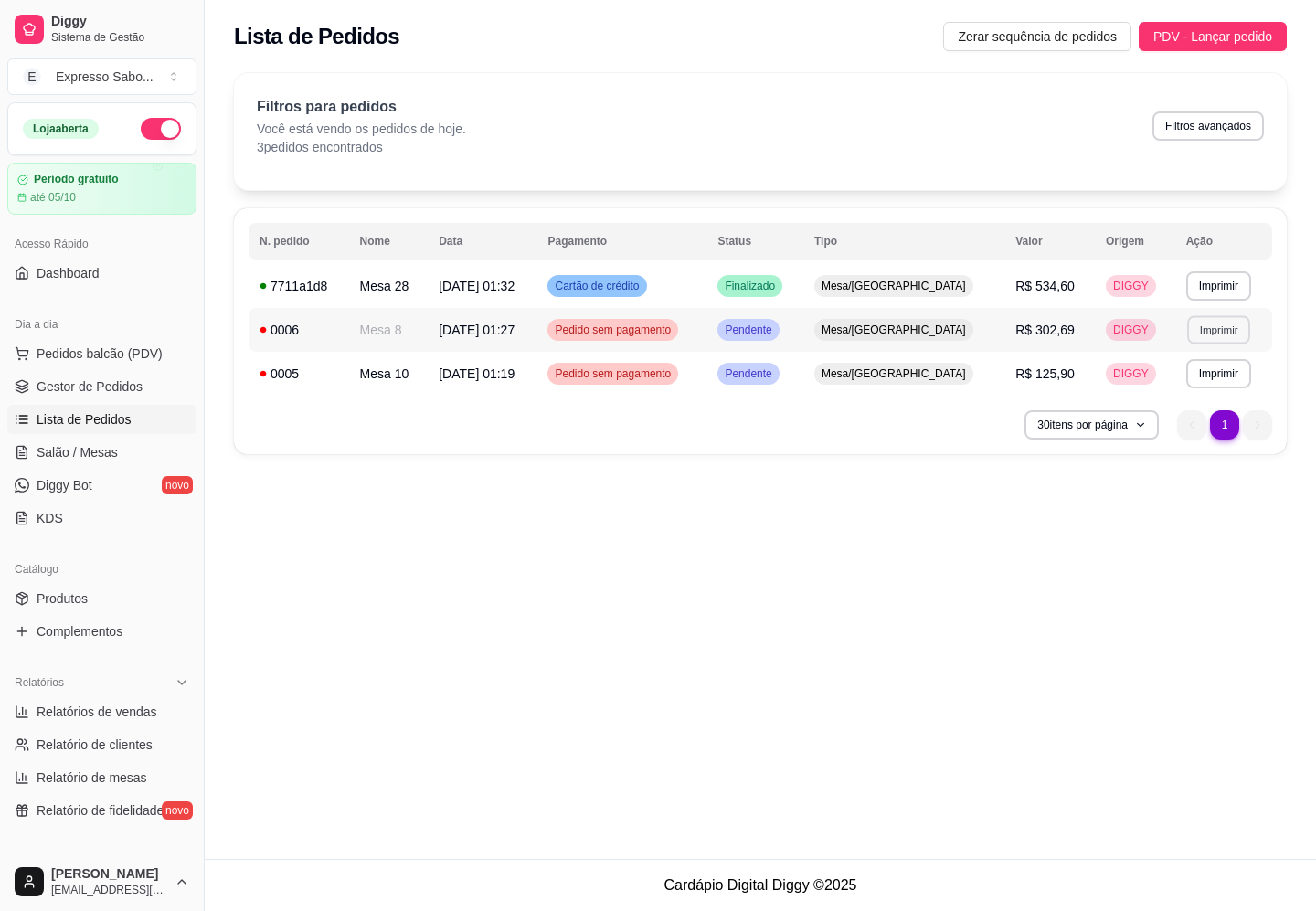
click at [1222, 329] on button "Imprimir" at bounding box center [1219, 330] width 63 height 29
click at [1188, 400] on button "IMPRESSORA" at bounding box center [1180, 394] width 128 height 29
click at [1204, 334] on button "Imprimir" at bounding box center [1219, 330] width 65 height 30
click at [1182, 430] on button "IMPRESSORA" at bounding box center [1180, 430] width 133 height 30
click at [1197, 276] on button "Imprimir" at bounding box center [1219, 286] width 63 height 29
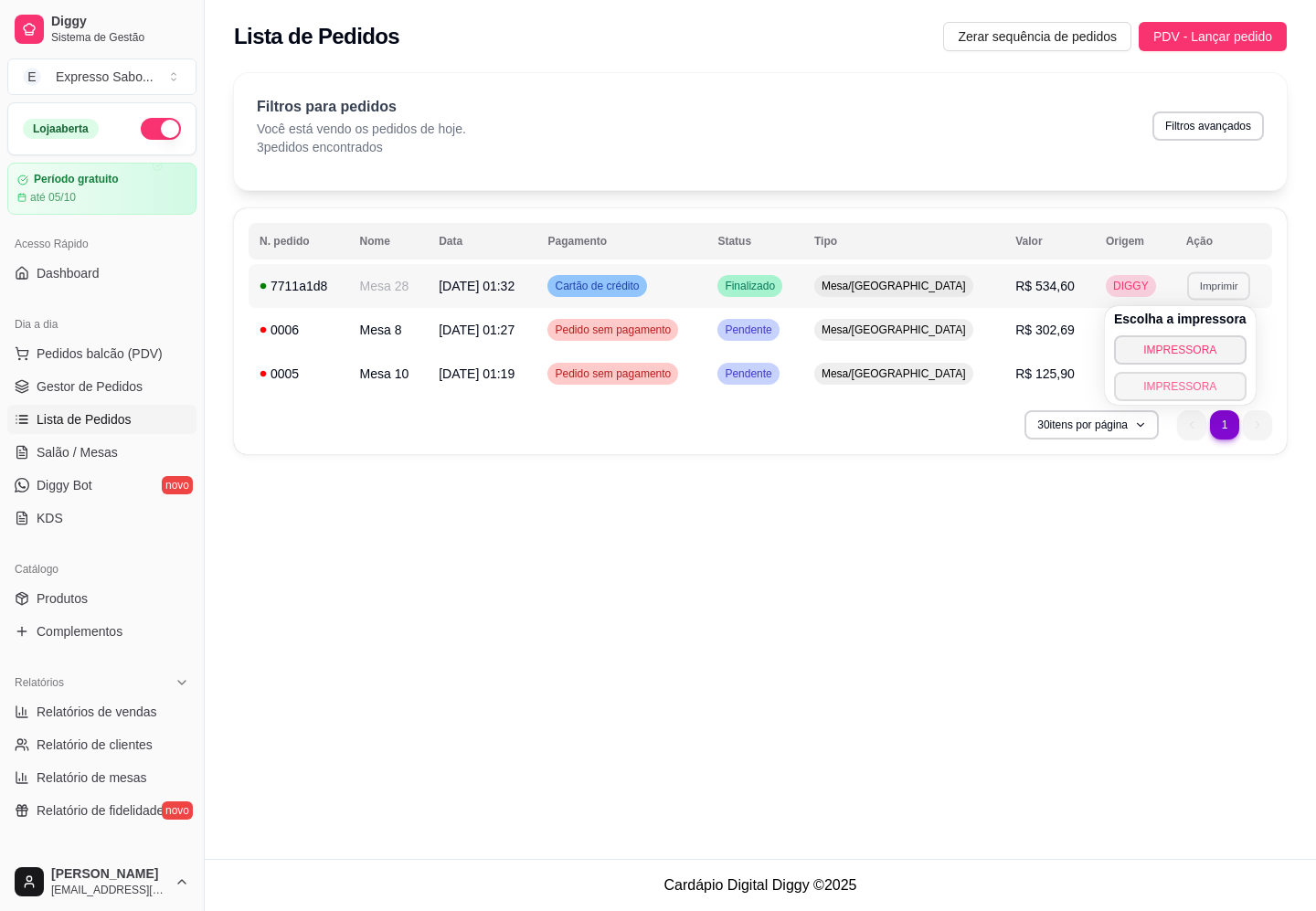
click at [1186, 388] on button "IMPRESSORA" at bounding box center [1180, 386] width 133 height 30
click at [120, 395] on span "Gestor de Pedidos" at bounding box center [89, 386] width 106 height 18
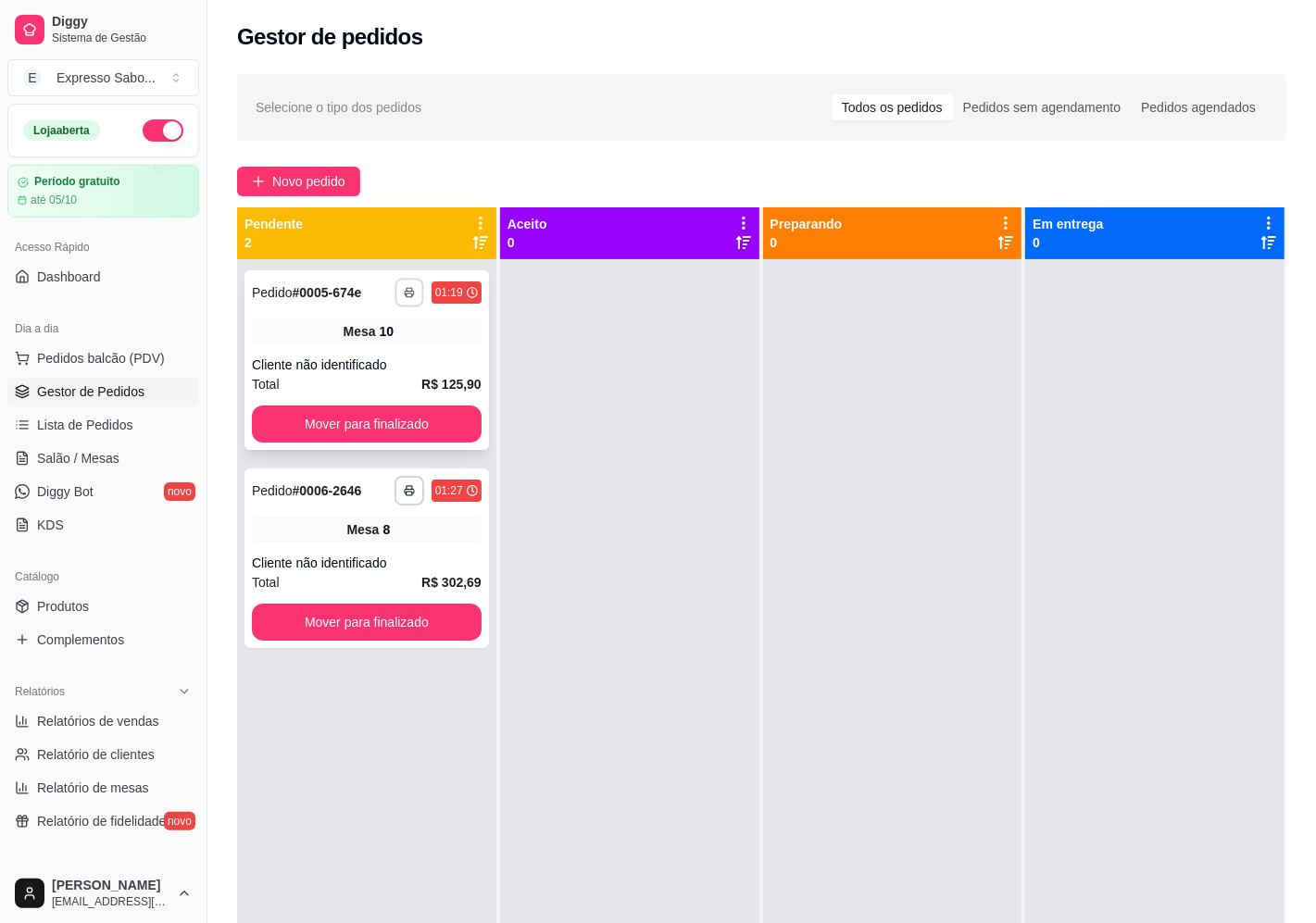
click at [405, 294] on icon "button" at bounding box center [409, 292] width 11 height 11
click at [389, 357] on button "IMPRESSORA" at bounding box center [358, 357] width 130 height 29
click at [400, 292] on button "button" at bounding box center [409, 292] width 29 height 29
click at [385, 396] on button "IMPRESSORA" at bounding box center [357, 394] width 134 height 30
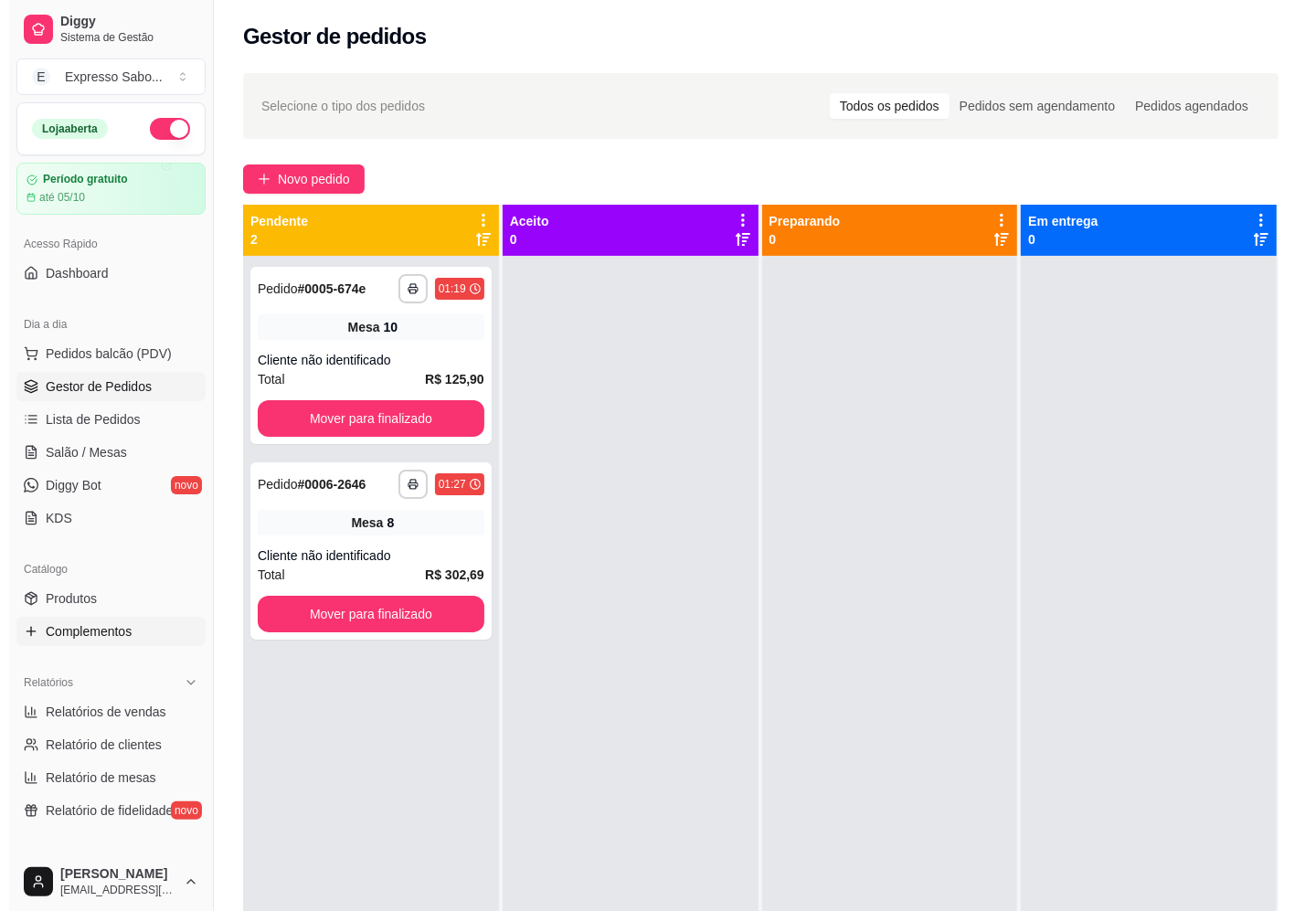
scroll to position [114, 0]
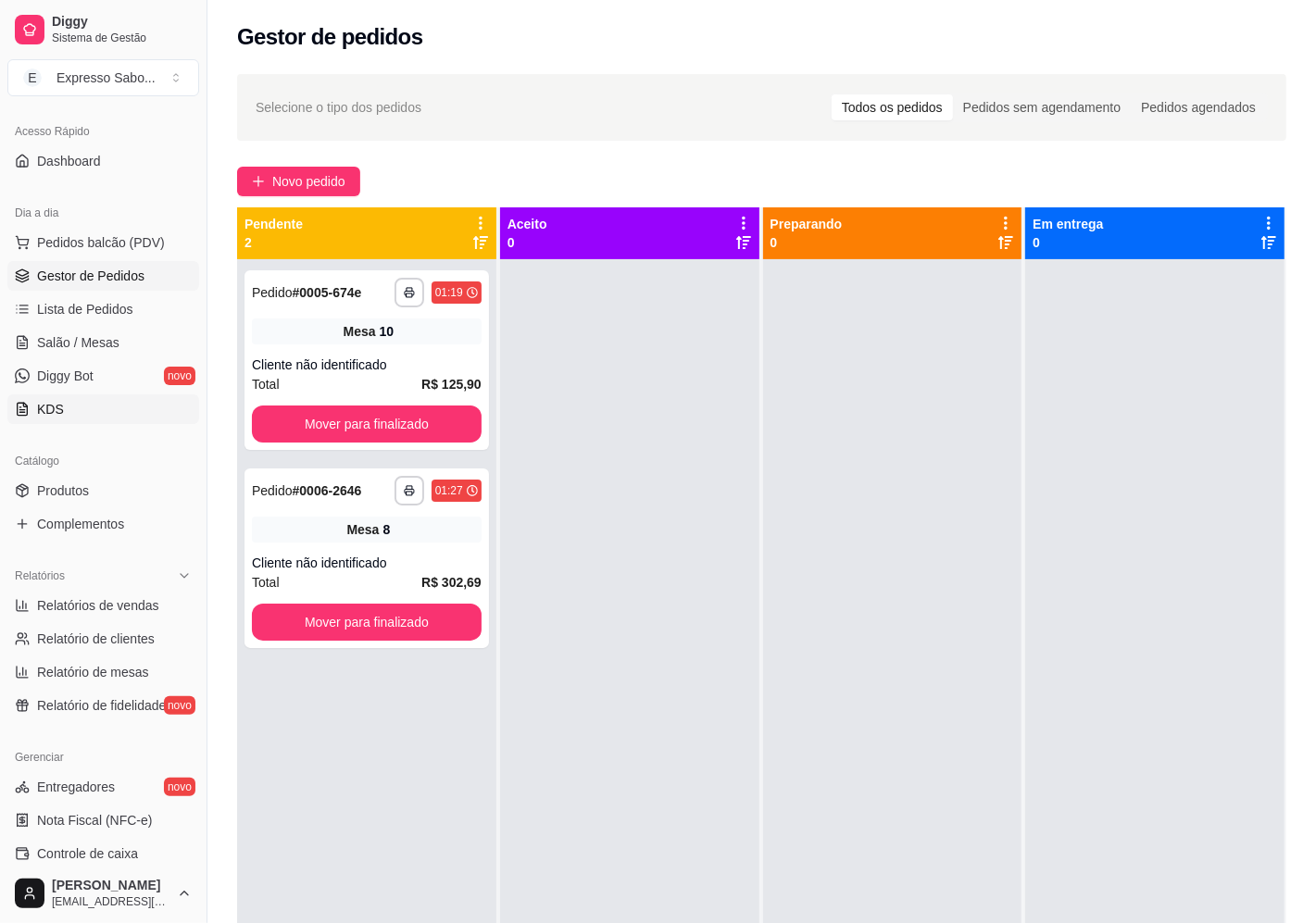
click at [61, 412] on link "KDS" at bounding box center [103, 409] width 191 height 30
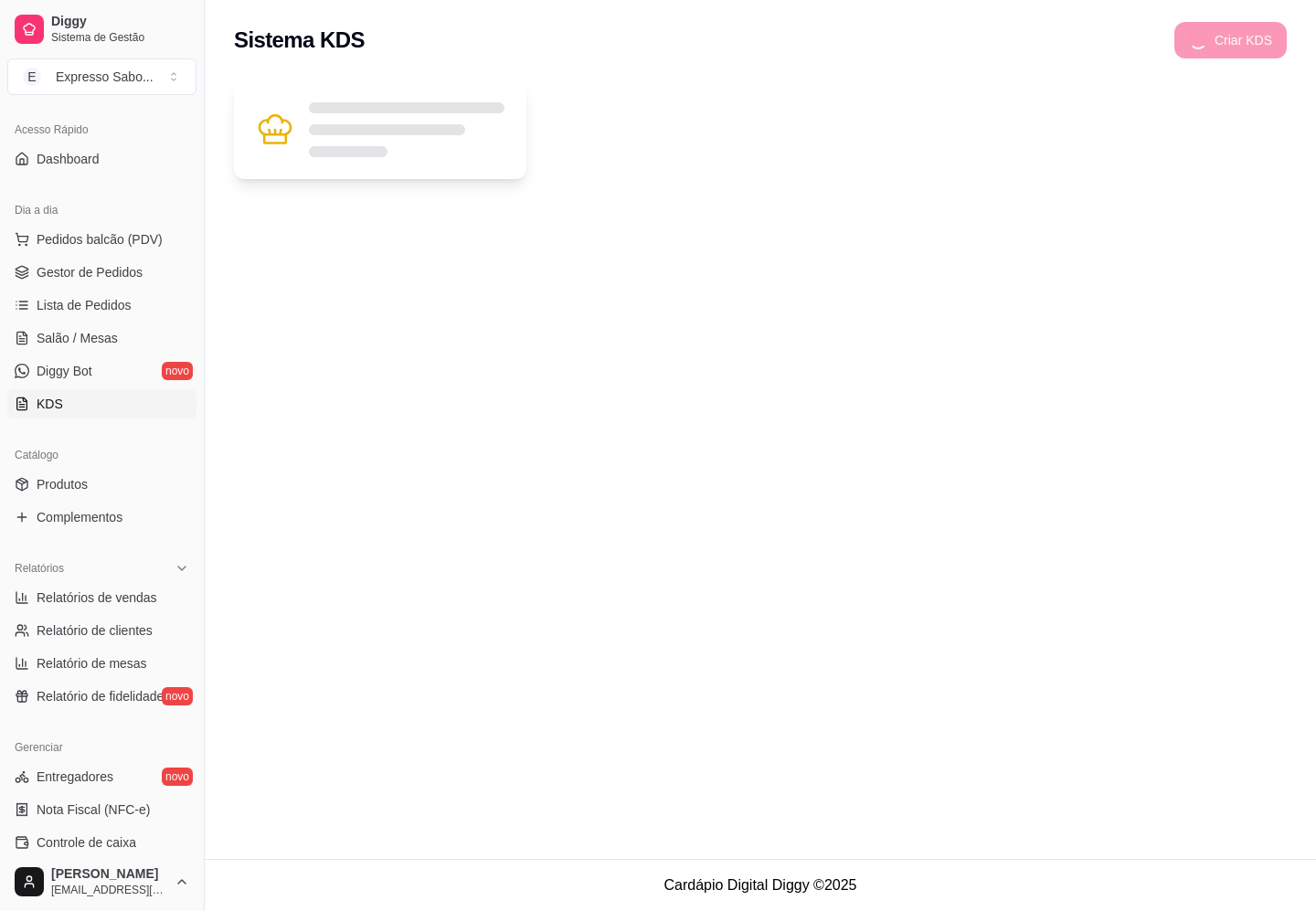
click at [338, 121] on div at bounding box center [406, 129] width 195 height 54
click at [380, 149] on div at bounding box center [406, 129] width 195 height 54
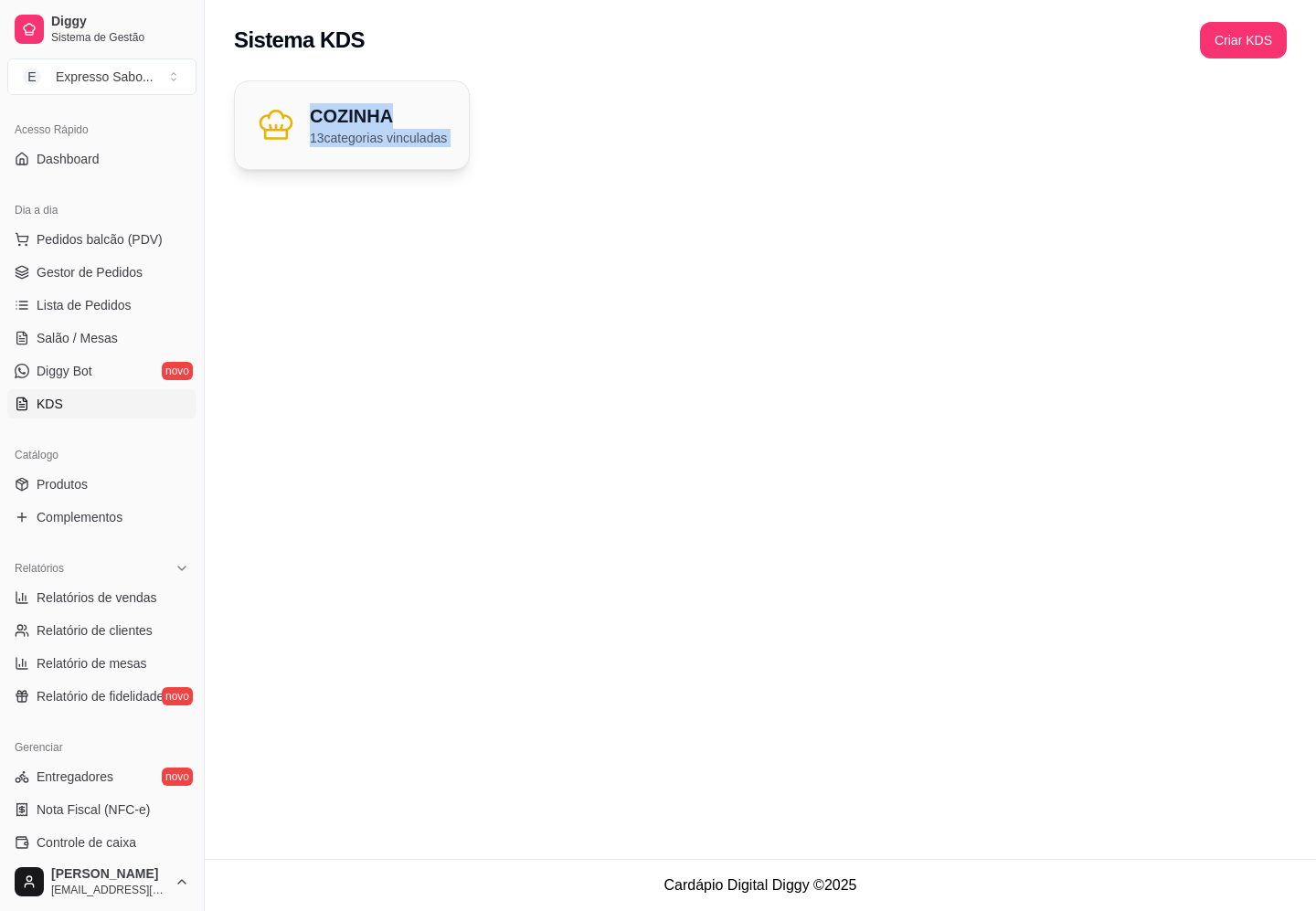
click at [423, 116] on h2 "COZINHA" at bounding box center [379, 115] width 137 height 26
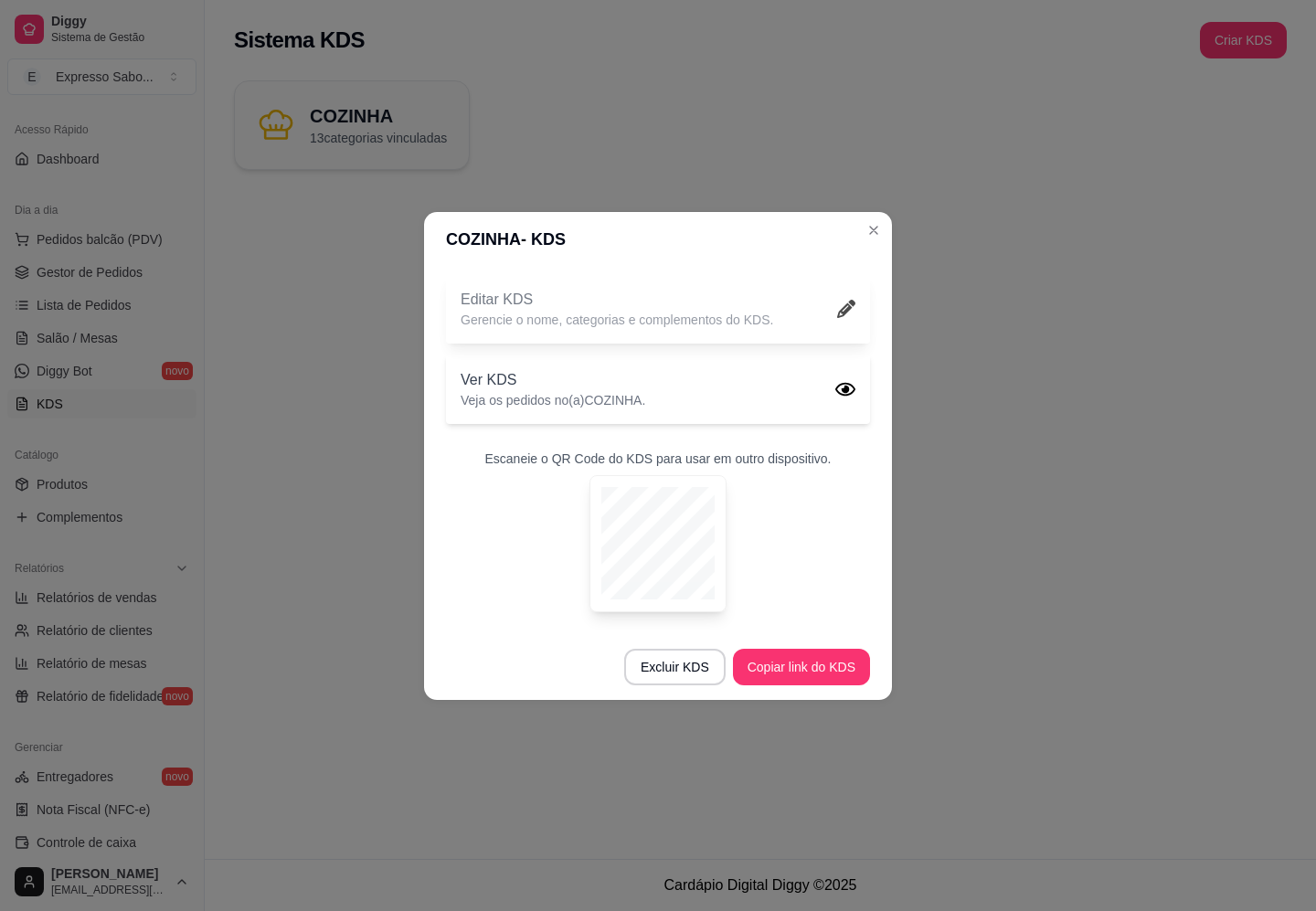
click at [839, 306] on icon at bounding box center [846, 308] width 18 height 18
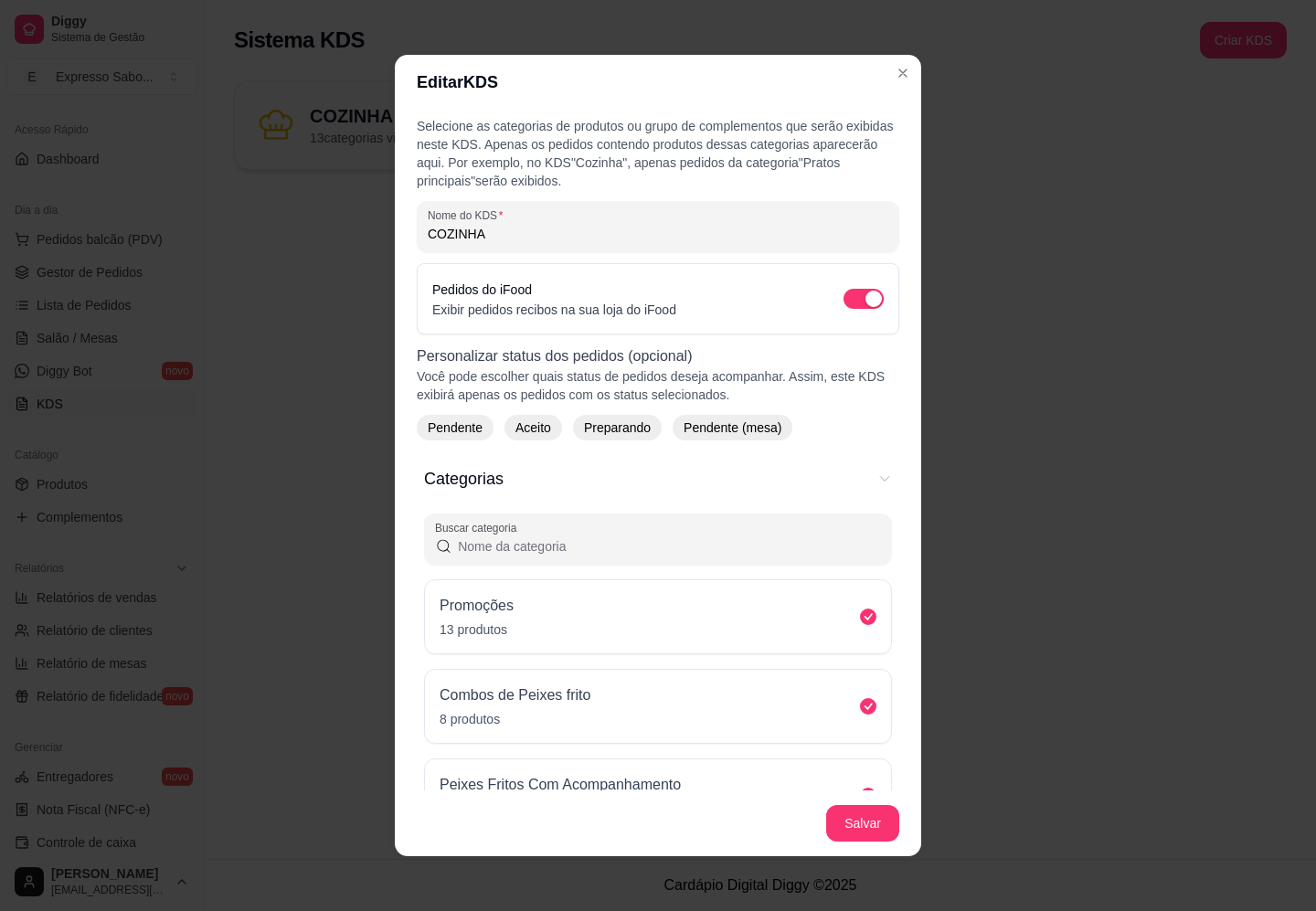
click at [454, 424] on span "Pendente" at bounding box center [455, 427] width 70 height 18
click at [544, 423] on span "Aceito" at bounding box center [542, 427] width 51 height 18
click at [613, 423] on span "Preparando" at bounding box center [635, 427] width 81 height 18
click at [751, 421] on span "Pendente (mesa)" at bounding box center [760, 427] width 113 height 18
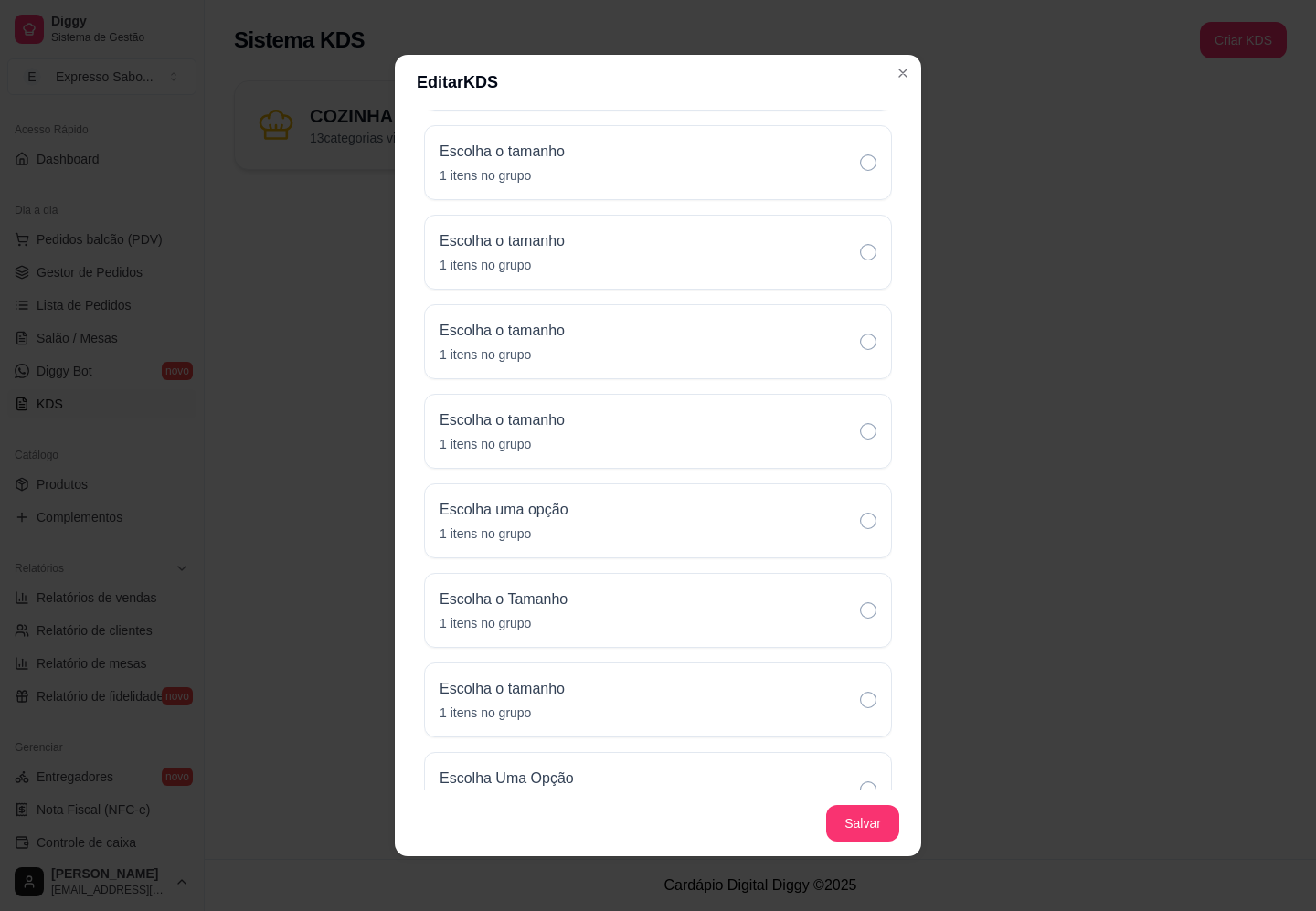
scroll to position [3542, 0]
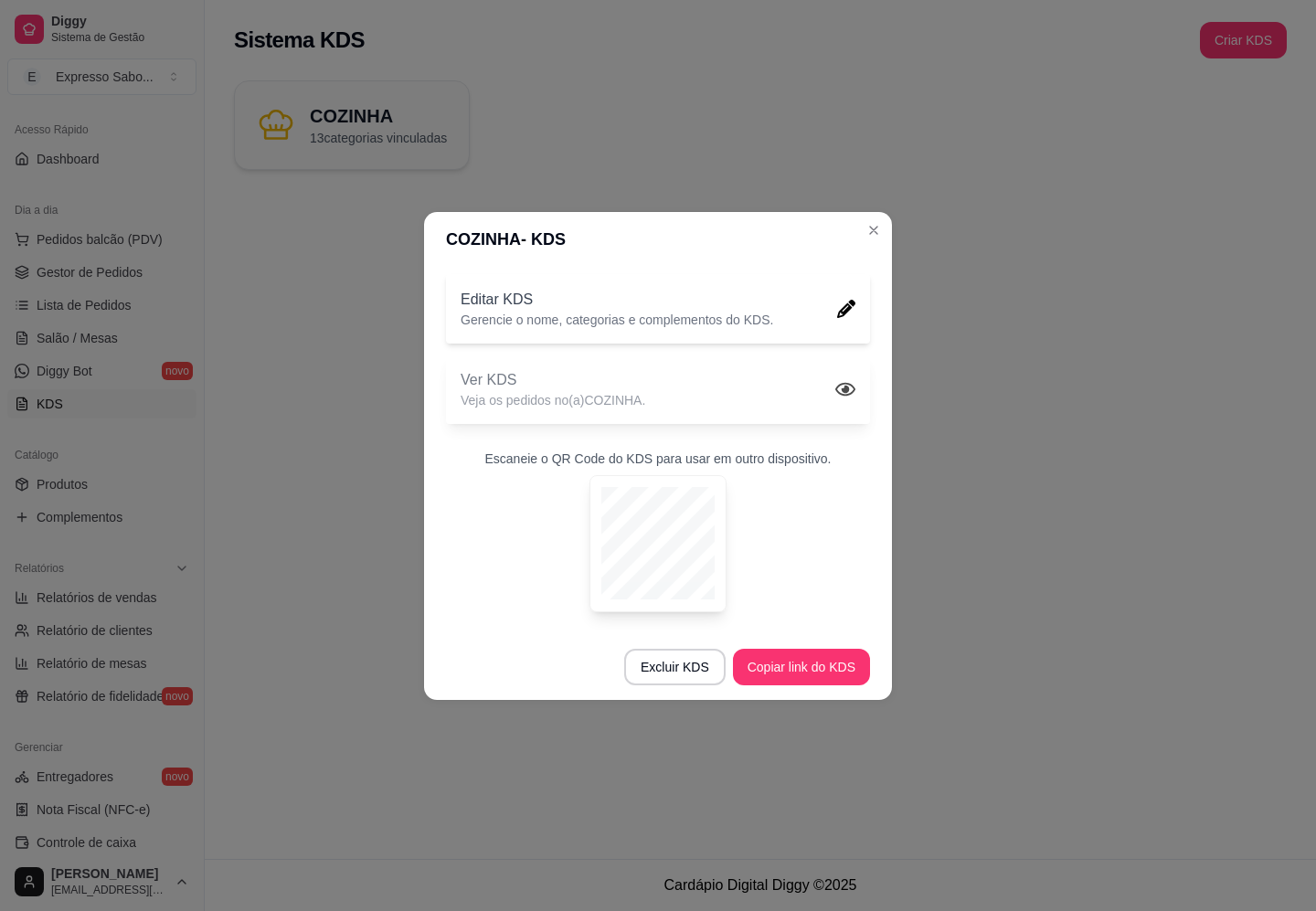
click at [848, 384] on icon at bounding box center [845, 389] width 20 height 20
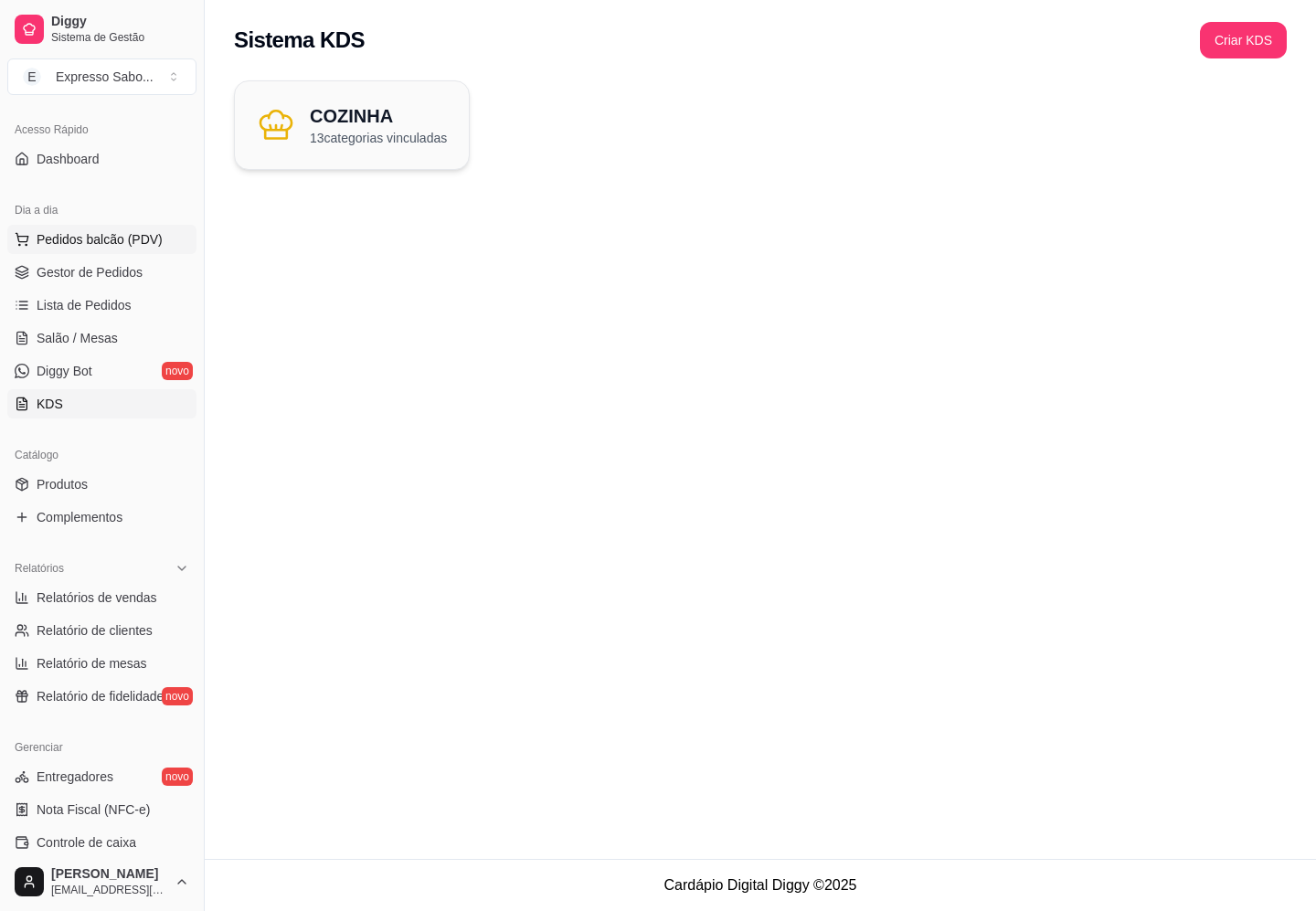
click at [112, 244] on span "Pedidos balcão (PDV)" at bounding box center [99, 238] width 126 height 18
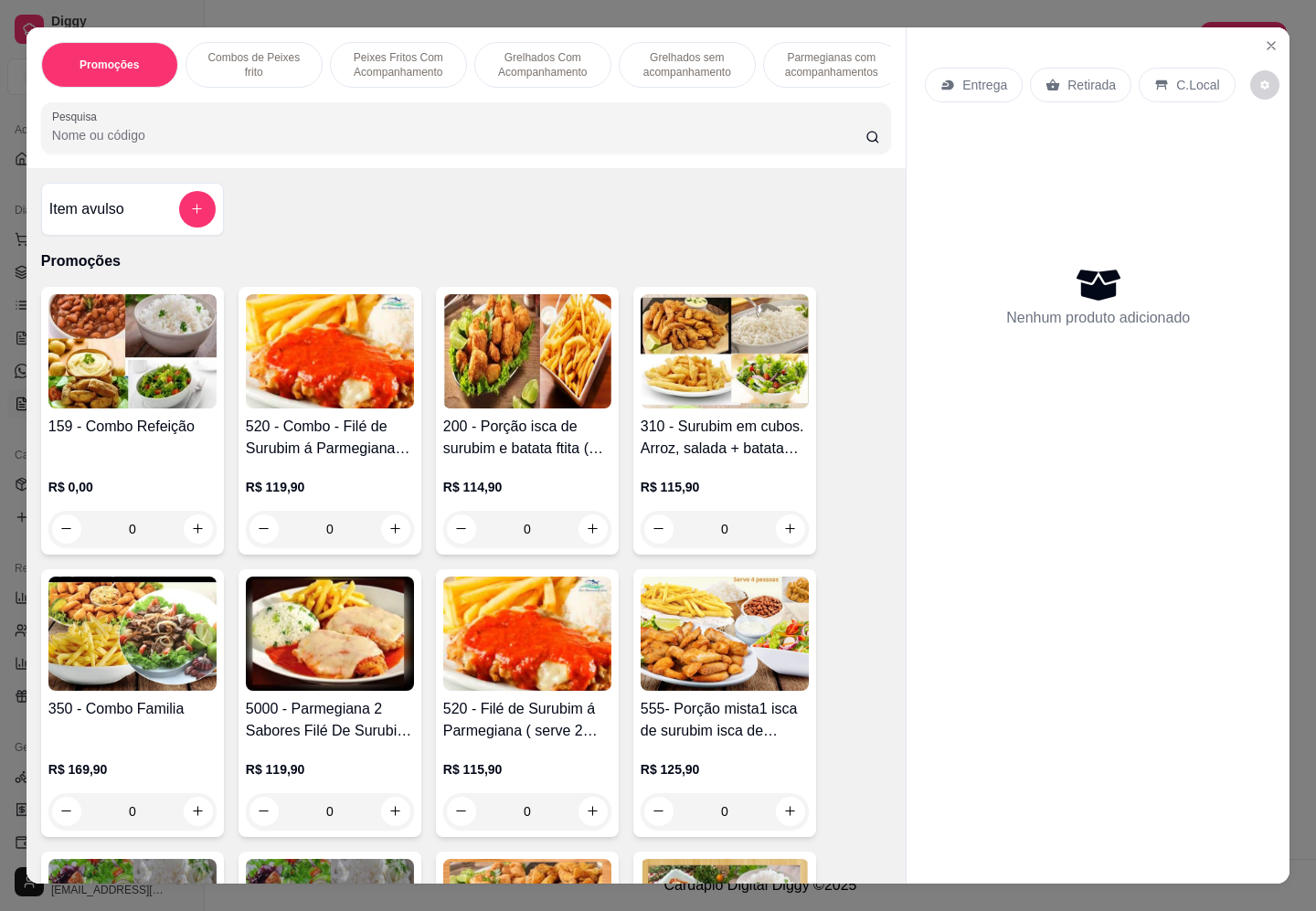
click at [707, 408] on img at bounding box center [725, 352] width 168 height 114
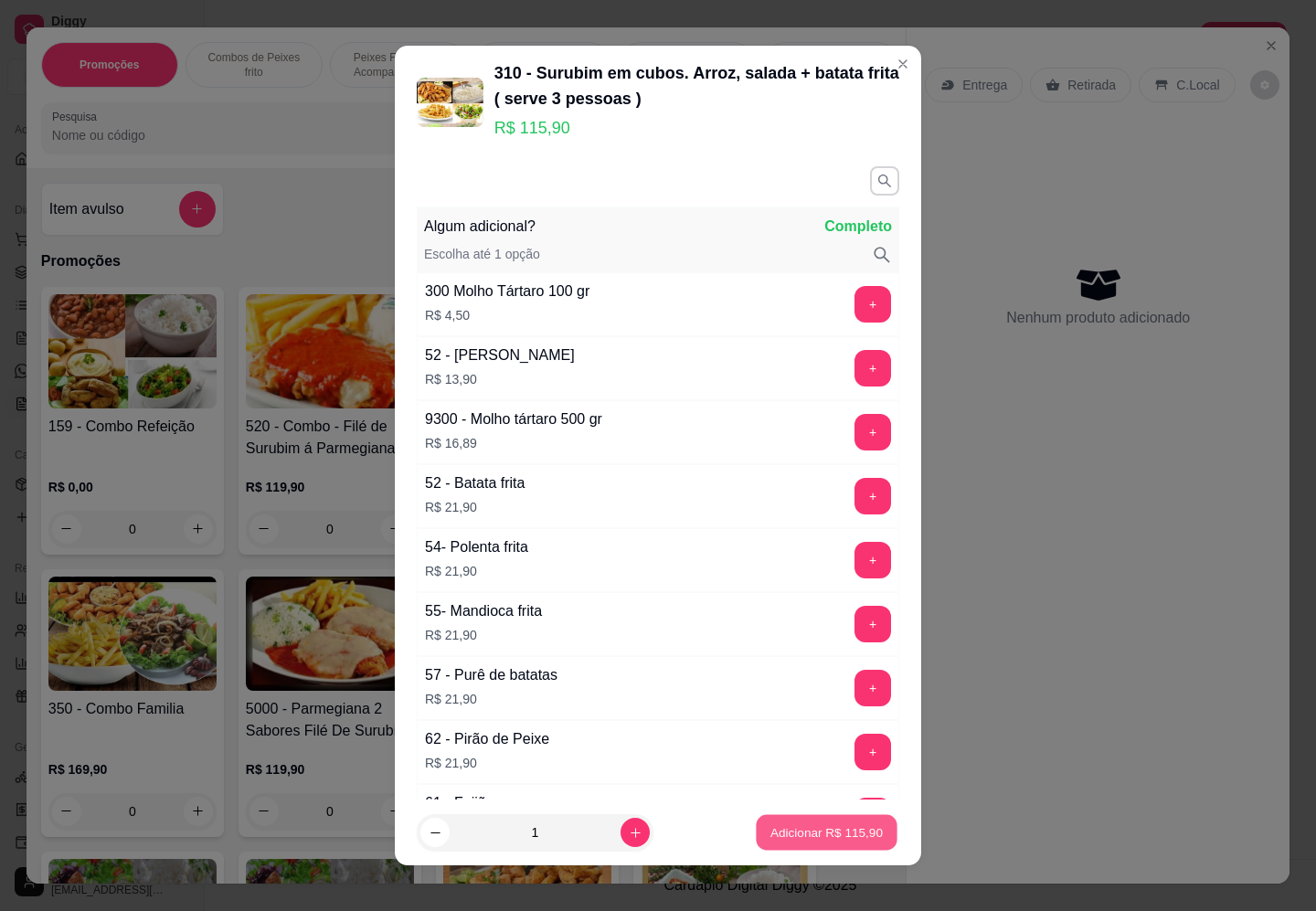
click at [819, 838] on p "Adicionar R$ 115,90" at bounding box center [827, 832] width 113 height 17
type input "1"
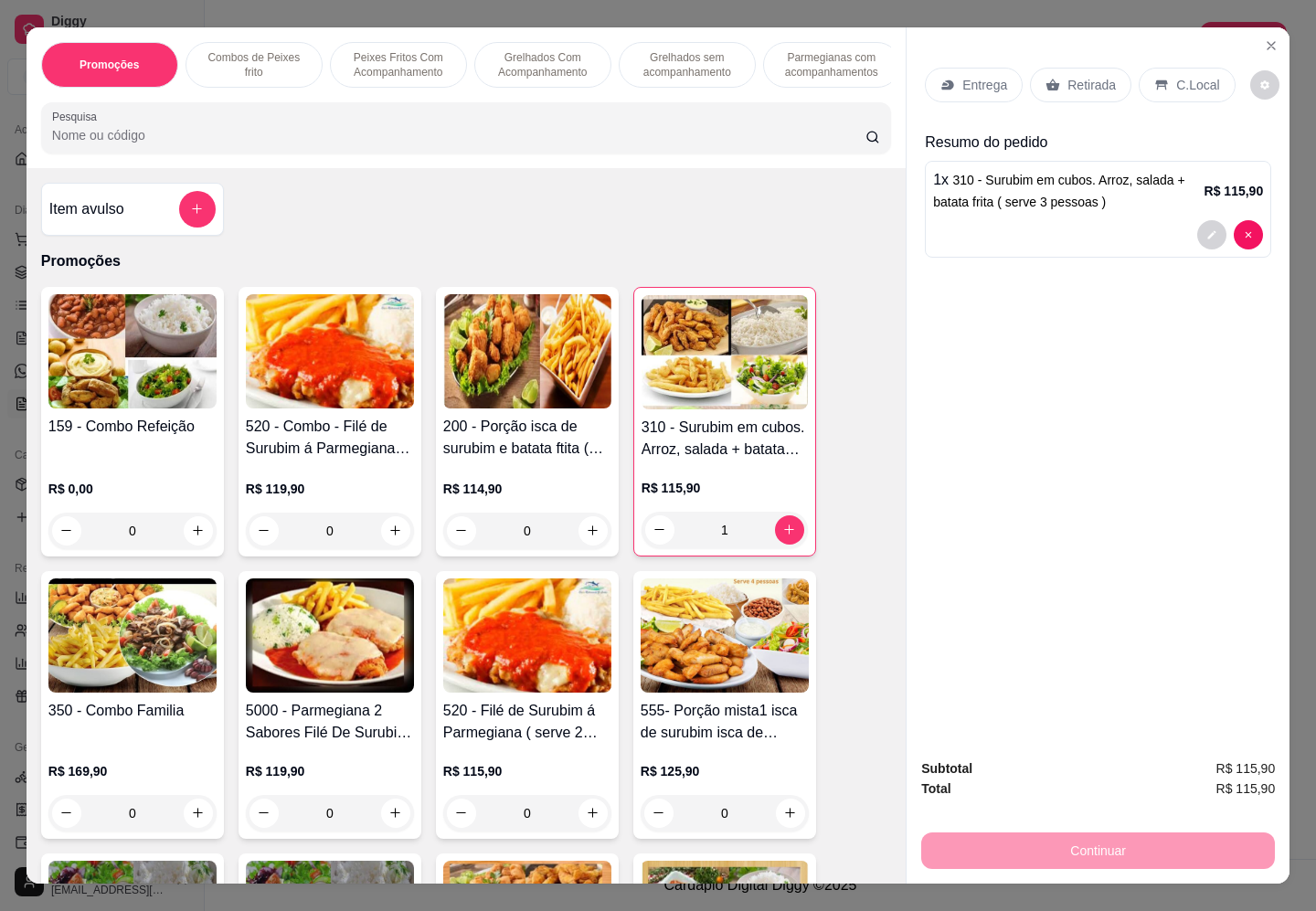
click at [962, 76] on p "Entrega" at bounding box center [984, 85] width 45 height 18
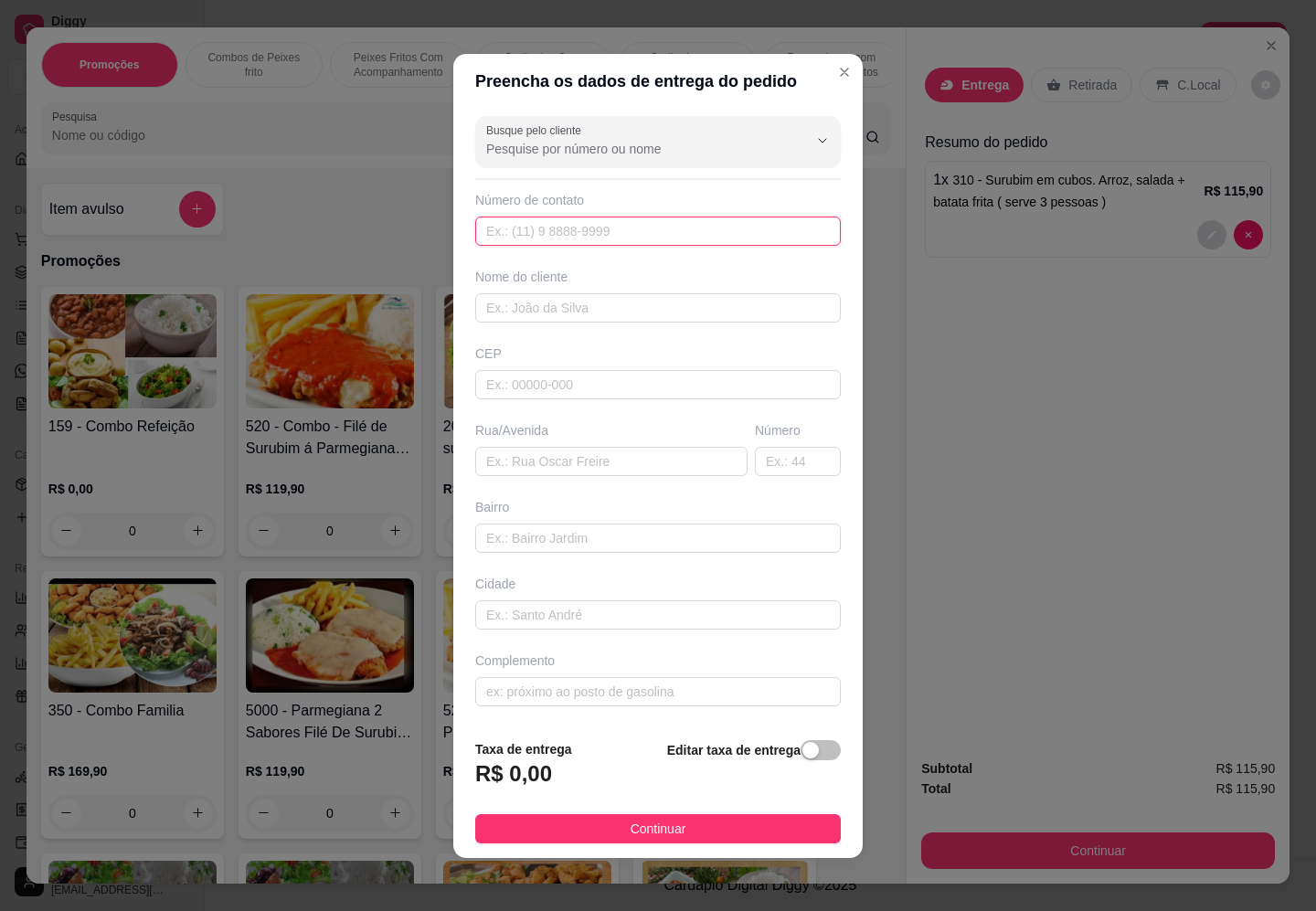
click at [504, 227] on input "text" at bounding box center [657, 231] width 365 height 30
click at [509, 244] on input "text" at bounding box center [657, 231] width 365 height 30
click at [496, 245] on div "Busque pelo cliente Número de contato Nome do cliente CEP Rua/[GEOGRAPHIC_DATA]" at bounding box center [657, 417] width 409 height 616
click at [509, 247] on div "Busque pelo cliente Número de contato Nome do cliente CEP Rua/[GEOGRAPHIC_DATA]" at bounding box center [657, 417] width 409 height 616
click at [514, 227] on input "text" at bounding box center [657, 231] width 365 height 30
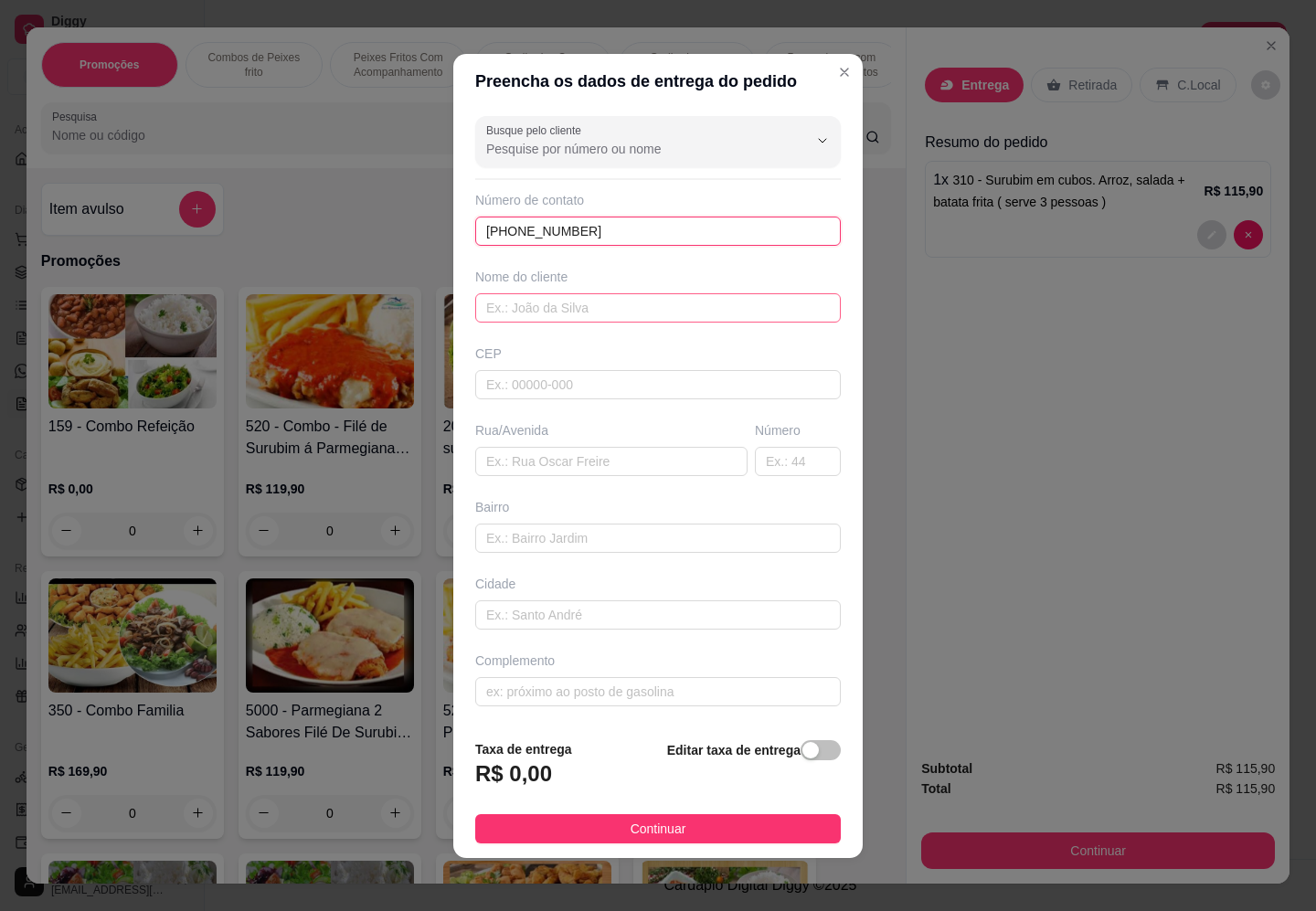
type input "[PHONE_NUMBER]"
click at [500, 309] on input "text" at bounding box center [657, 308] width 365 height 30
drag, startPoint x: 574, startPoint y: 777, endPoint x: 558, endPoint y: 776, distance: 16.0
click at [573, 777] on div "Taxa de entrega R$ 0,00 Editar taxa de entrega" at bounding box center [657, 769] width 365 height 60
click at [800, 752] on span "button" at bounding box center [820, 750] width 40 height 20
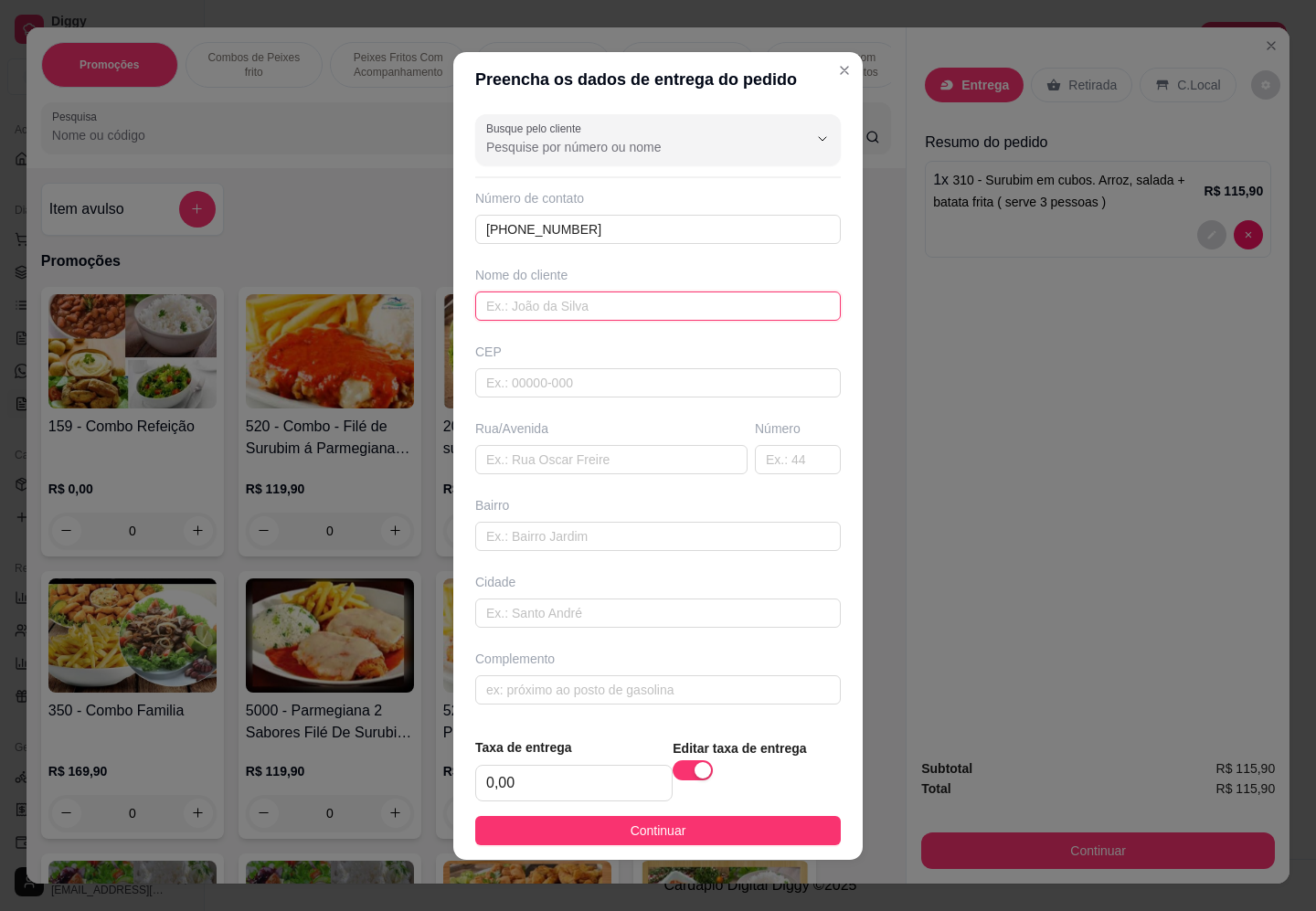
click at [574, 300] on input "text" at bounding box center [657, 306] width 365 height 30
type input "[PERSON_NAME]"
click at [559, 793] on input "0,00" at bounding box center [573, 783] width 195 height 34
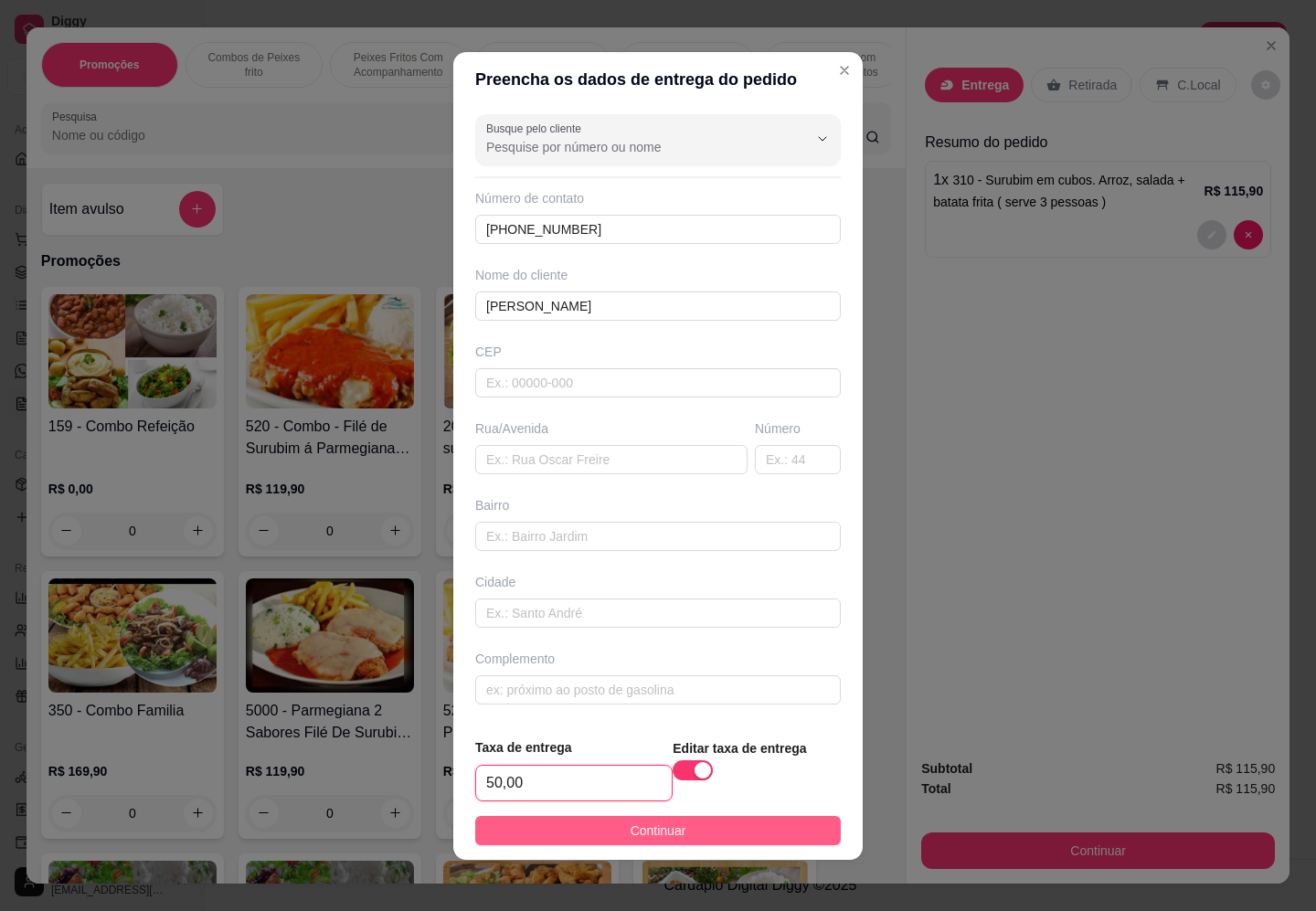
type input "50,00"
click at [630, 839] on span "Continuar" at bounding box center [658, 830] width 55 height 20
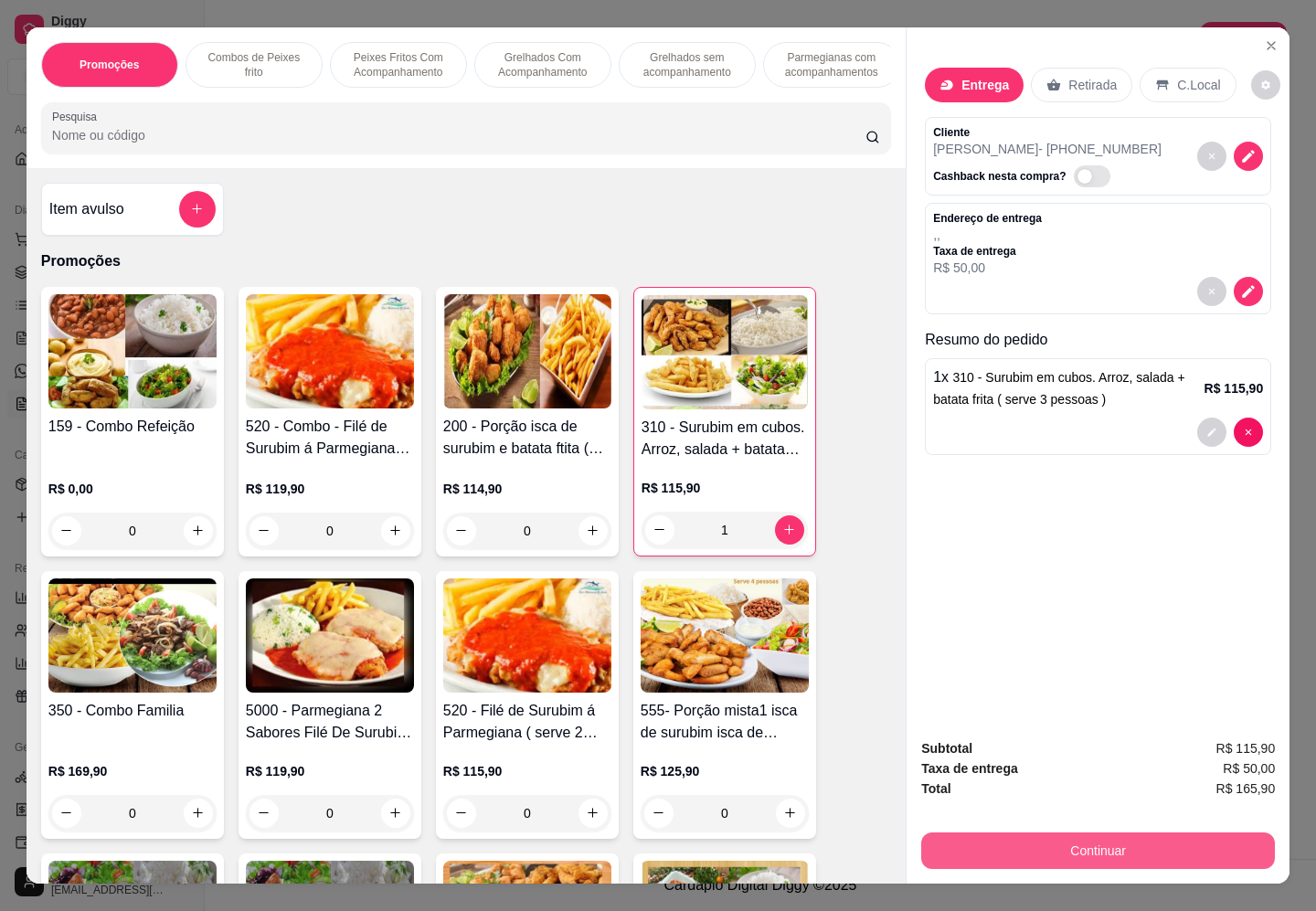
click at [1079, 850] on button "Continuar" at bounding box center [1098, 851] width 354 height 36
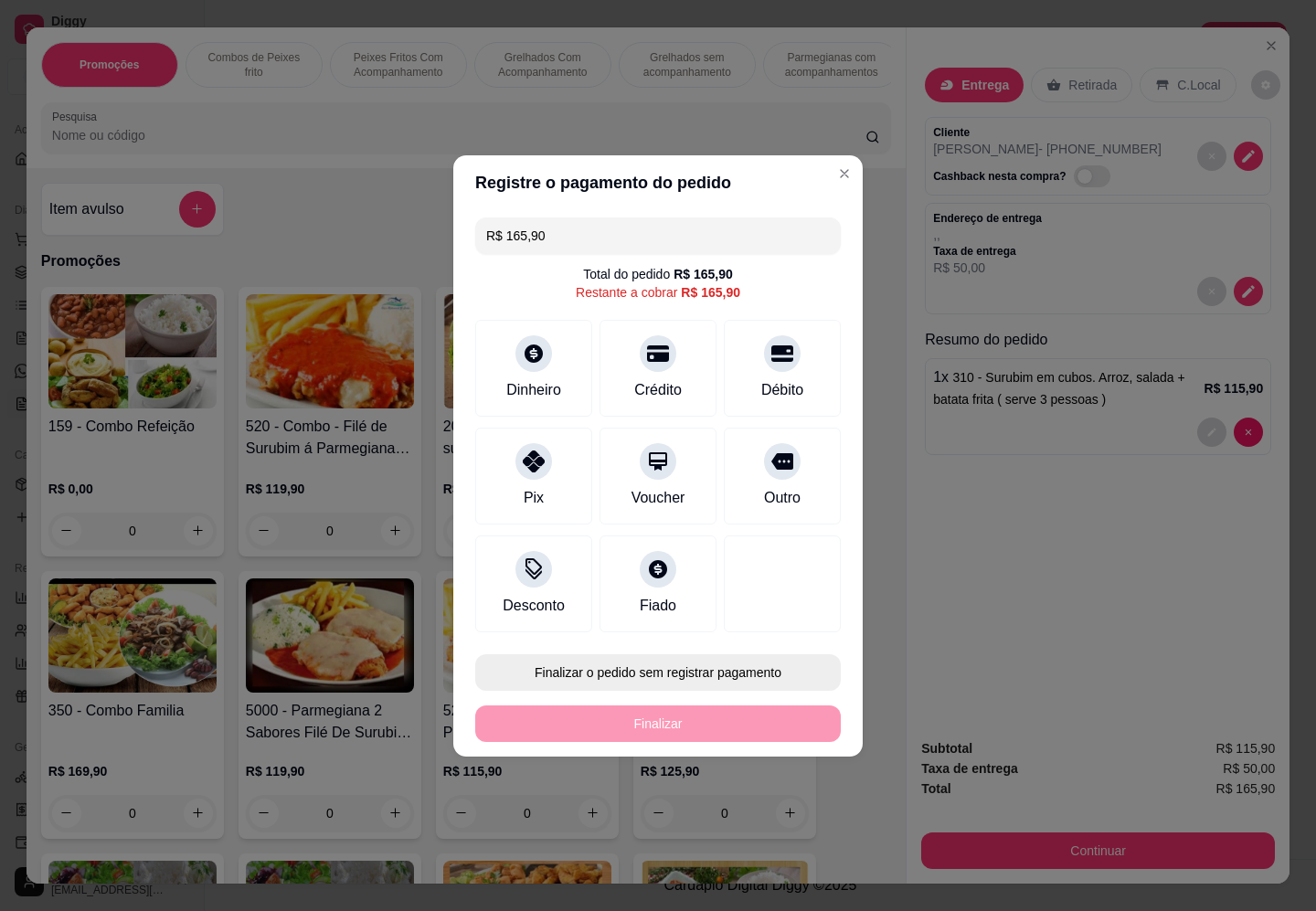
click at [658, 681] on button "Finalizar o pedido sem registrar pagamento" at bounding box center [657, 673] width 365 height 36
click at [777, 818] on button "Confirmar" at bounding box center [771, 822] width 65 height 28
type input "0"
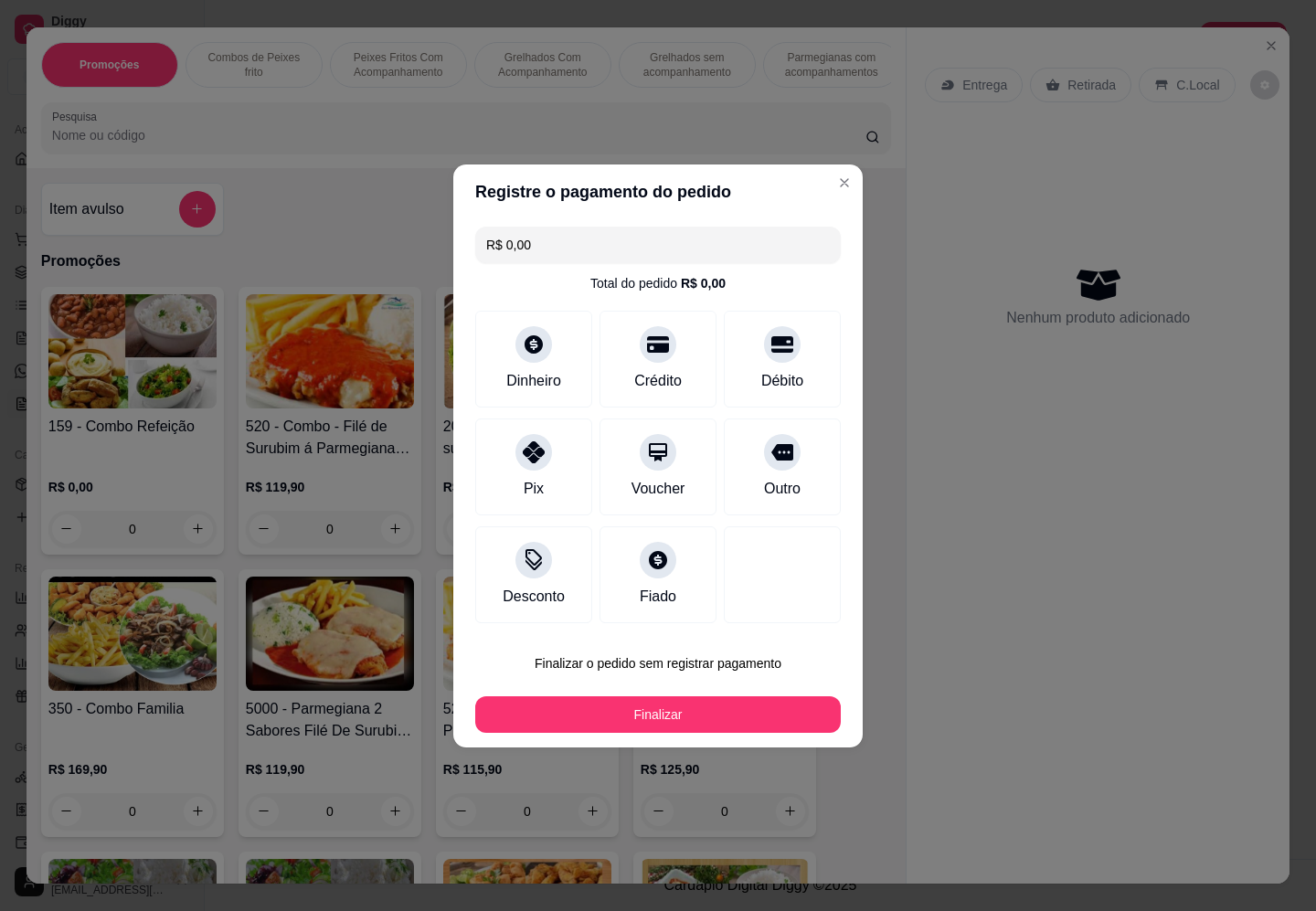
type input "R$ 0,00"
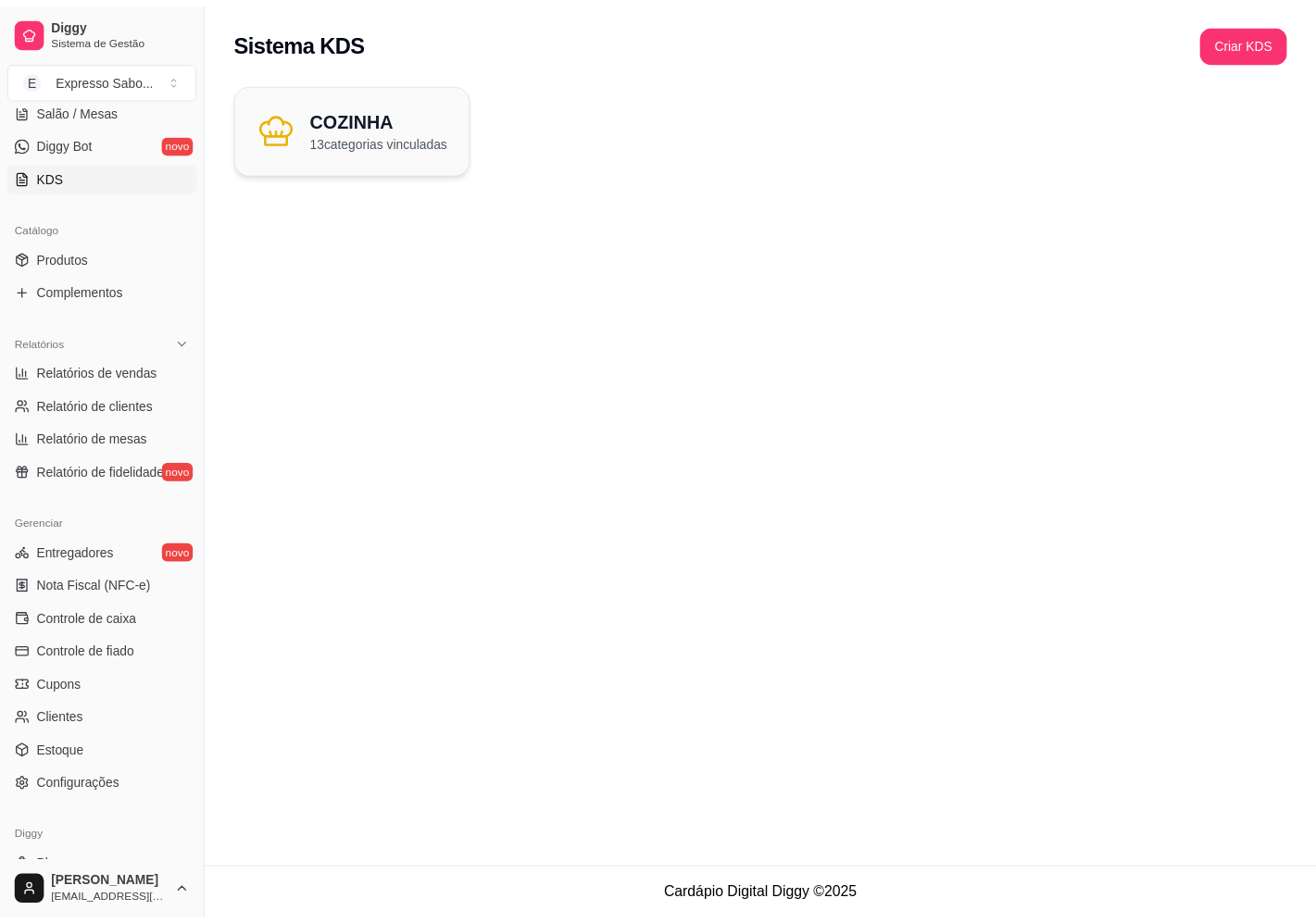
scroll to position [409, 0]
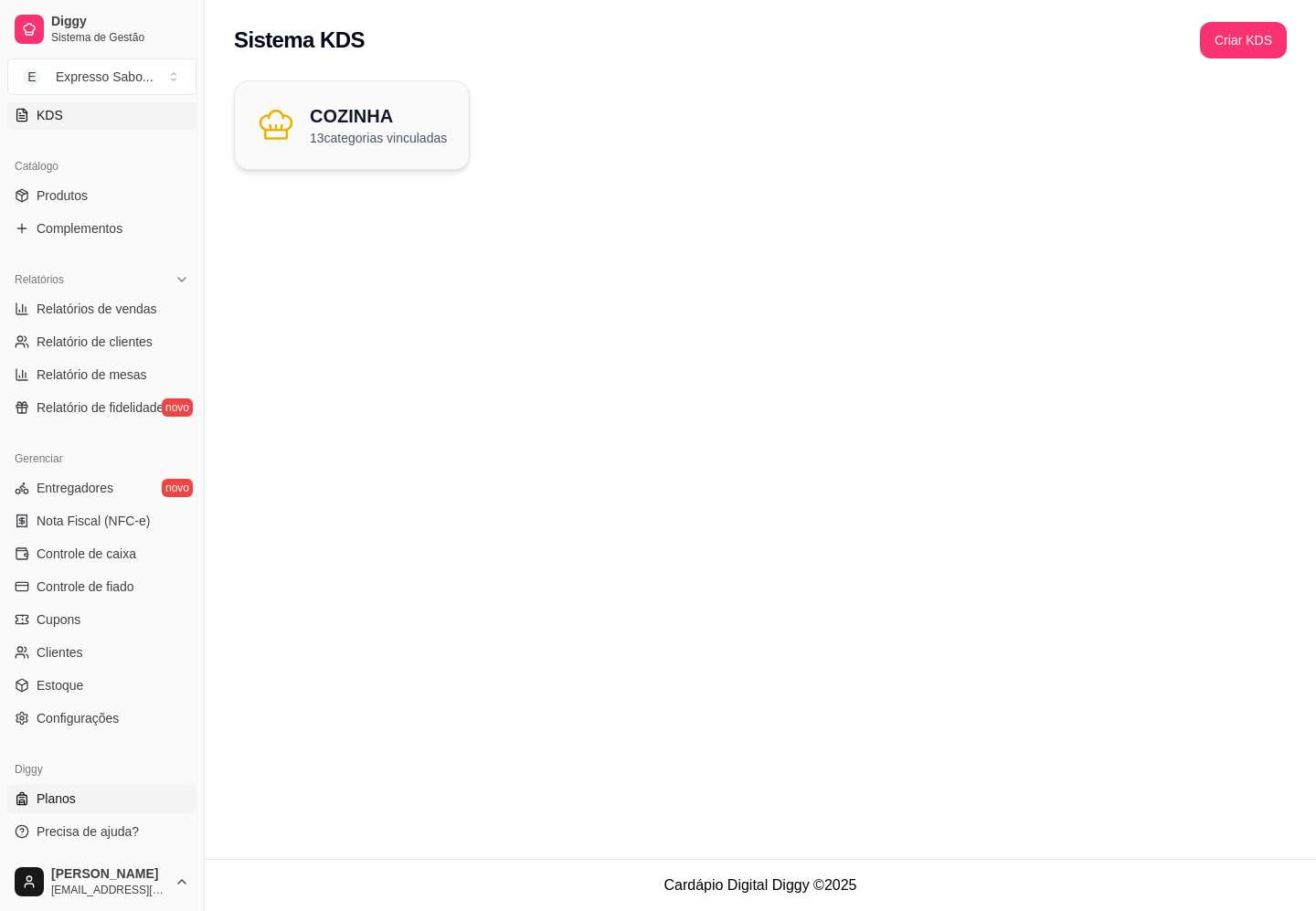
click at [72, 797] on span "Planos" at bounding box center [55, 798] width 39 height 18
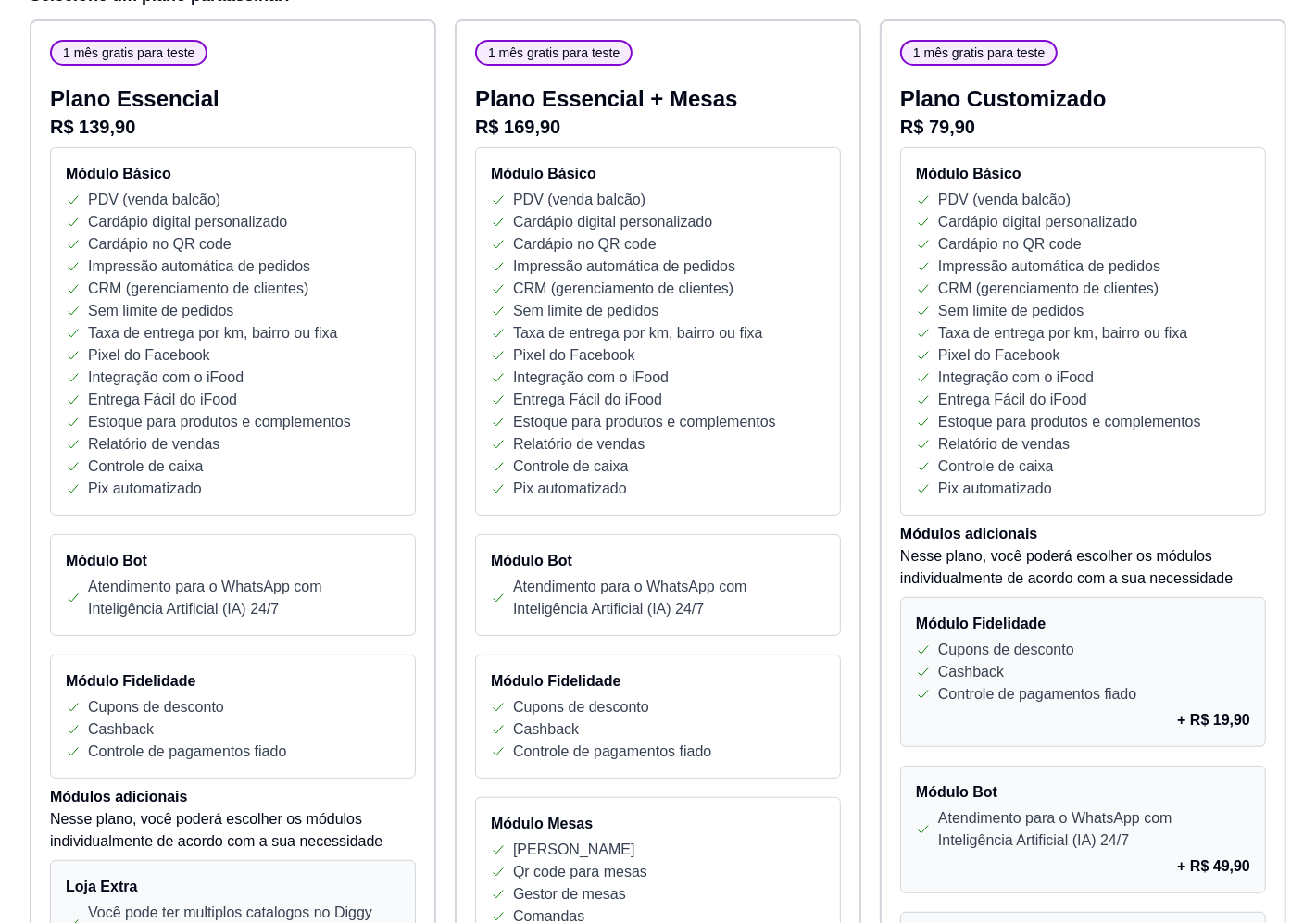
scroll to position [347, 0]
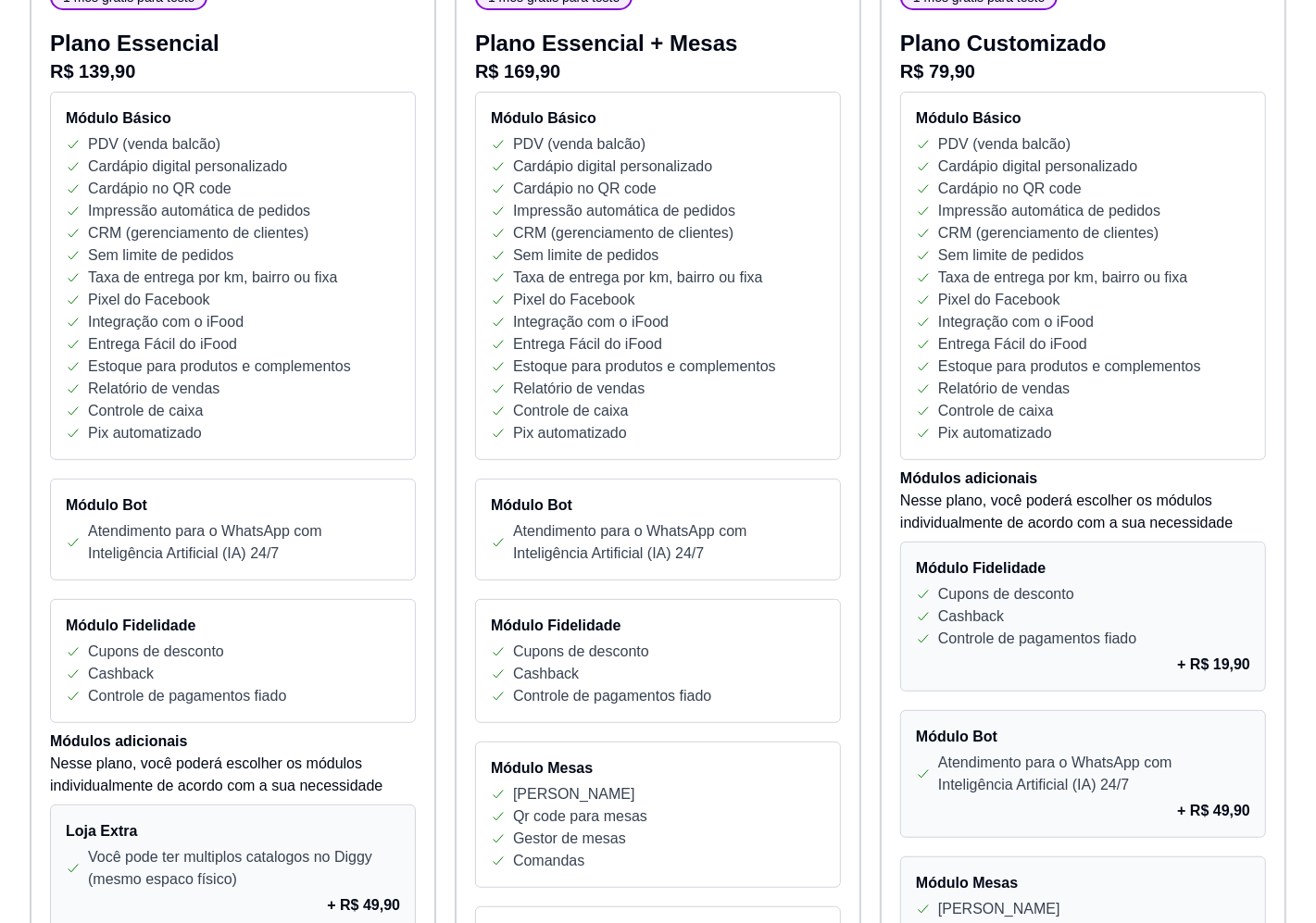
click at [697, 564] on div "Módulo Bot Atendimento para o WhatsApp com Inteligência Artificial (IA) 24/7" at bounding box center [658, 529] width 366 height 101
click at [704, 650] on div "Cupons de desconto" at bounding box center [658, 651] width 335 height 22
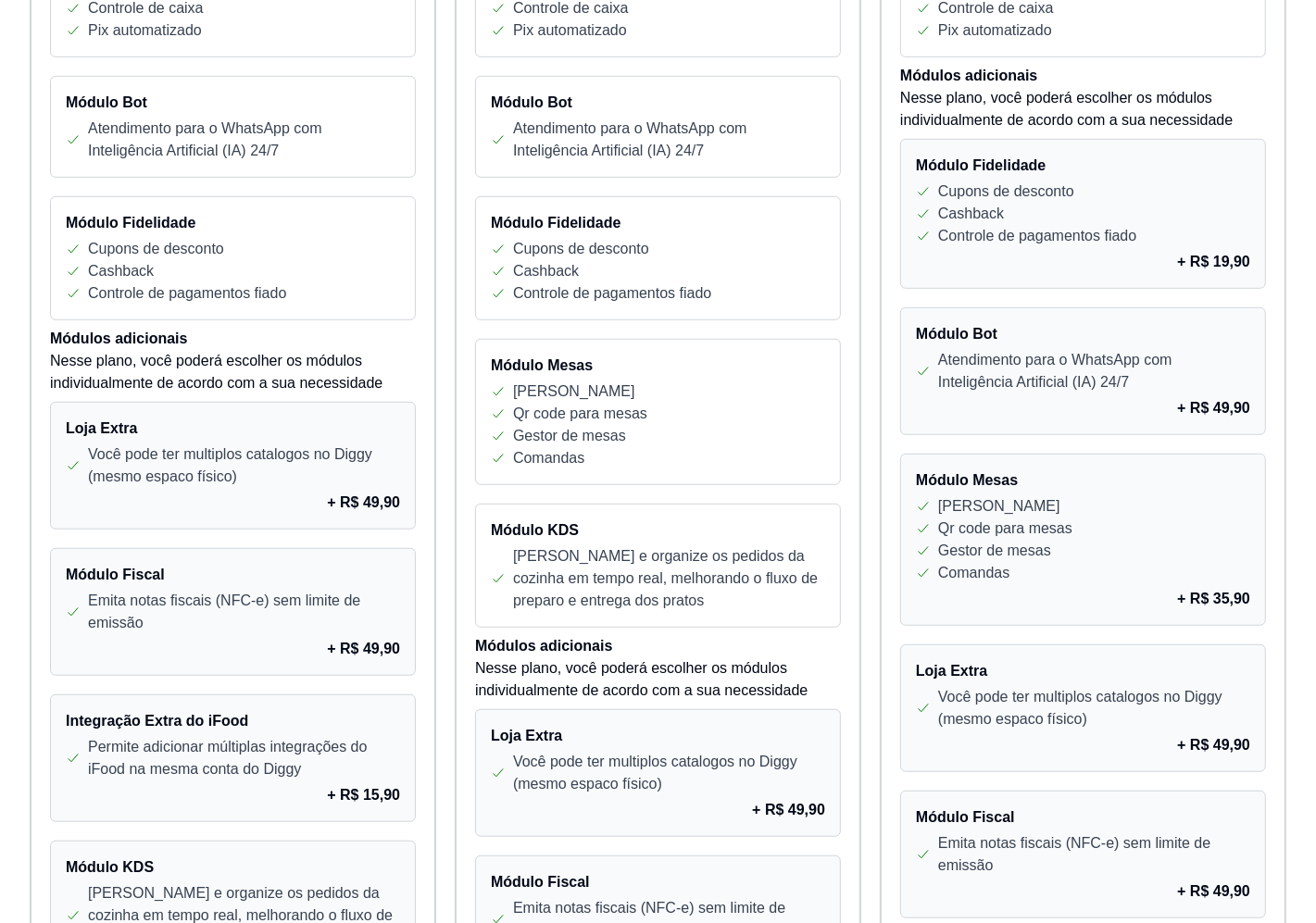
scroll to position [810, 0]
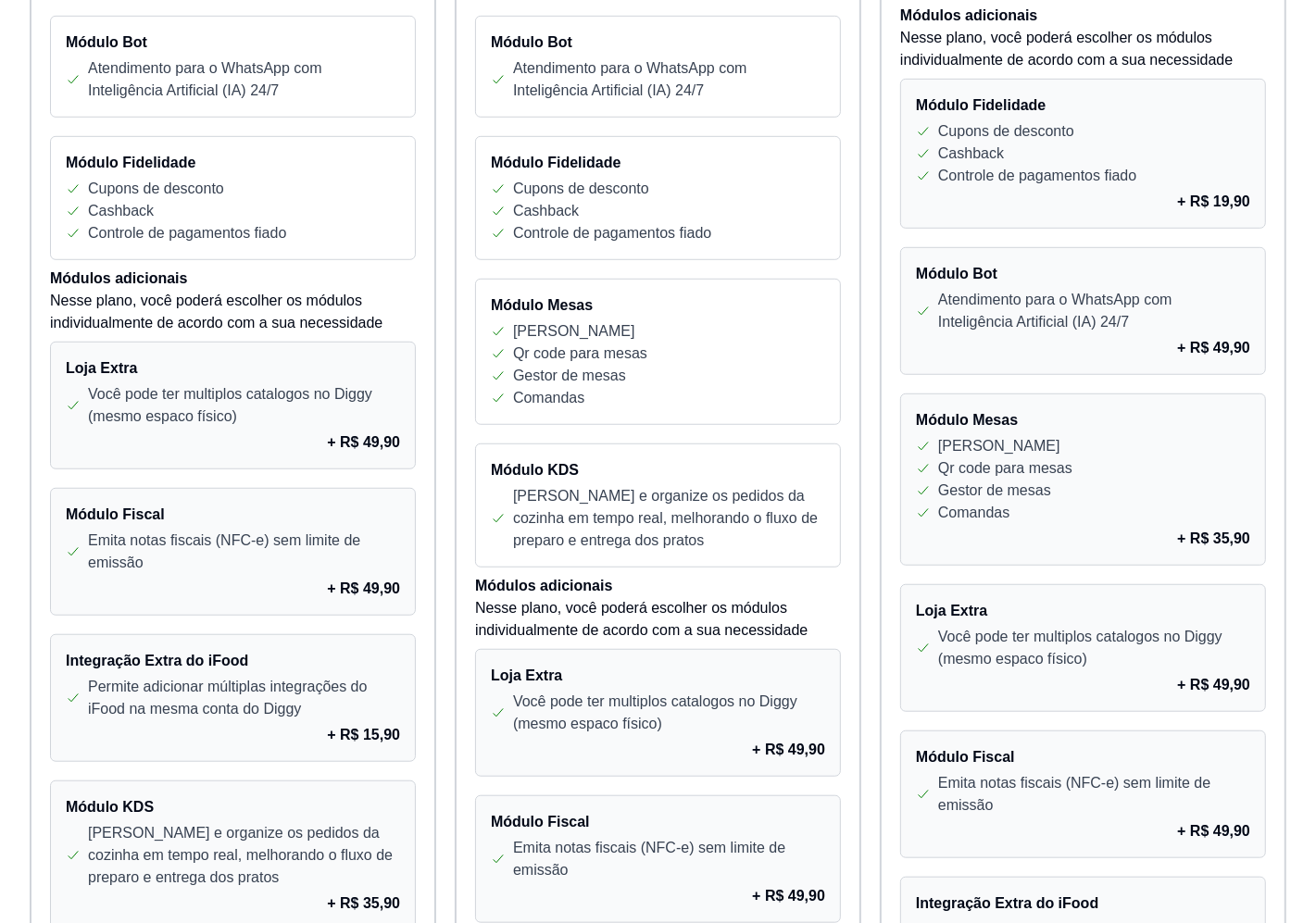
click at [710, 708] on p "Você pode ter multiplos catalogos no Diggy (mesmo espaco físico)" at bounding box center [669, 713] width 312 height 44
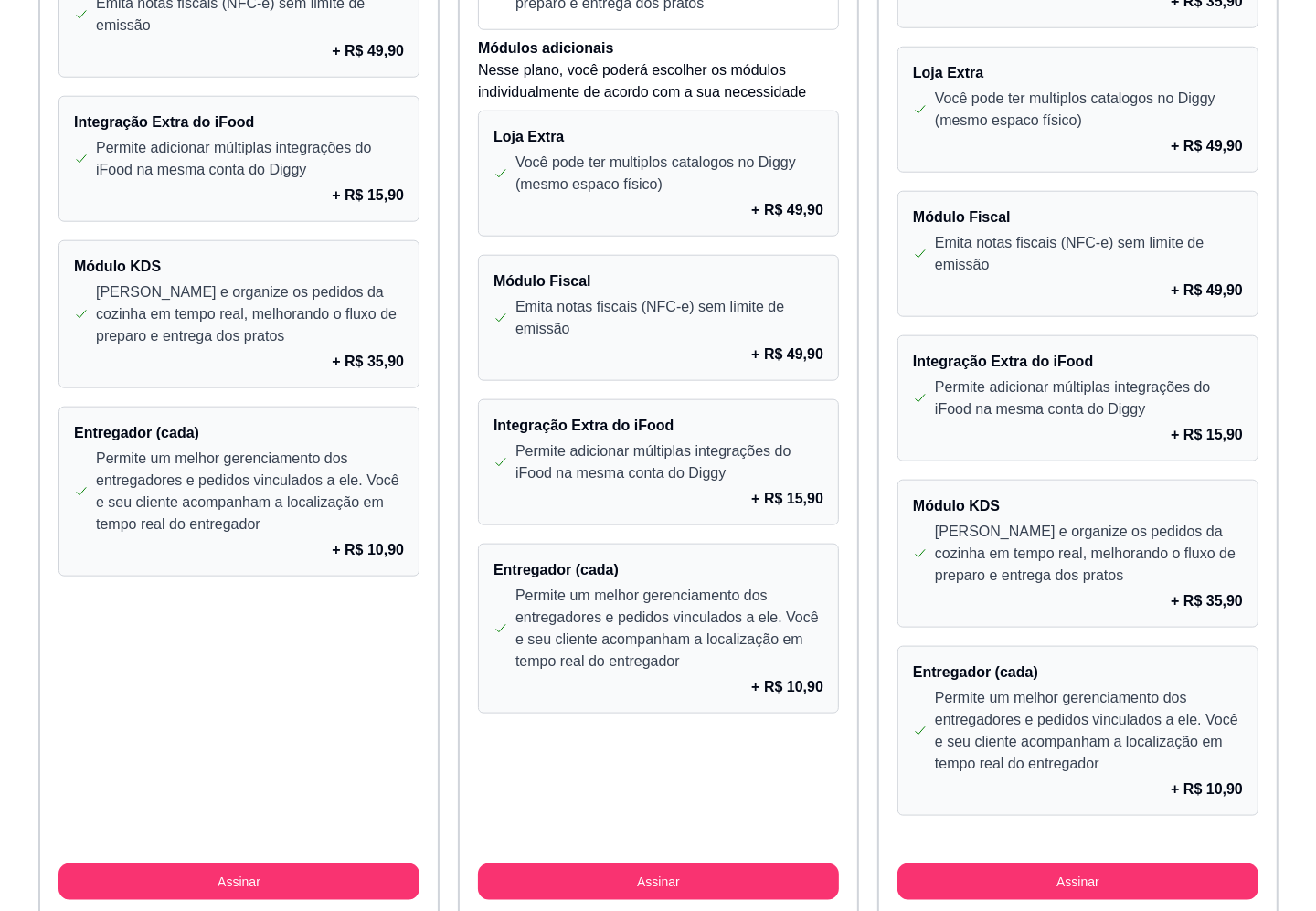
scroll to position [1398, 0]
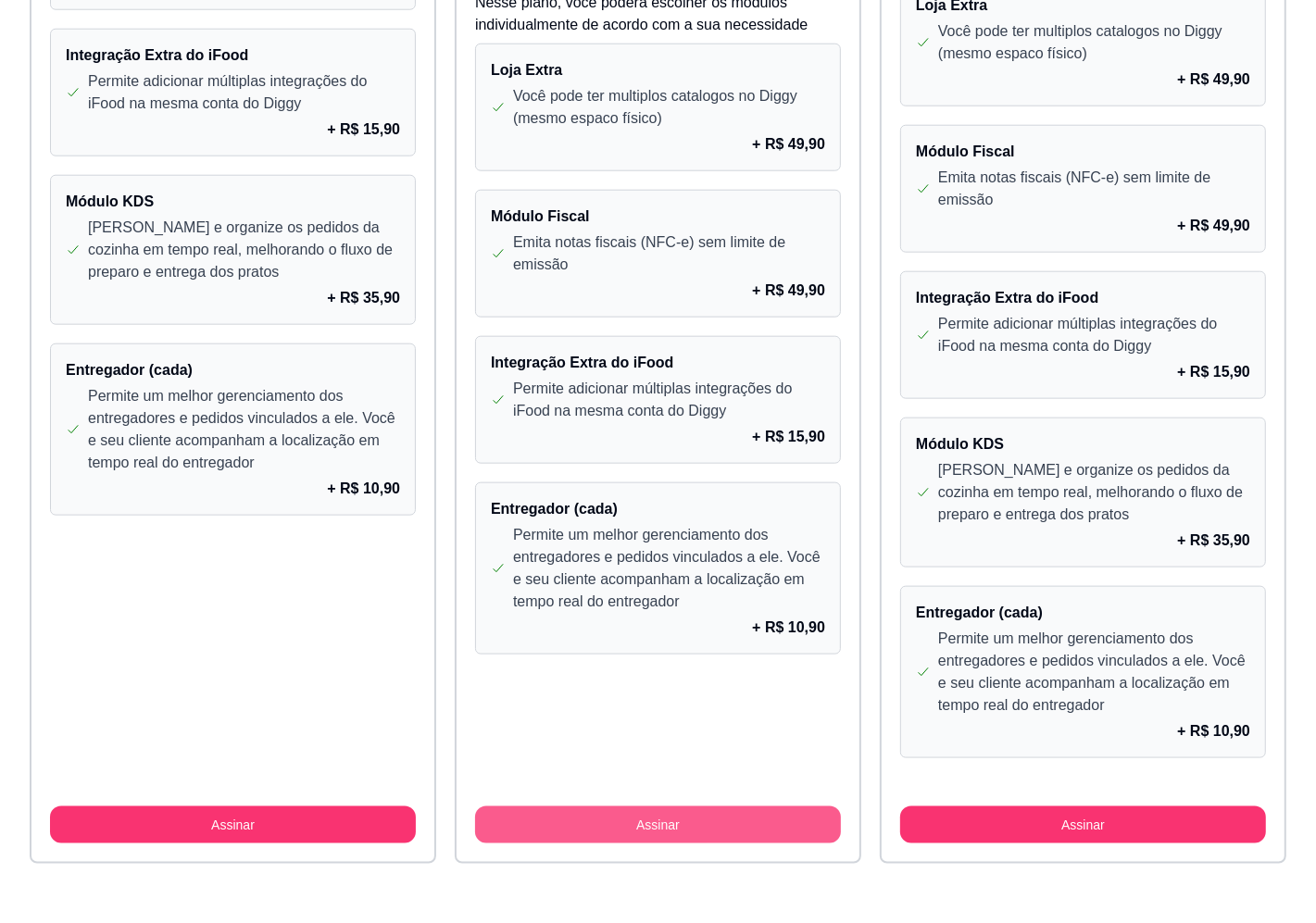
click at [722, 829] on button "Assinar" at bounding box center [658, 824] width 366 height 37
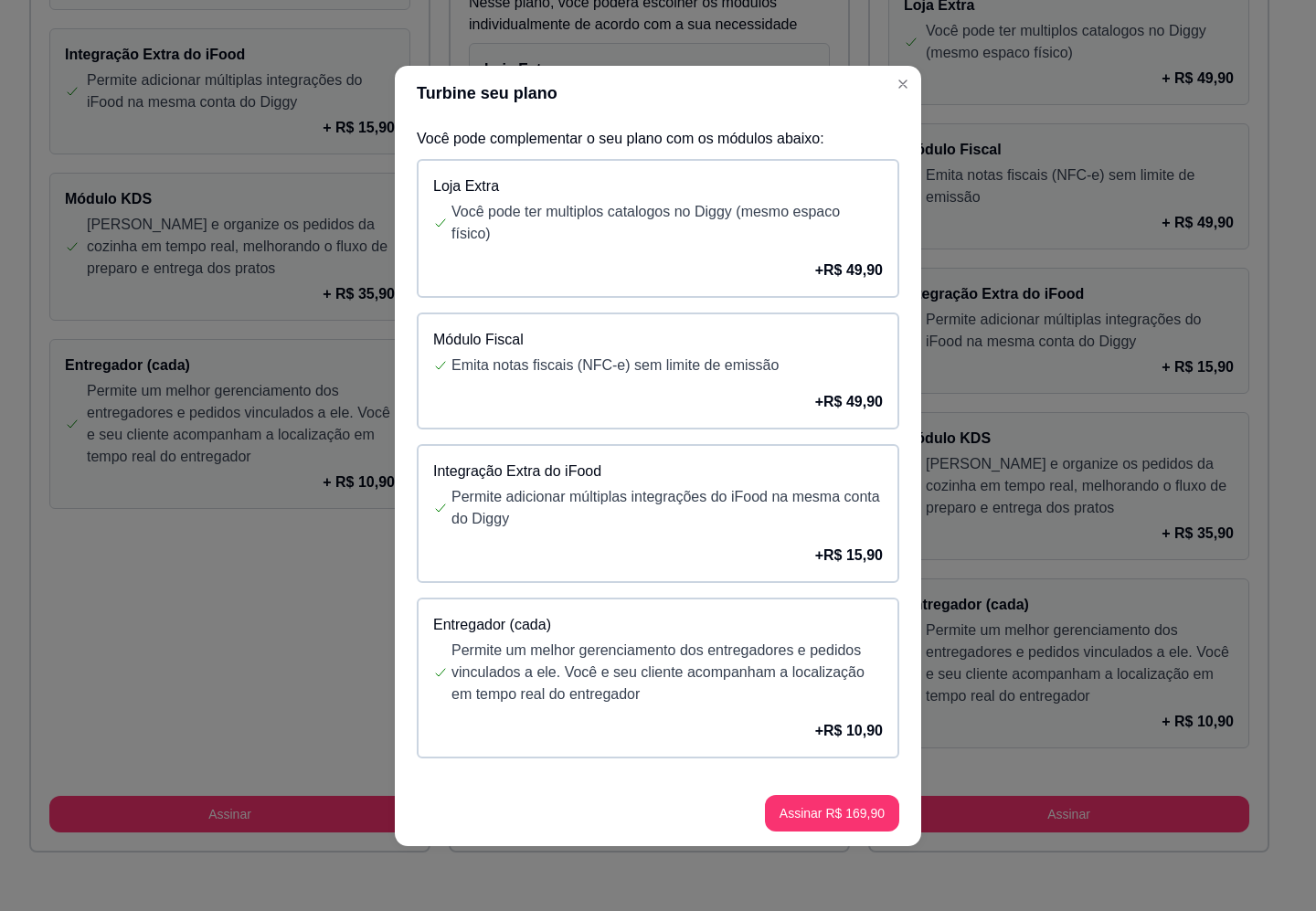
click at [811, 355] on p "Emita notas fiscais (NFC-e) sem limite de emissão" at bounding box center [667, 365] width 431 height 22
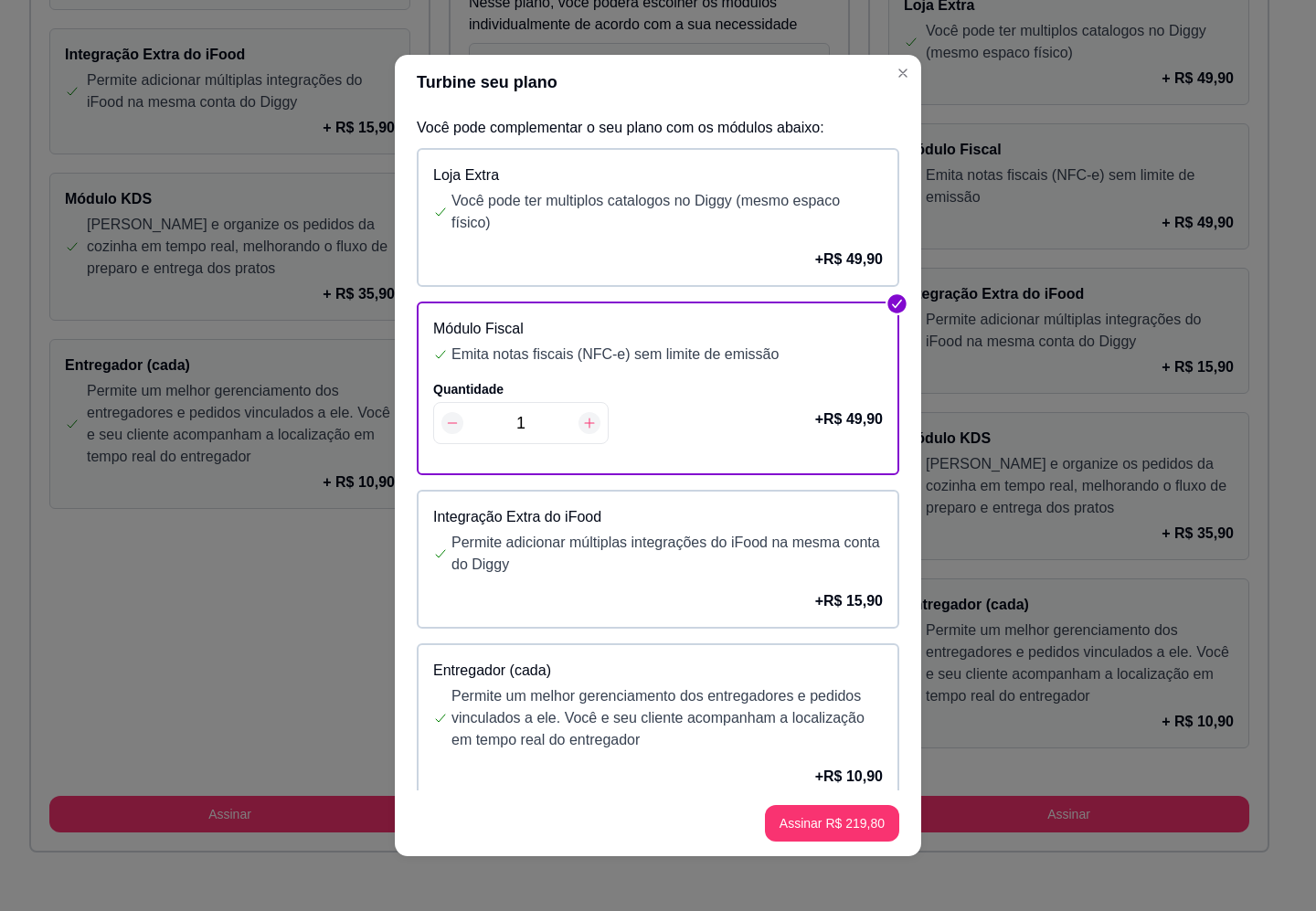
click at [768, 574] on div "Integração Extra do iFood Permite adicionar múltiplas integrações do iFood na m…" at bounding box center [658, 560] width 483 height 139
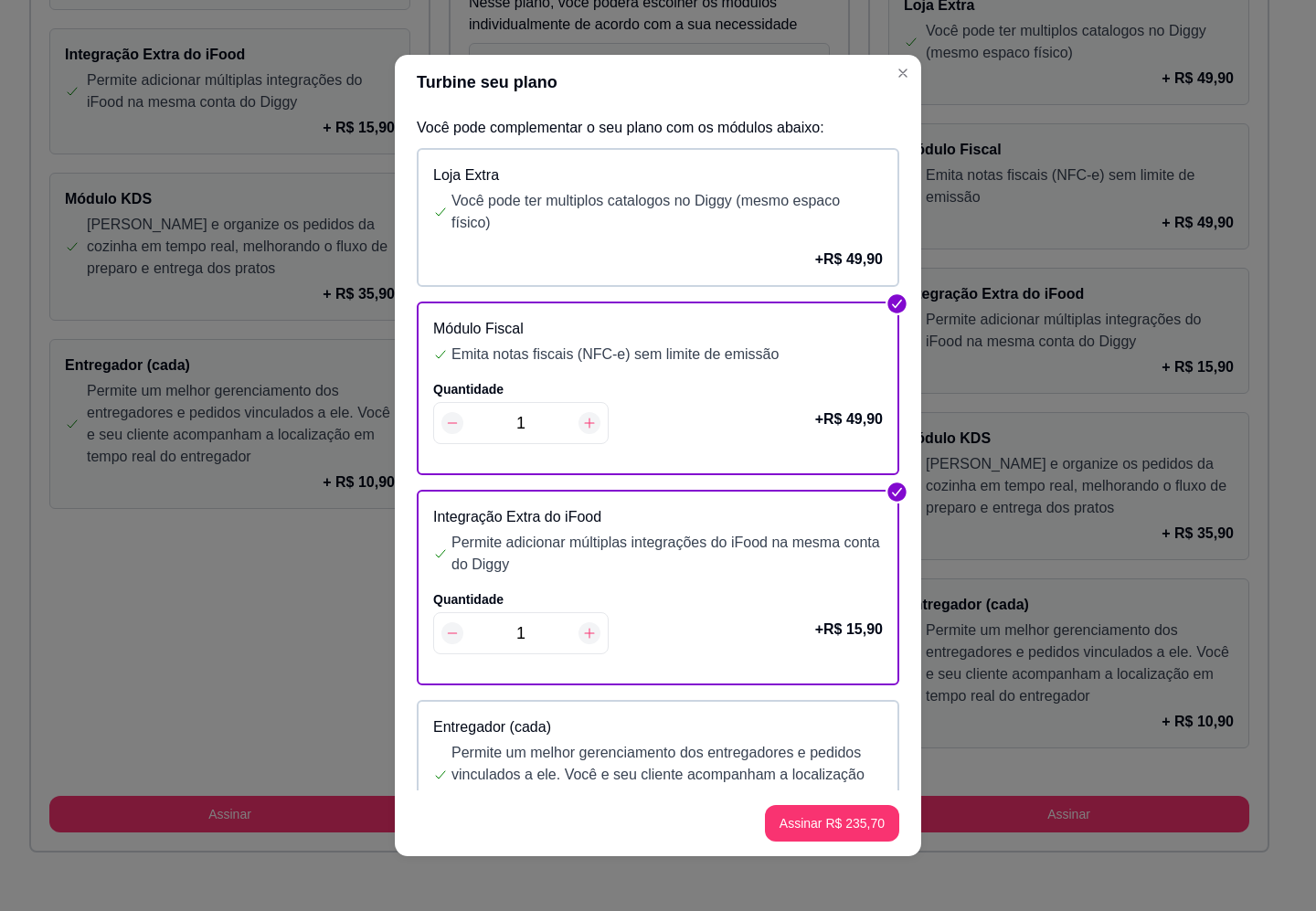
click at [445, 631] on icon at bounding box center [452, 632] width 14 height 14
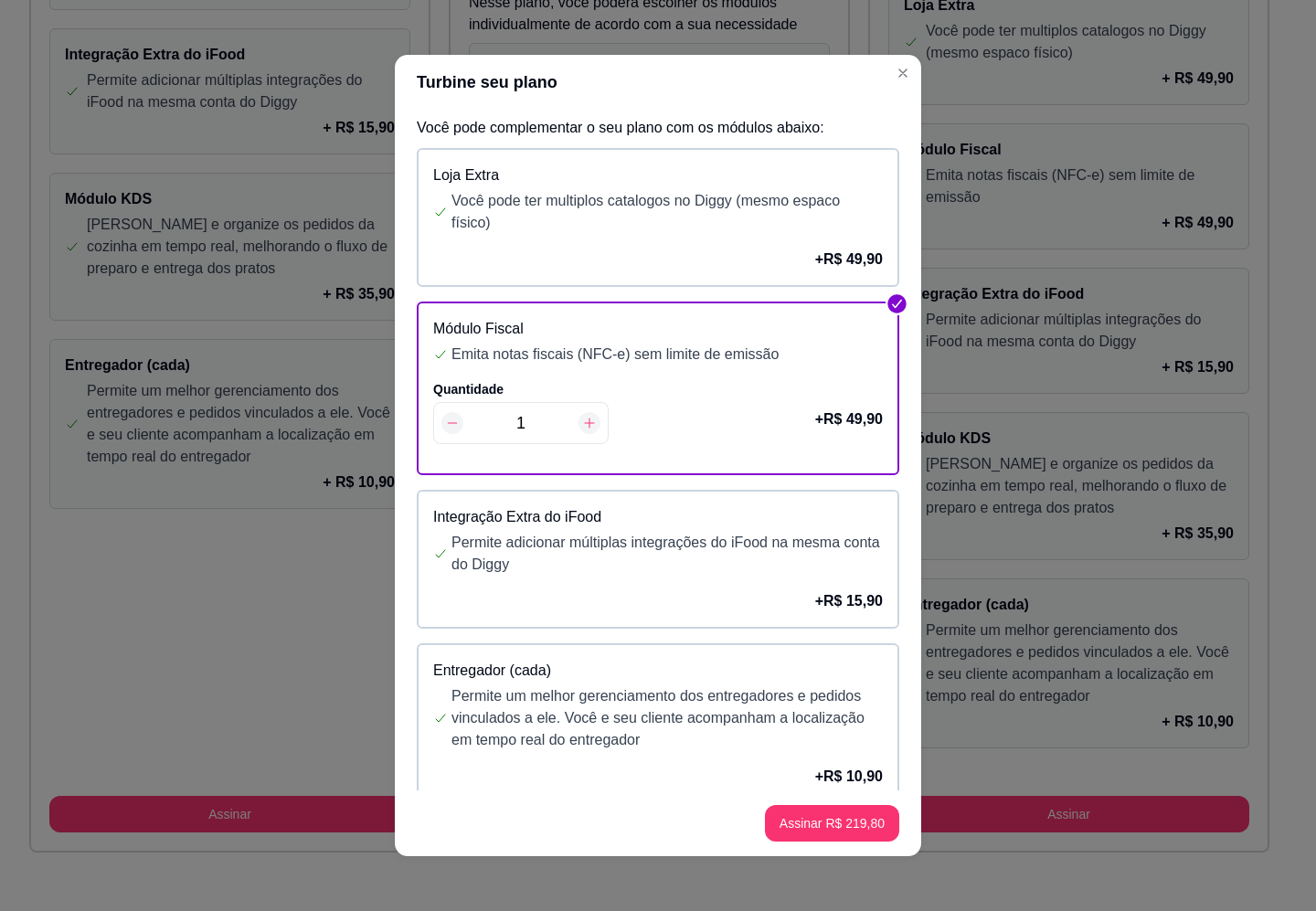
click at [612, 731] on p "Permite um melhor gerenciamento dos entregadores e pedidos vinculados a ele. Vo…" at bounding box center [667, 718] width 431 height 66
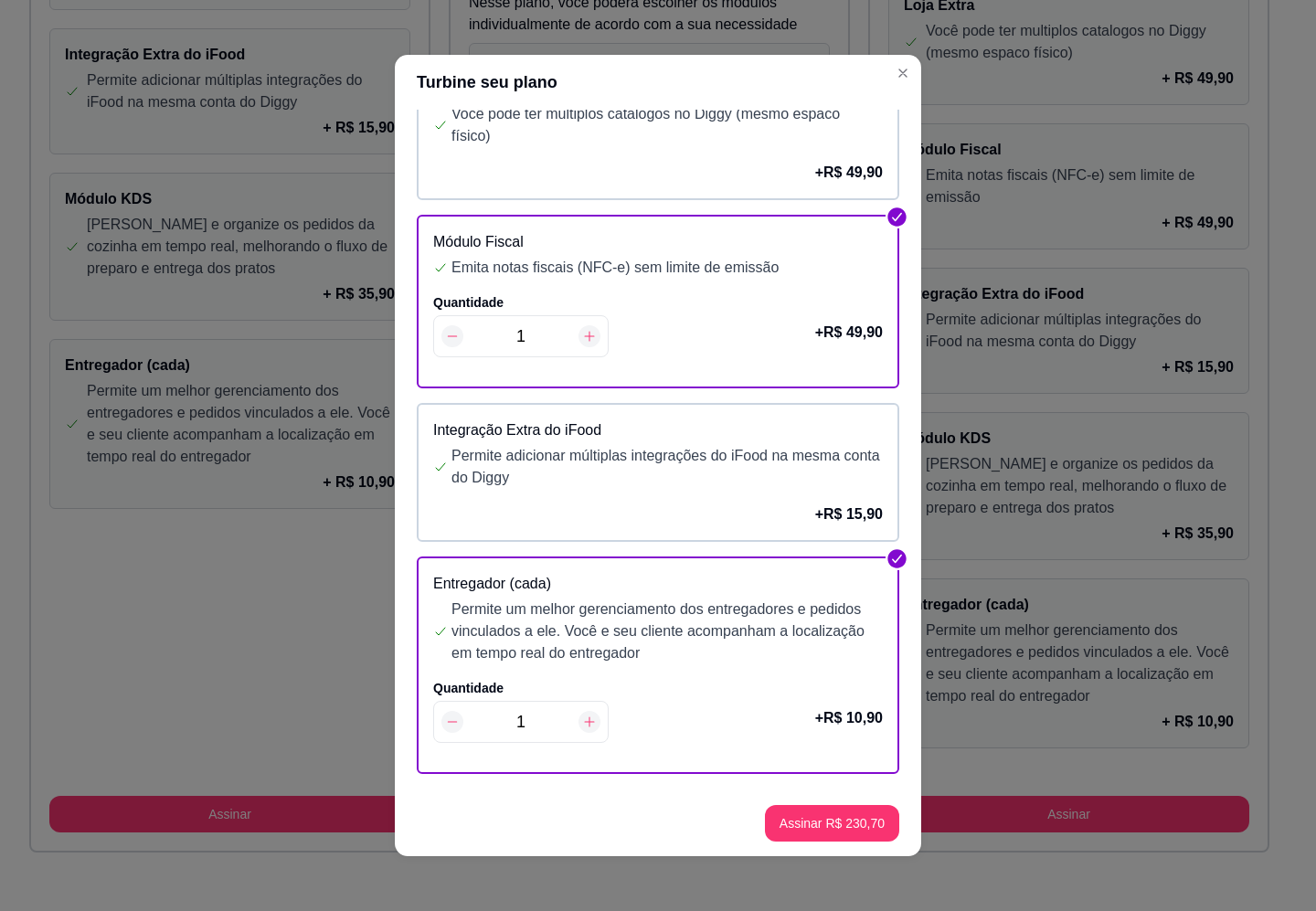
click at [585, 717] on icon at bounding box center [589, 722] width 10 height 10
type input "3"
click at [846, 820] on button "Assinar R$ 252,50" at bounding box center [832, 823] width 131 height 35
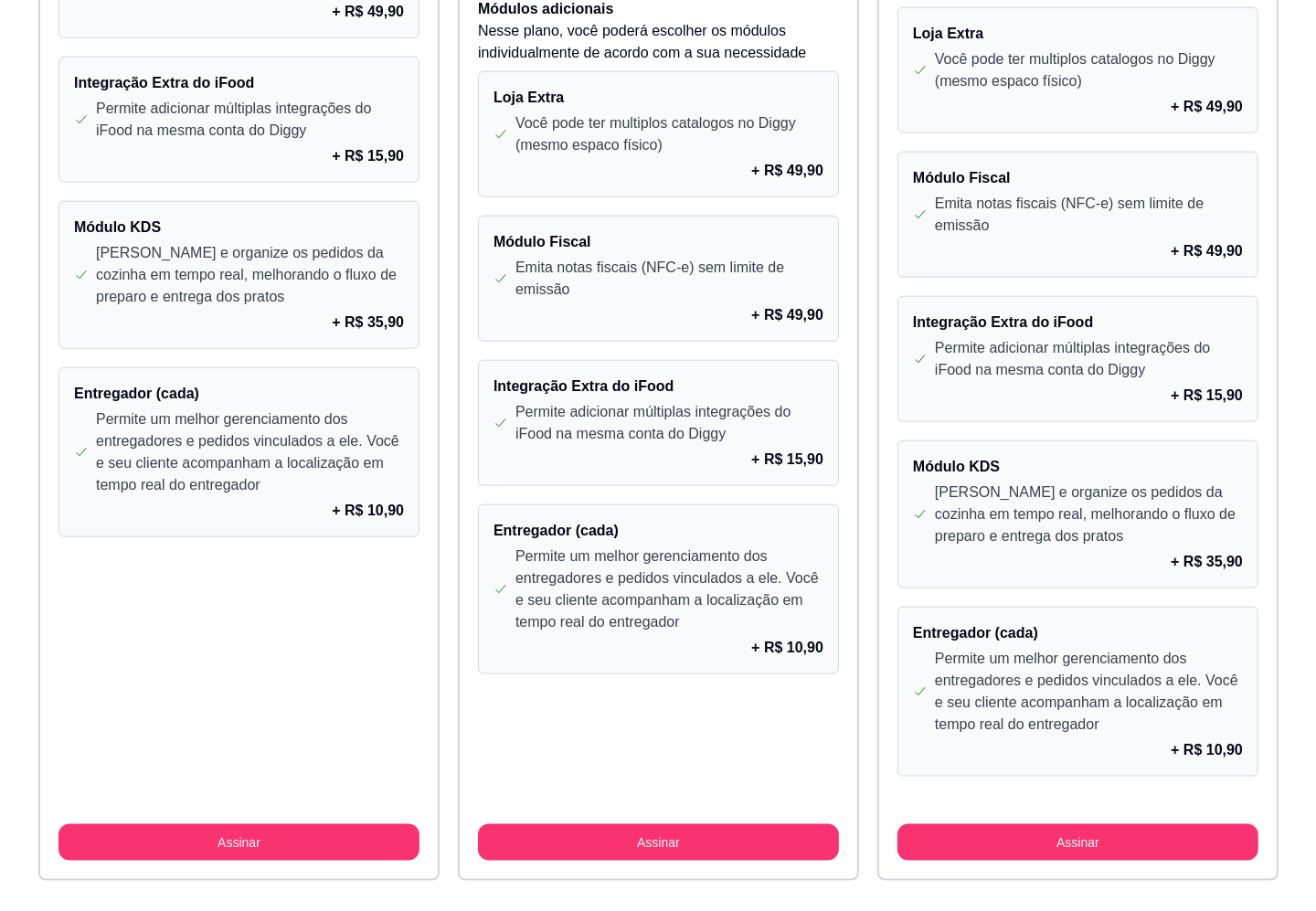
scroll to position [1398, 0]
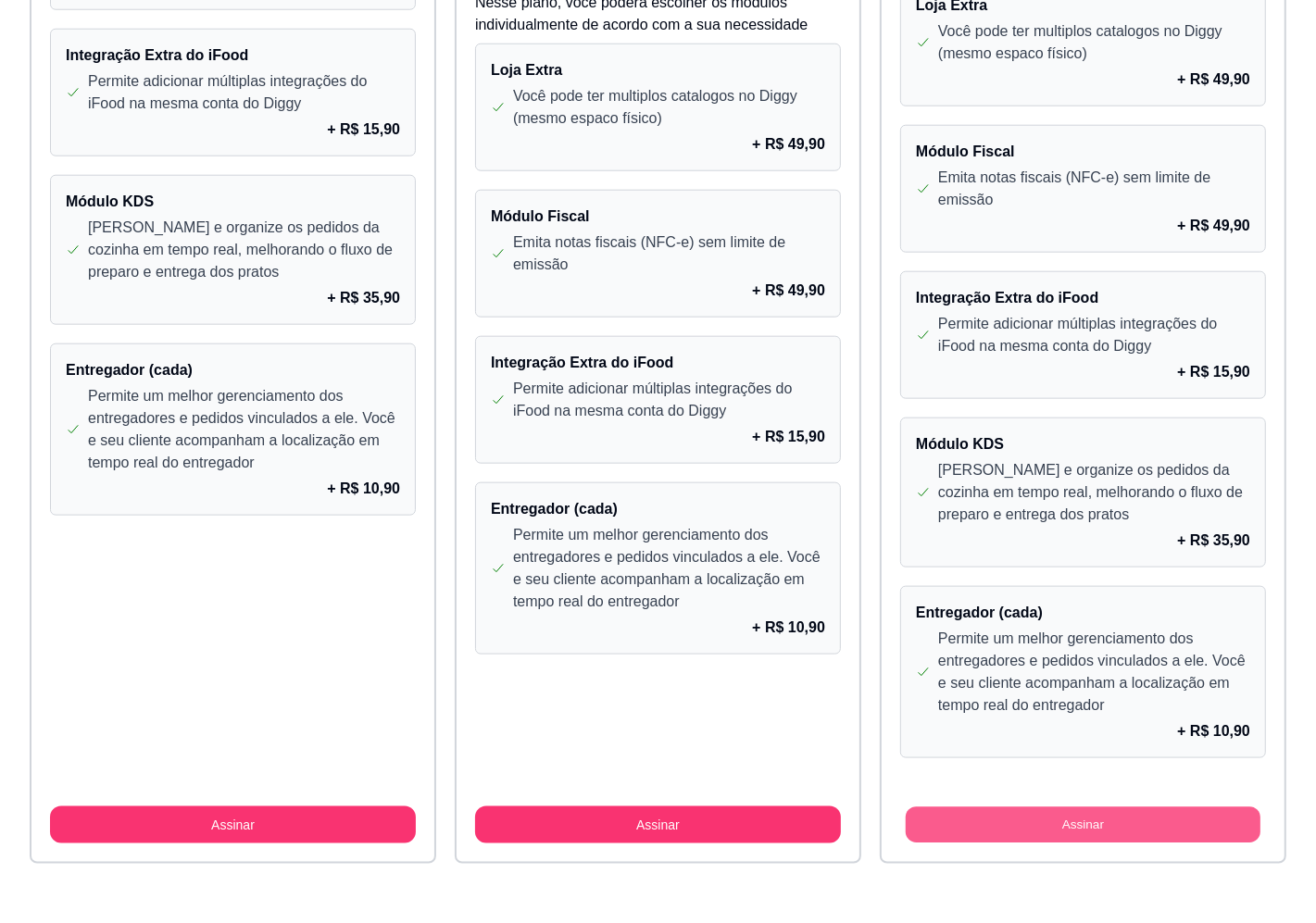
click at [1147, 829] on button "Assinar" at bounding box center [1083, 824] width 355 height 36
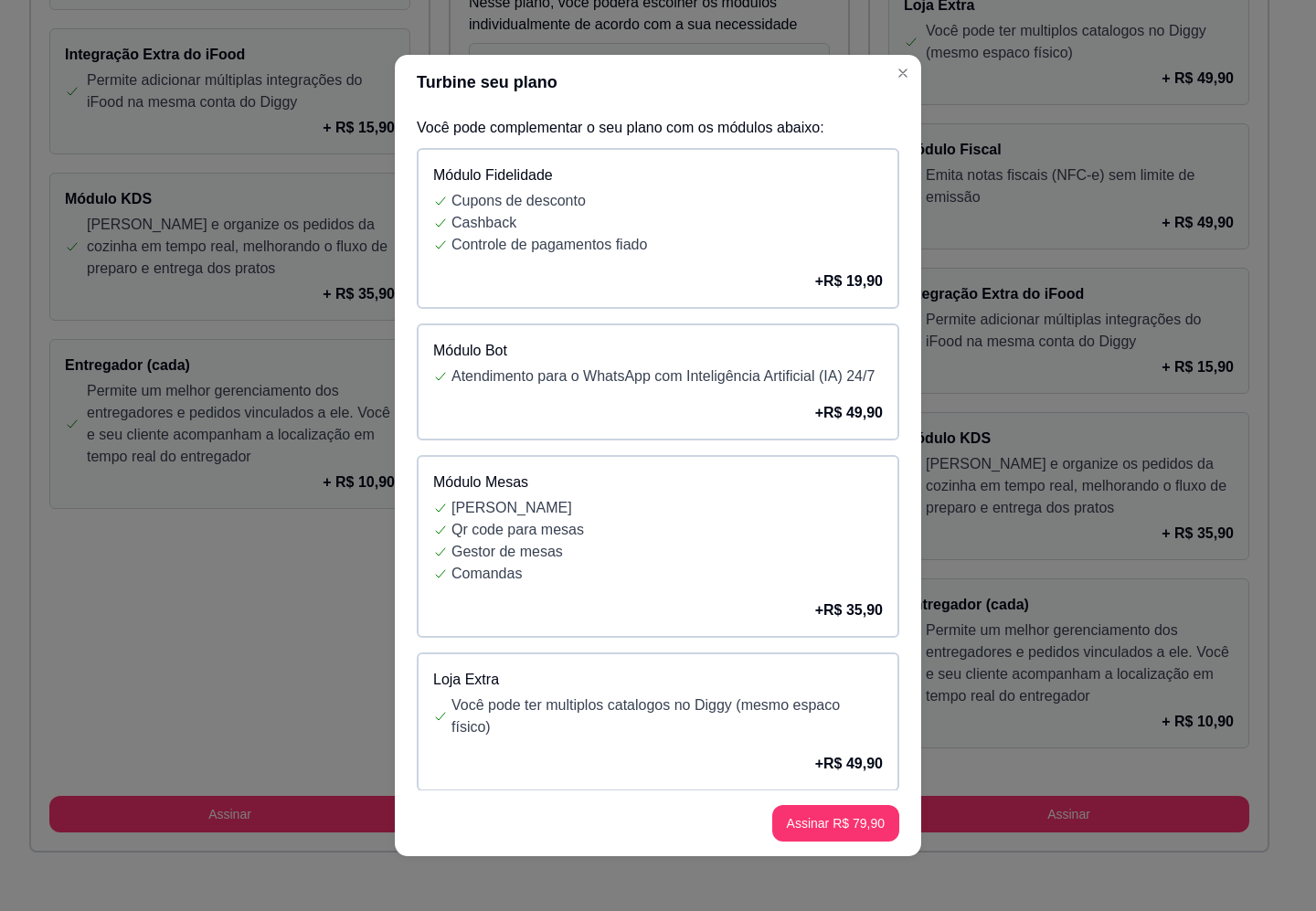
click at [709, 280] on div "+ R$ 19,90" at bounding box center [657, 281] width 449 height 22
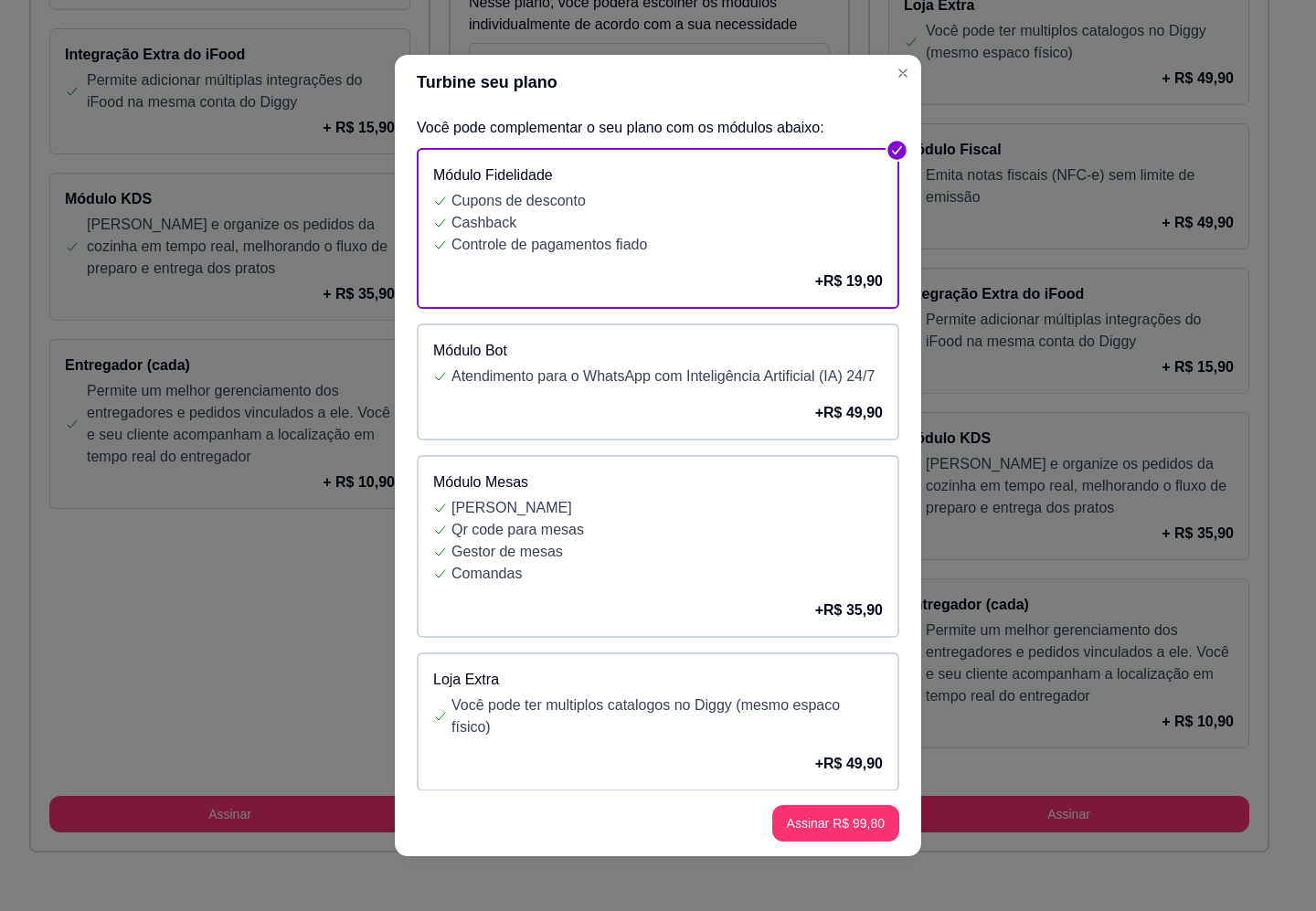
click at [682, 413] on div "Módulo Bot Atendimento para o WhatsApp com Inteligência Artificial (IA) 24/7 + …" at bounding box center [658, 382] width 483 height 117
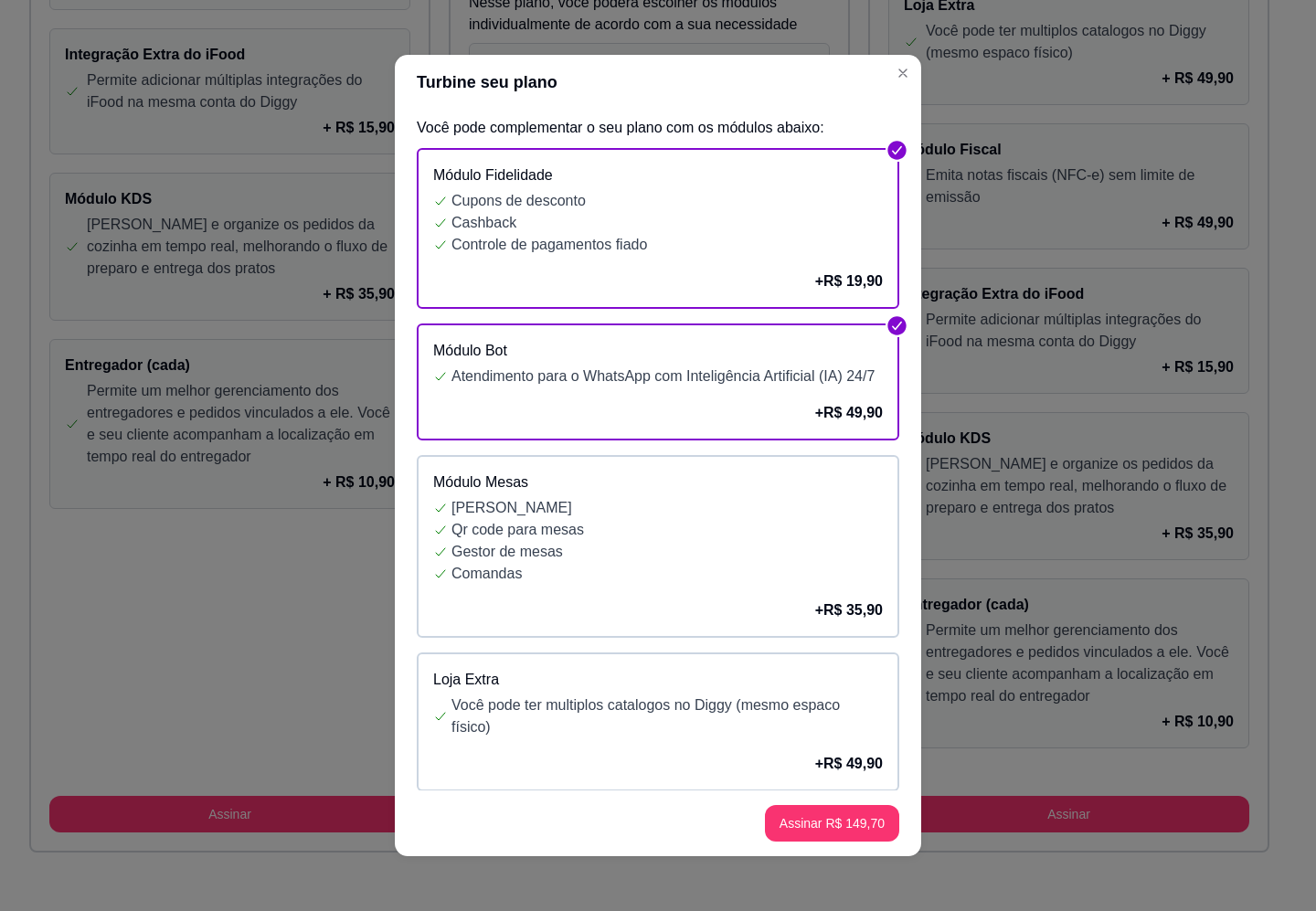
click at [705, 563] on p "Gestor de mesas" at bounding box center [667, 551] width 431 height 22
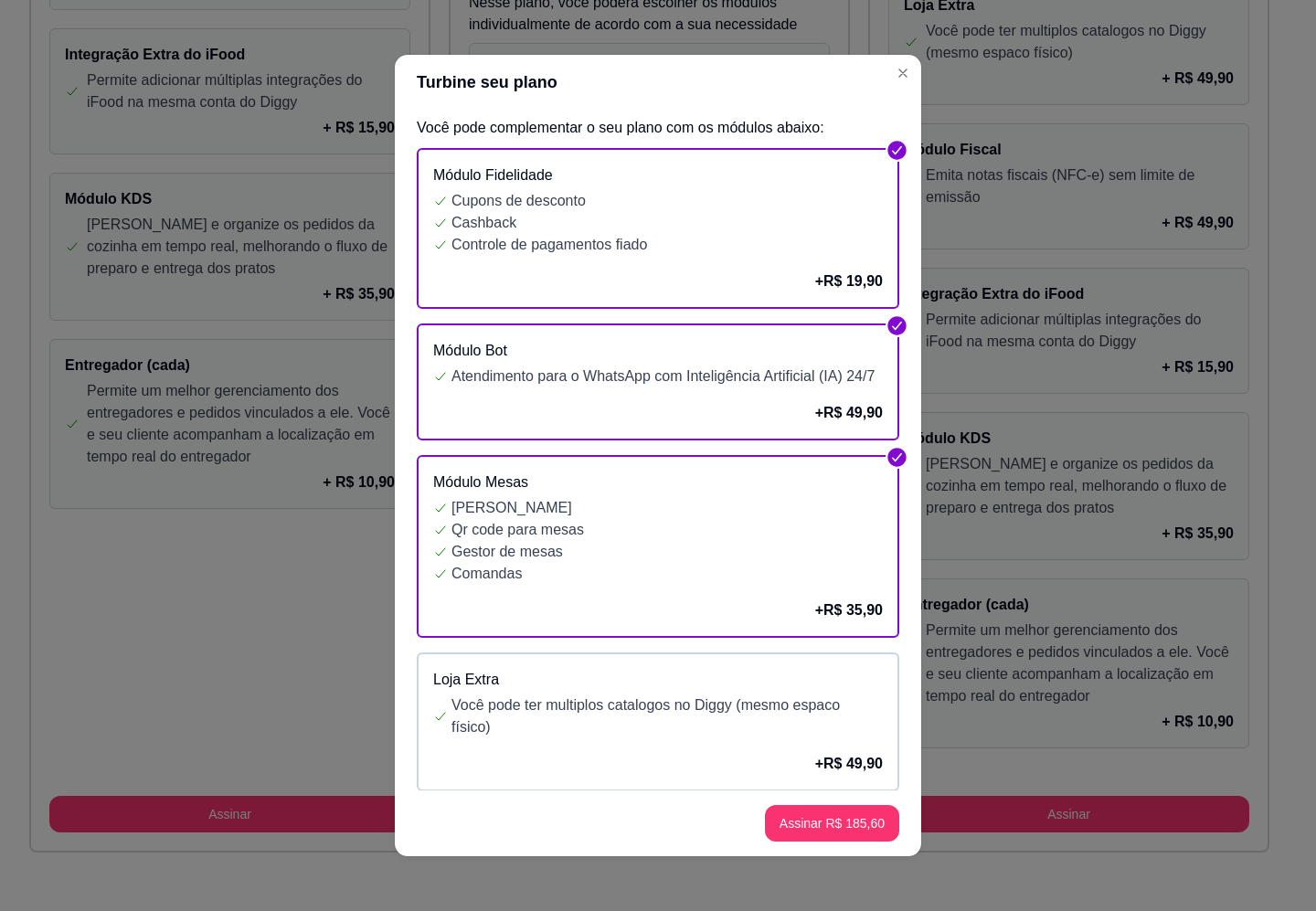
click at [815, 775] on p "+ R$ 49,90" at bounding box center [849, 763] width 68 height 22
click at [783, 738] on p "Você pode ter multiplos catalogos no Diggy (mesmo espaco físico)" at bounding box center [667, 716] width 431 height 44
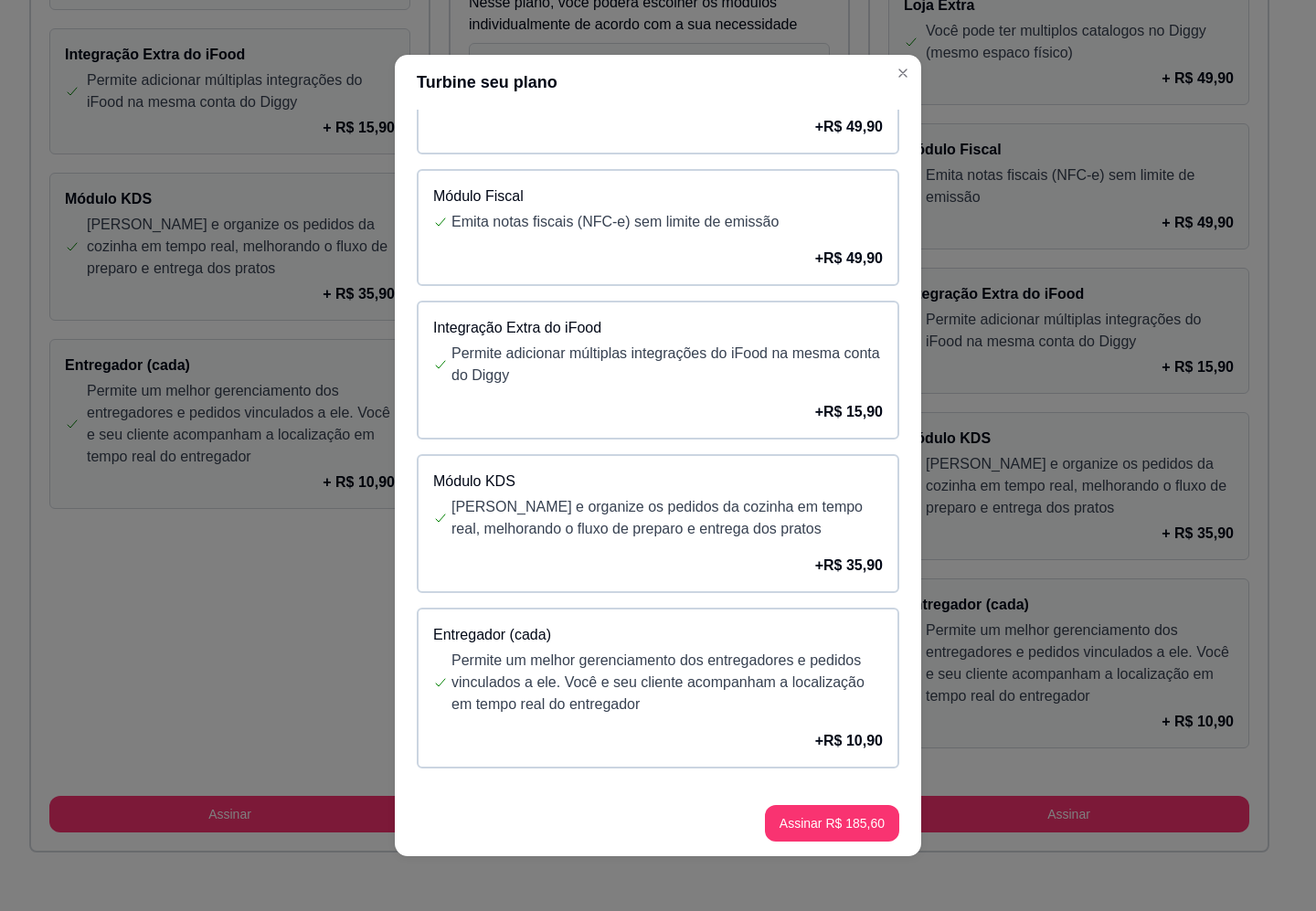
scroll to position [3, 0]
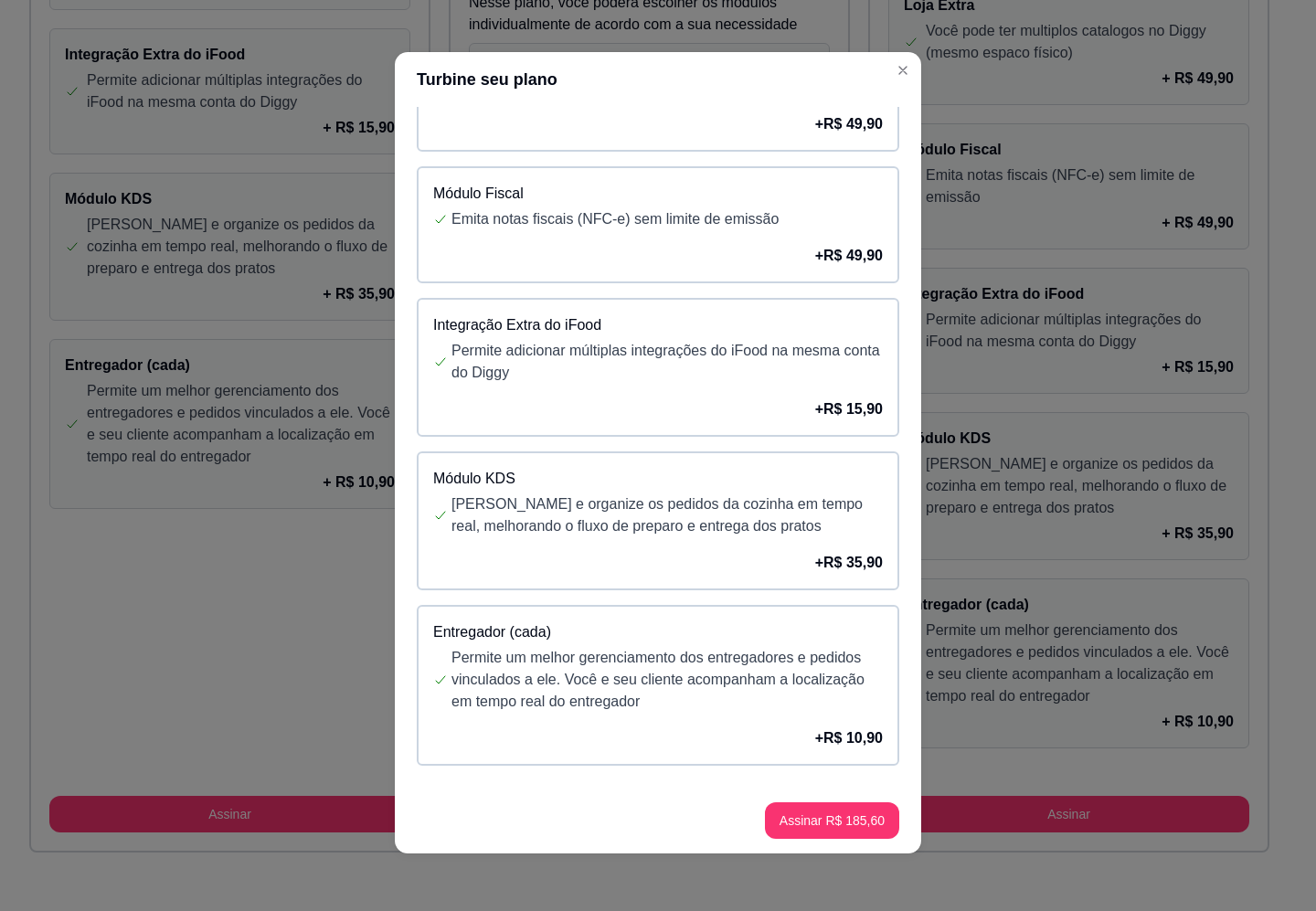
click at [774, 691] on p "Permite um melhor gerenciamento dos entregadores e pedidos vinculados a ele. Vo…" at bounding box center [667, 679] width 431 height 66
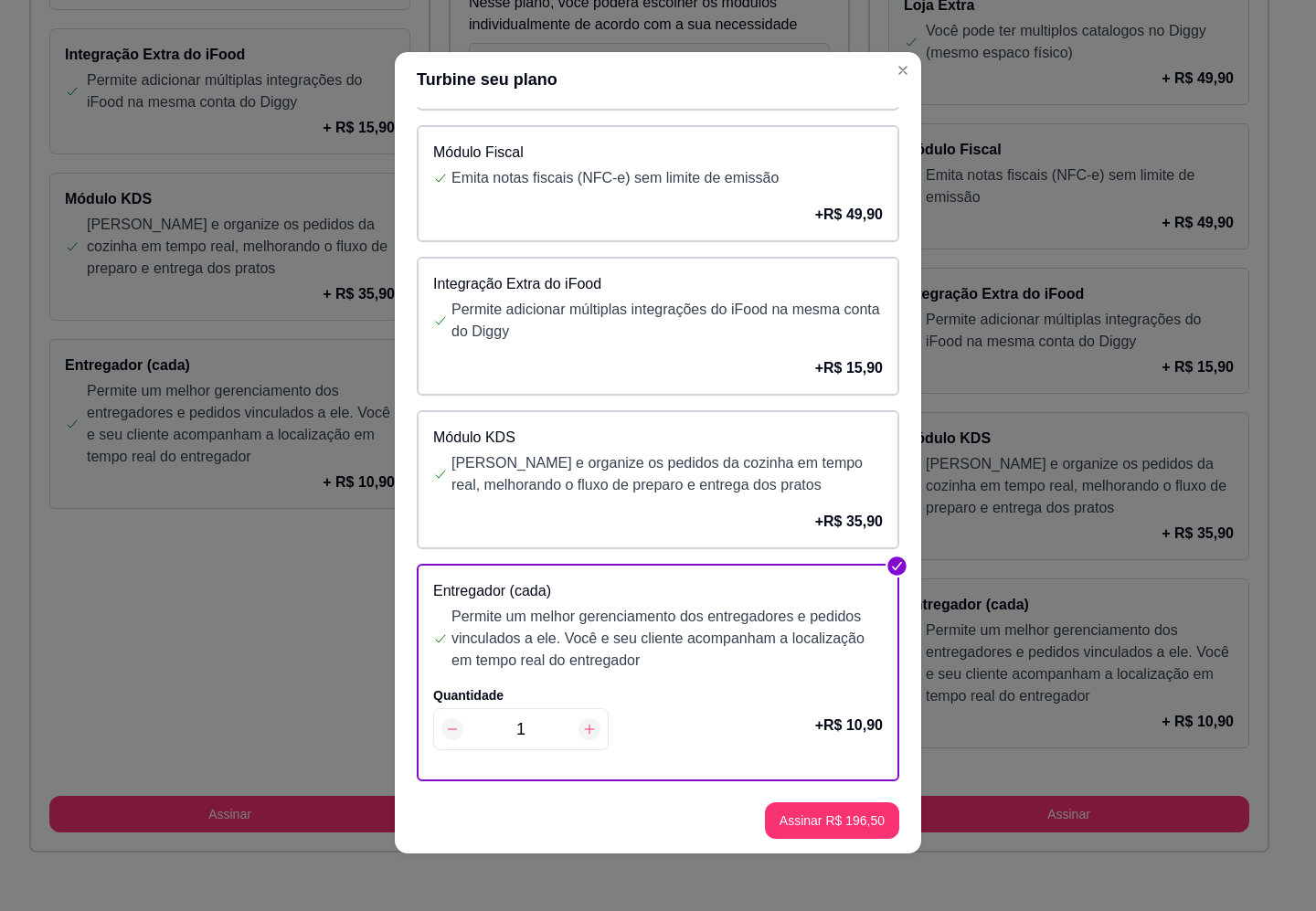
scroll to position [705, 0]
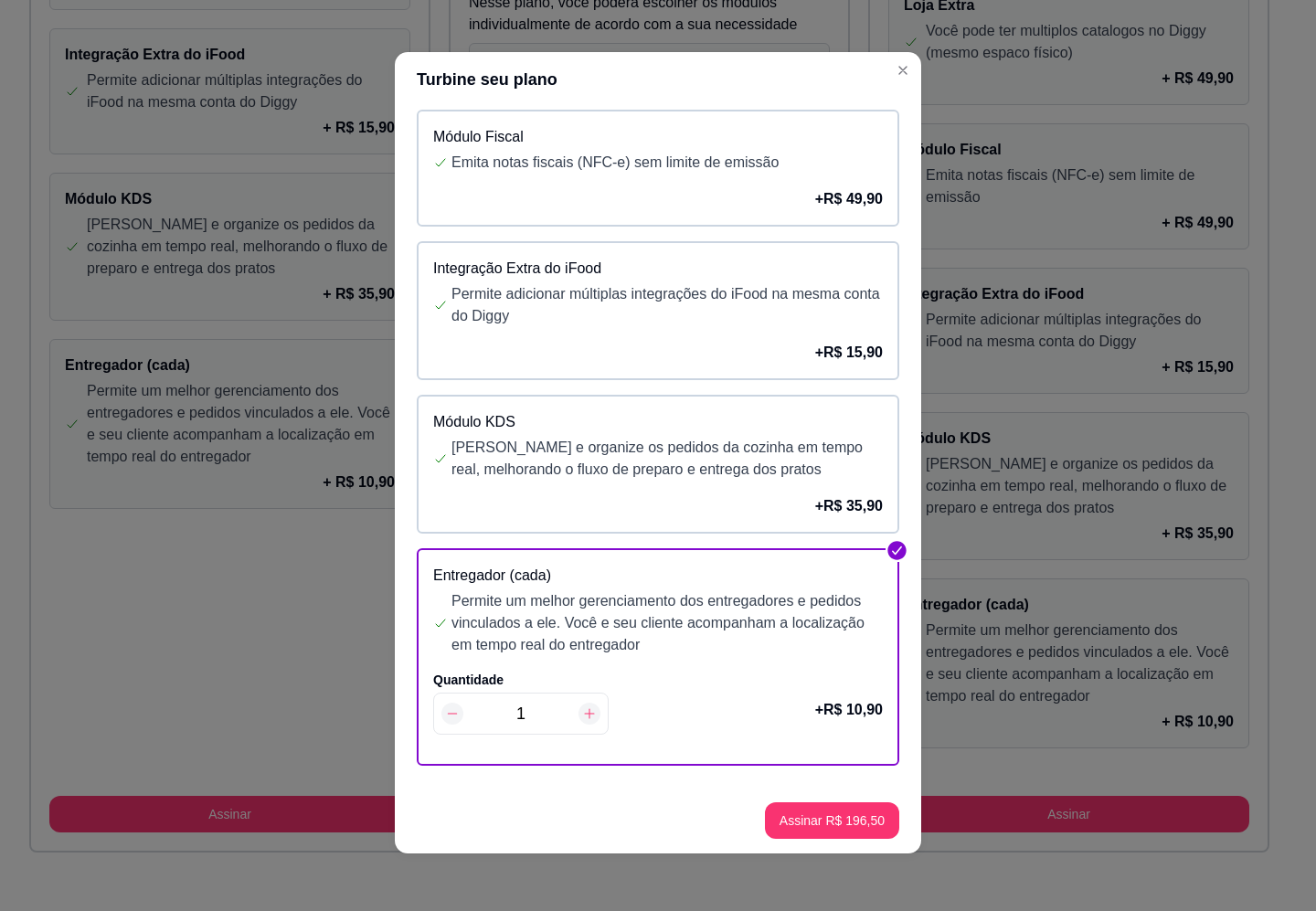
click at [580, 704] on div at bounding box center [588, 714] width 22 height 22
click at [578, 711] on div at bounding box center [588, 714] width 22 height 22
type input "3"
click at [707, 468] on p "[PERSON_NAME] e organize os pedidos da cozinha em tempo real, melhorando o flux…" at bounding box center [667, 459] width 431 height 44
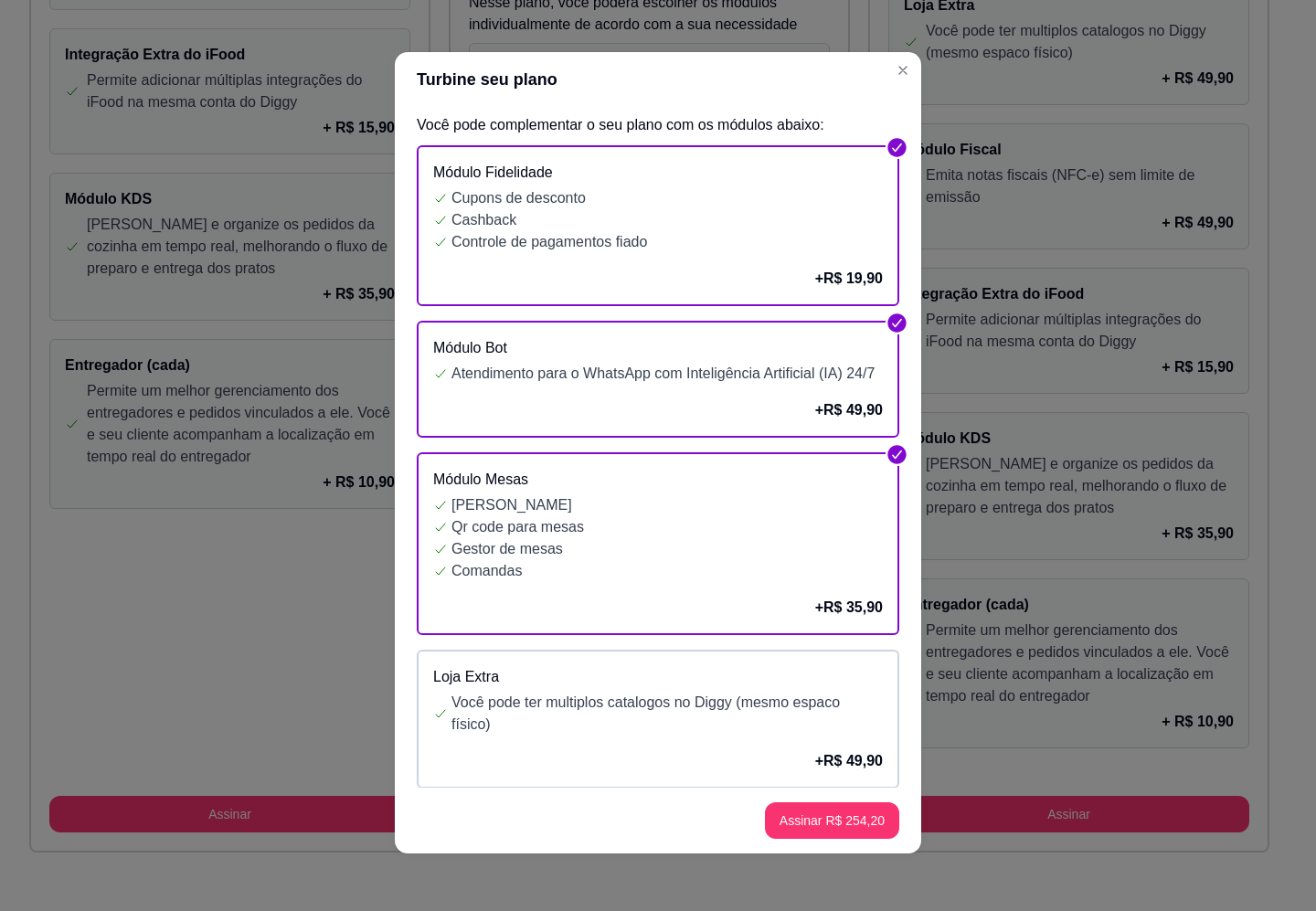
scroll to position [0, 0]
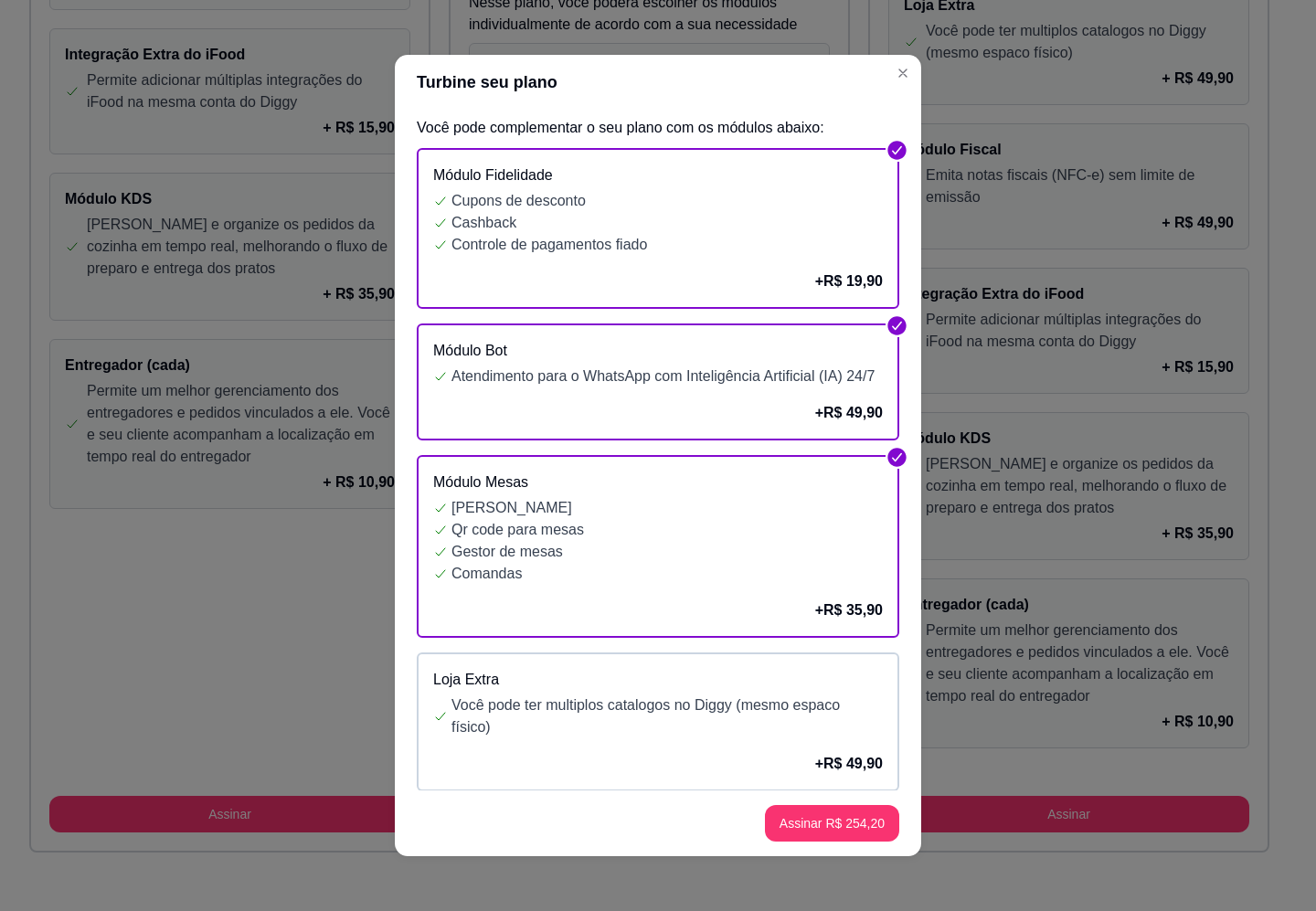
click at [719, 585] on p "Comandas" at bounding box center [667, 573] width 431 height 22
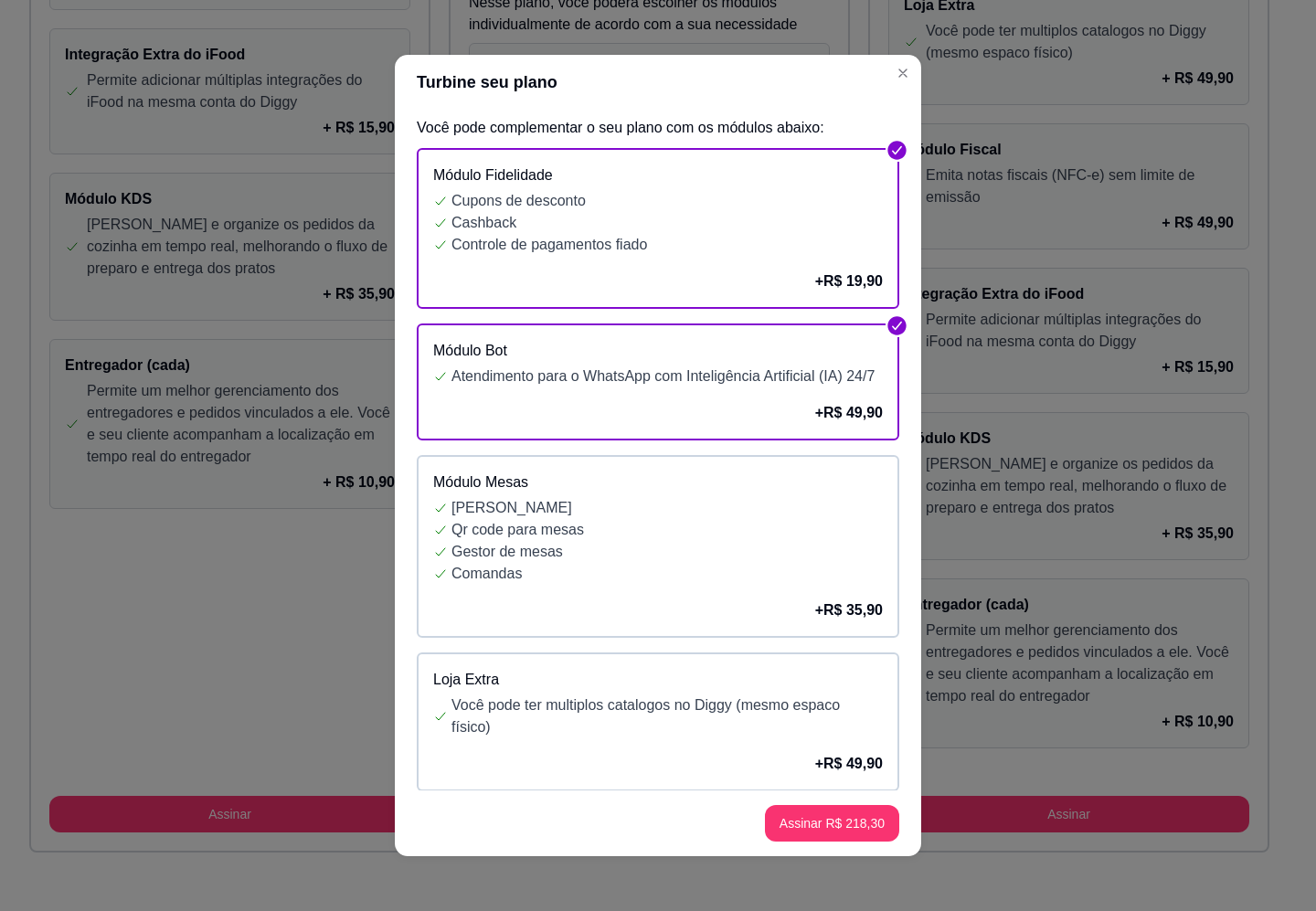
click at [719, 585] on p "Comandas" at bounding box center [667, 573] width 431 height 22
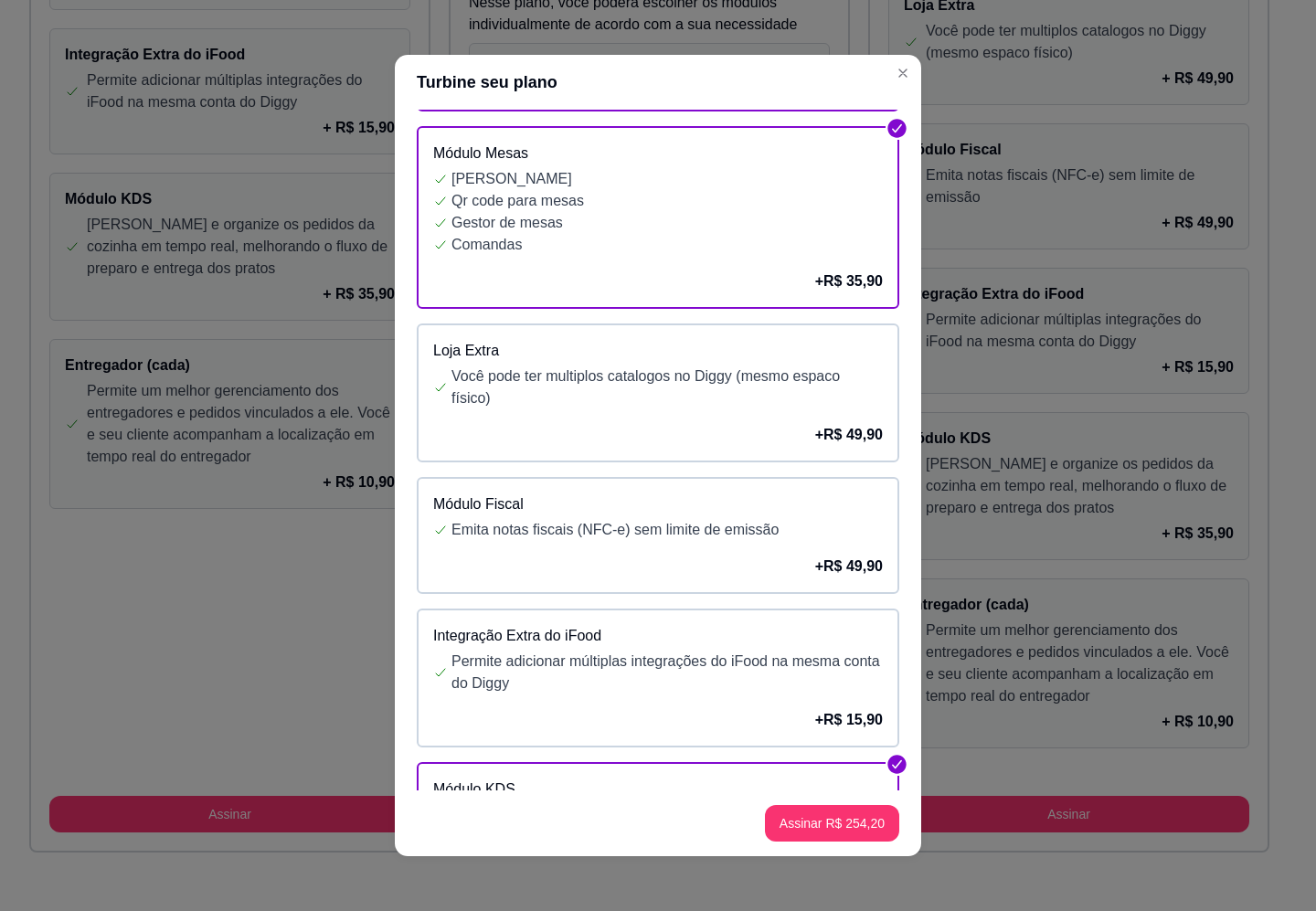
scroll to position [342, 0]
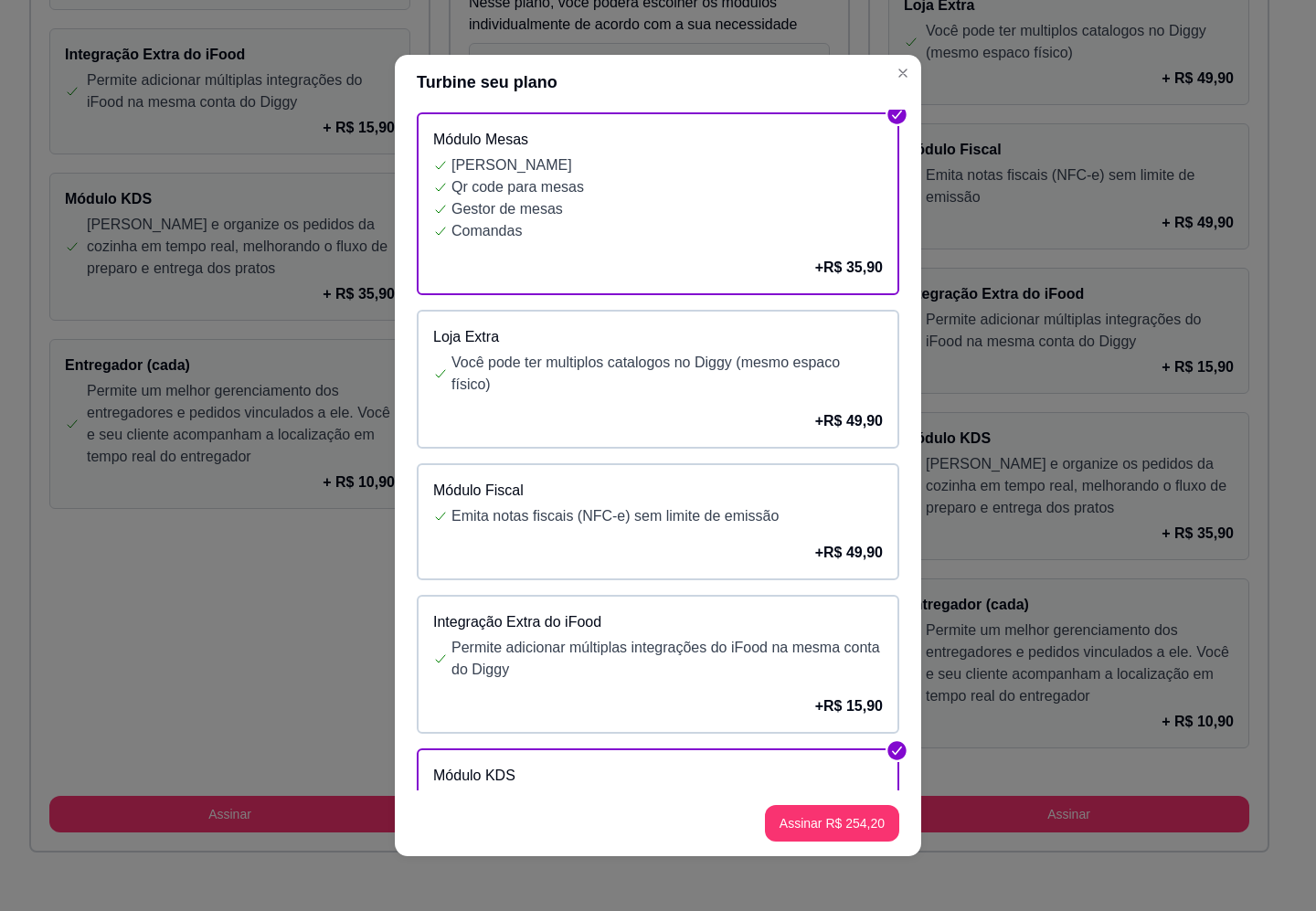
click at [751, 580] on div "Módulo Fiscal Emita notas fiscais (NFC-e) sem limite de emissão + R$ 49,90" at bounding box center [658, 522] width 483 height 117
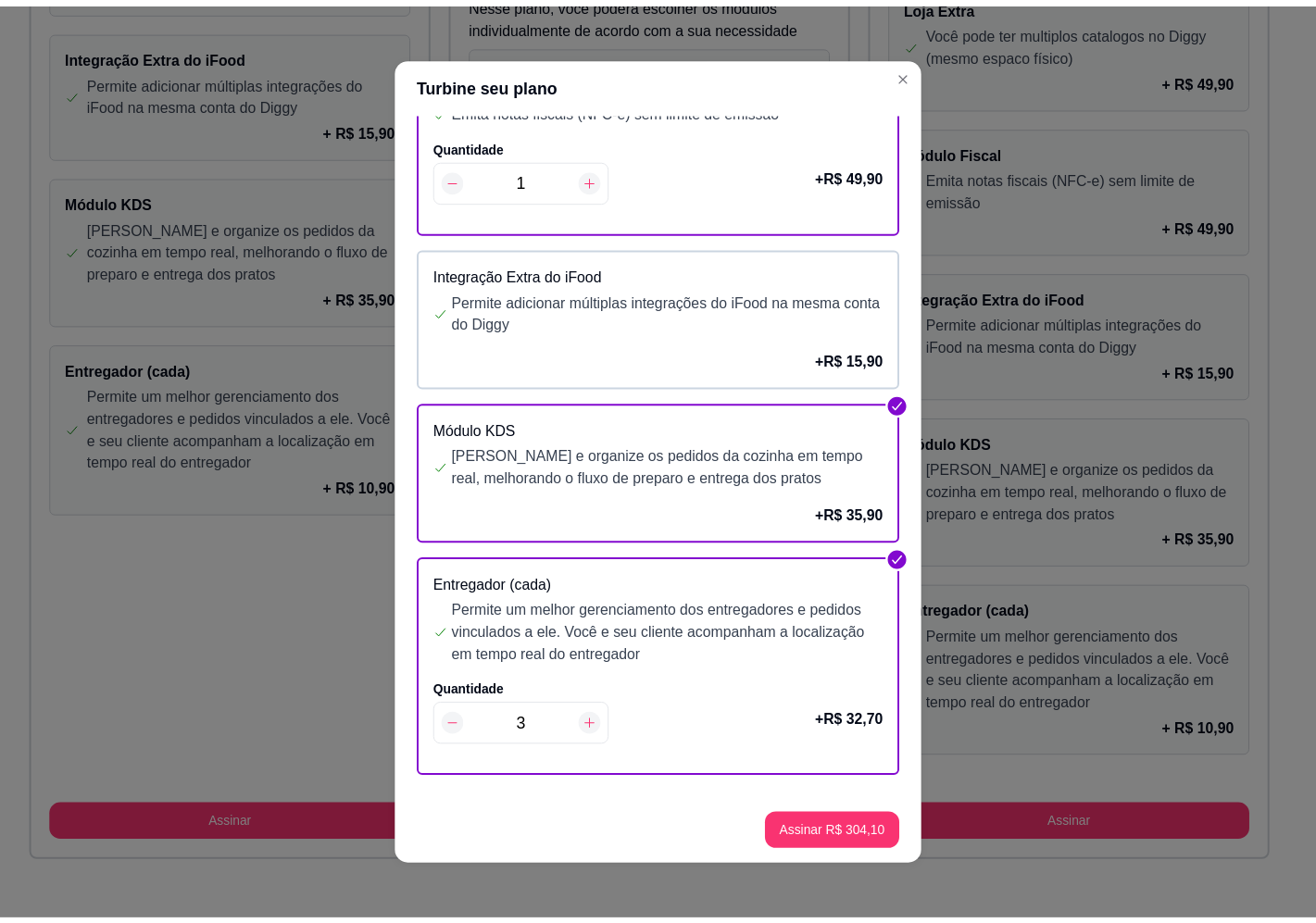
scroll to position [3, 0]
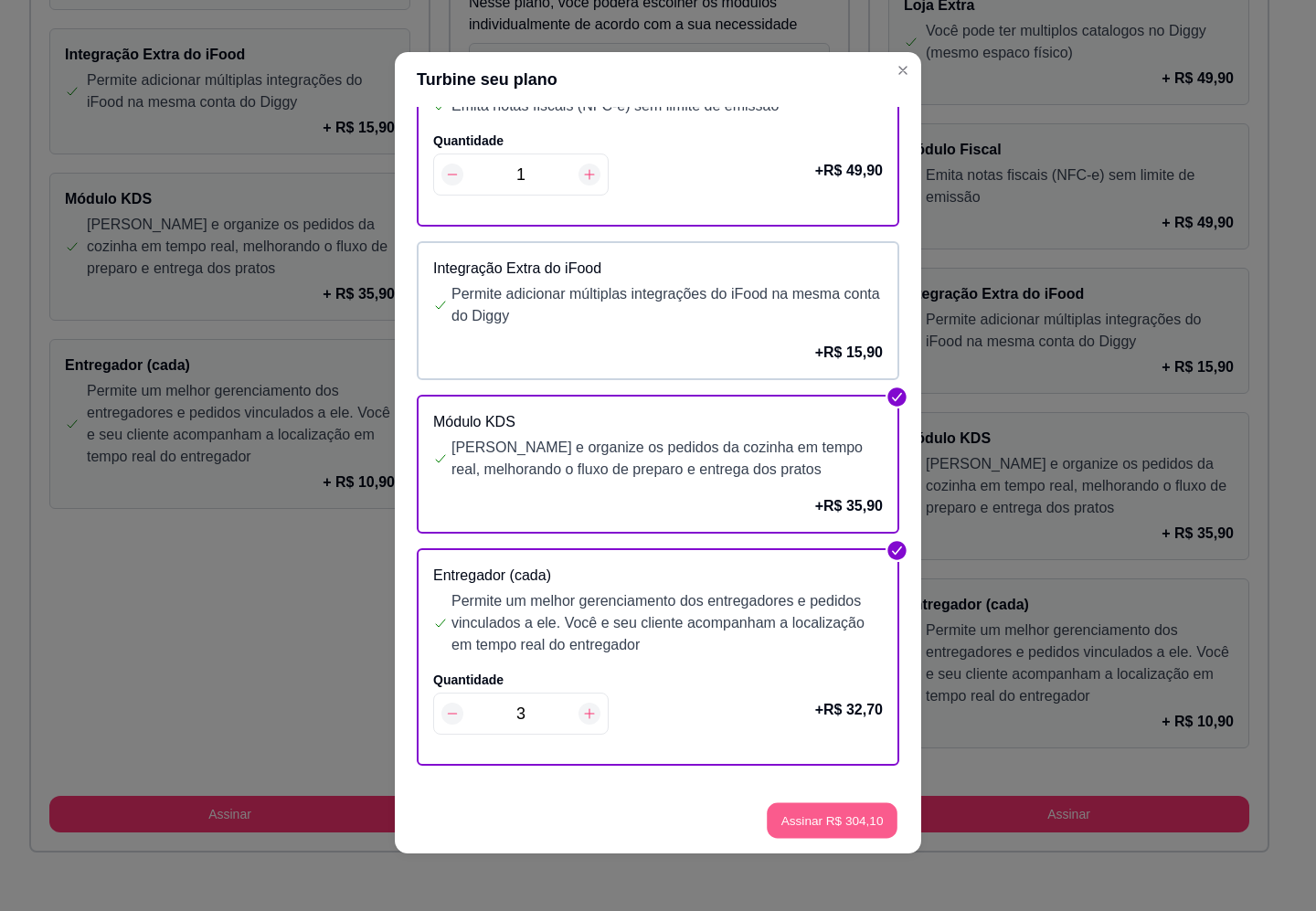
click at [836, 839] on footer "Assinar R$ 304,10" at bounding box center [658, 820] width 526 height 66
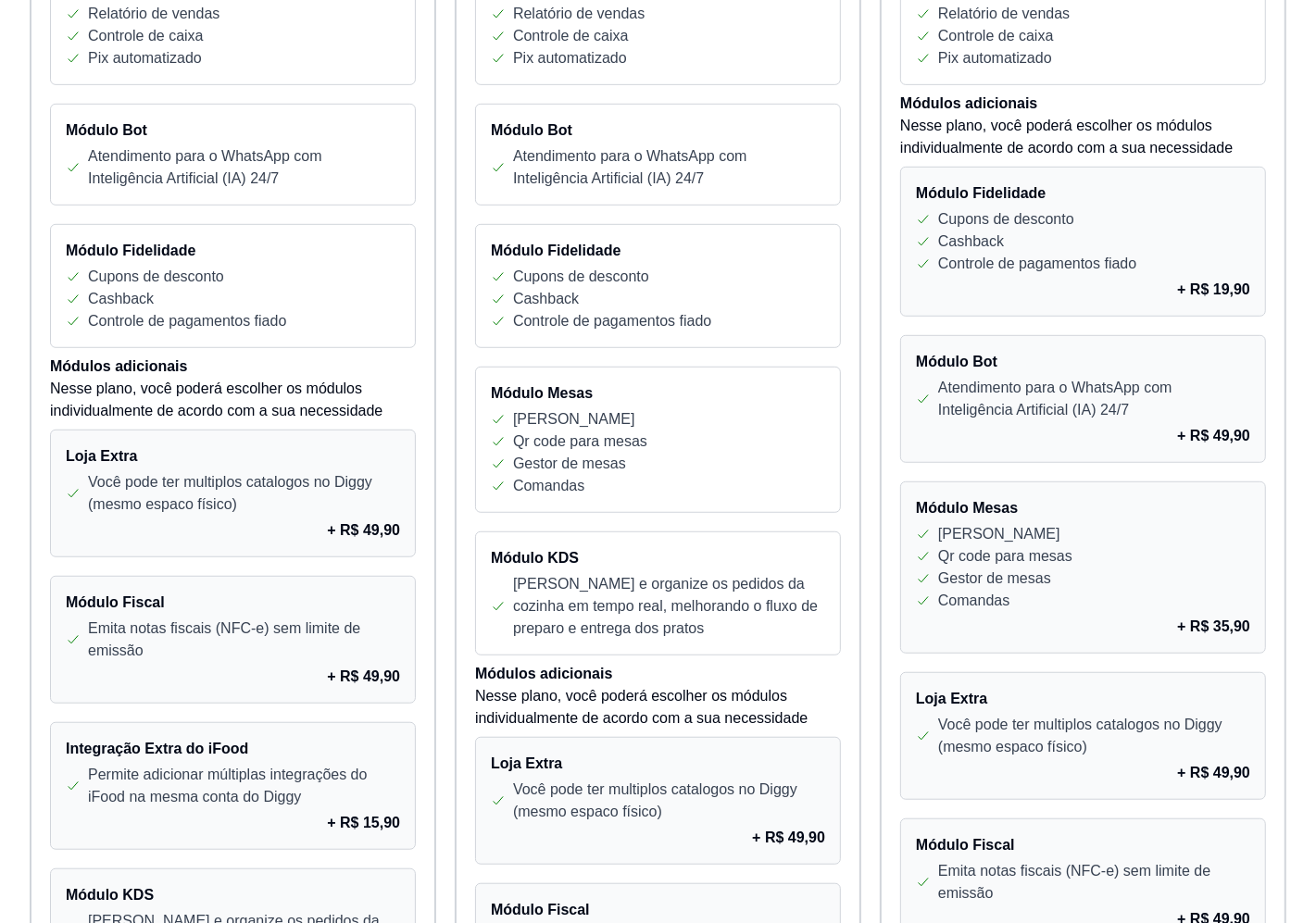
scroll to position [0, 0]
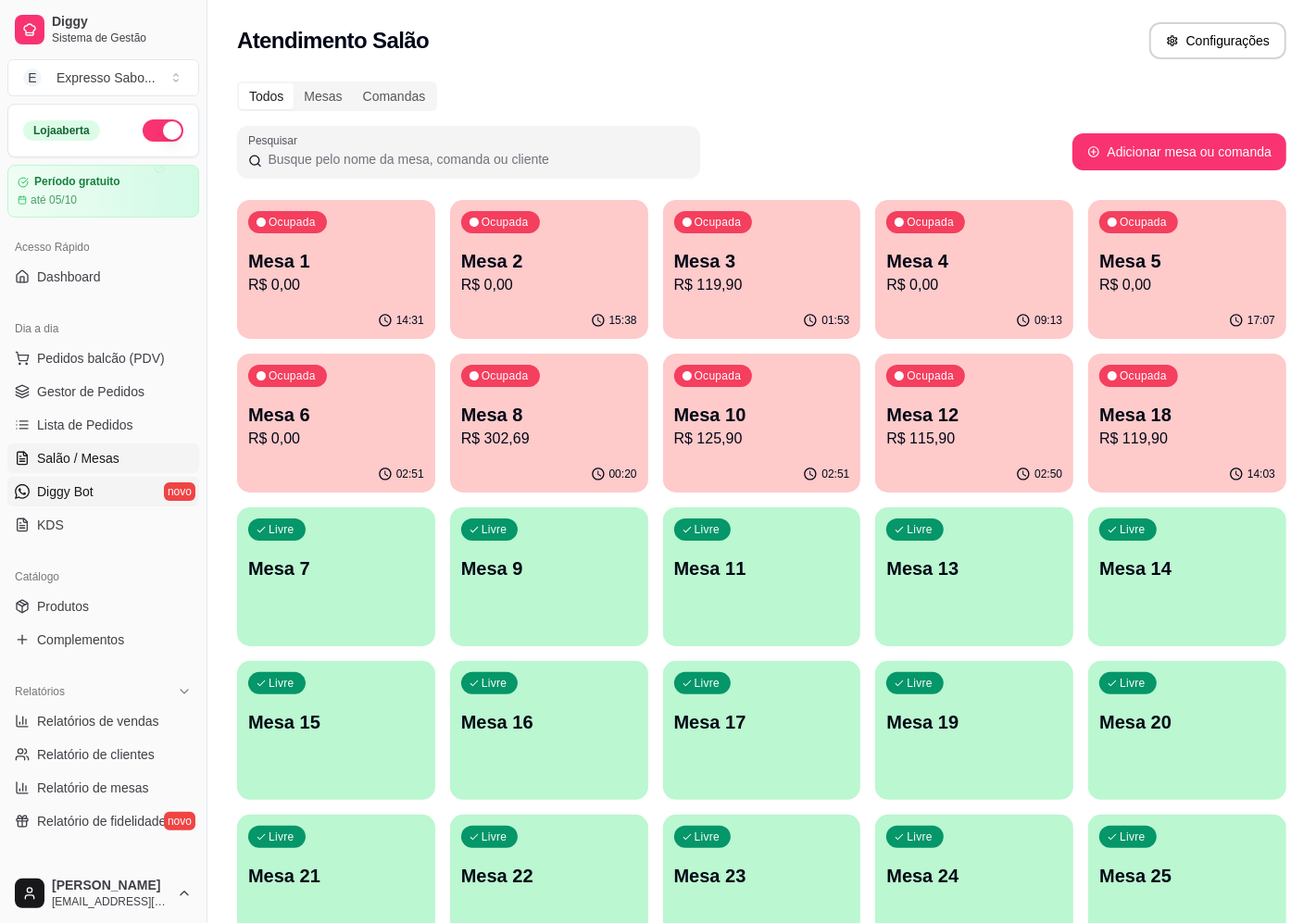
scroll to position [116, 0]
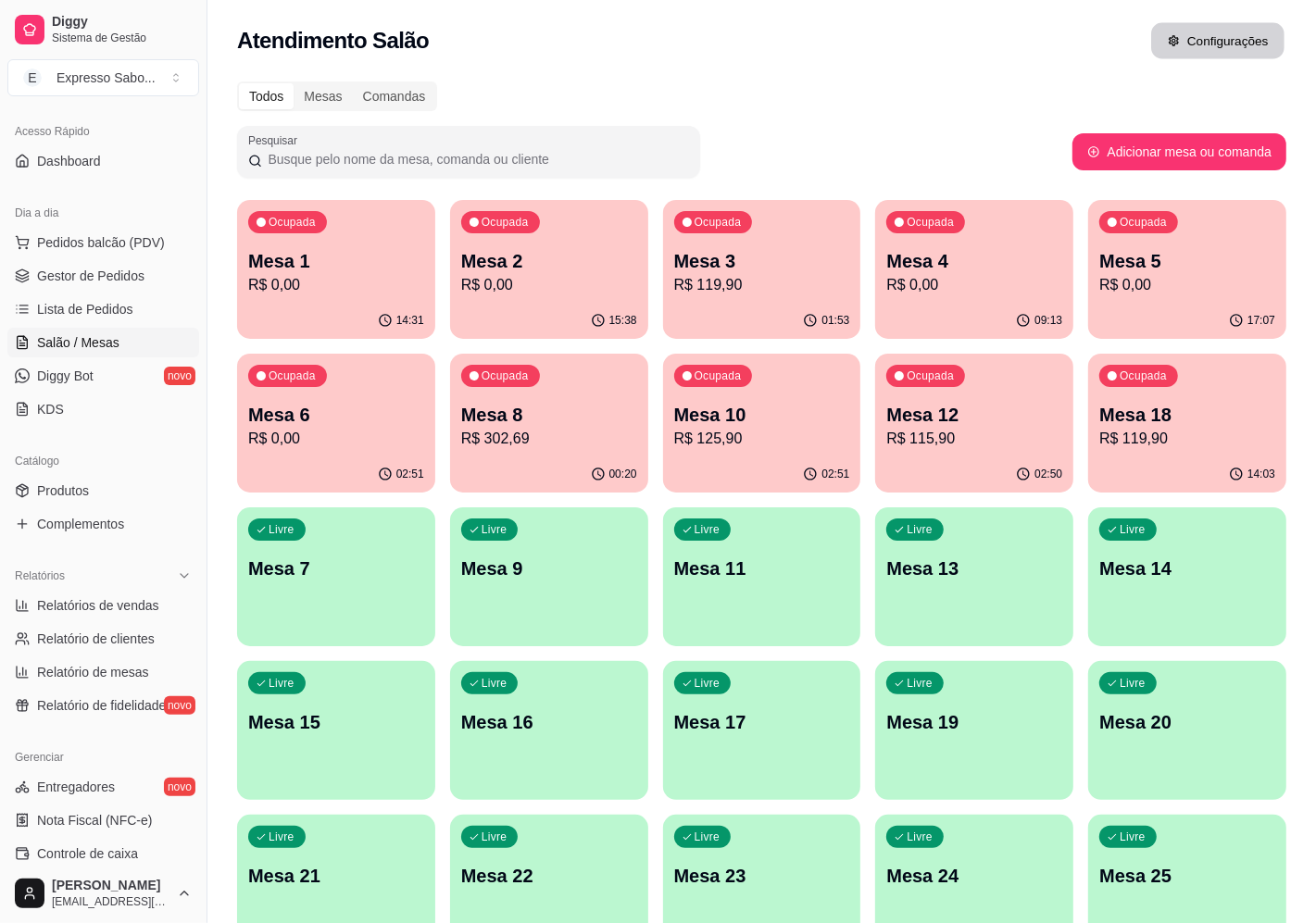
click at [1211, 44] on button "Configurações" at bounding box center [1218, 41] width 133 height 36
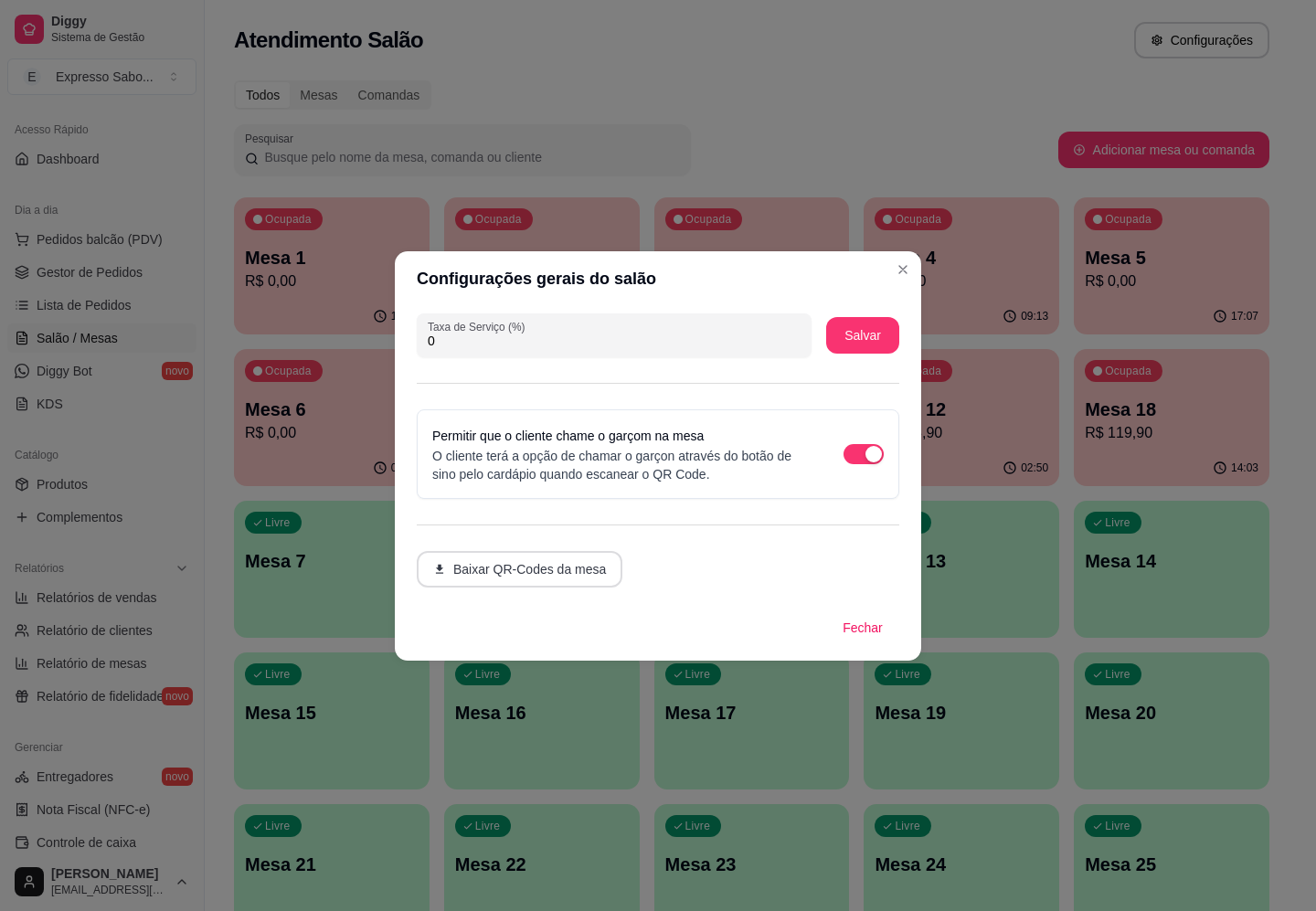
click at [548, 562] on button "Baixar QR-Codes da mesa" at bounding box center [520, 569] width 206 height 36
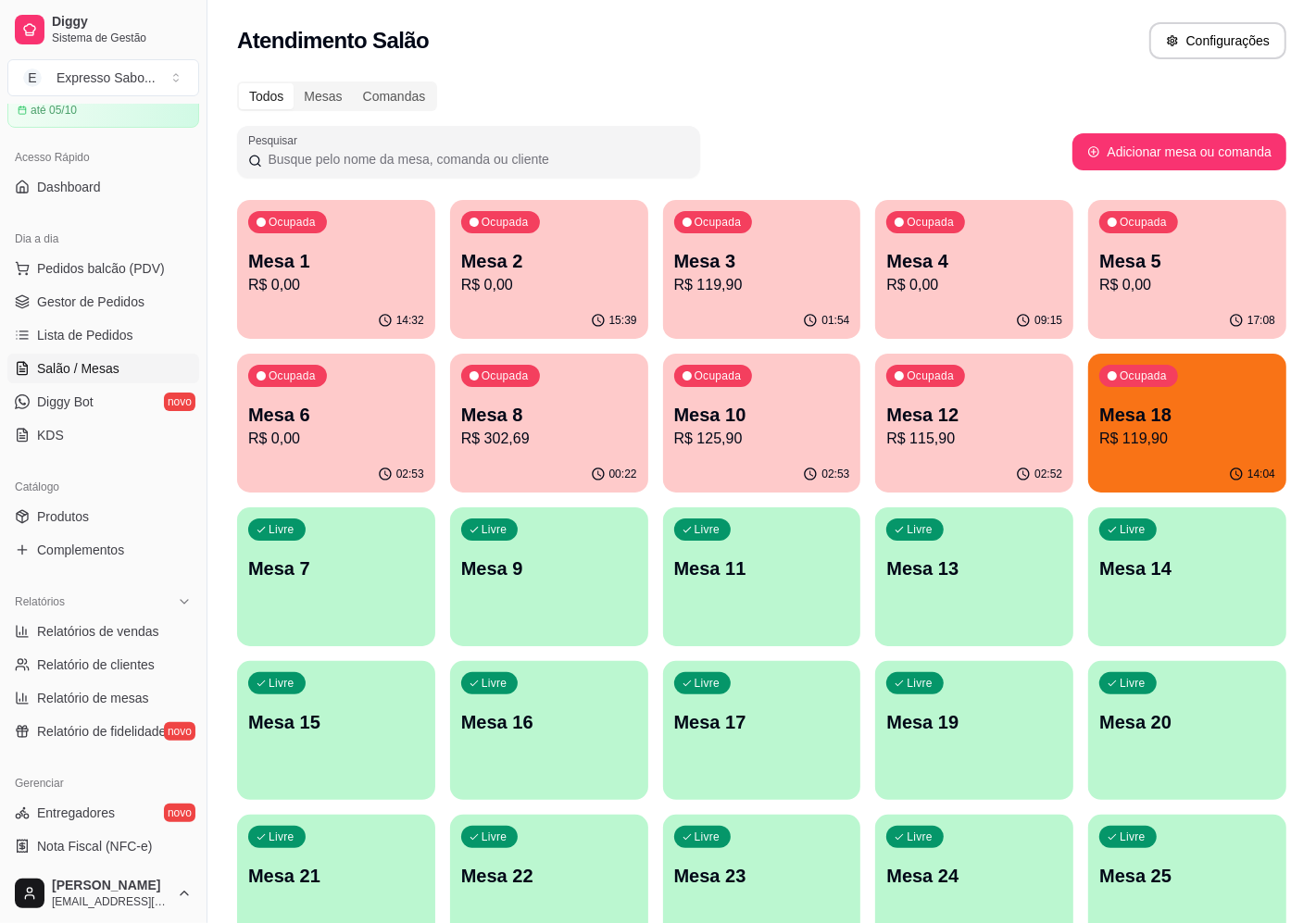
scroll to position [0, 0]
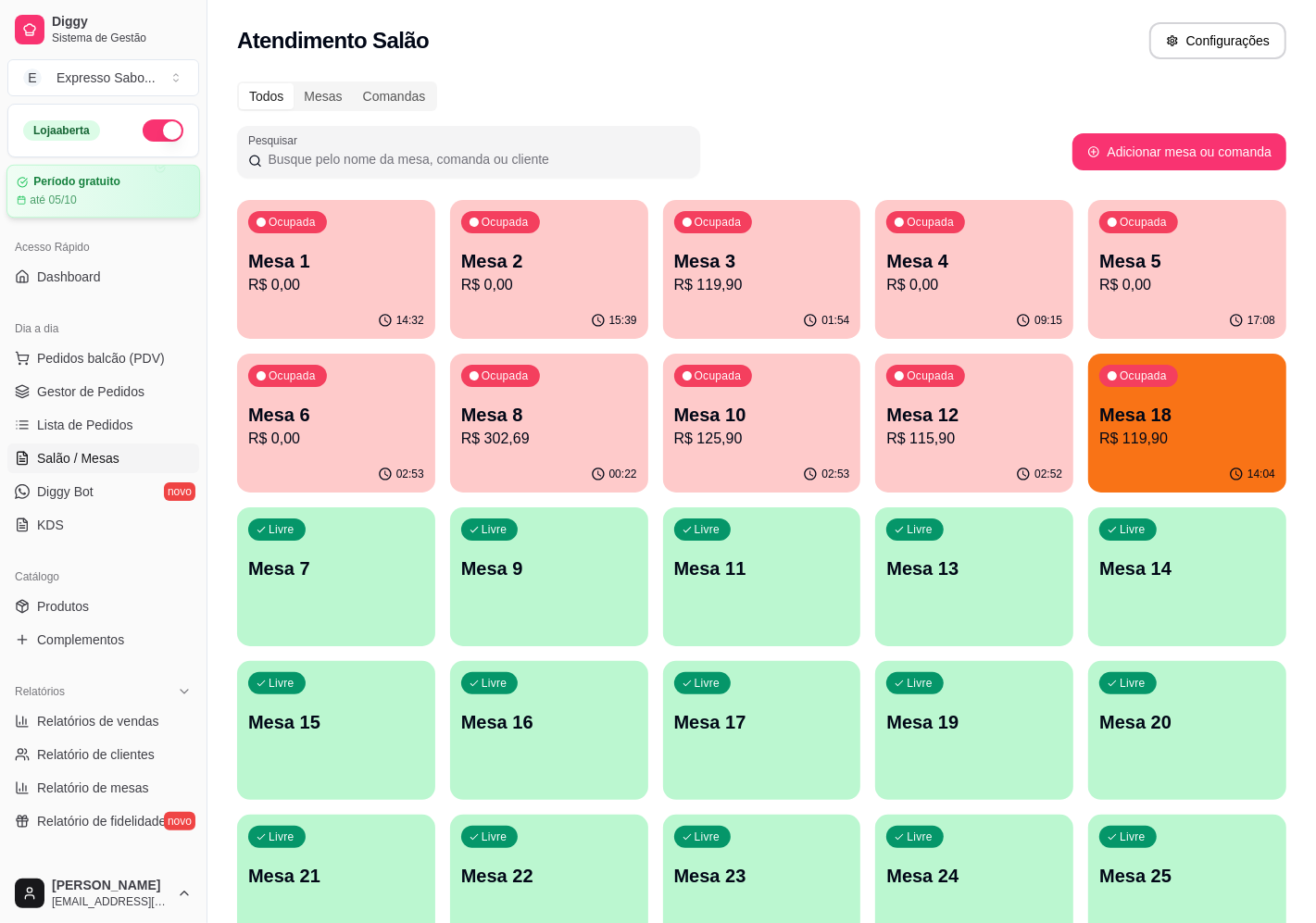
click at [100, 189] on div "Período gratuito até 05/10" at bounding box center [102, 191] width 173 height 33
click at [1232, 426] on p "Mesa 18" at bounding box center [1187, 415] width 176 height 26
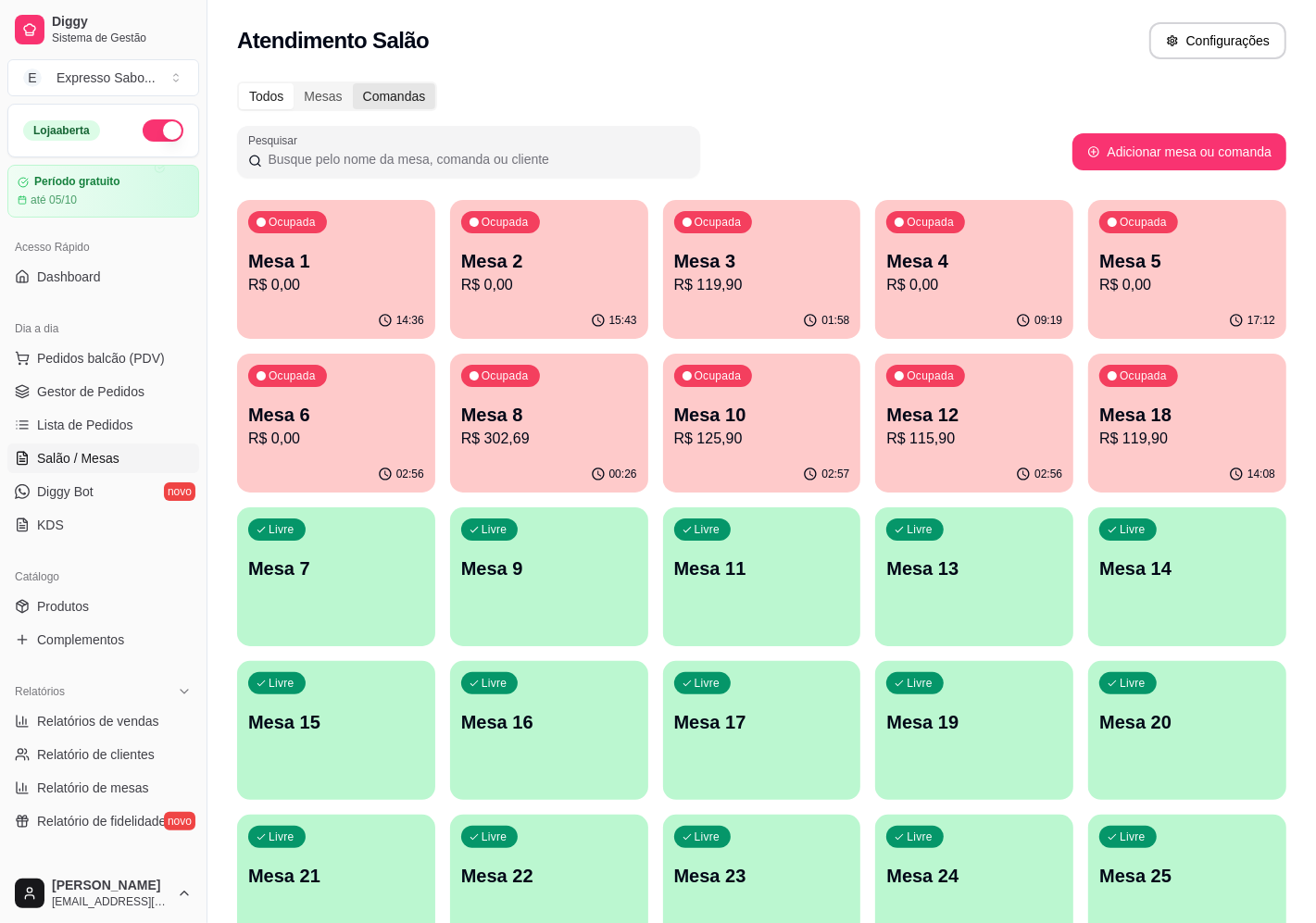
click at [408, 98] on div "Comandas" at bounding box center [395, 96] width 83 height 26
click at [353, 83] on input "Comandas" at bounding box center [353, 83] width 0 height 0
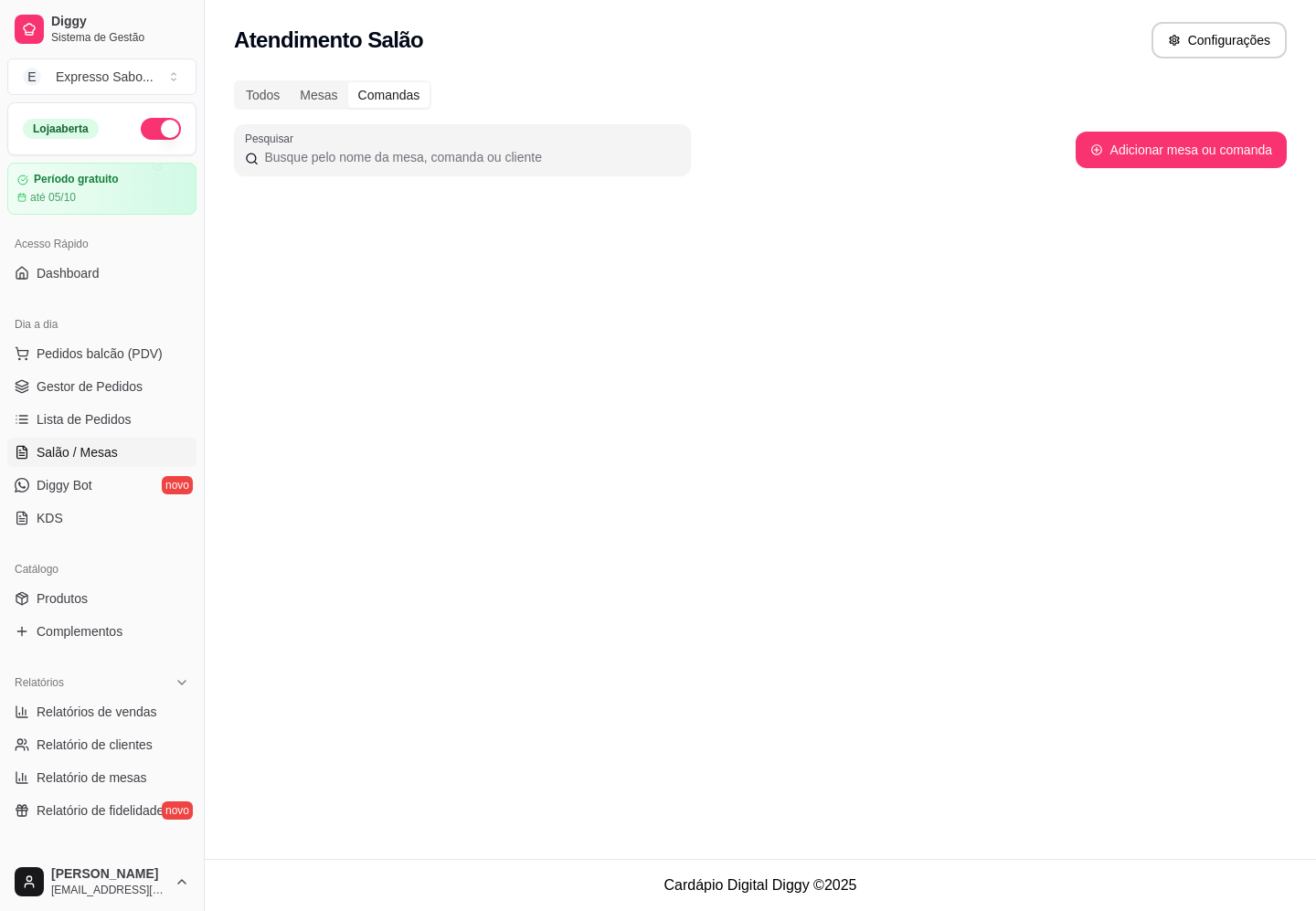
click at [385, 73] on div "Todos Mesas Comandas Pesquisar Adicionar mesa ou comanda" at bounding box center [760, 144] width 1111 height 150
click at [335, 88] on div "Mesas" at bounding box center [319, 94] width 57 height 26
click at [290, 82] on input "Mesas" at bounding box center [290, 82] width 0 height 0
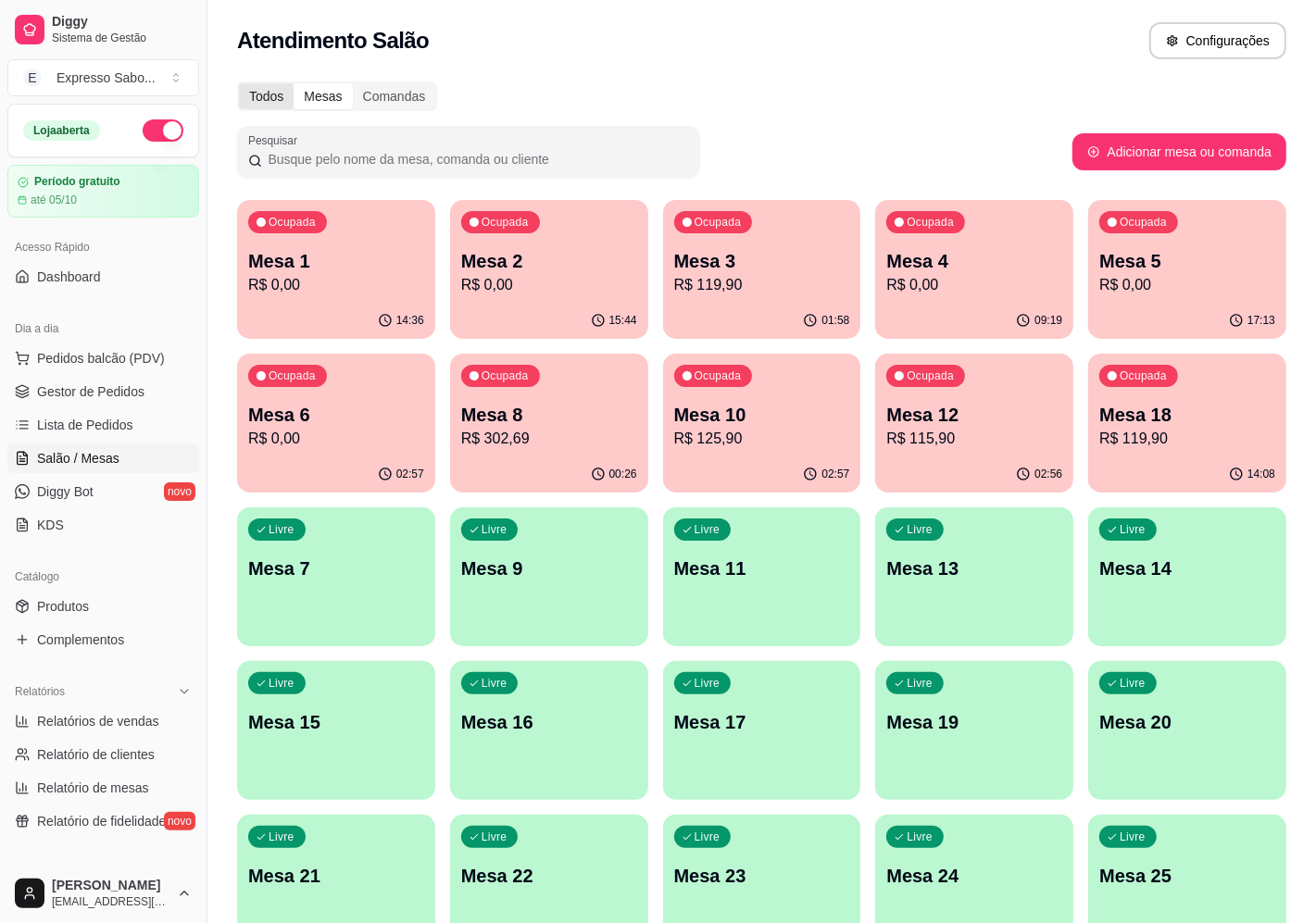
click at [267, 93] on div "Todos" at bounding box center [266, 96] width 55 height 26
click at [239, 83] on input "Todos" at bounding box center [239, 83] width 0 height 0
